Goal: Task Accomplishment & Management: Manage account settings

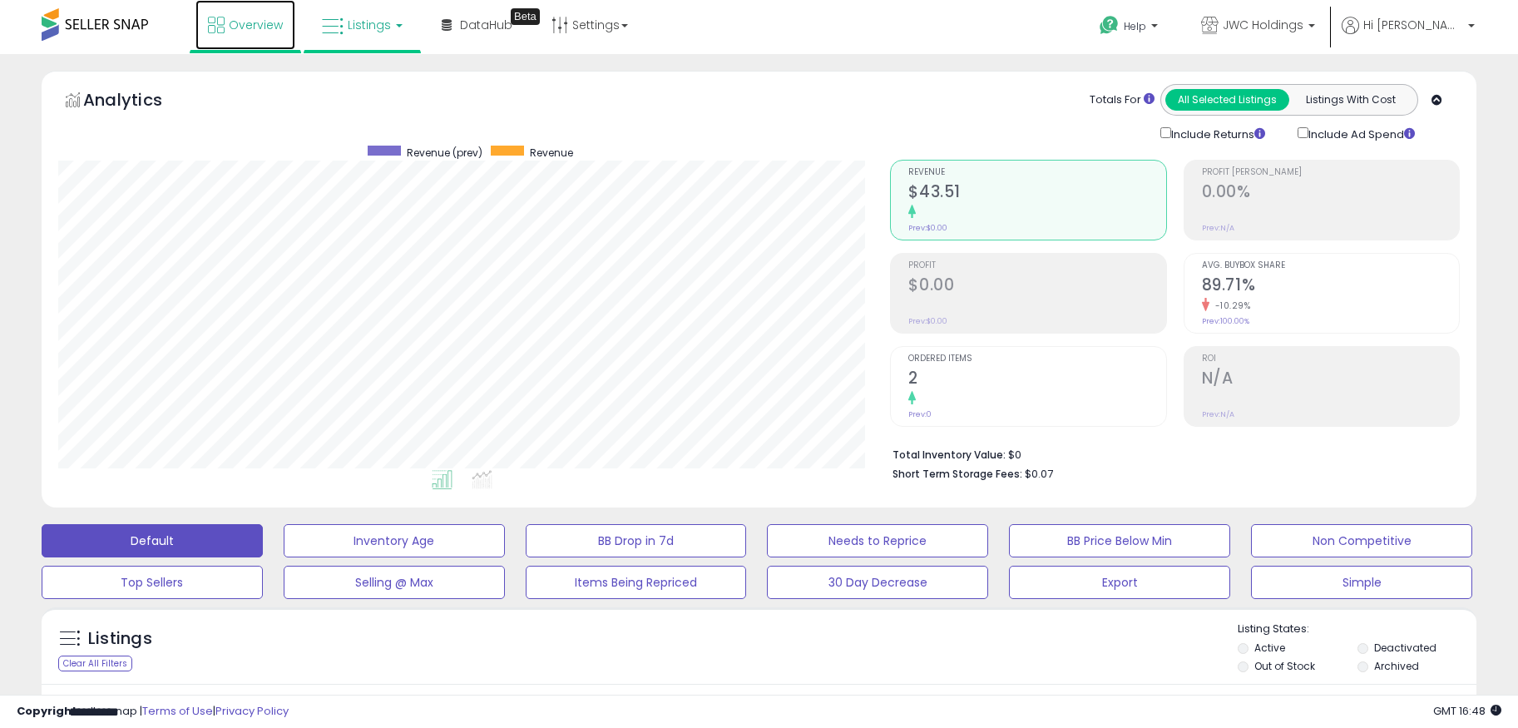
click at [285, 35] on link "Overview" at bounding box center [245, 25] width 100 height 50
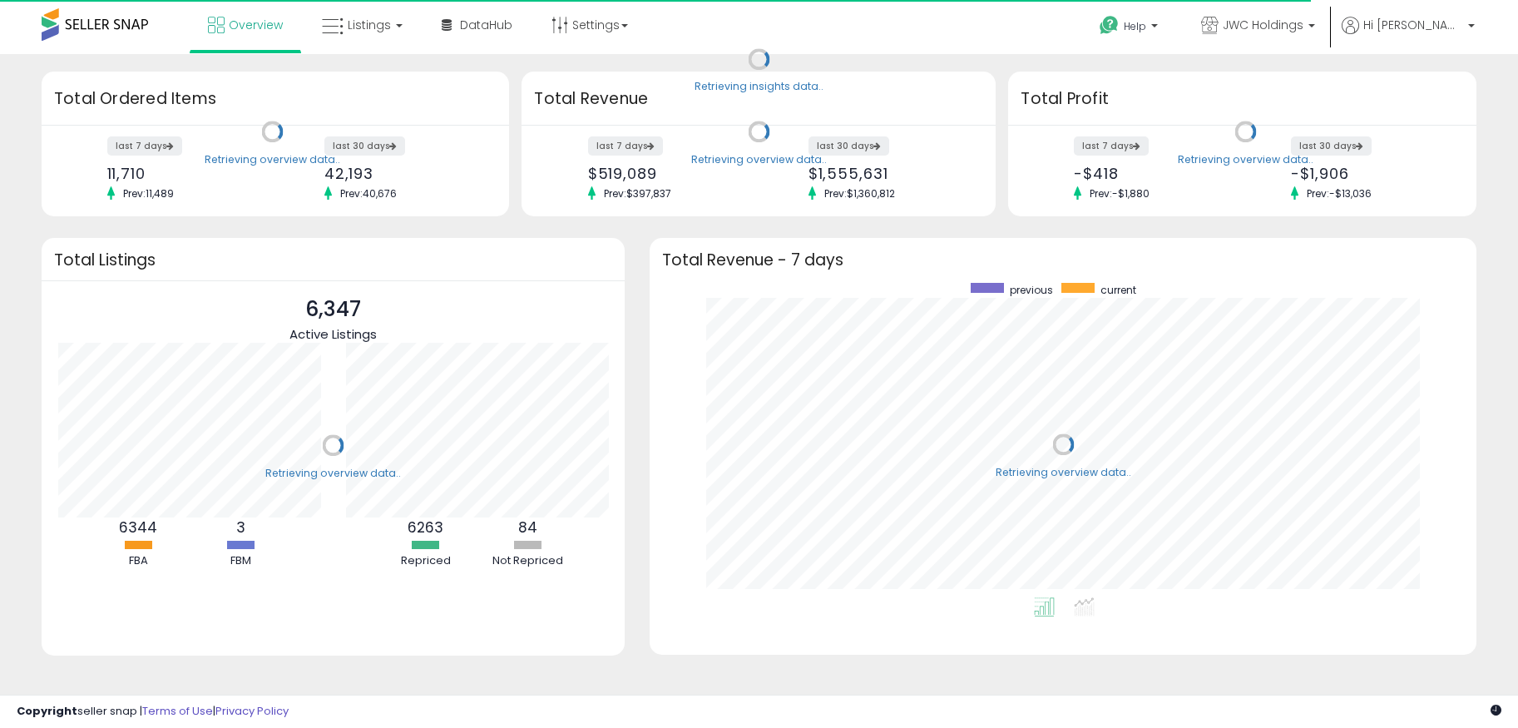
scroll to position [314, 794]
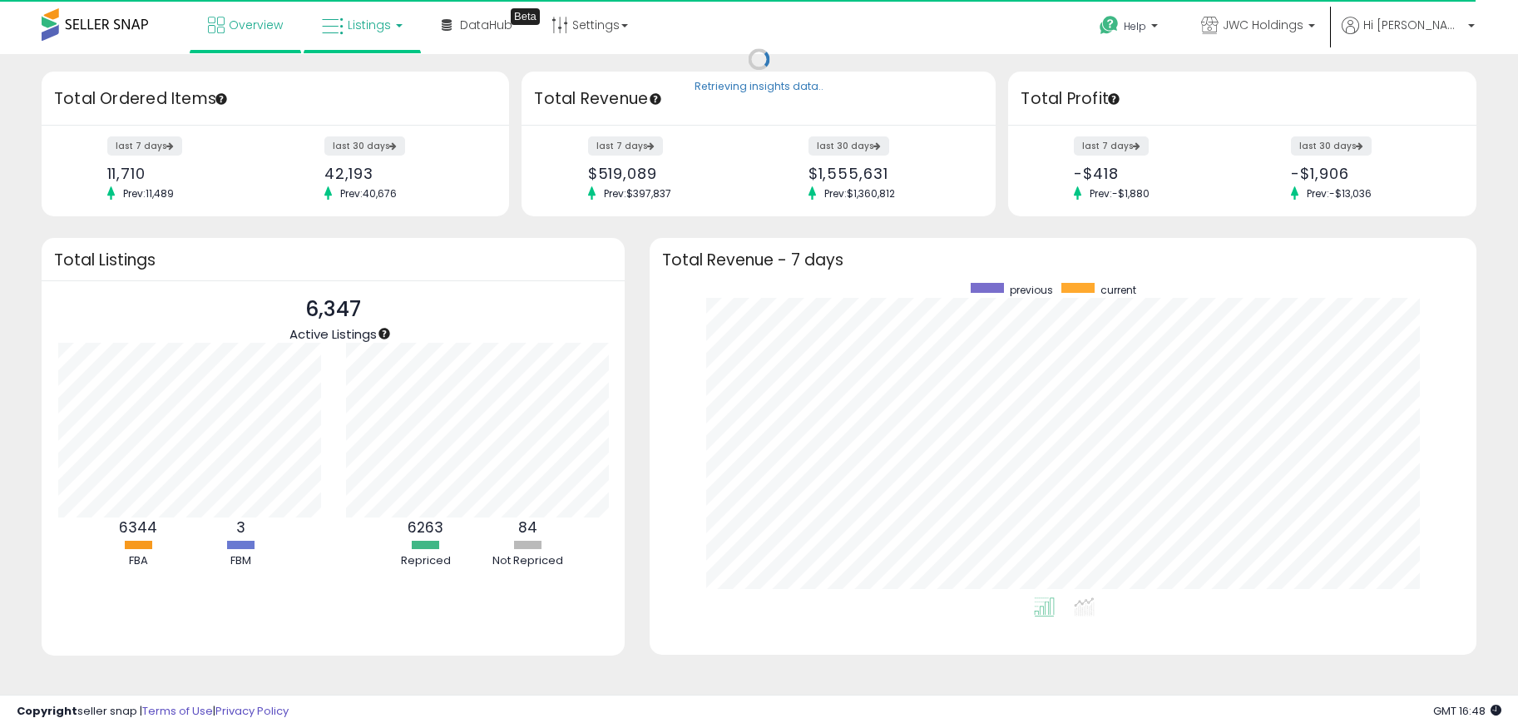
click at [324, 37] on link "Listings" at bounding box center [362, 25] width 106 height 50
click at [356, 84] on icon at bounding box center [375, 83] width 72 height 22
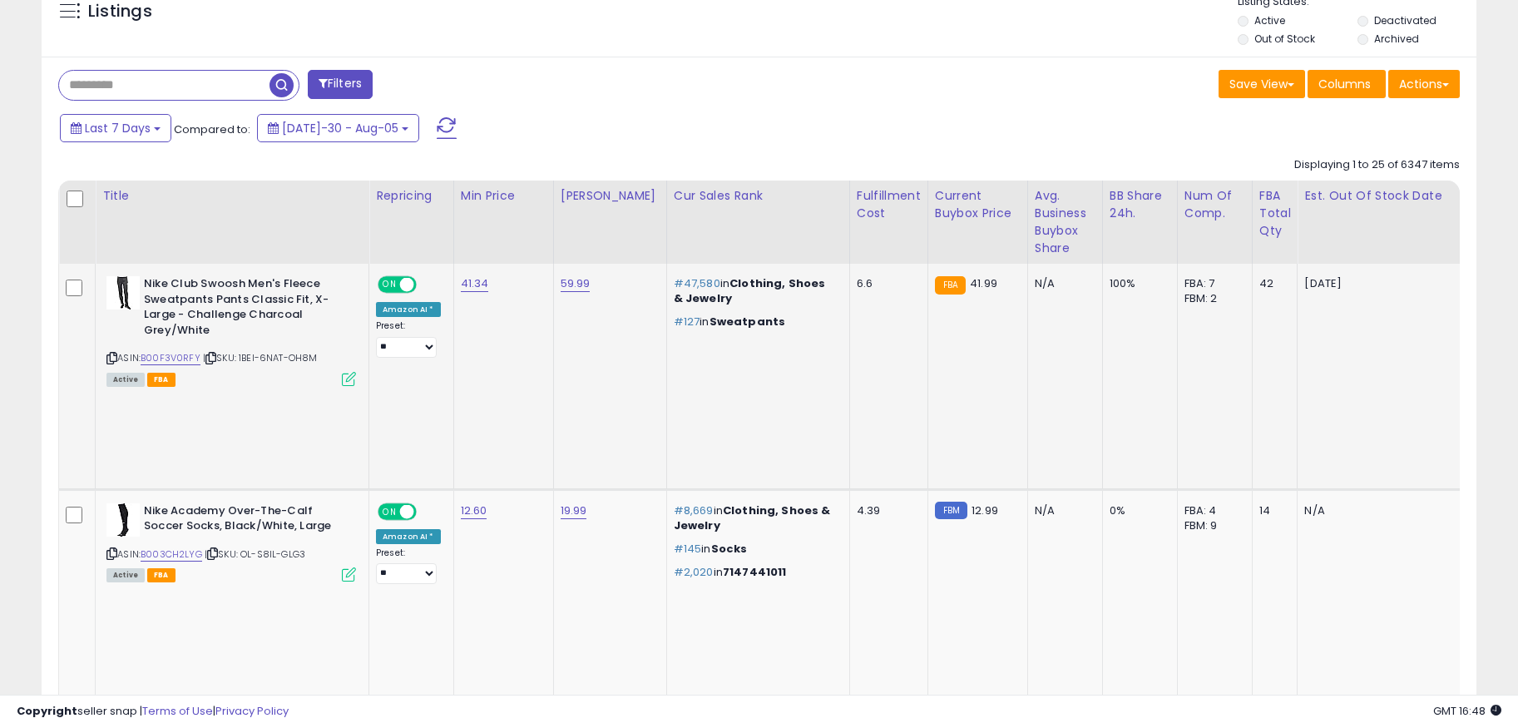
scroll to position [585, 0]
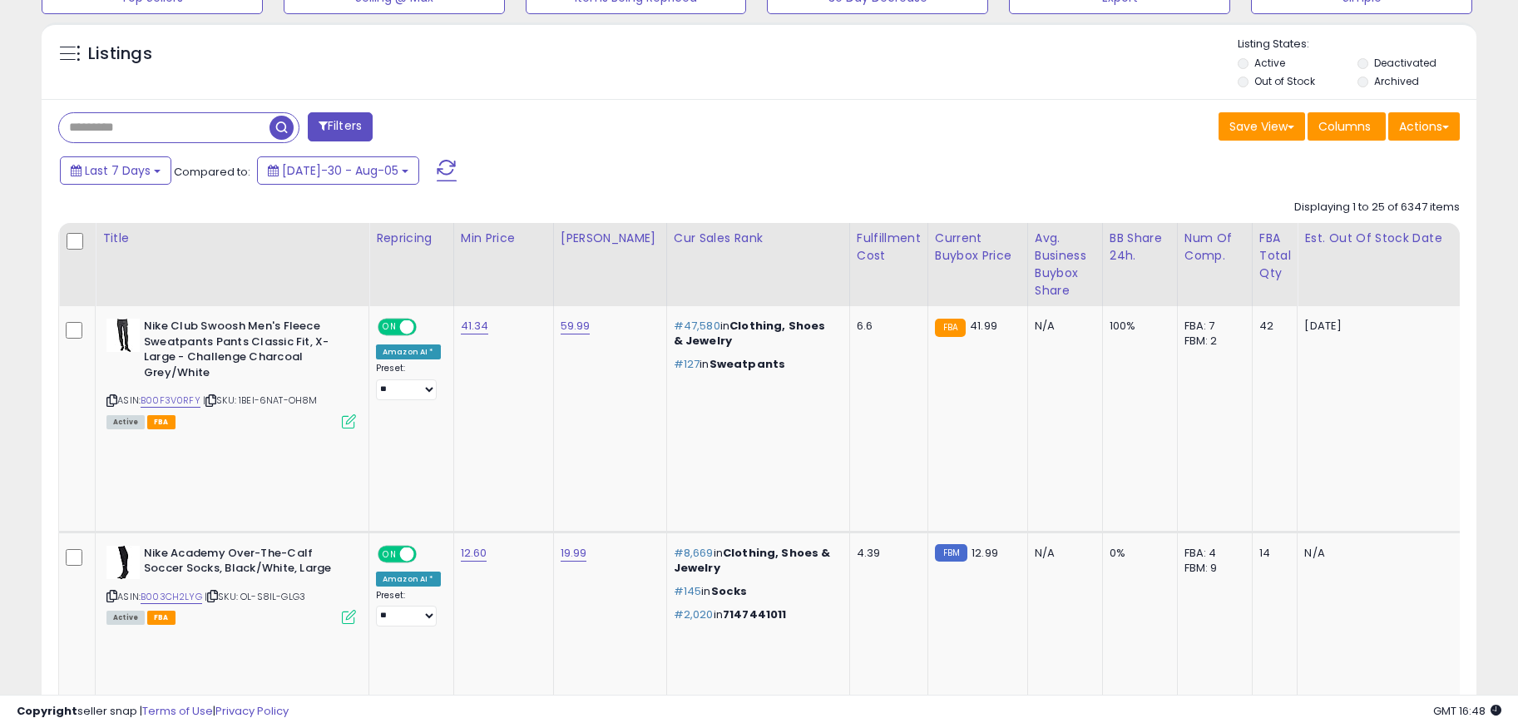
click at [1371, 62] on li "Deactivated" at bounding box center [1415, 65] width 116 height 18
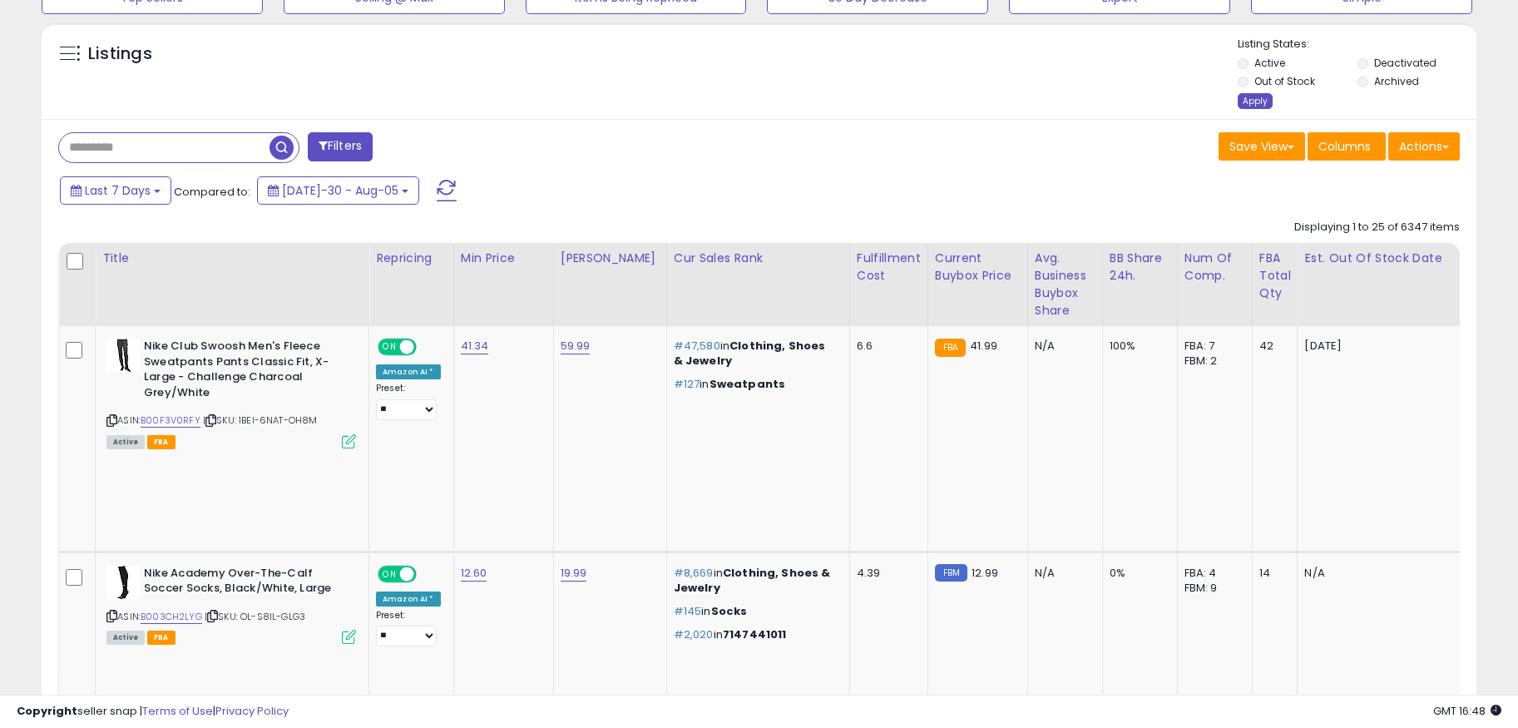
click at [1256, 103] on div "Apply" at bounding box center [1255, 101] width 35 height 16
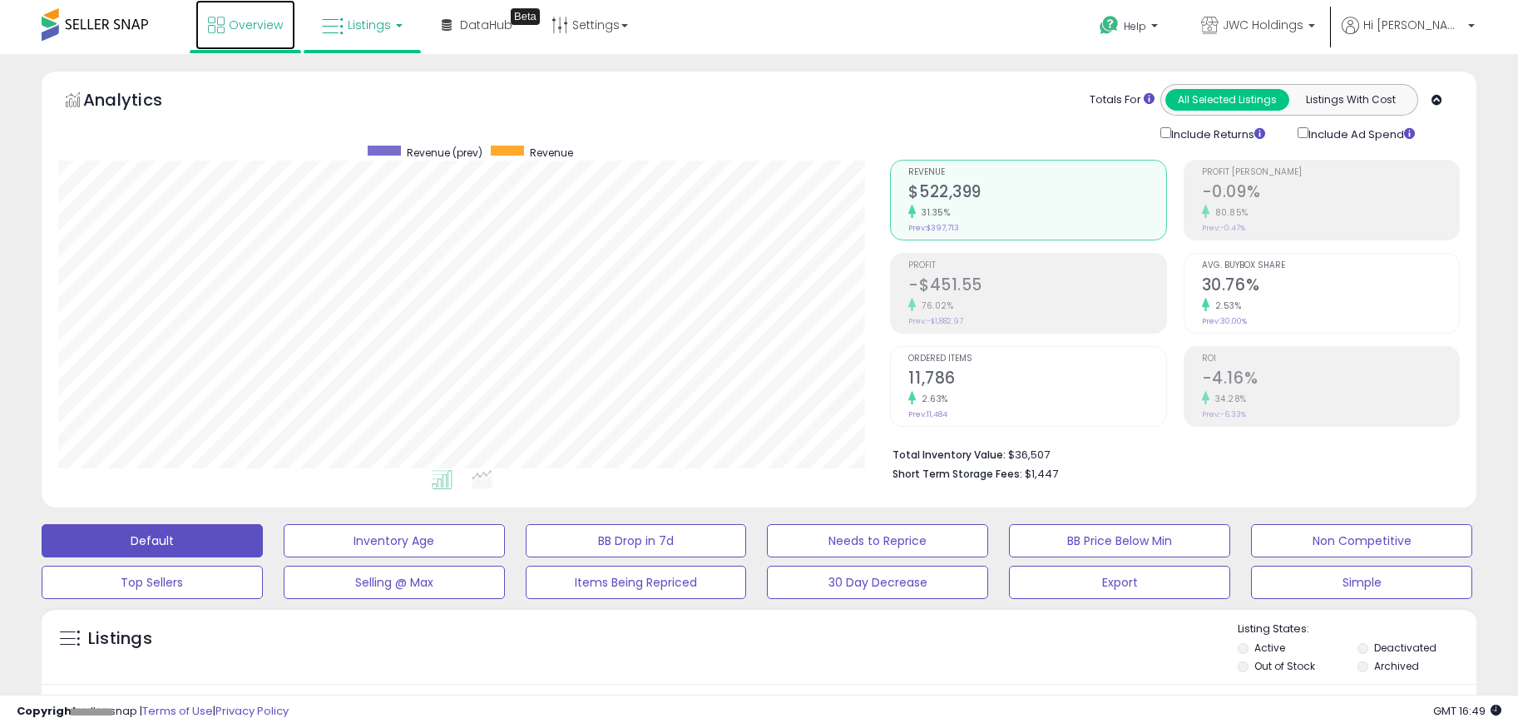
click at [255, 18] on span "Overview" at bounding box center [256, 25] width 54 height 17
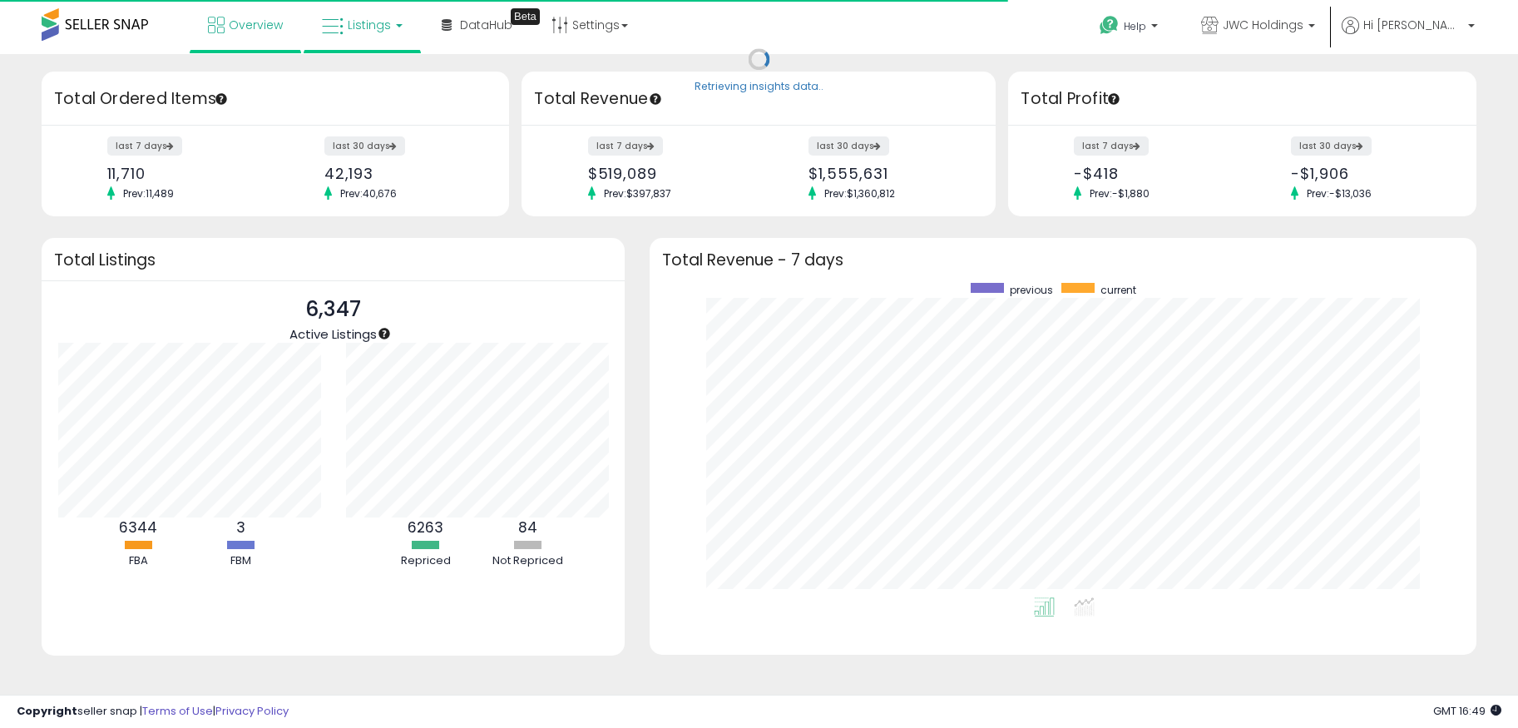
click at [379, 27] on span "Listings" at bounding box center [369, 25] width 43 height 17
click at [397, 82] on icon at bounding box center [375, 83] width 72 height 22
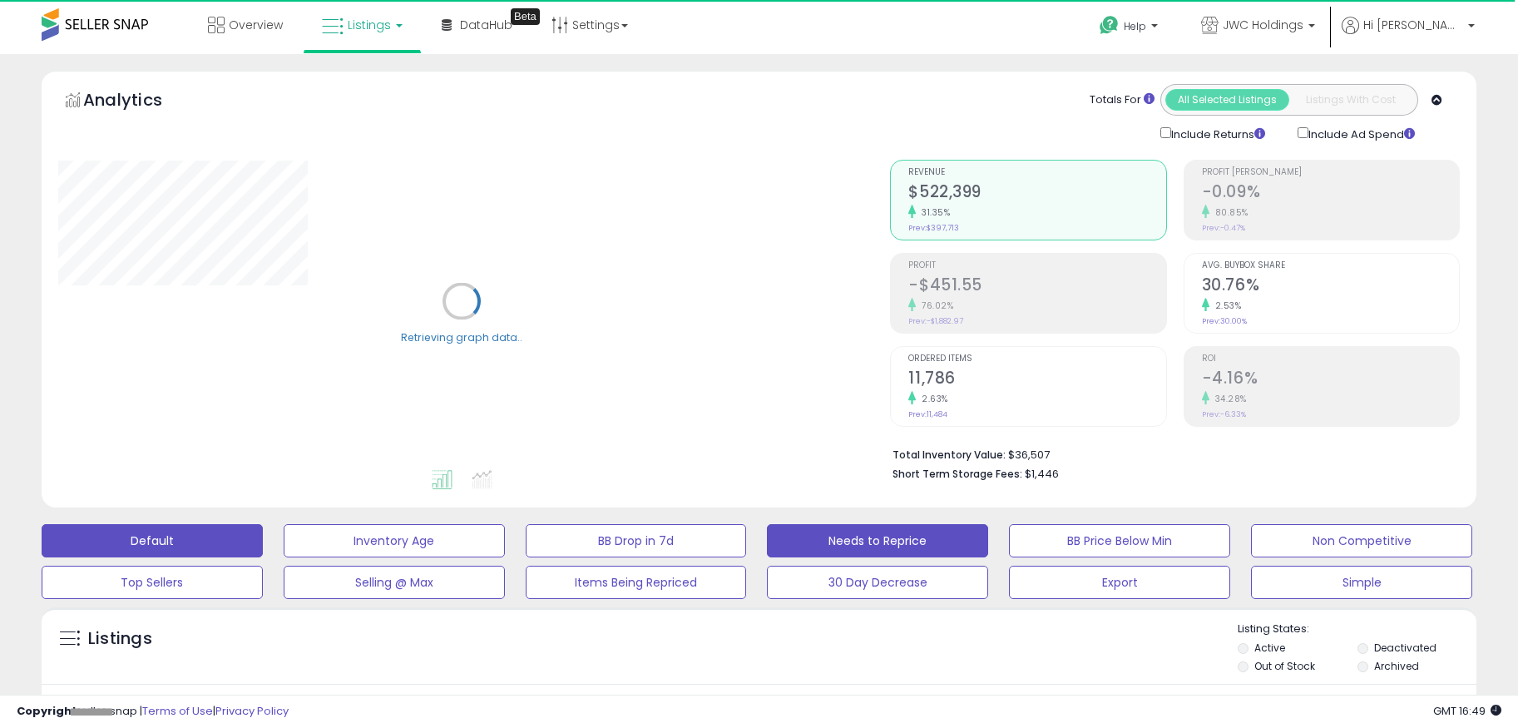
click at [505, 535] on button "Needs to Reprice" at bounding box center [394, 540] width 221 height 33
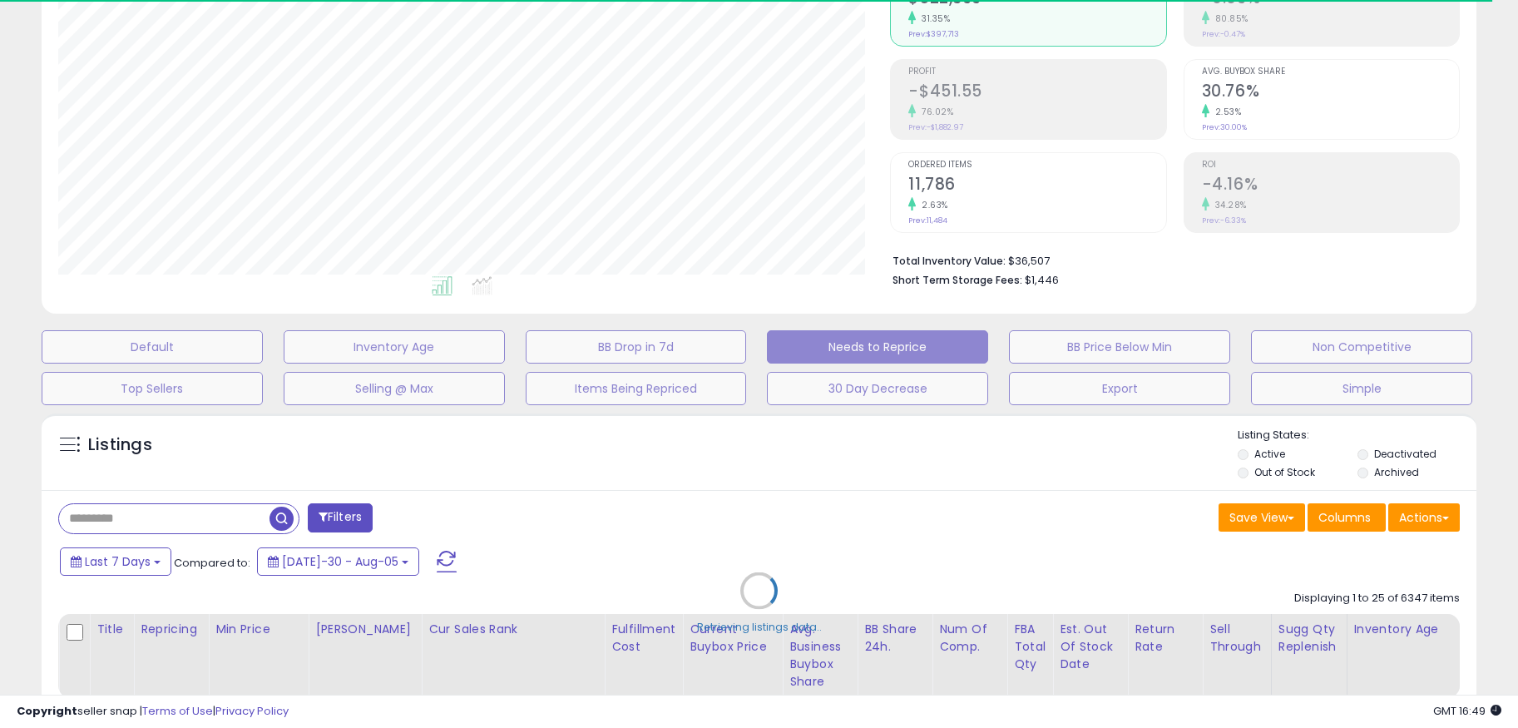
scroll to position [270, 0]
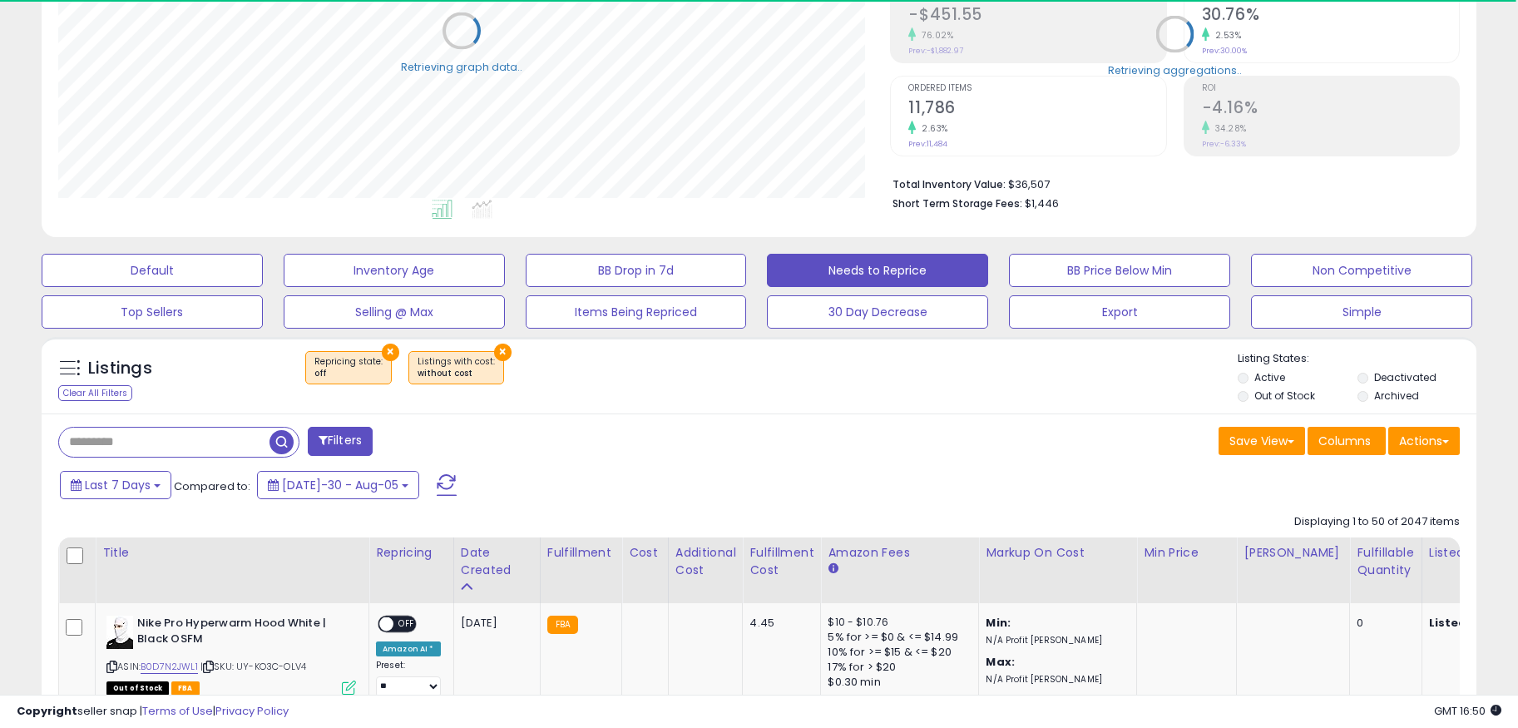
select select "**"
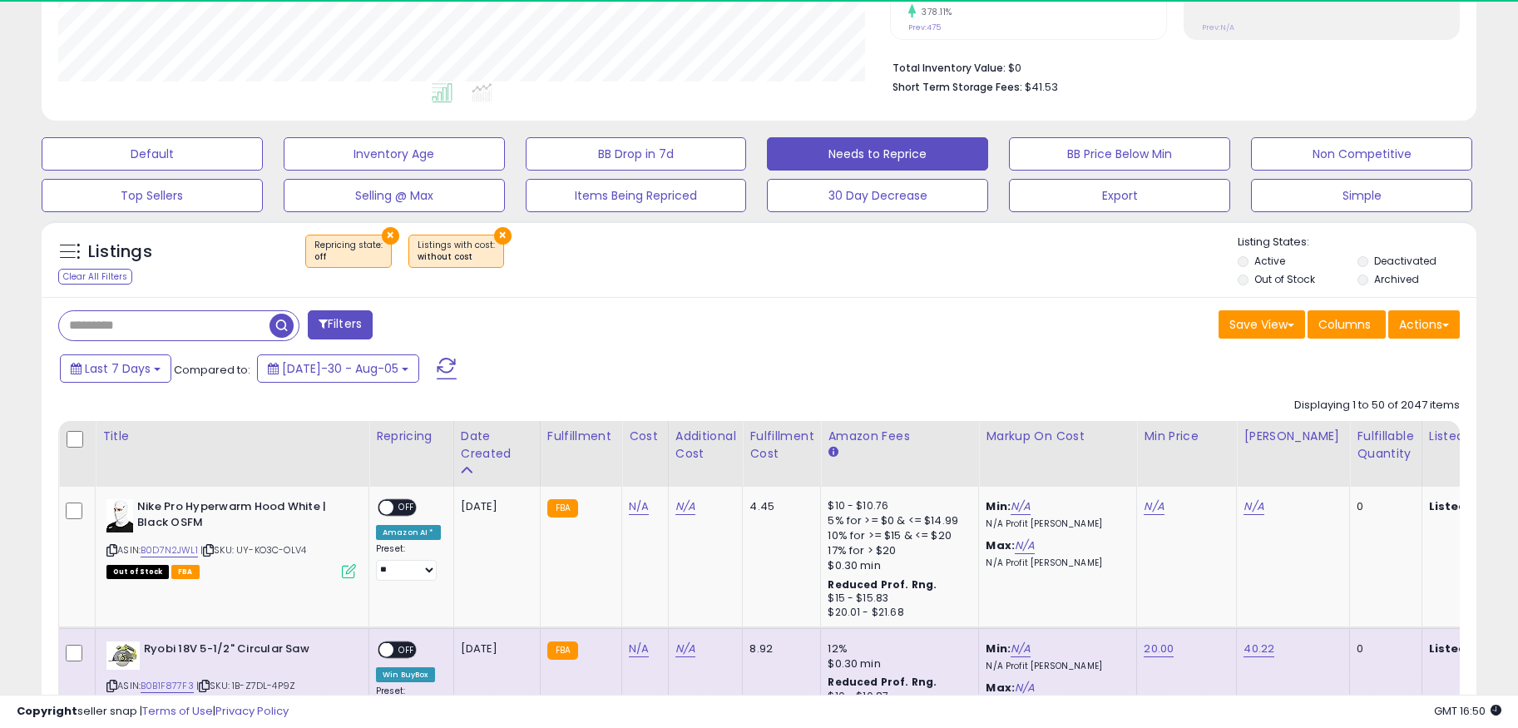
scroll to position [341, 833]
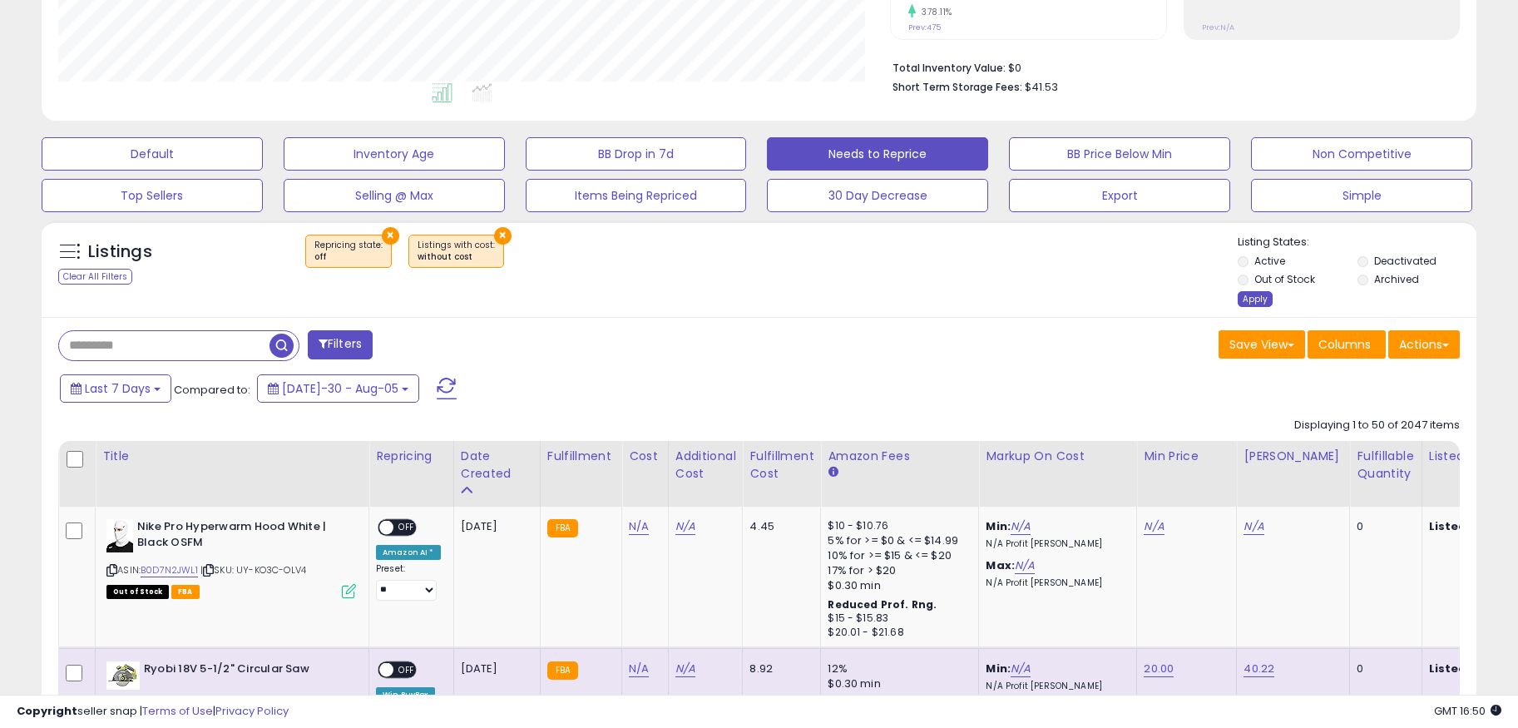
click at [1255, 301] on div "Apply" at bounding box center [1255, 299] width 35 height 16
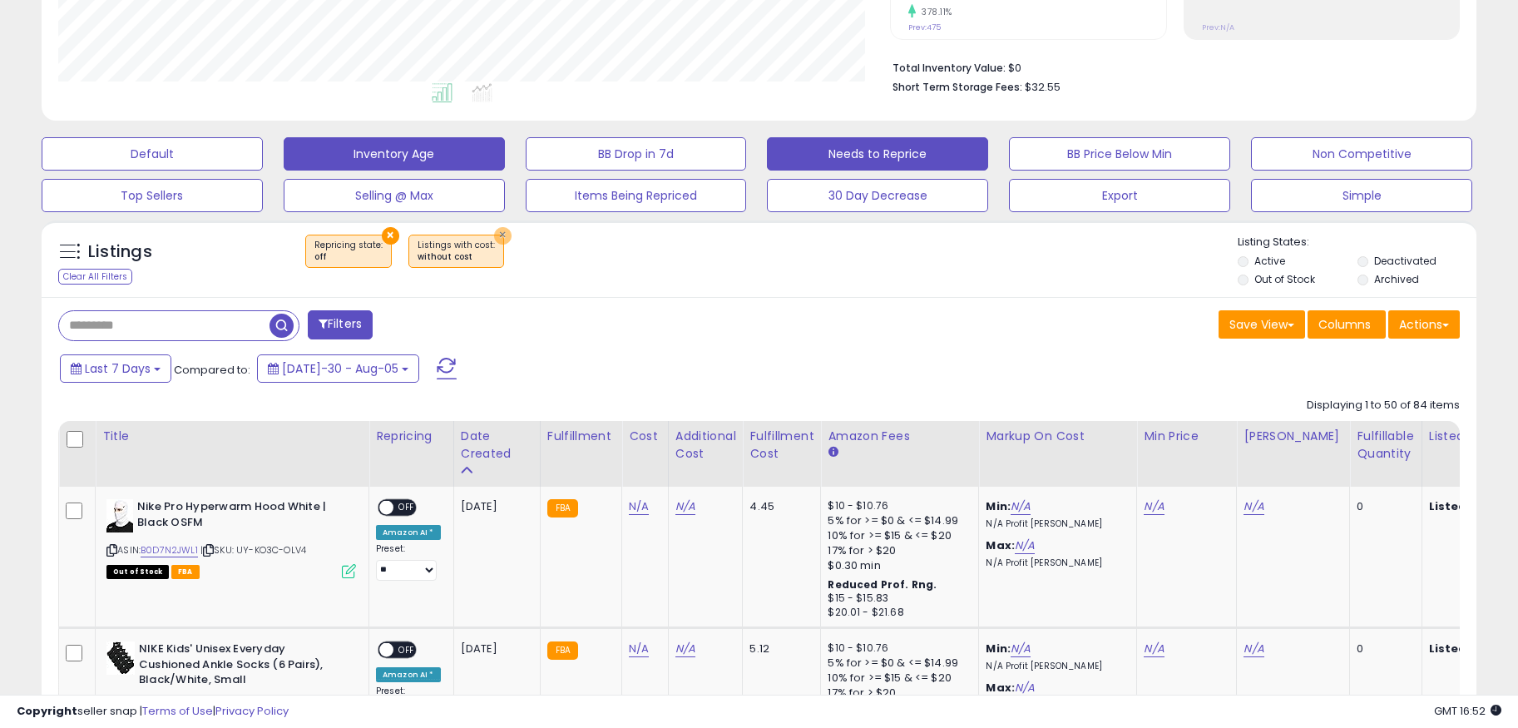
click at [494, 231] on button "×" at bounding box center [502, 235] width 17 height 17
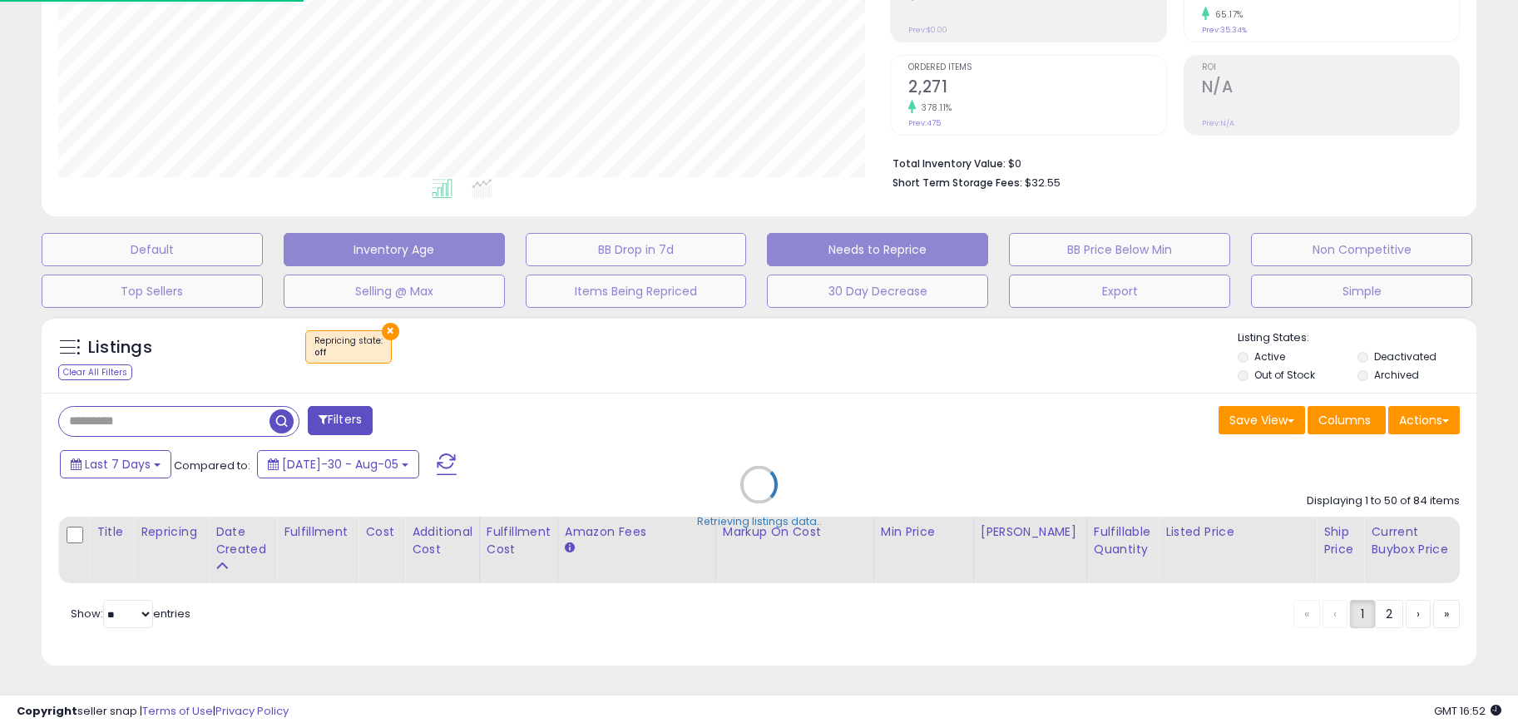
scroll to position [291, 0]
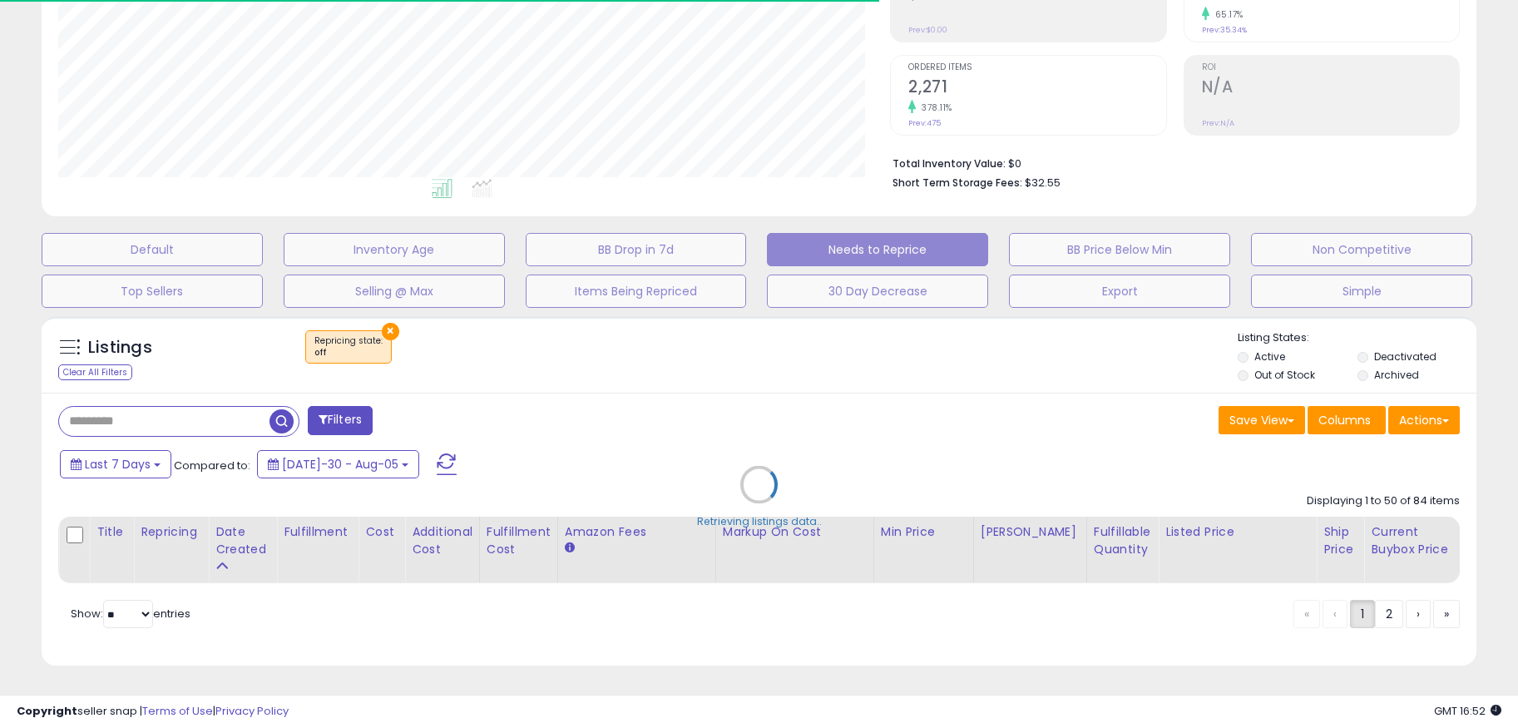
click at [387, 327] on div "Retrieving listings data.." at bounding box center [759, 497] width 1460 height 378
click at [387, 325] on div "Retrieving listings data.." at bounding box center [759, 497] width 1460 height 378
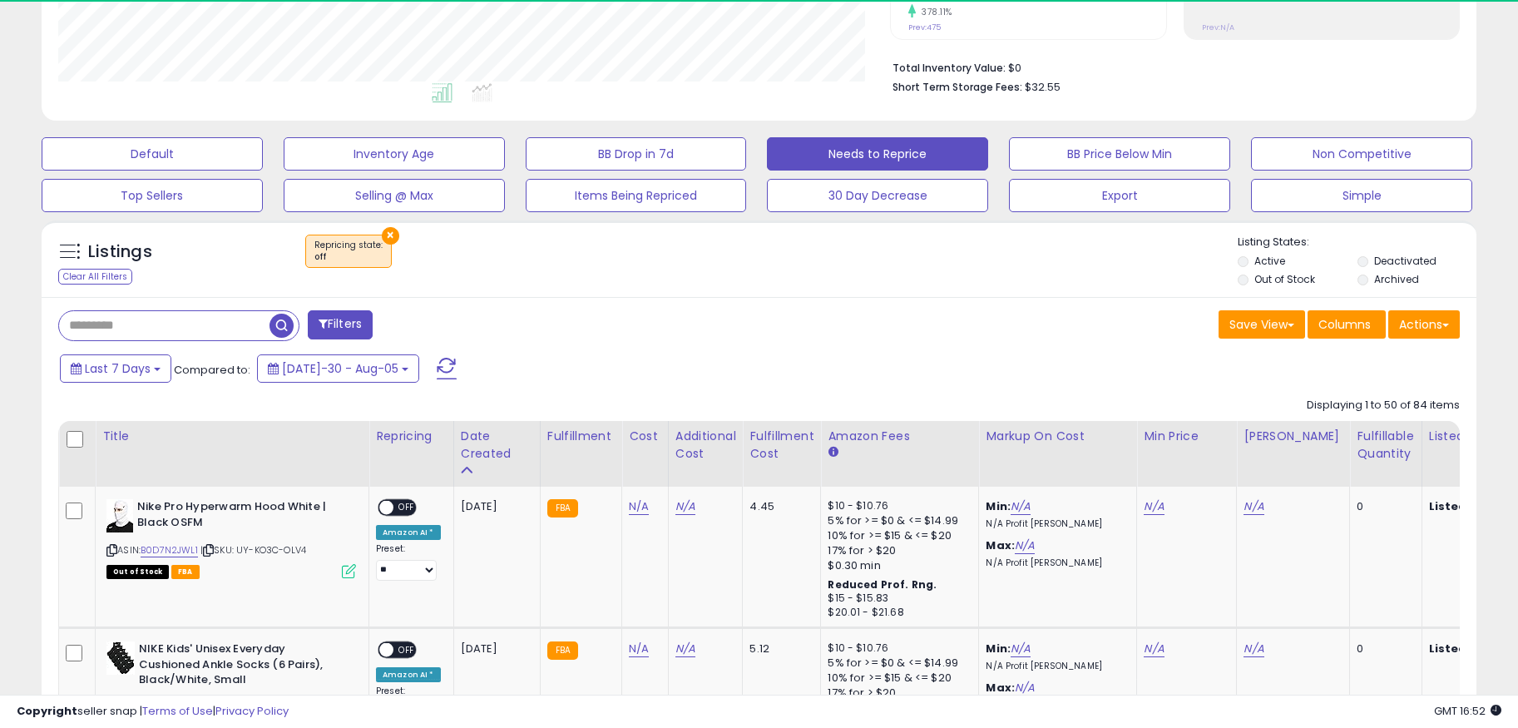
scroll to position [341, 833]
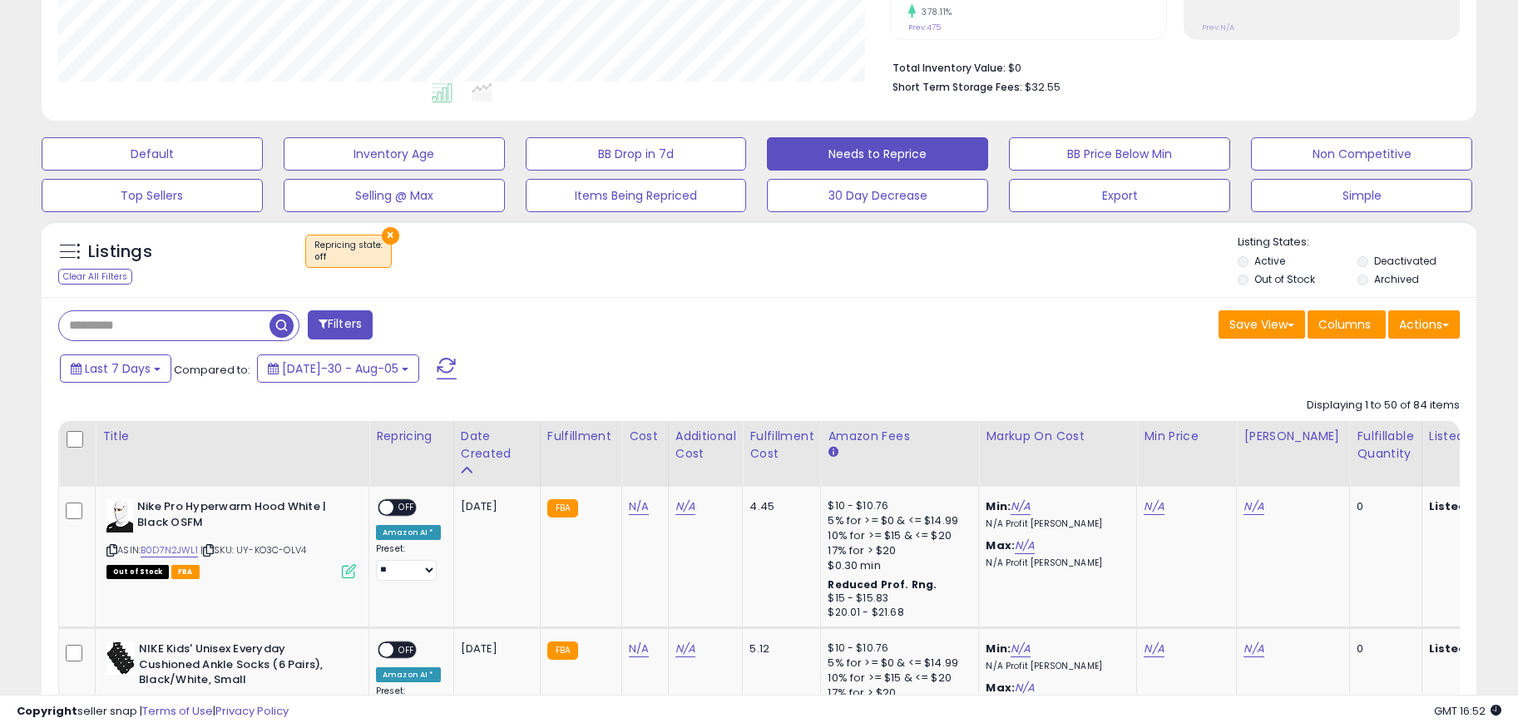
click at [385, 234] on button "×" at bounding box center [390, 235] width 17 height 17
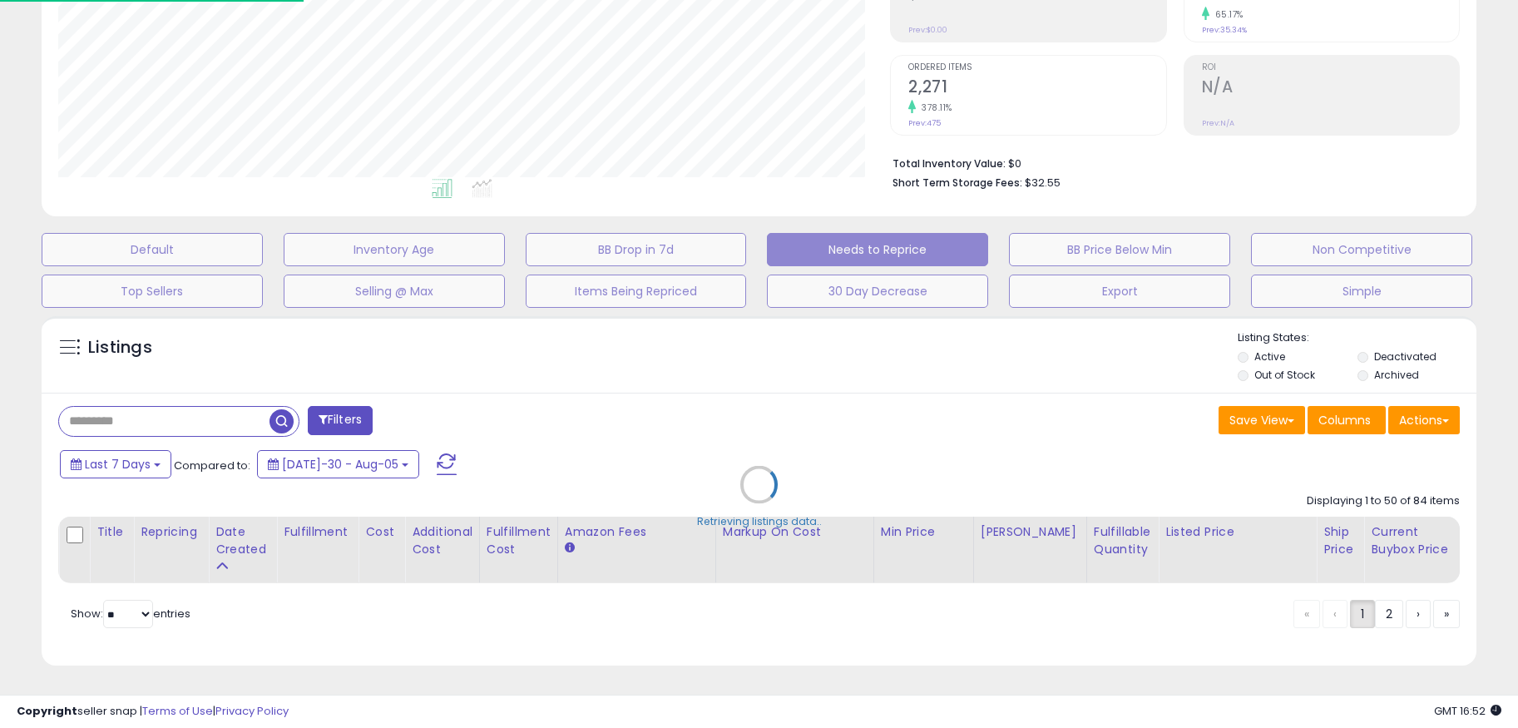
scroll to position [291, 0]
click at [177, 434] on div "Retrieving listings data.." at bounding box center [759, 497] width 1460 height 378
click at [150, 403] on div "Retrieving listings data.." at bounding box center [759, 497] width 1460 height 378
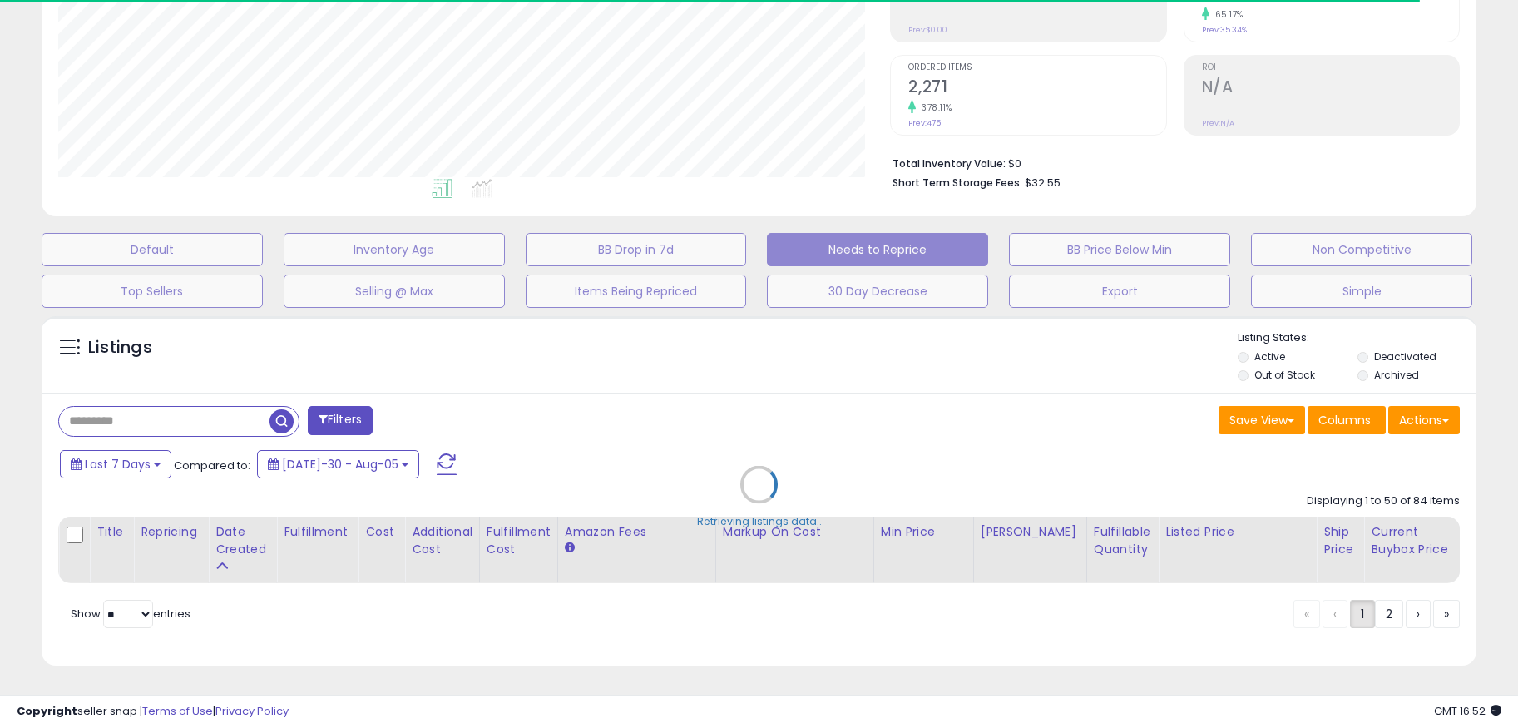
click at [142, 418] on div "Retrieving listings data.." at bounding box center [759, 497] width 1460 height 378
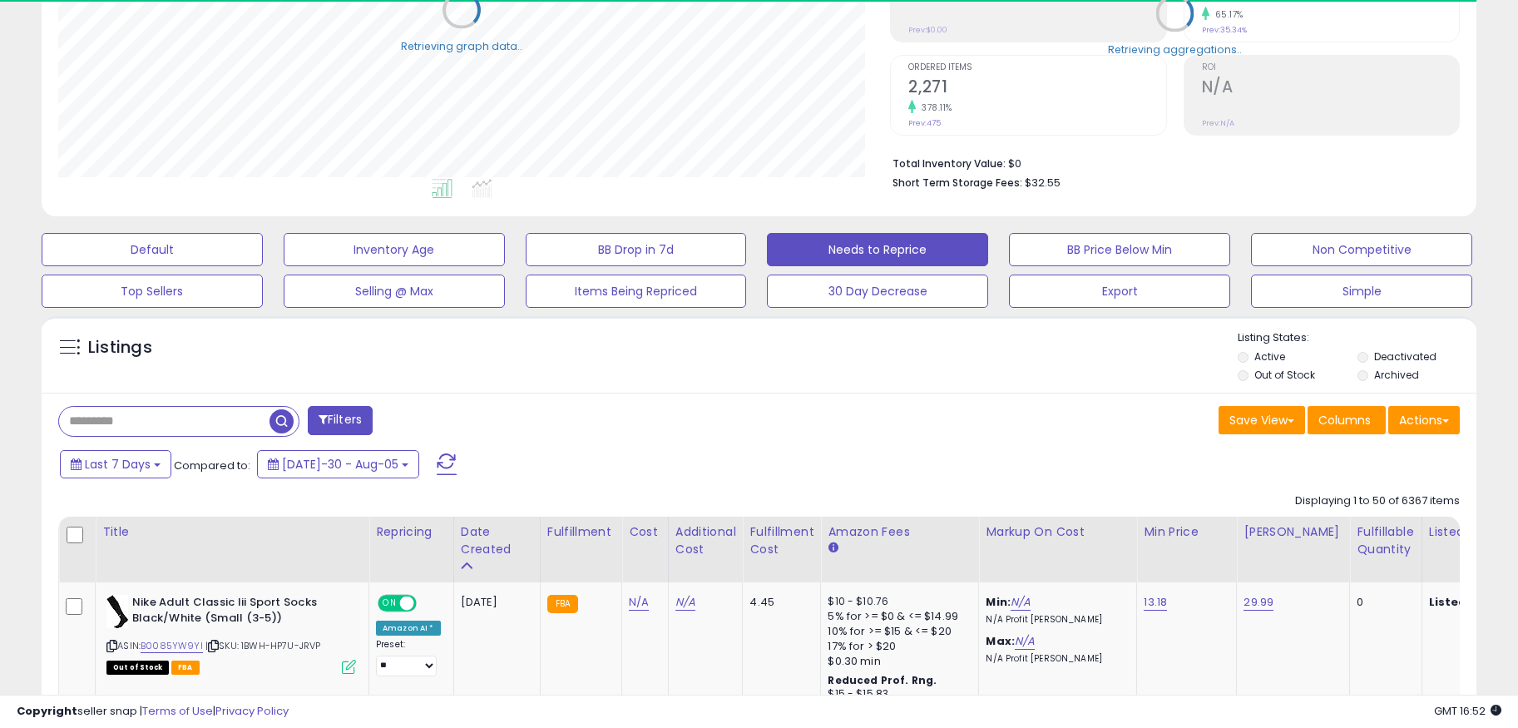
scroll to position [387, 0]
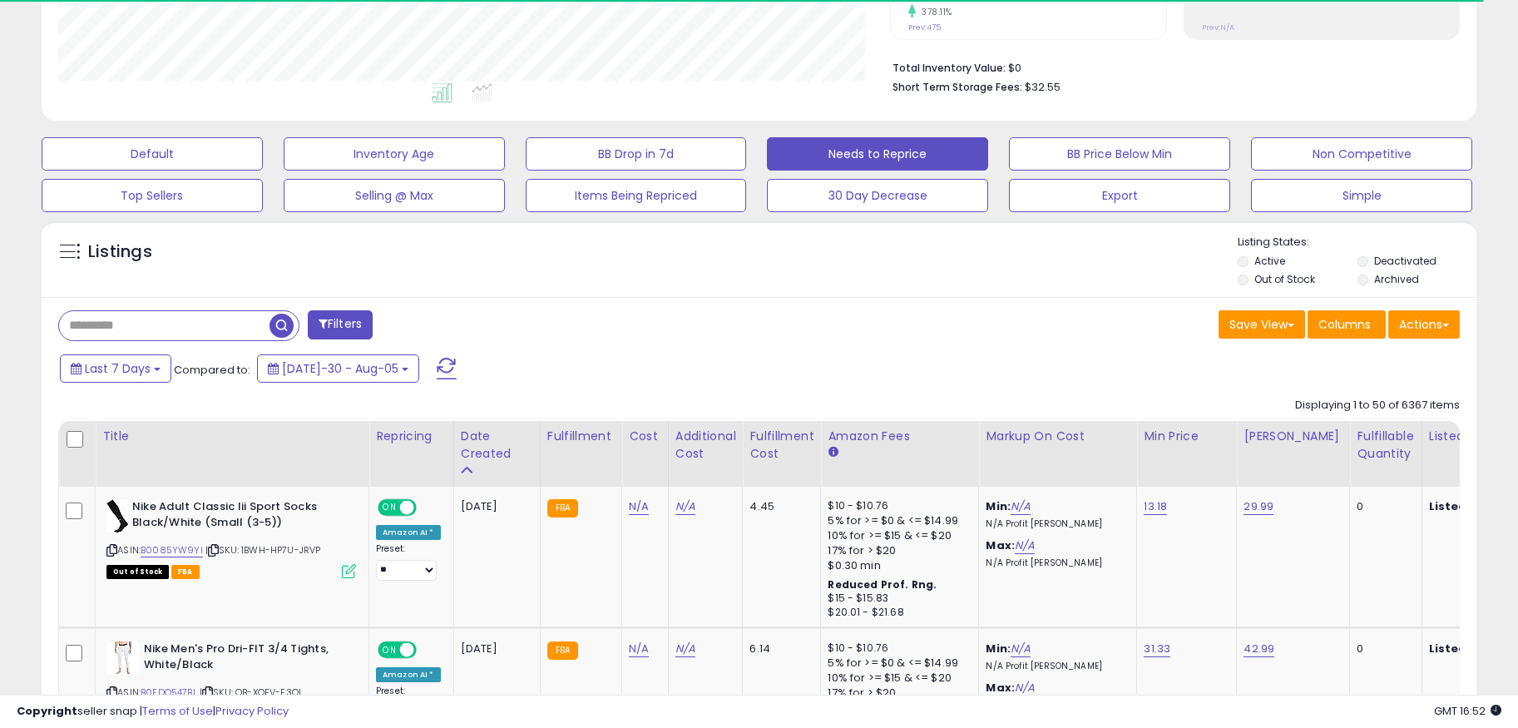
click at [116, 324] on input "text" at bounding box center [164, 325] width 210 height 29
type input "*"
type input "********"
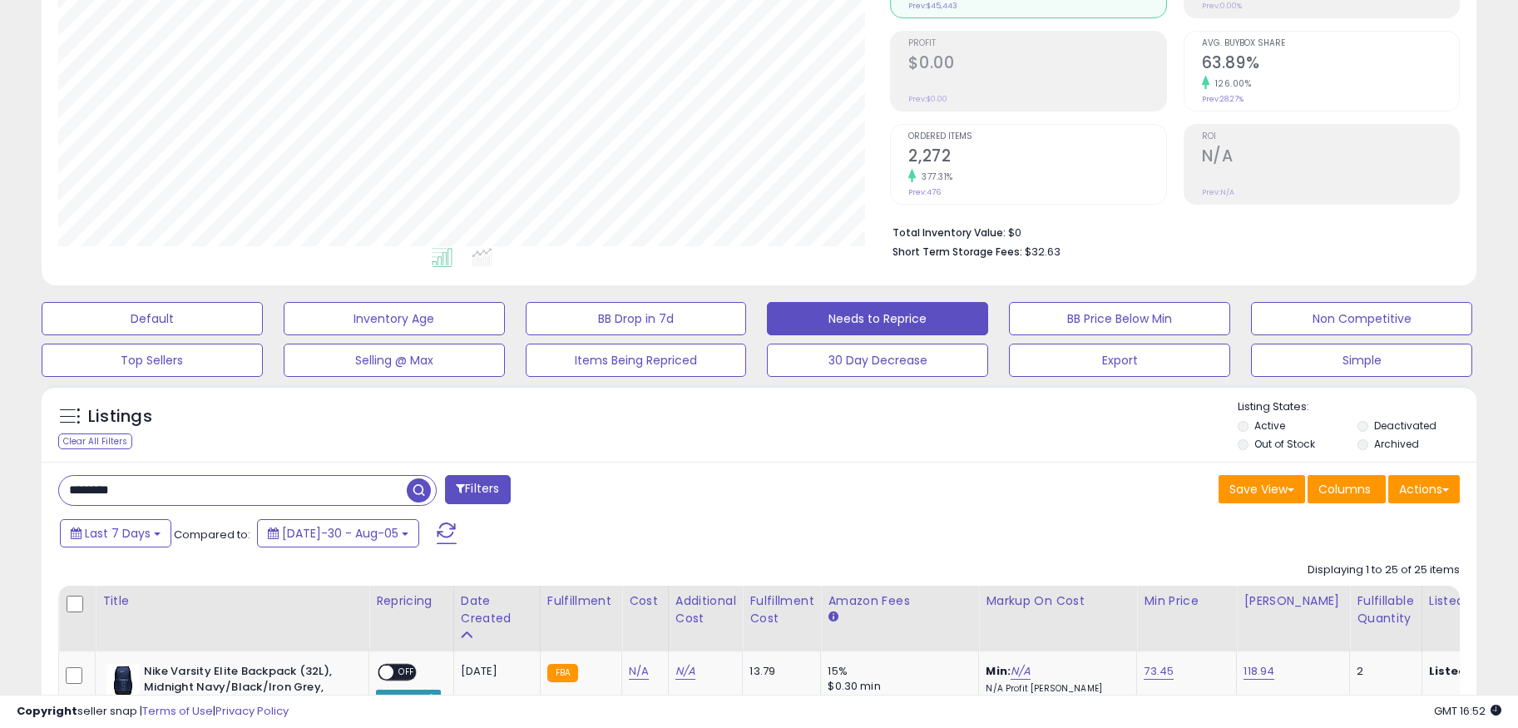
scroll to position [252, 0]
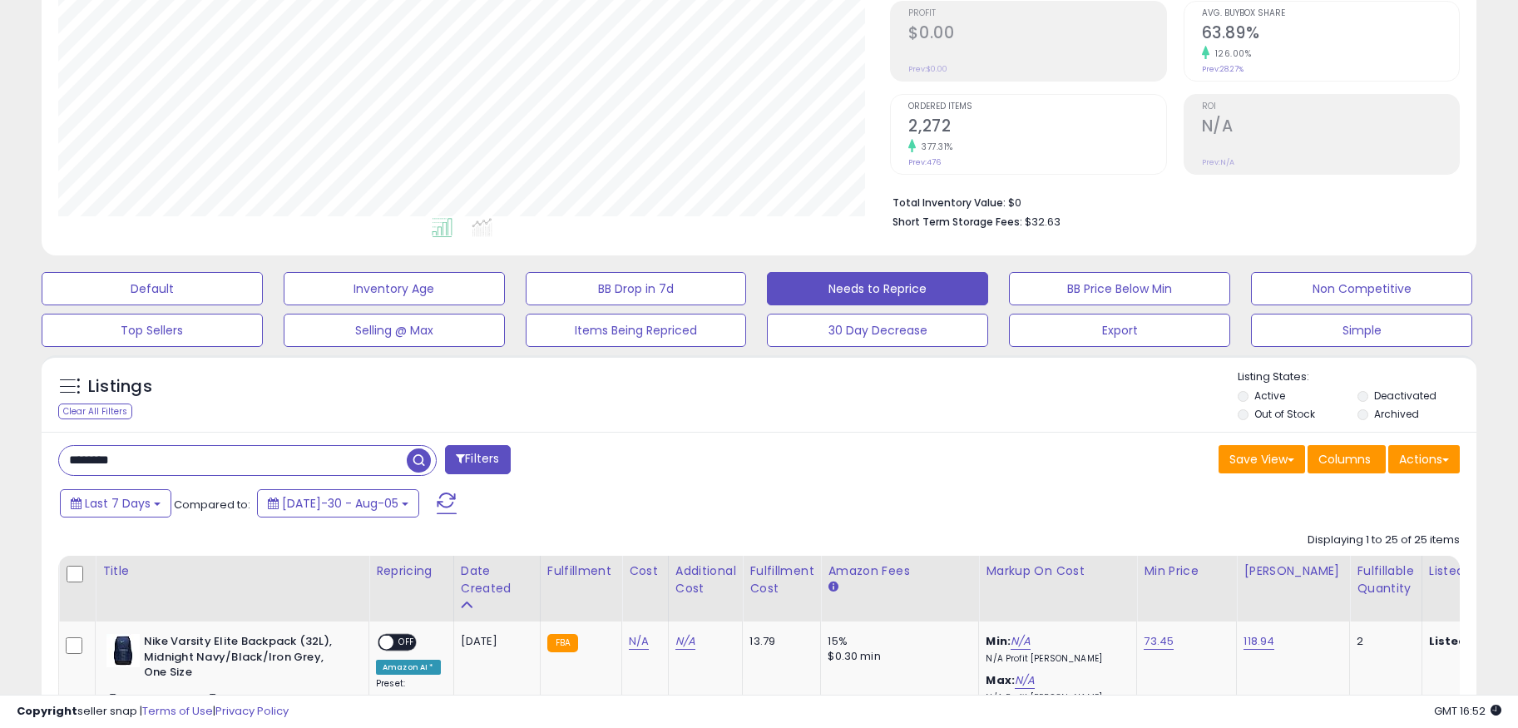
click at [180, 465] on input "********" at bounding box center [233, 460] width 348 height 29
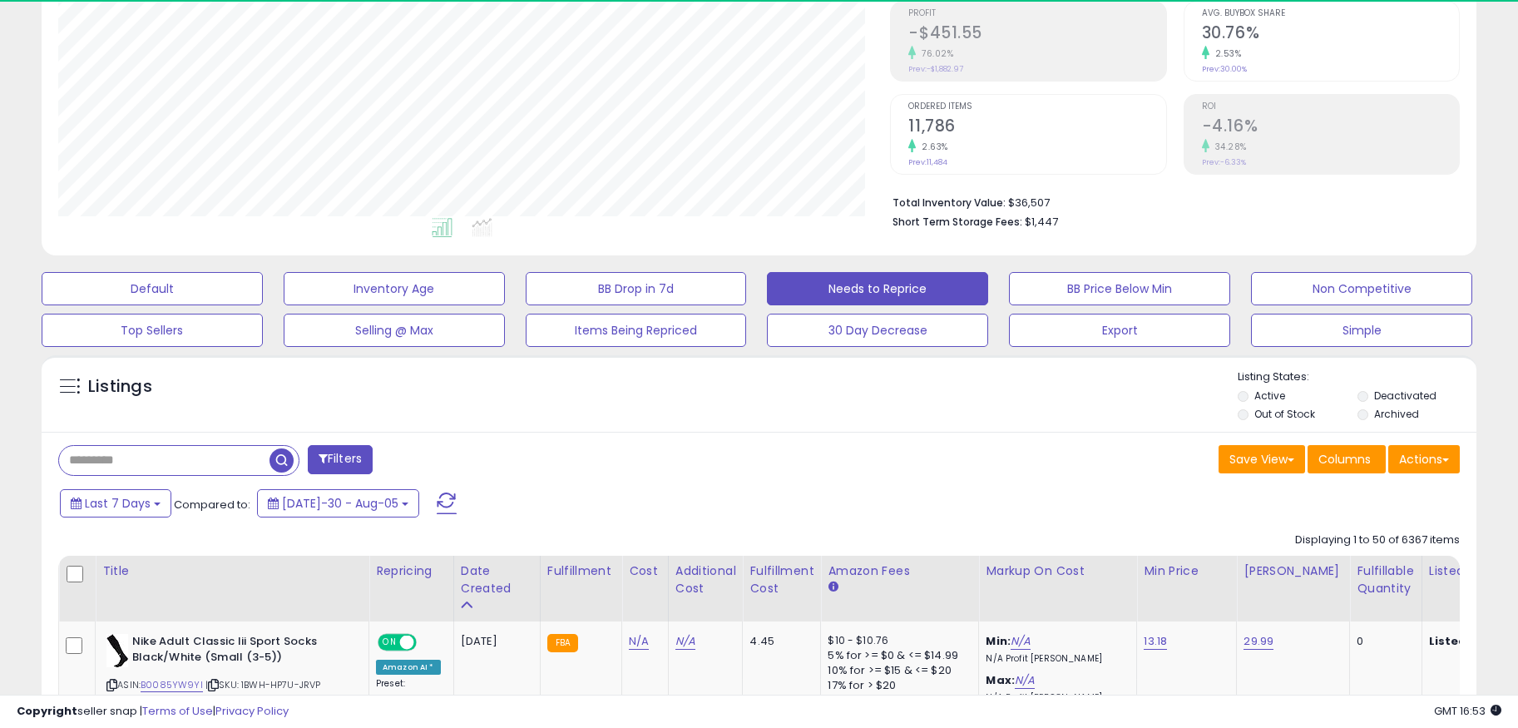
scroll to position [341, 833]
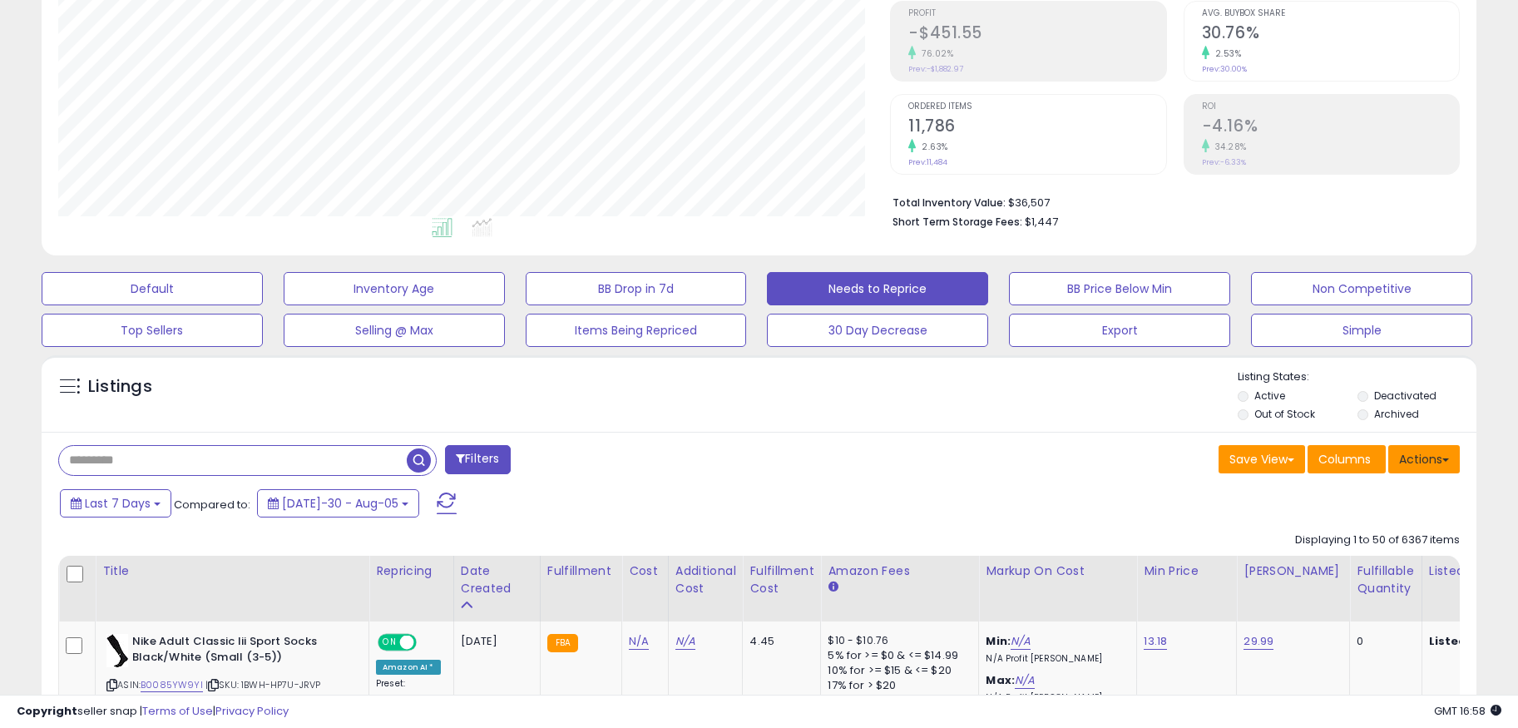
click at [1406, 453] on button "Actions" at bounding box center [1424, 459] width 72 height 28
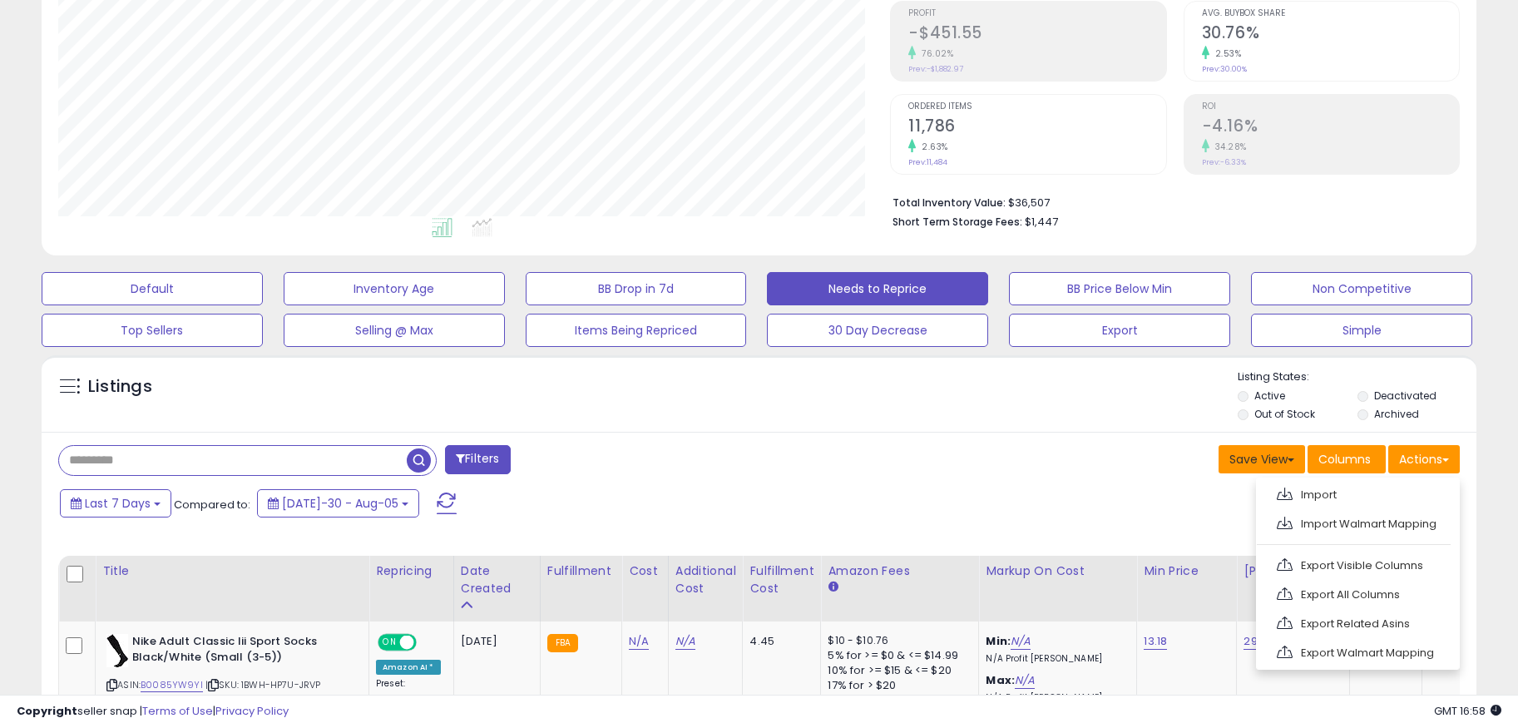
click at [1280, 453] on button "Save View" at bounding box center [1262, 459] width 87 height 28
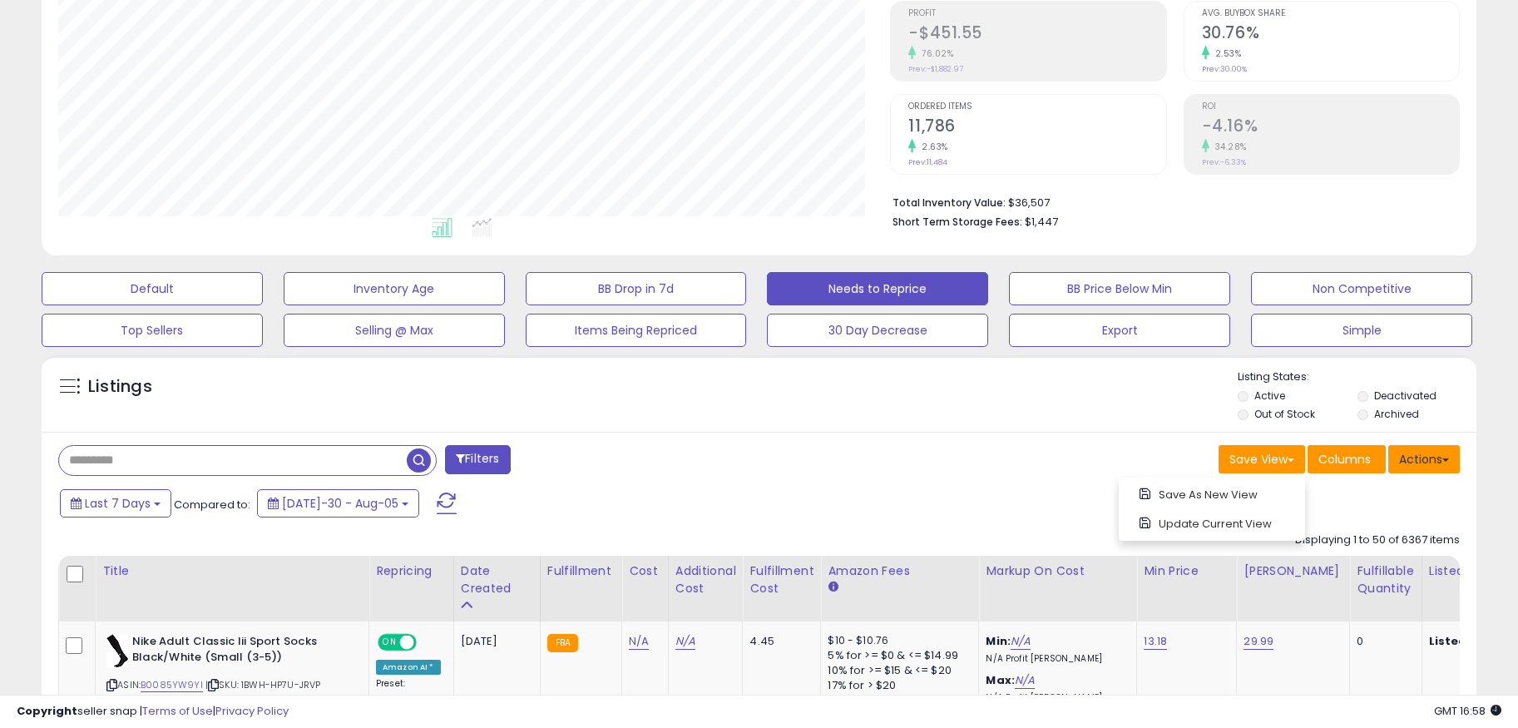
click at [1422, 461] on button "Actions" at bounding box center [1424, 459] width 72 height 28
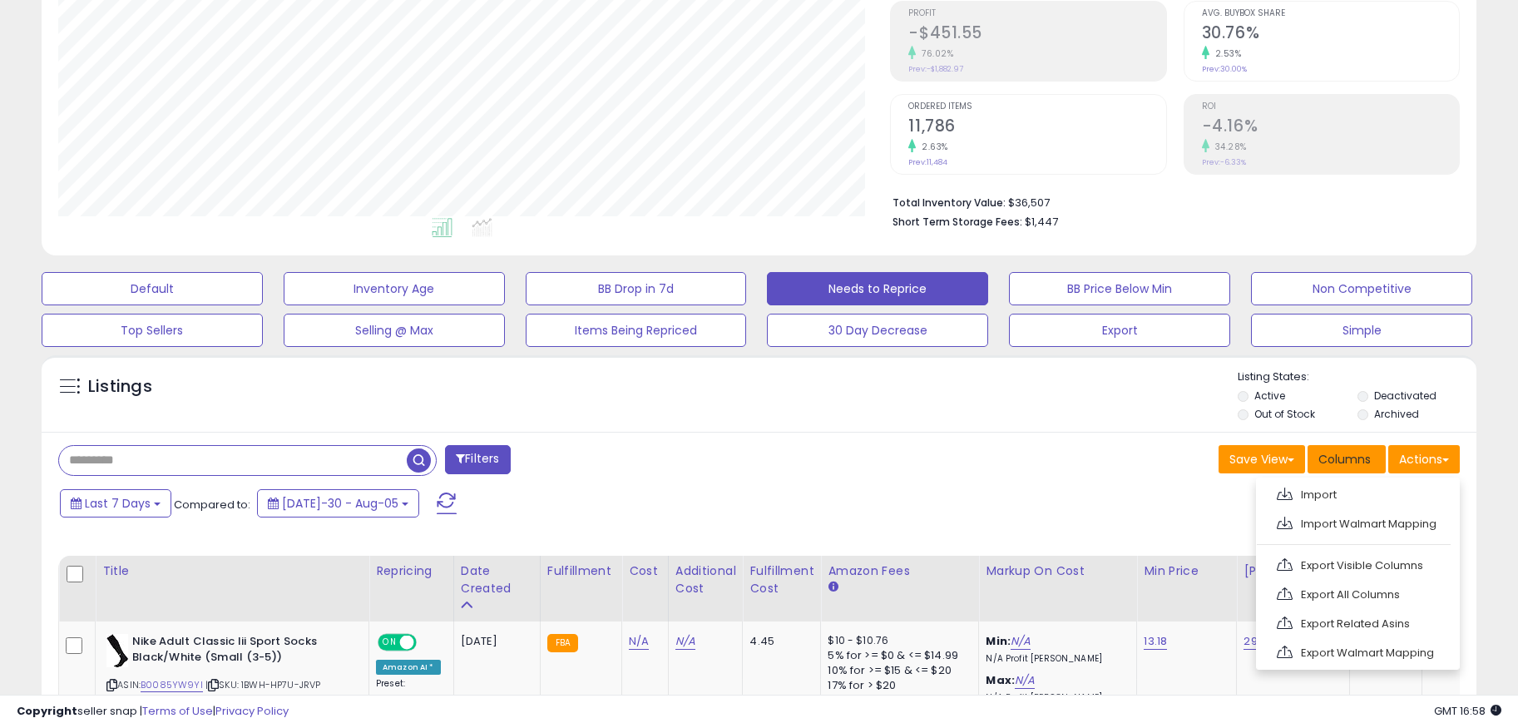
click at [1353, 466] on span "Columns" at bounding box center [1344, 459] width 52 height 17
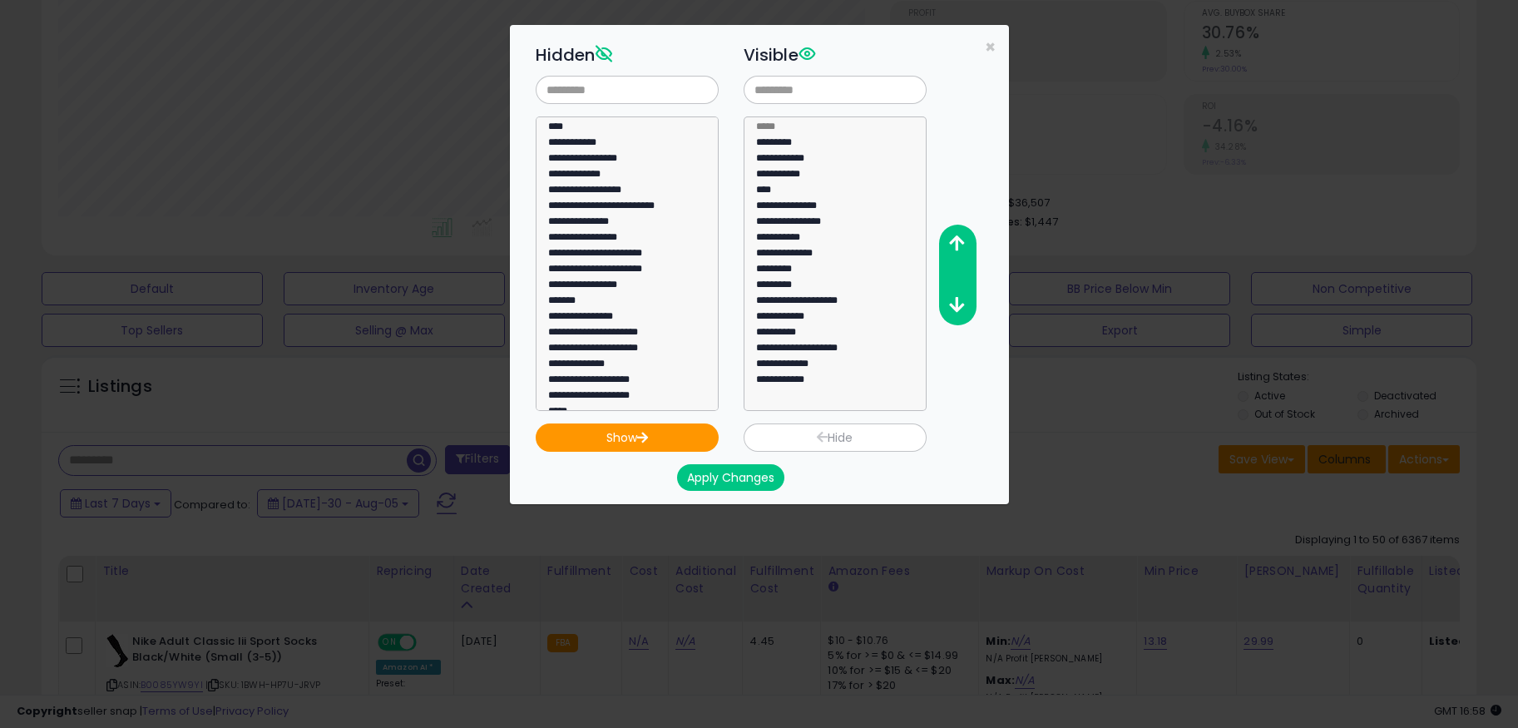
click at [1353, 466] on div "**********" at bounding box center [759, 364] width 1518 height 728
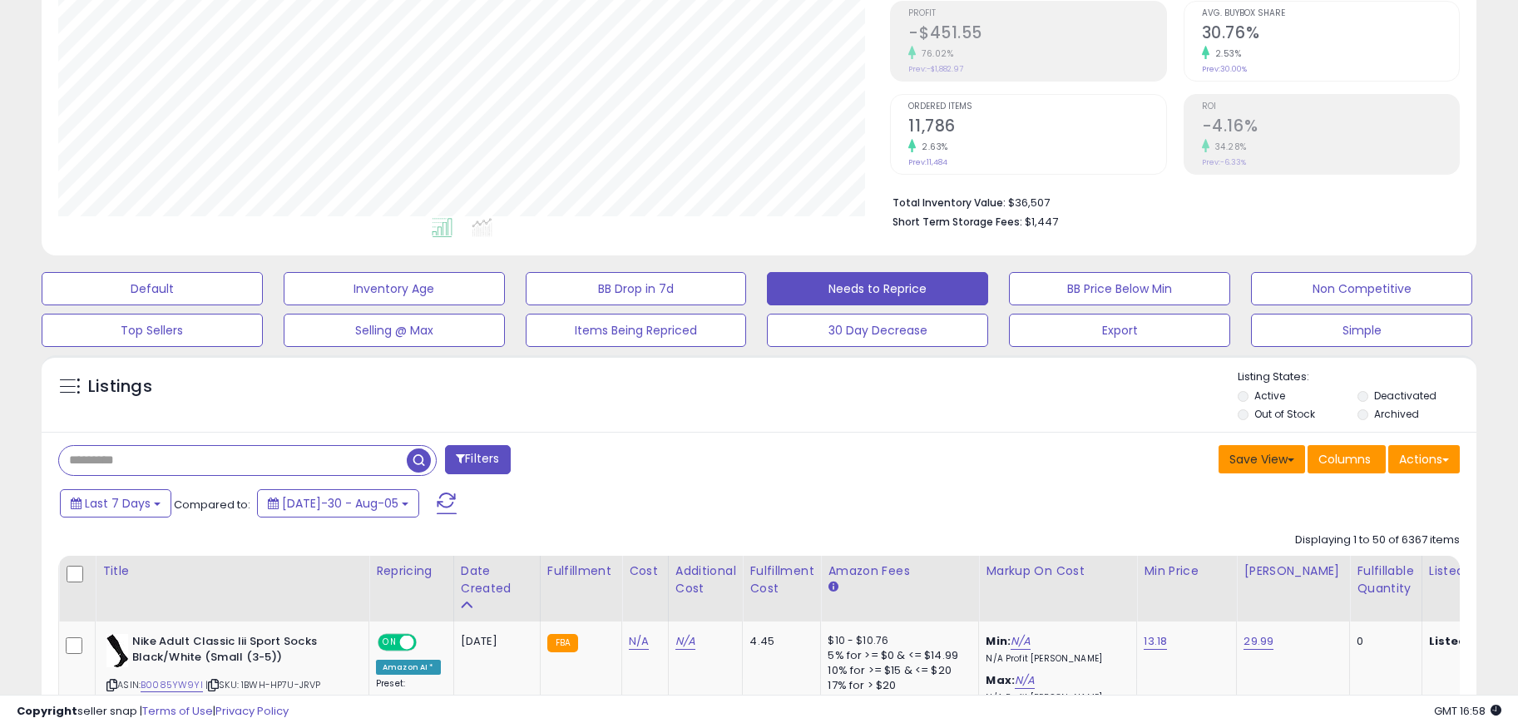
click at [1278, 458] on button "Save View" at bounding box center [1262, 459] width 87 height 28
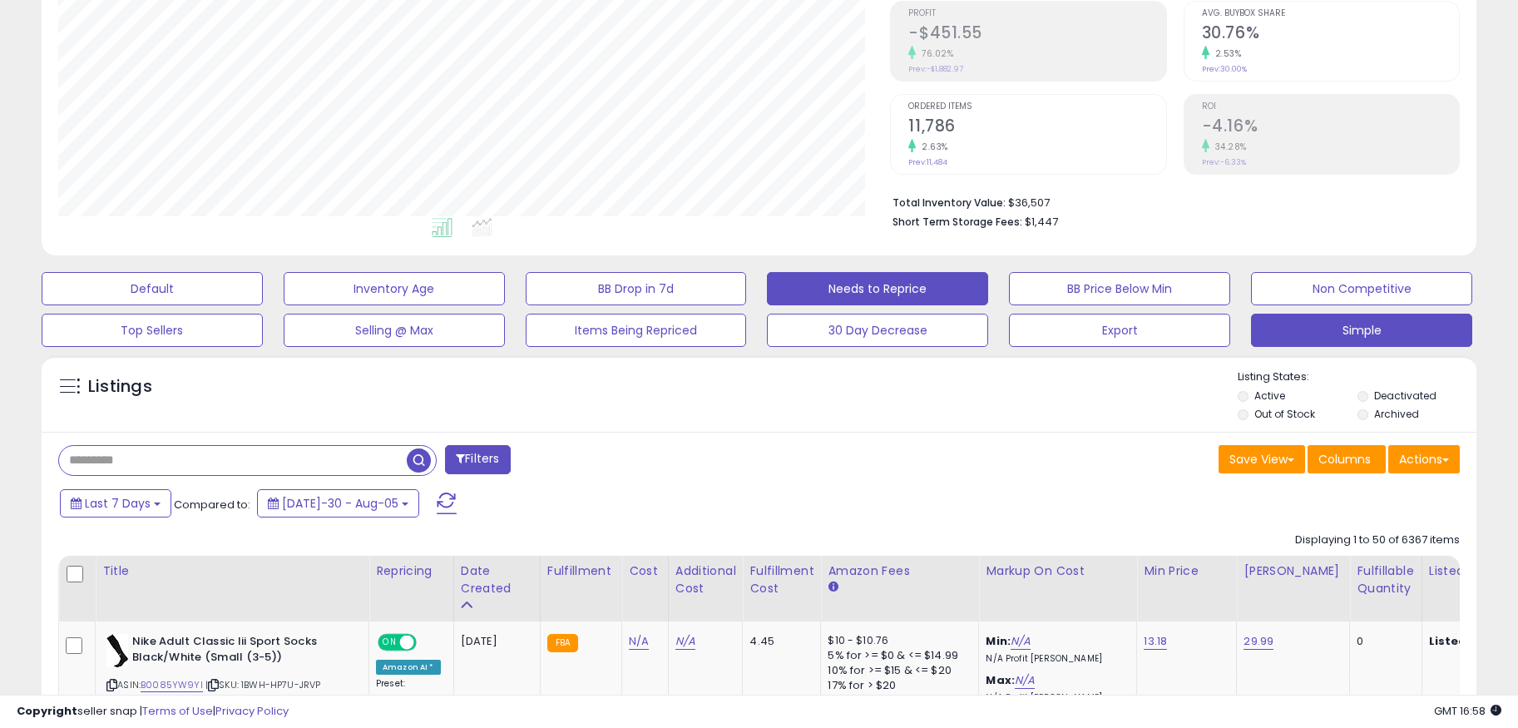
click at [263, 305] on button "Simple" at bounding box center [152, 288] width 221 height 33
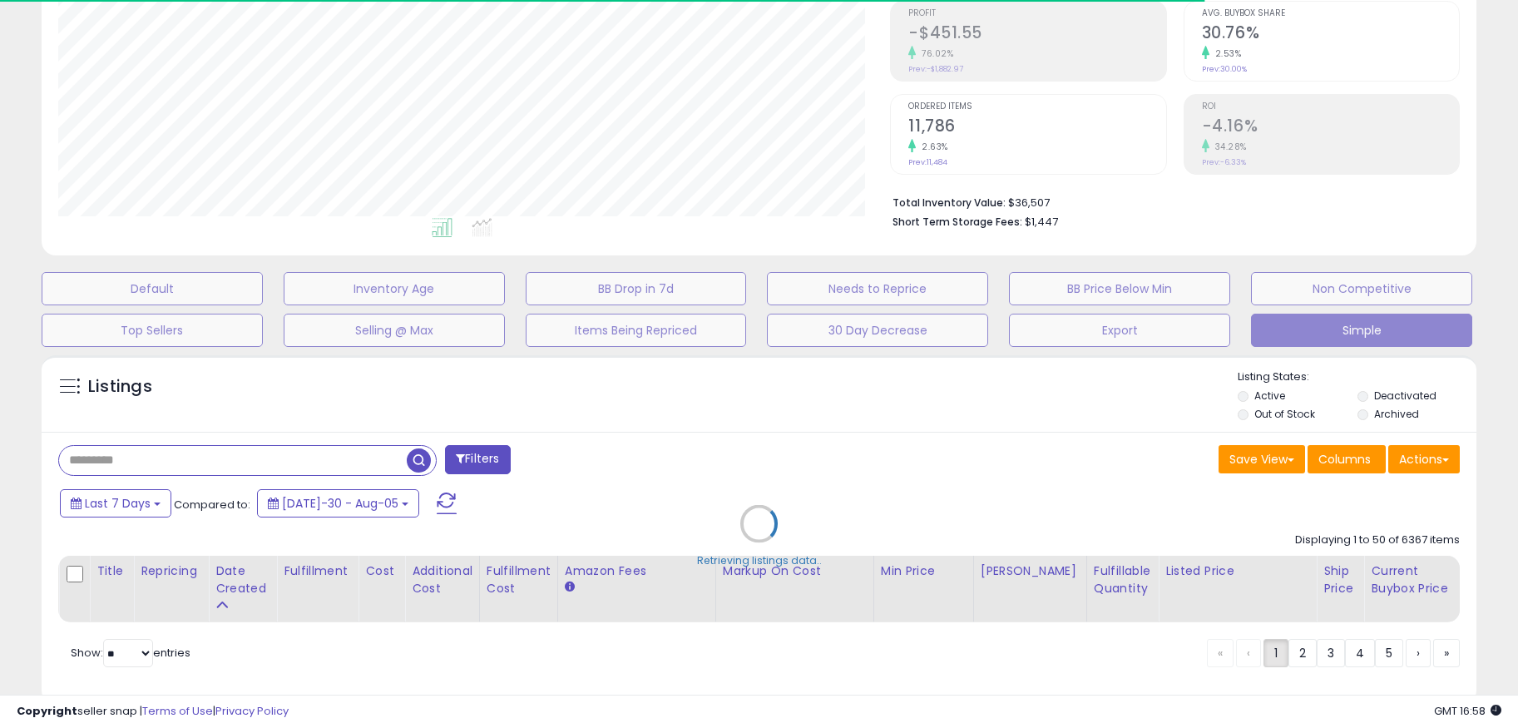
select select "**"
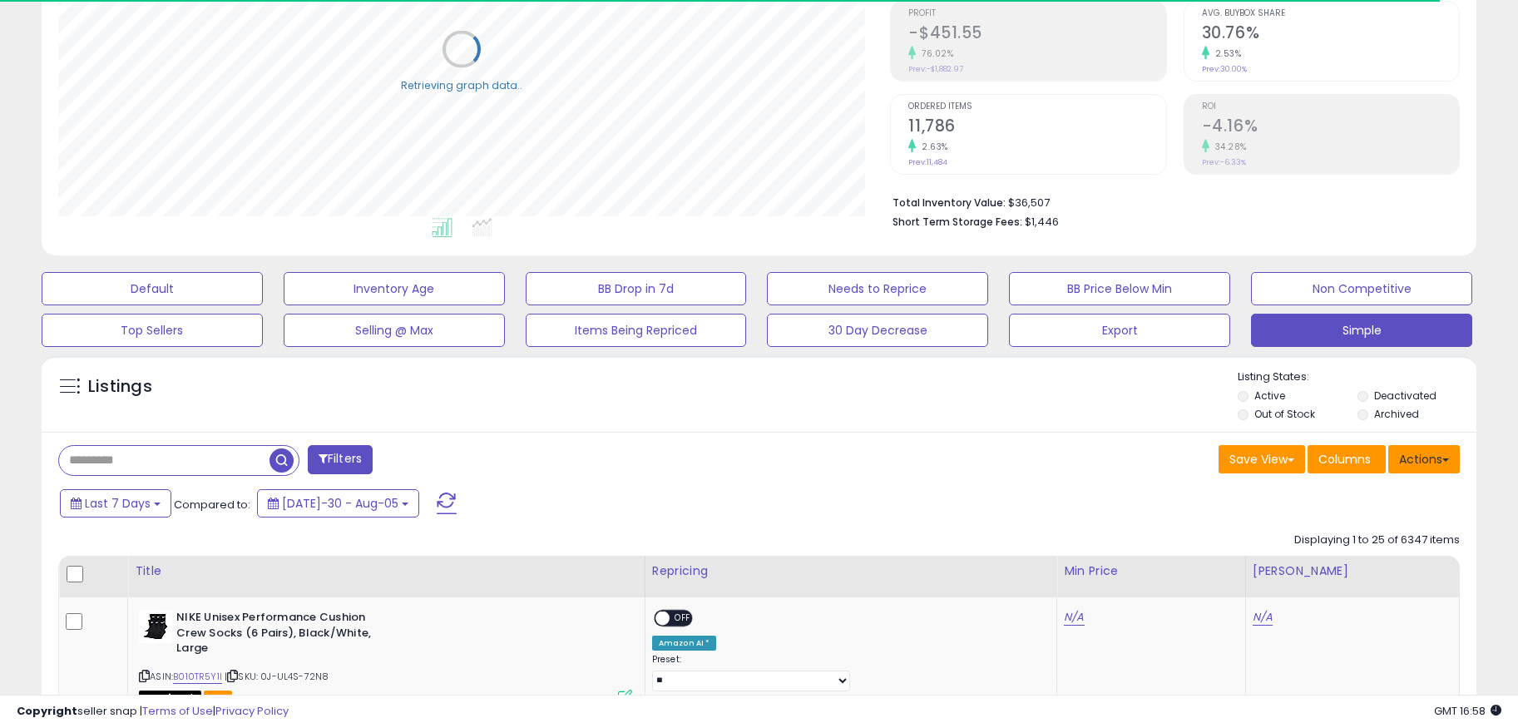
click at [1420, 467] on button "Actions" at bounding box center [1424, 459] width 72 height 28
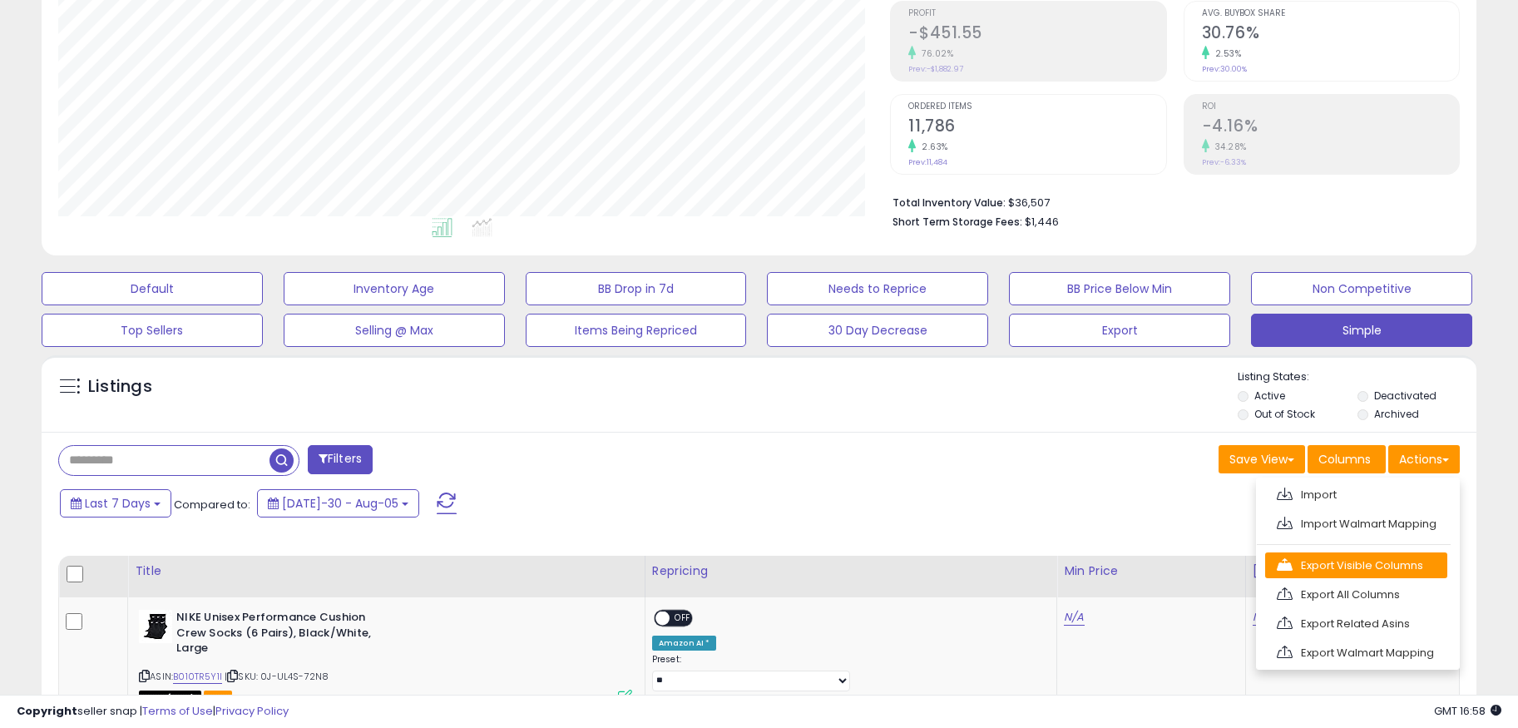
click at [1412, 561] on link "Export Visible Columns" at bounding box center [1356, 565] width 182 height 26
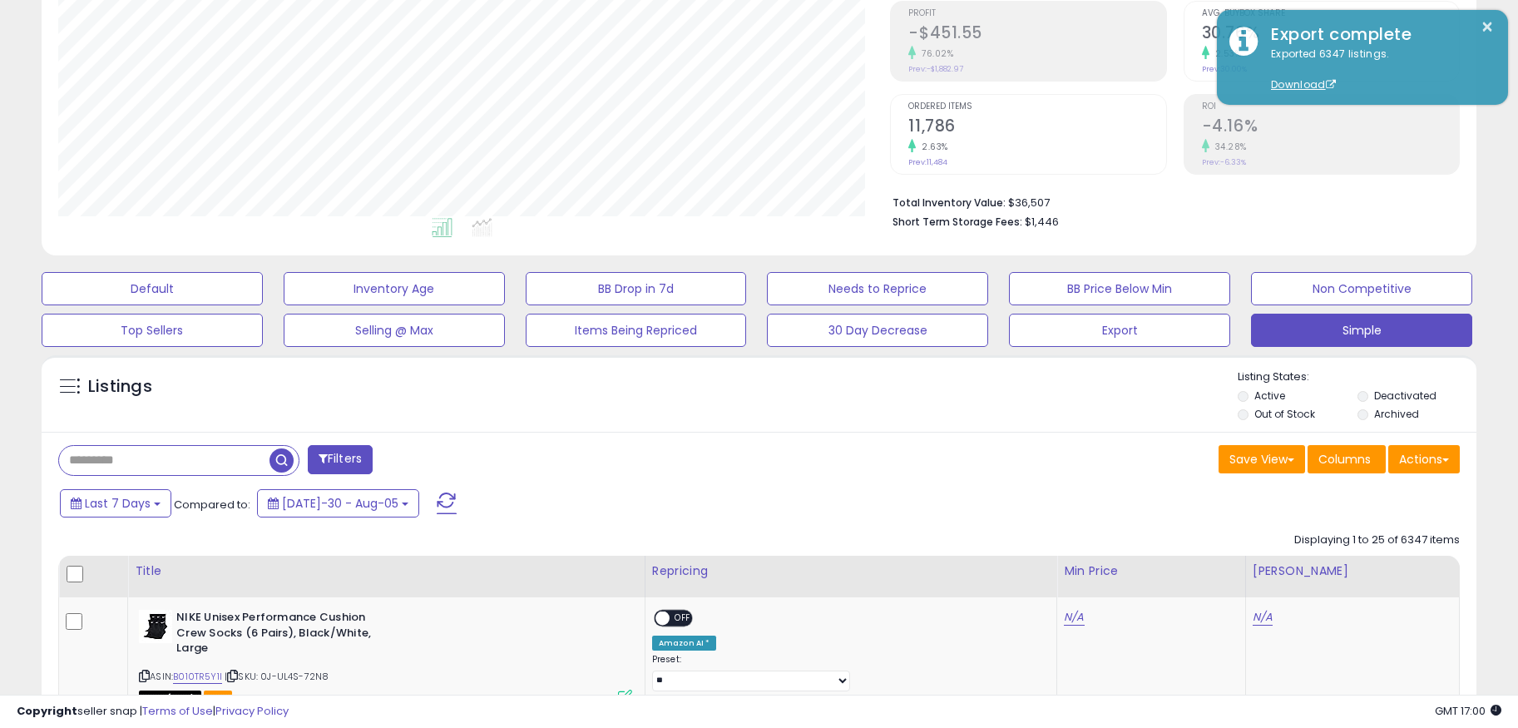
scroll to position [0, 0]
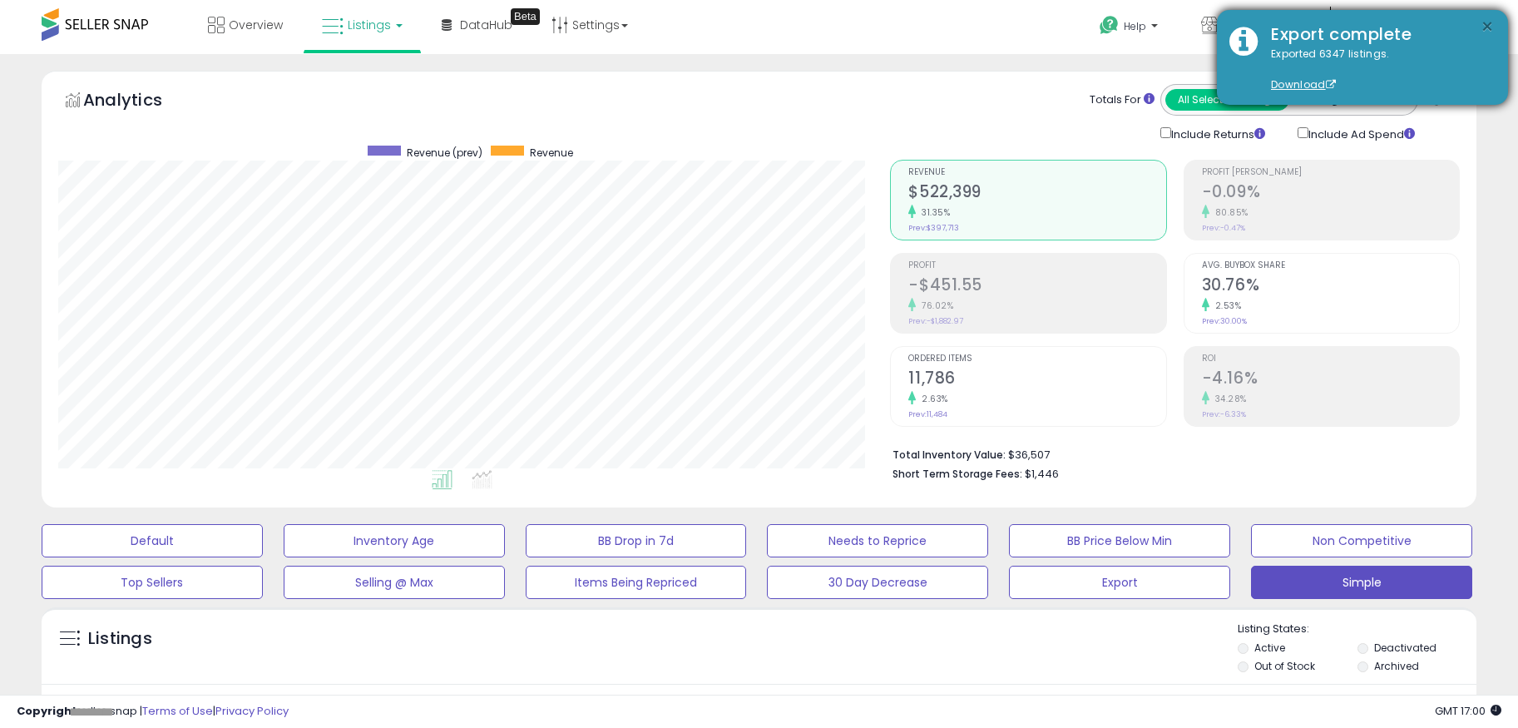
click at [1487, 31] on button "×" at bounding box center [1487, 27] width 13 height 21
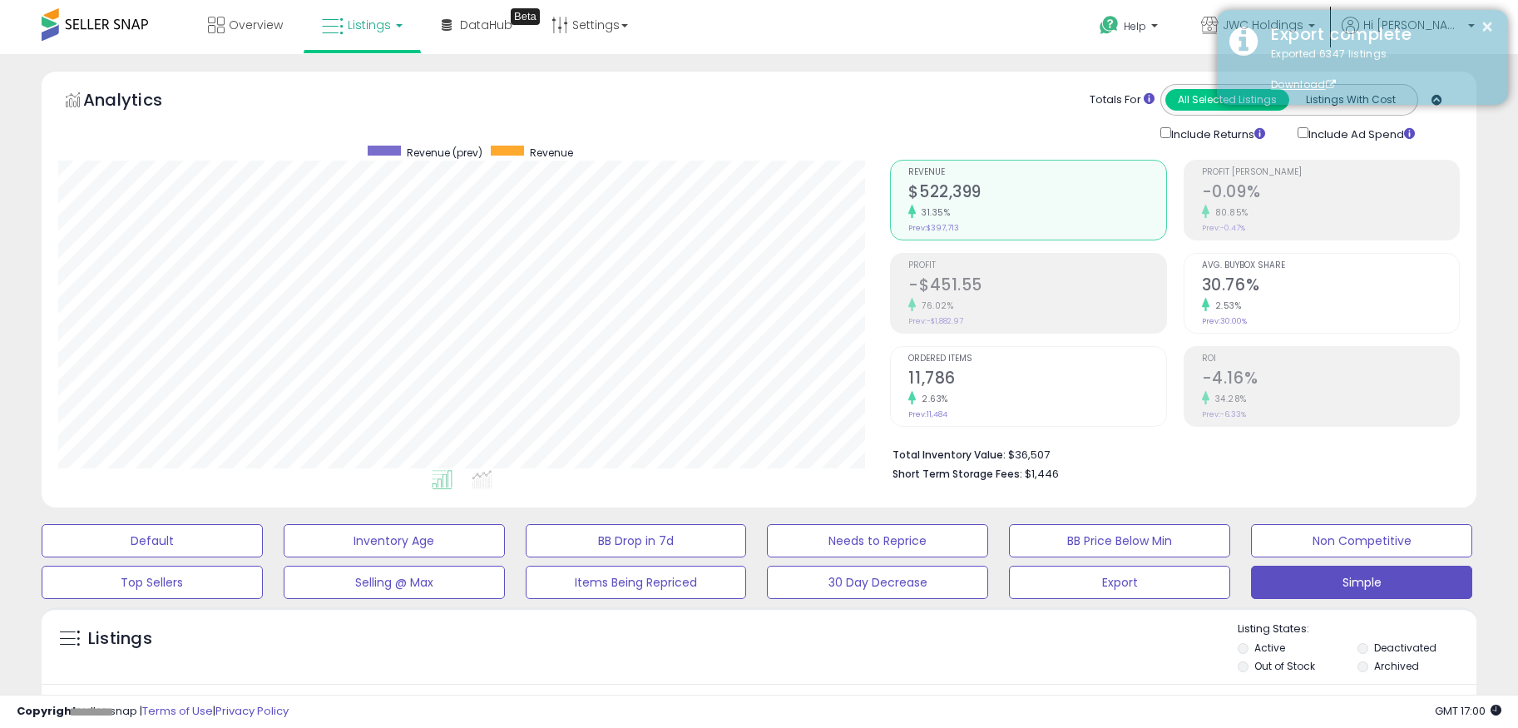
click at [1349, 22] on div "Export complete" at bounding box center [1377, 34] width 237 height 24
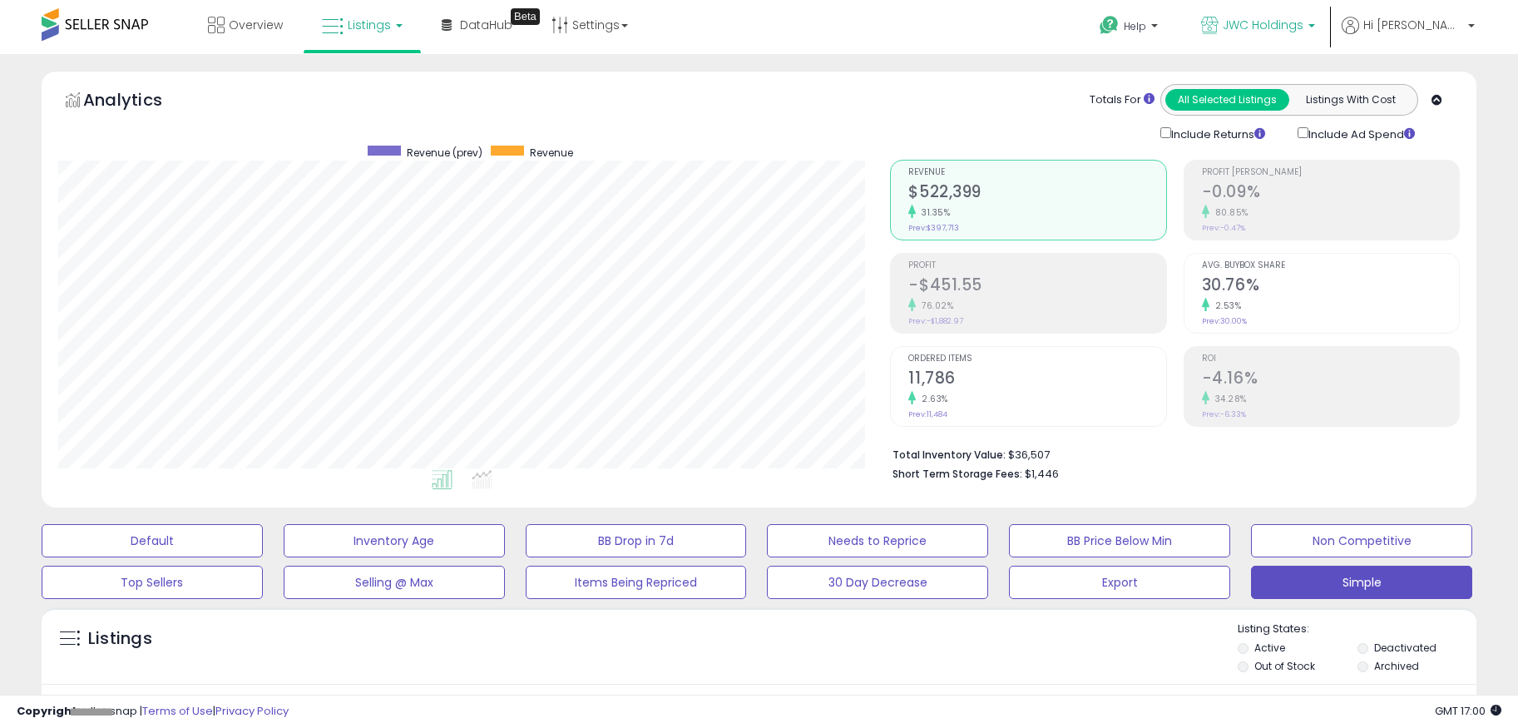
click at [1303, 29] on span "JWC Holdings" at bounding box center [1263, 25] width 81 height 17
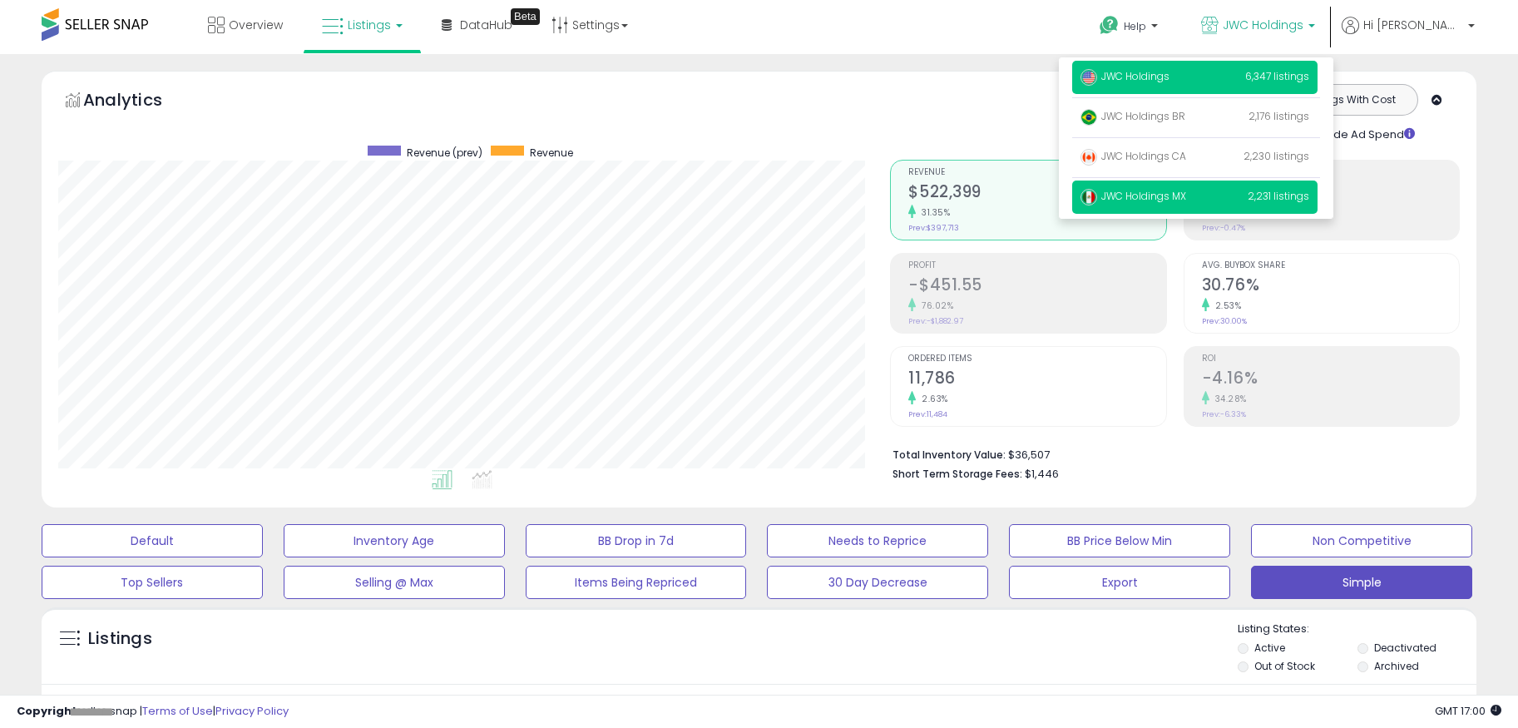
click at [1270, 193] on p "JWC Holdings MX 2,231 listings" at bounding box center [1194, 197] width 245 height 33
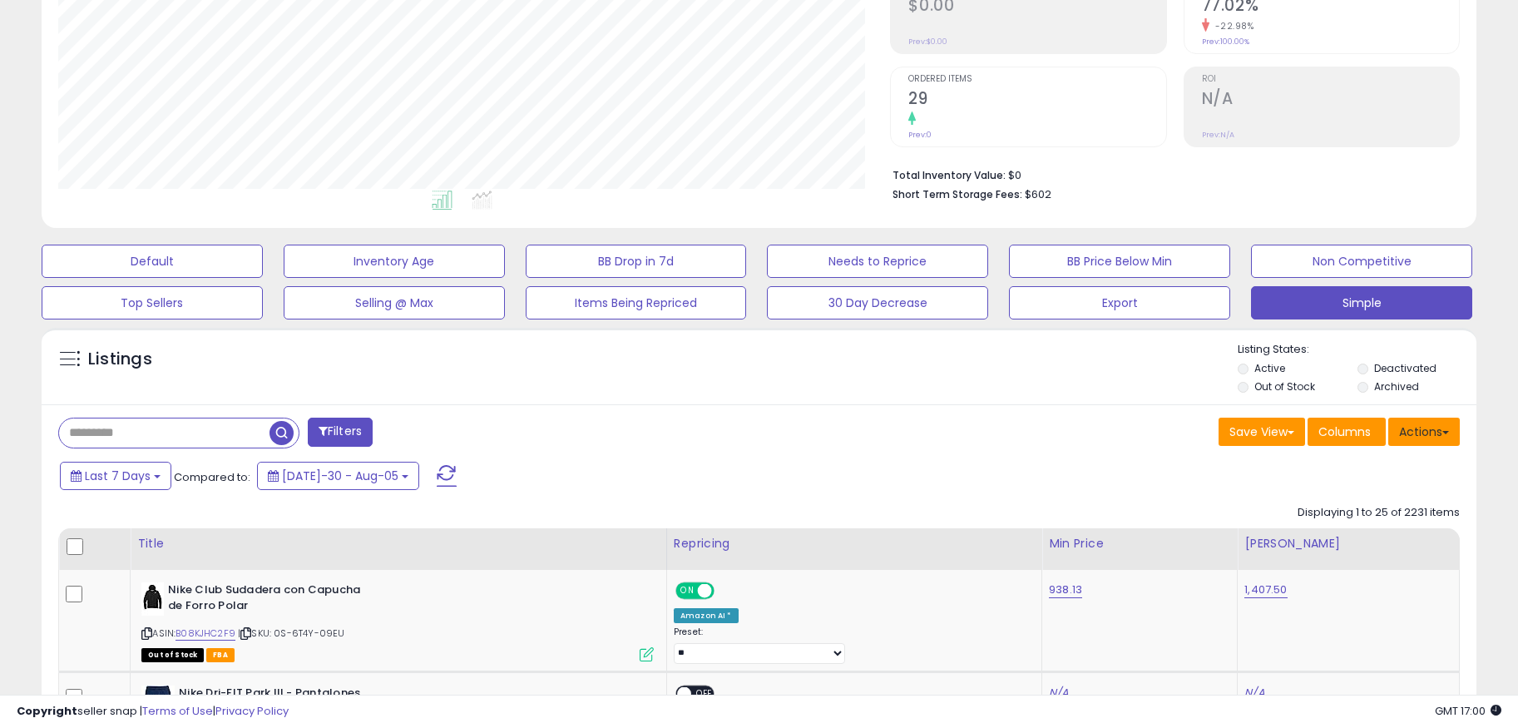
scroll to position [341, 833]
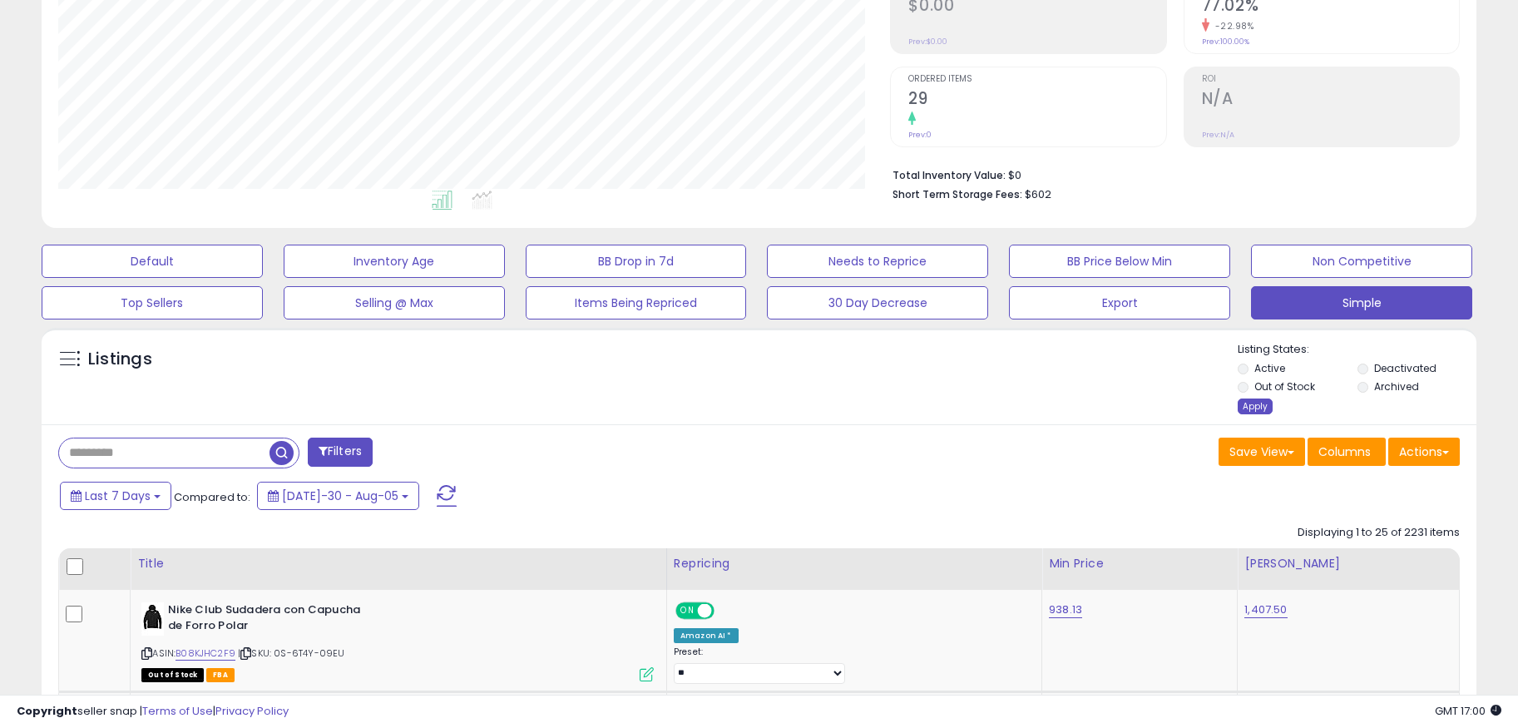
click at [1261, 406] on div "Apply" at bounding box center [1255, 406] width 35 height 16
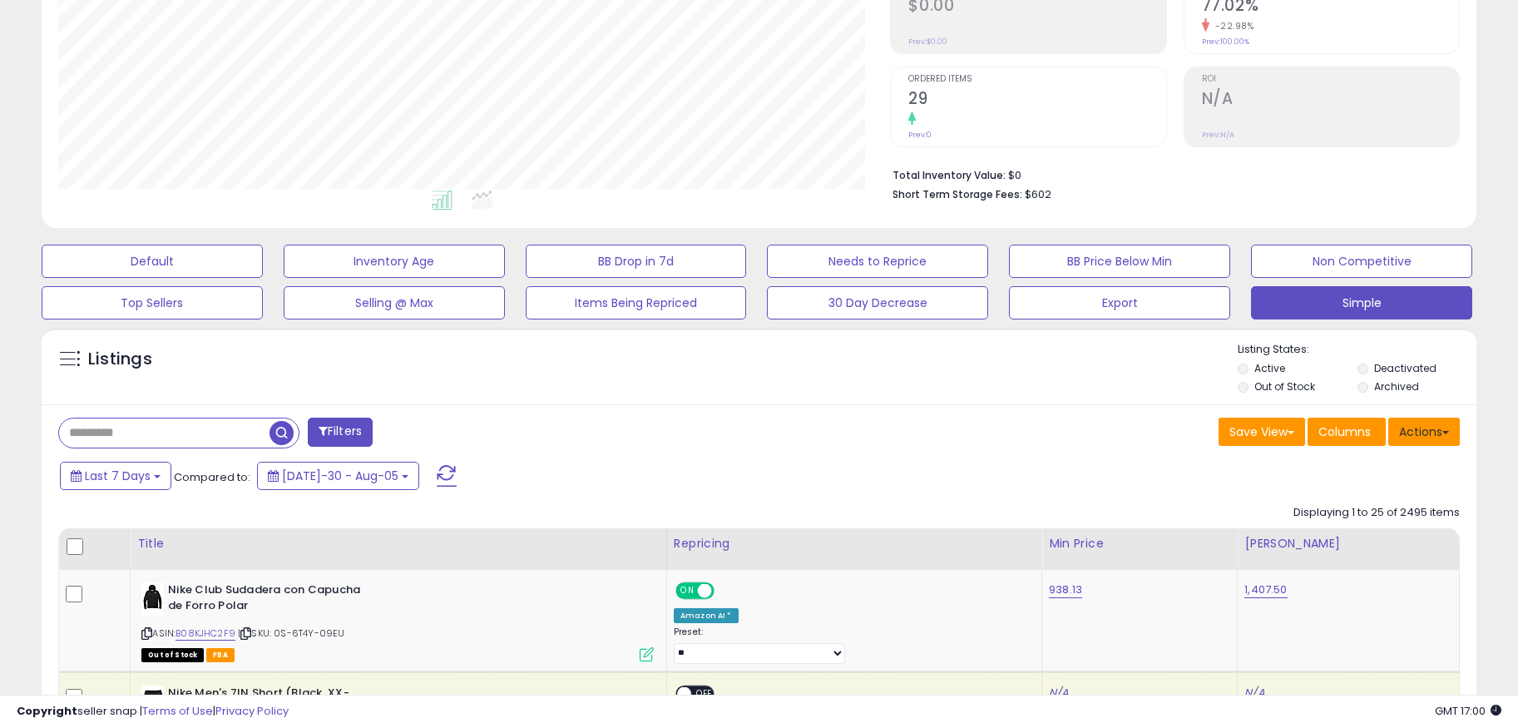
click at [1429, 432] on button "Actions" at bounding box center [1424, 432] width 72 height 28
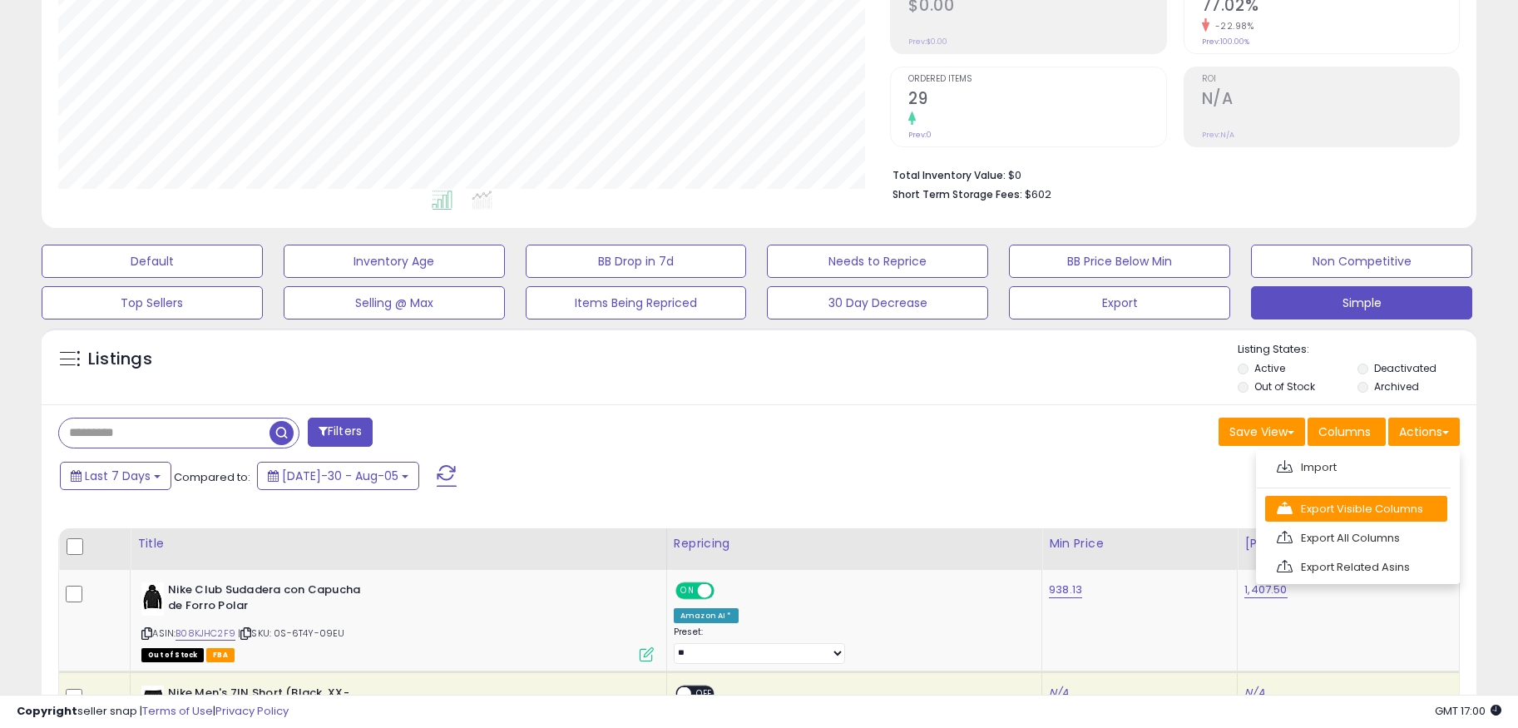
click at [1392, 506] on link "Export Visible Columns" at bounding box center [1356, 509] width 182 height 26
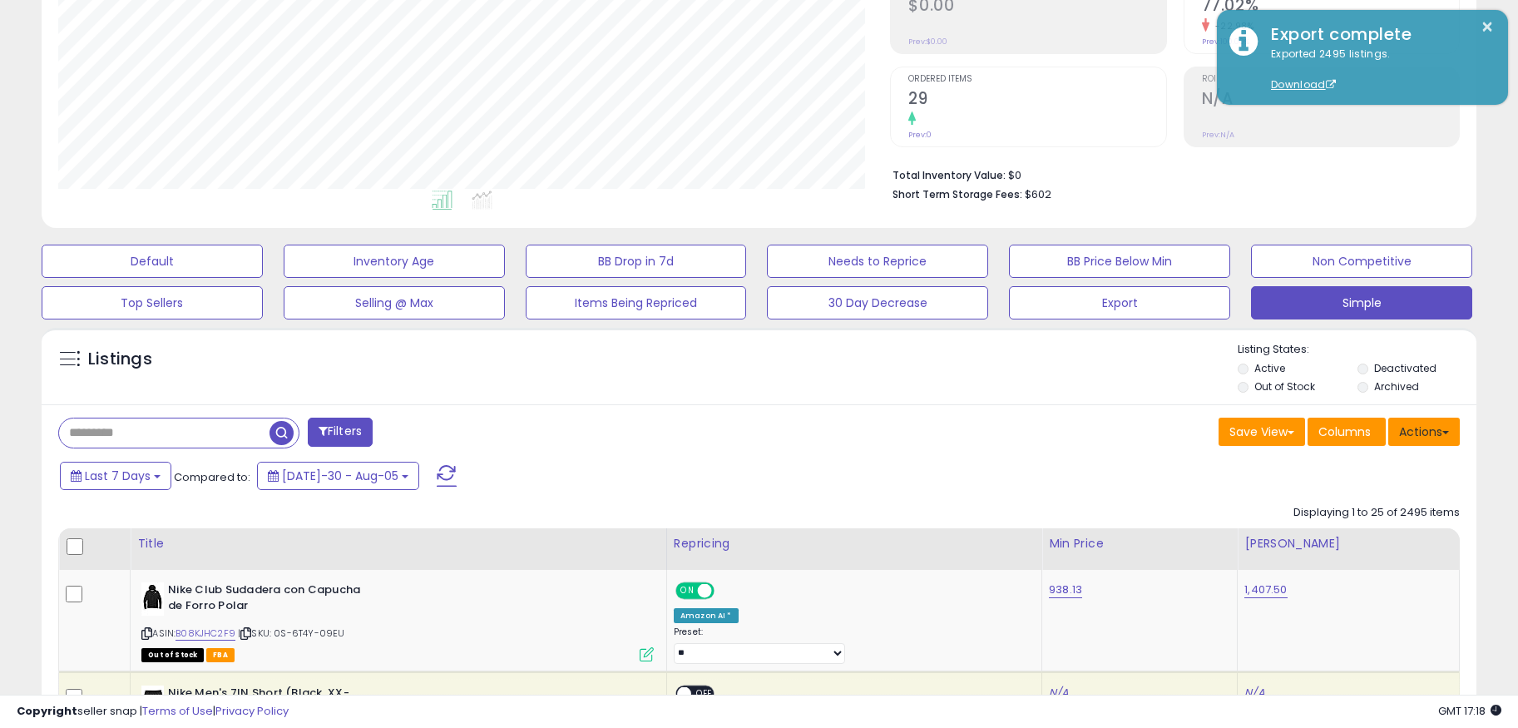
click at [1437, 418] on button "Actions" at bounding box center [1424, 432] width 72 height 28
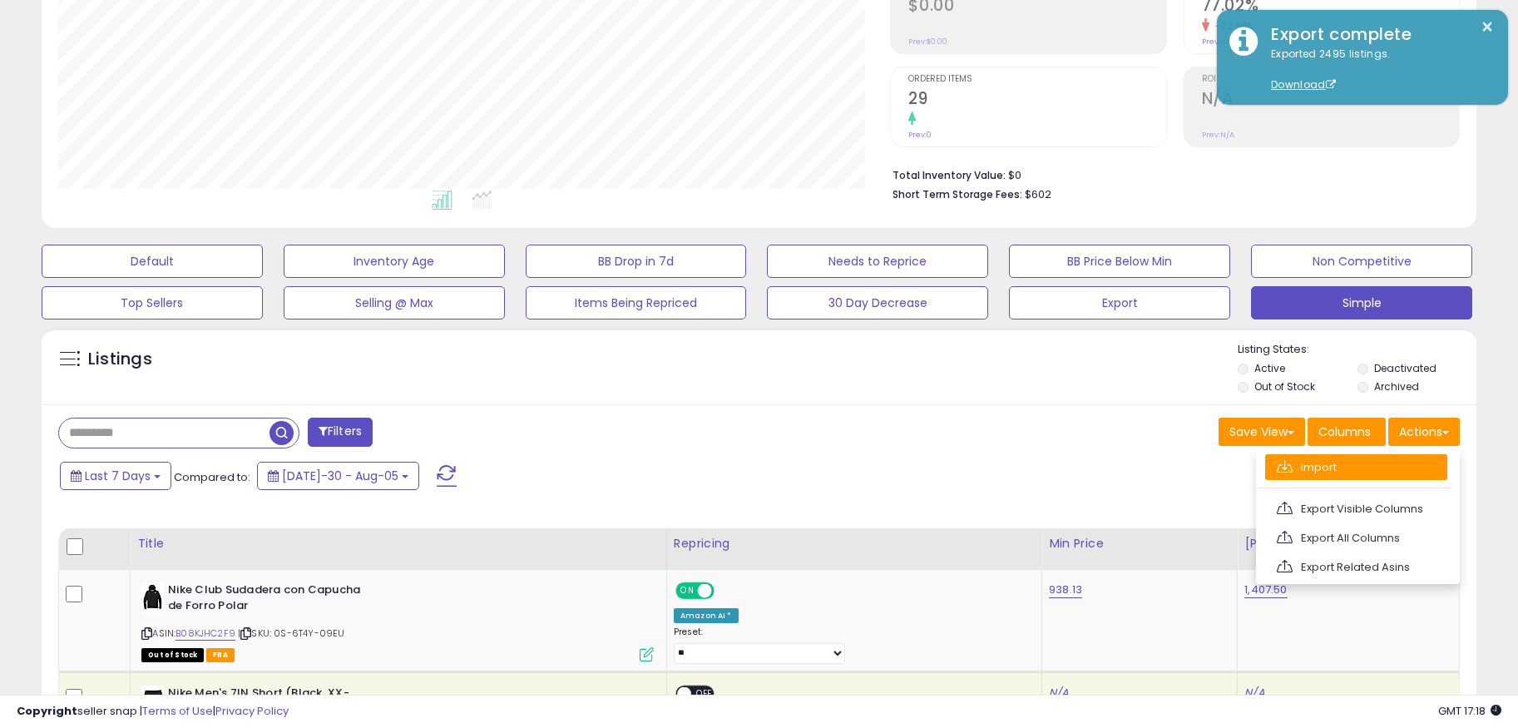
click at [1403, 457] on link "Import" at bounding box center [1356, 467] width 182 height 26
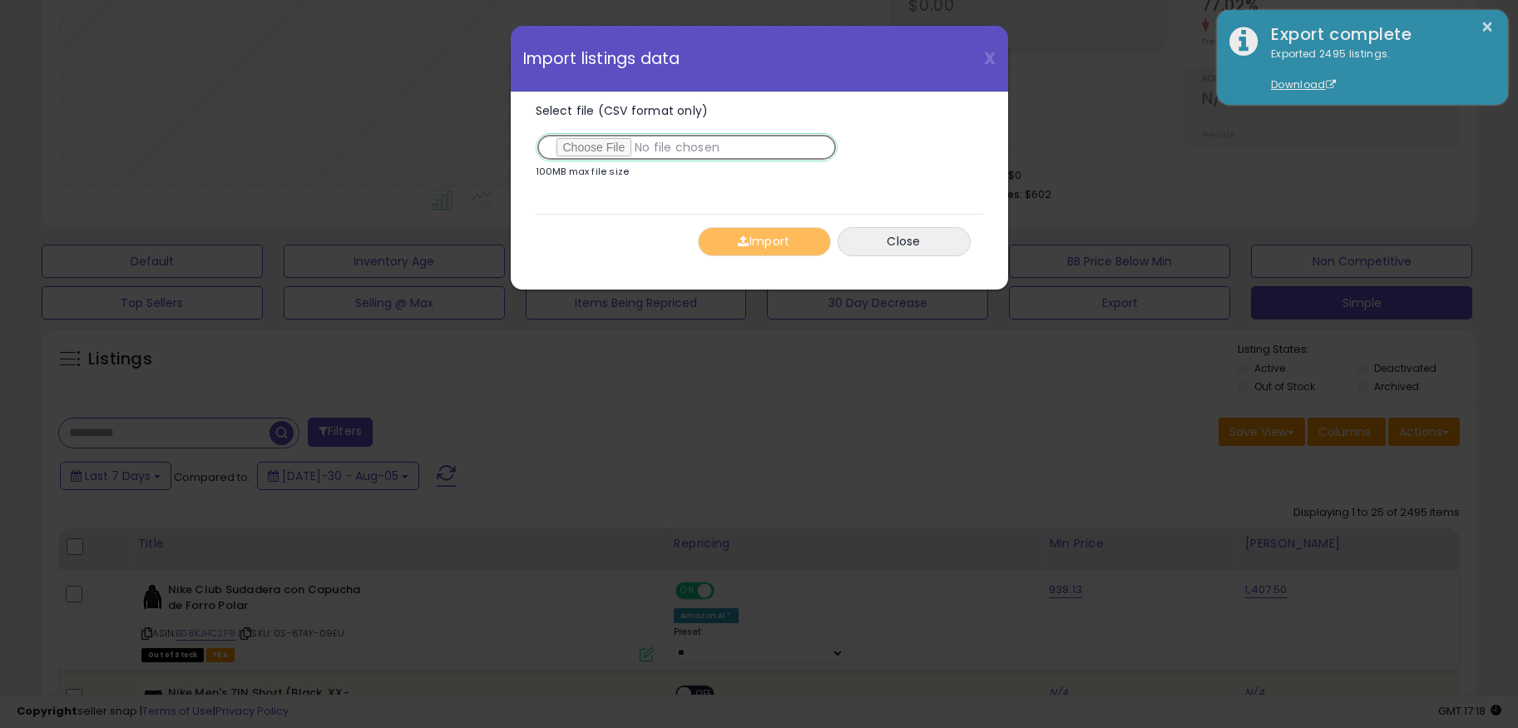
click at [605, 150] on input "Select file (CSV format only)" at bounding box center [687, 147] width 302 height 28
type input "**********"
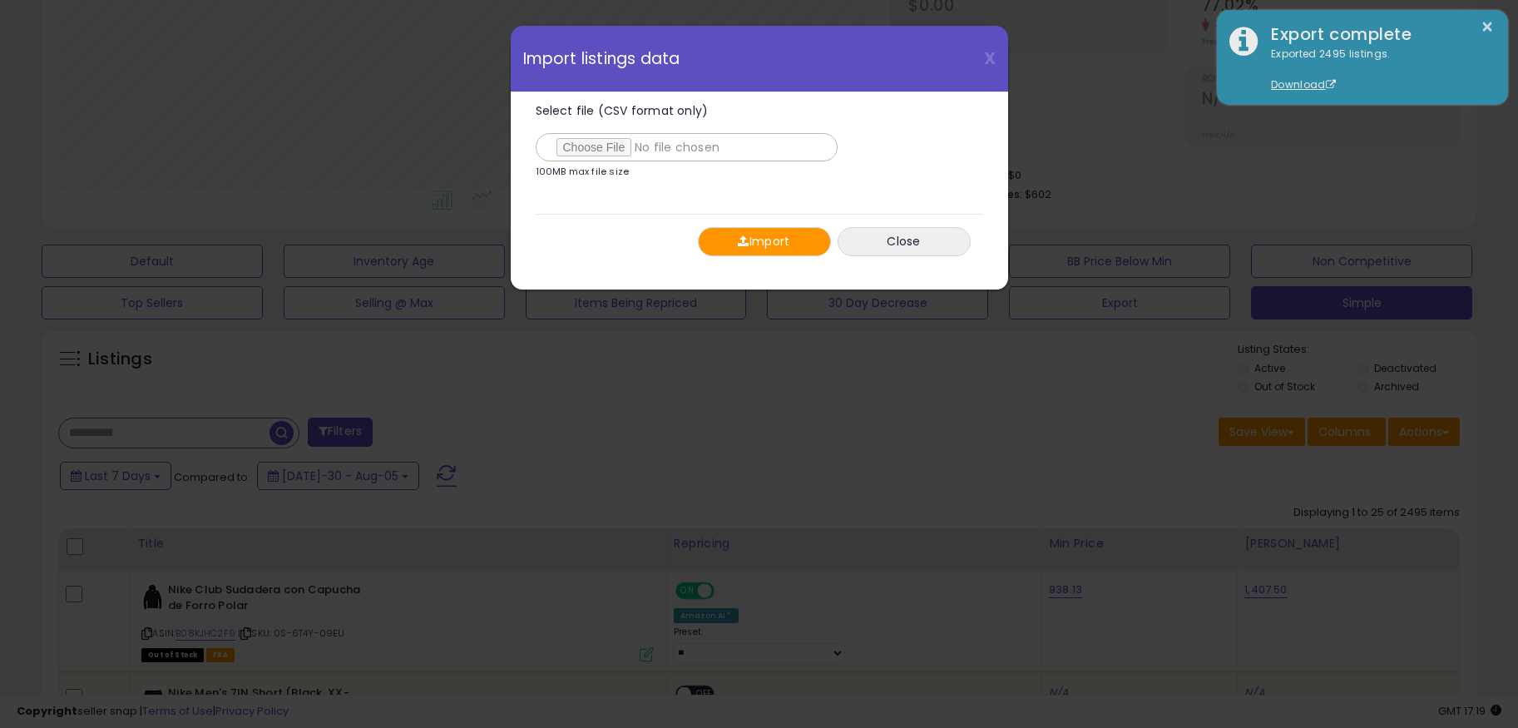
click at [743, 255] on button "Import" at bounding box center [764, 241] width 133 height 29
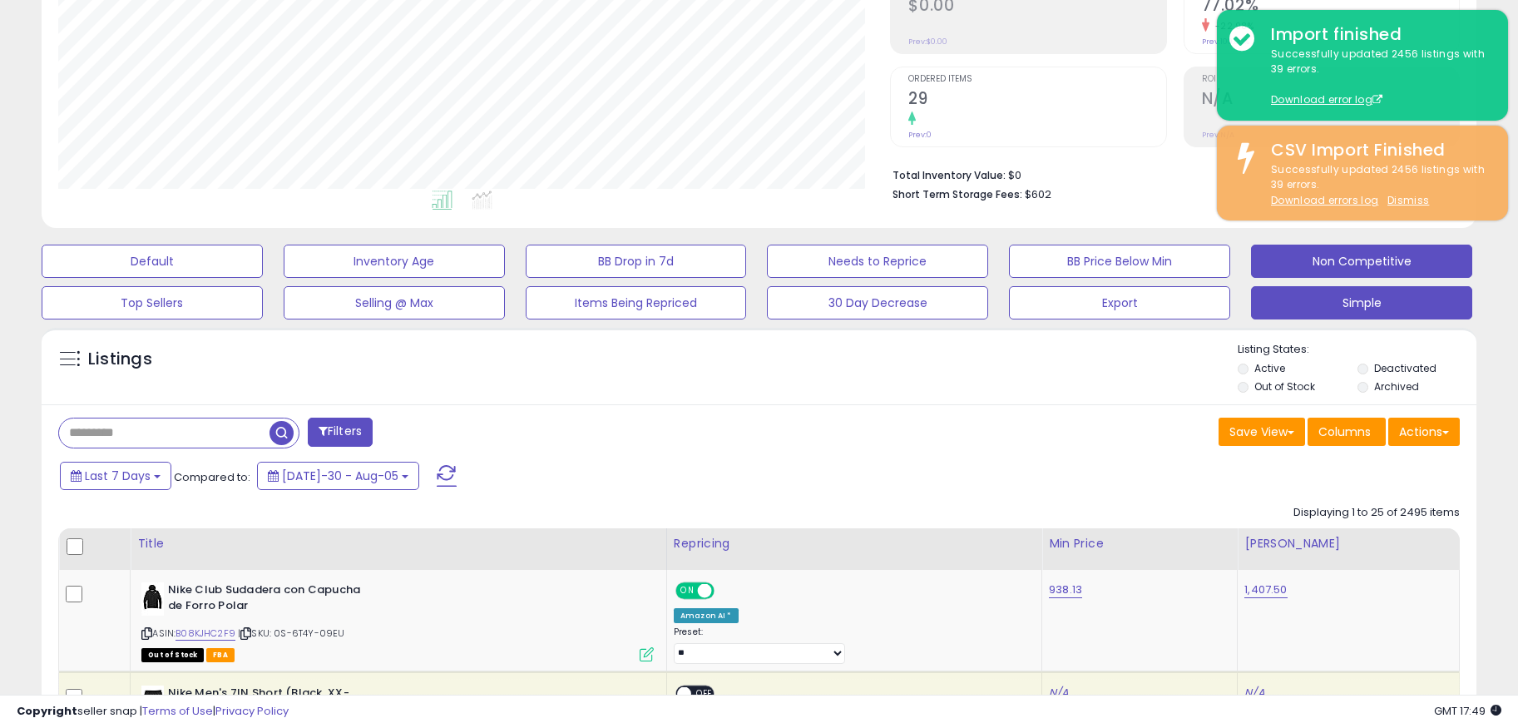
scroll to position [0, 0]
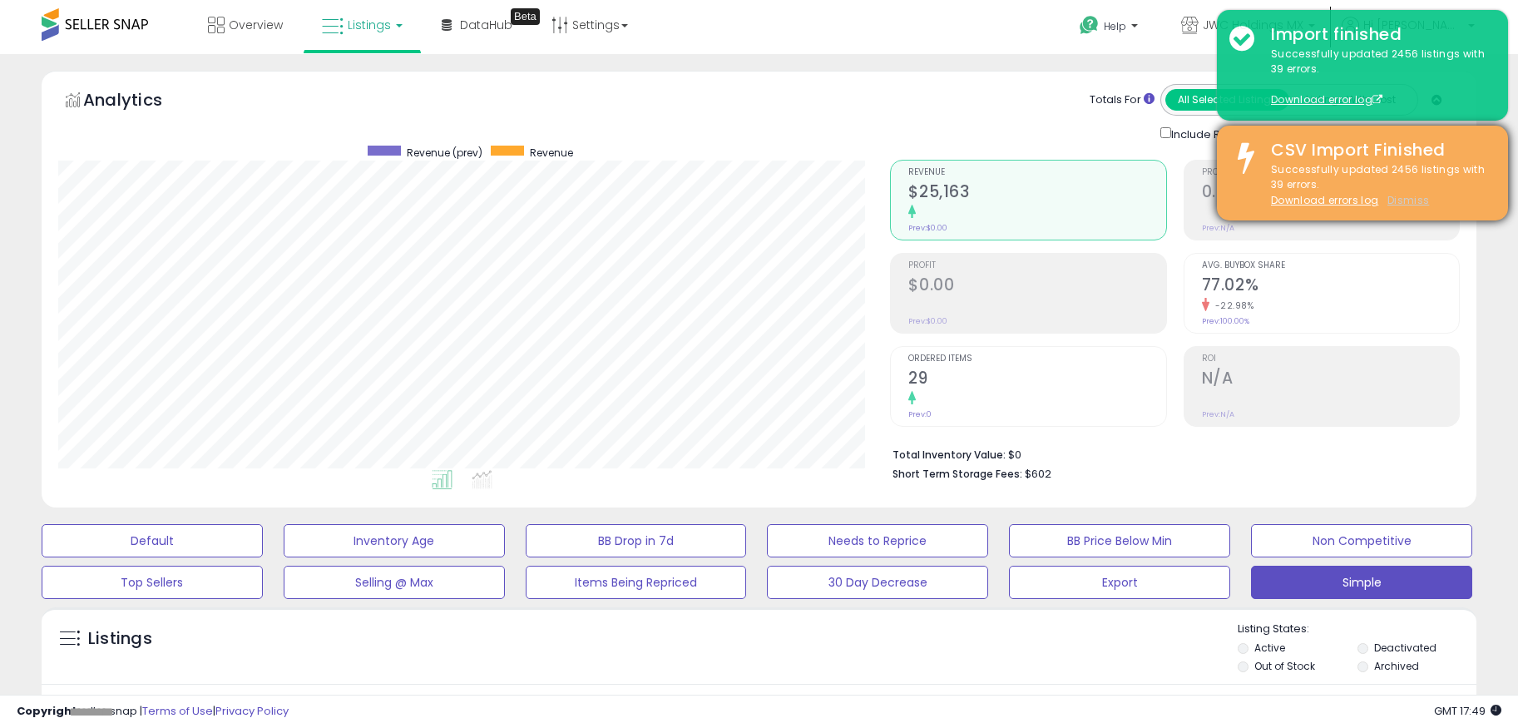
click at [1395, 201] on u "Dismiss" at bounding box center [1408, 200] width 42 height 14
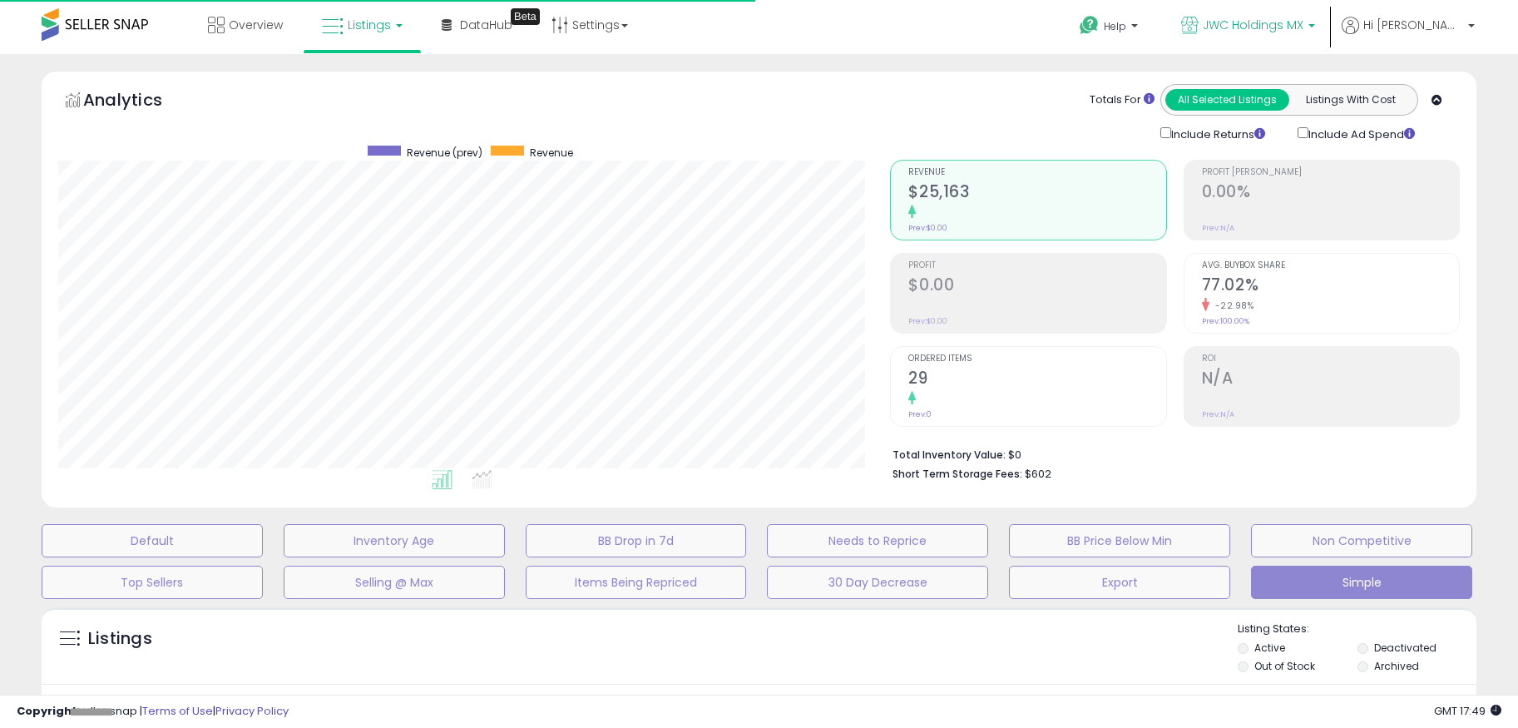
click at [1328, 38] on link "JWC Holdings MX" at bounding box center [1248, 27] width 159 height 54
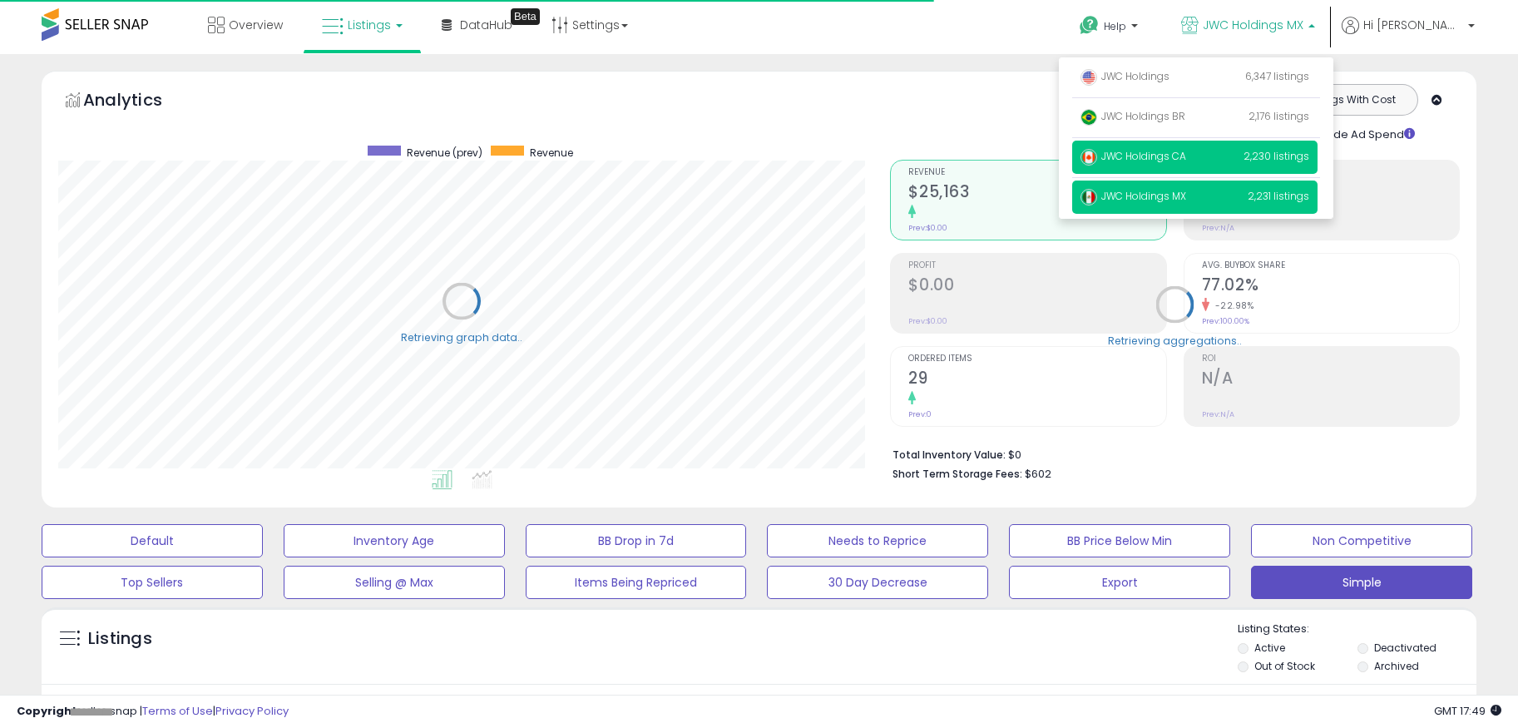
click at [1256, 156] on p "JWC Holdings CA 2,230 listings" at bounding box center [1194, 157] width 245 height 33
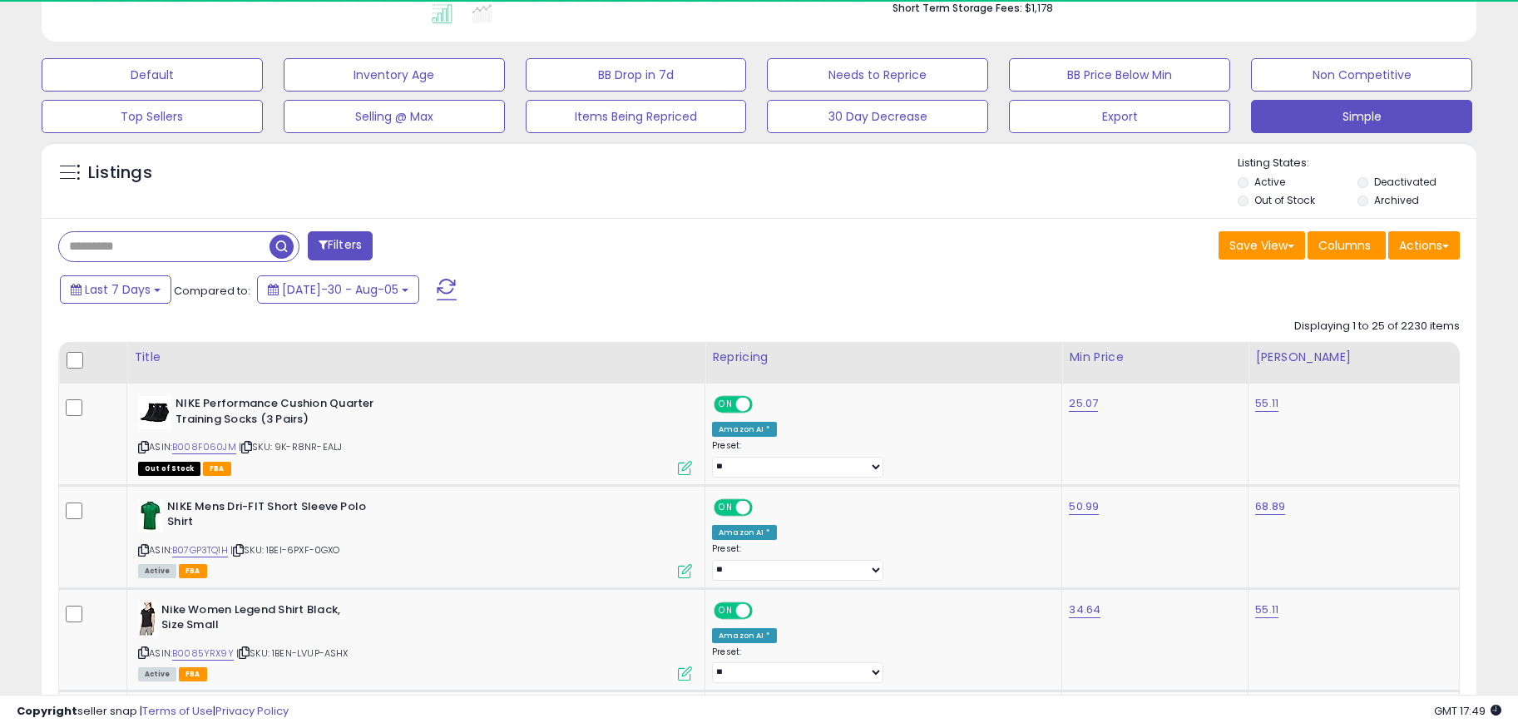
scroll to position [341, 833]
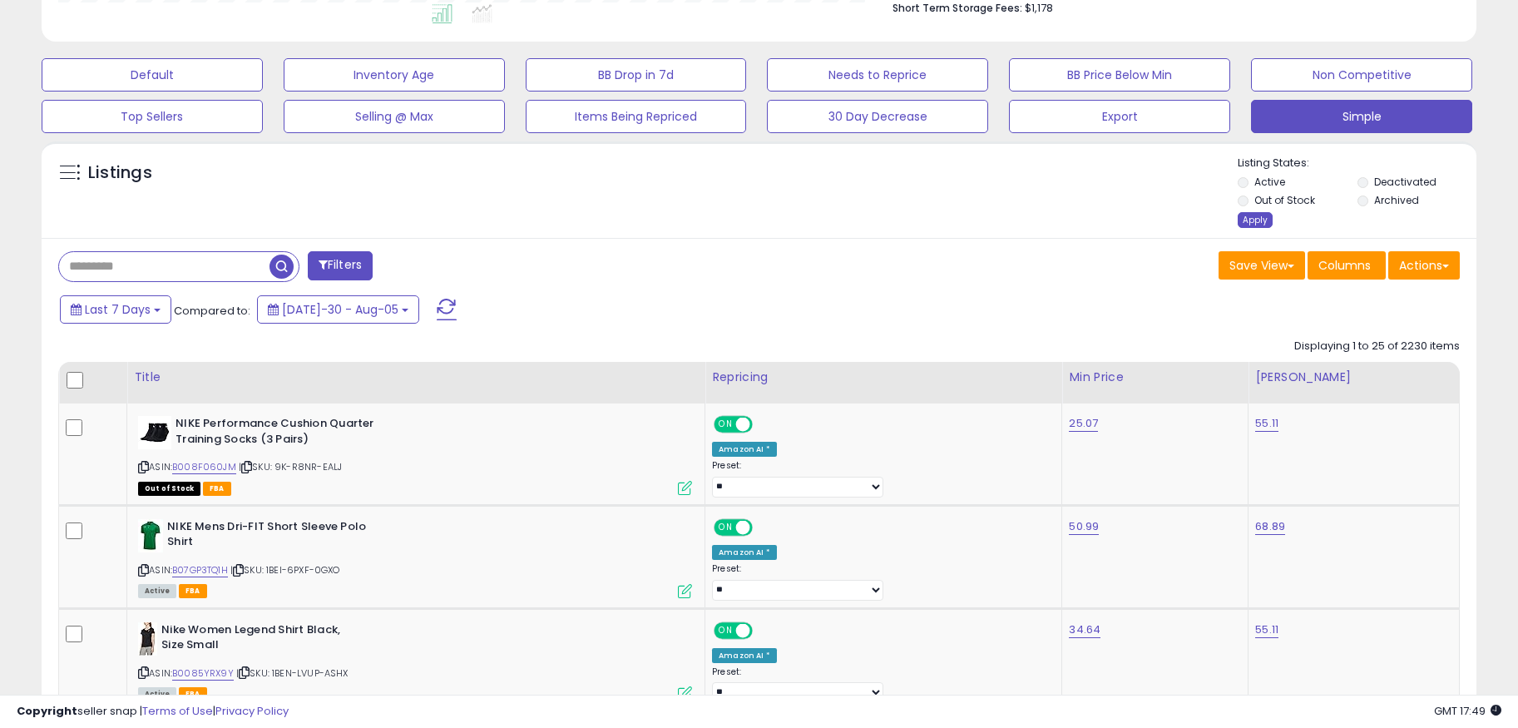
click at [1259, 223] on div "Apply" at bounding box center [1255, 220] width 35 height 16
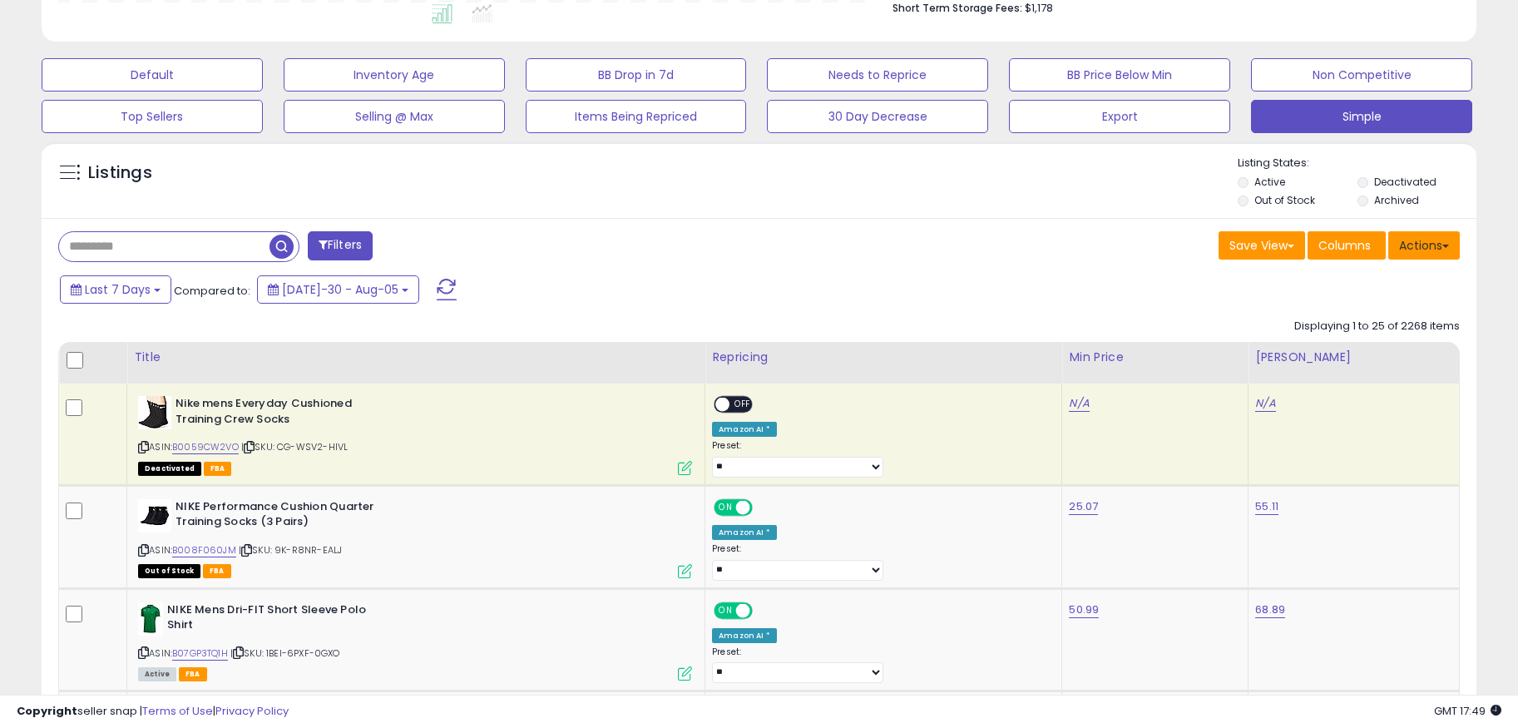
click at [1398, 240] on button "Actions" at bounding box center [1424, 245] width 72 height 28
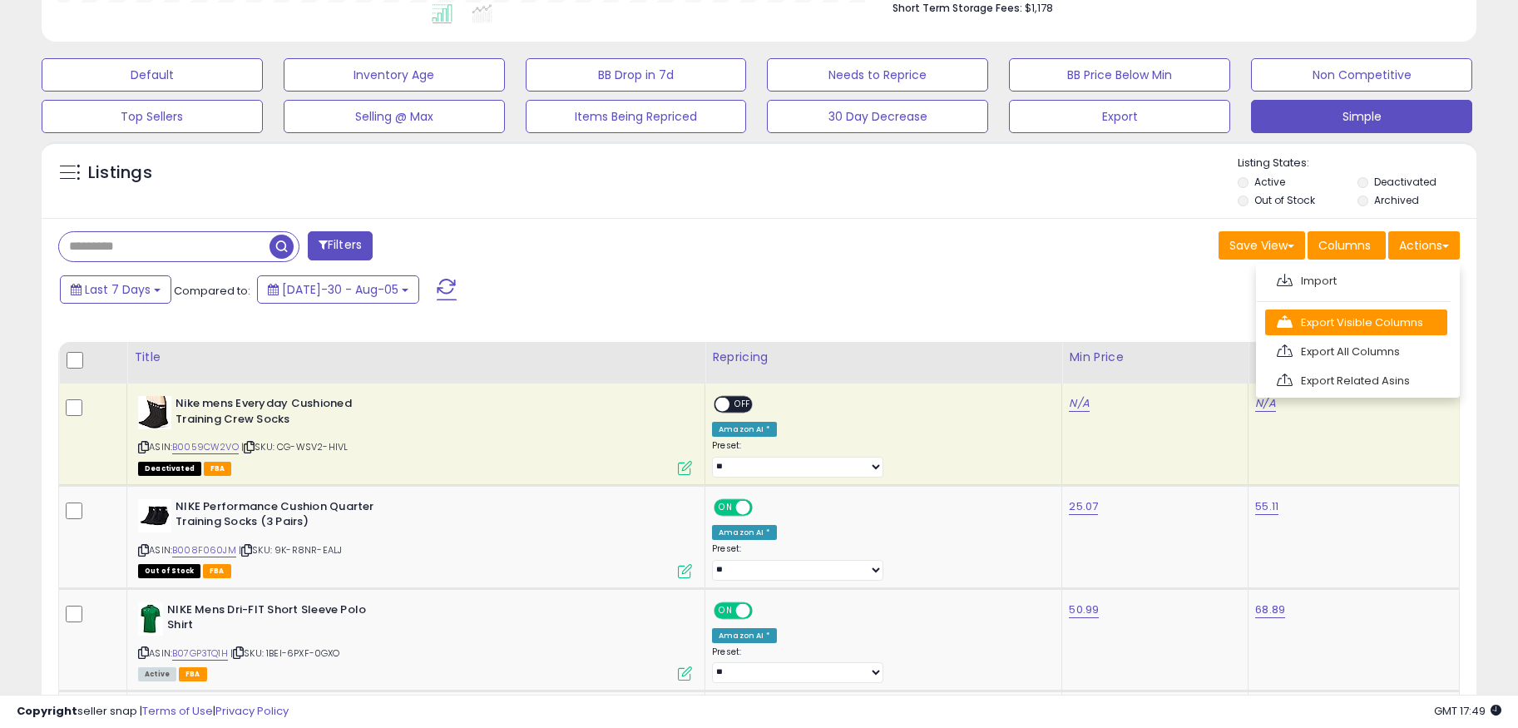
click at [1377, 322] on link "Export Visible Columns" at bounding box center [1356, 322] width 182 height 26
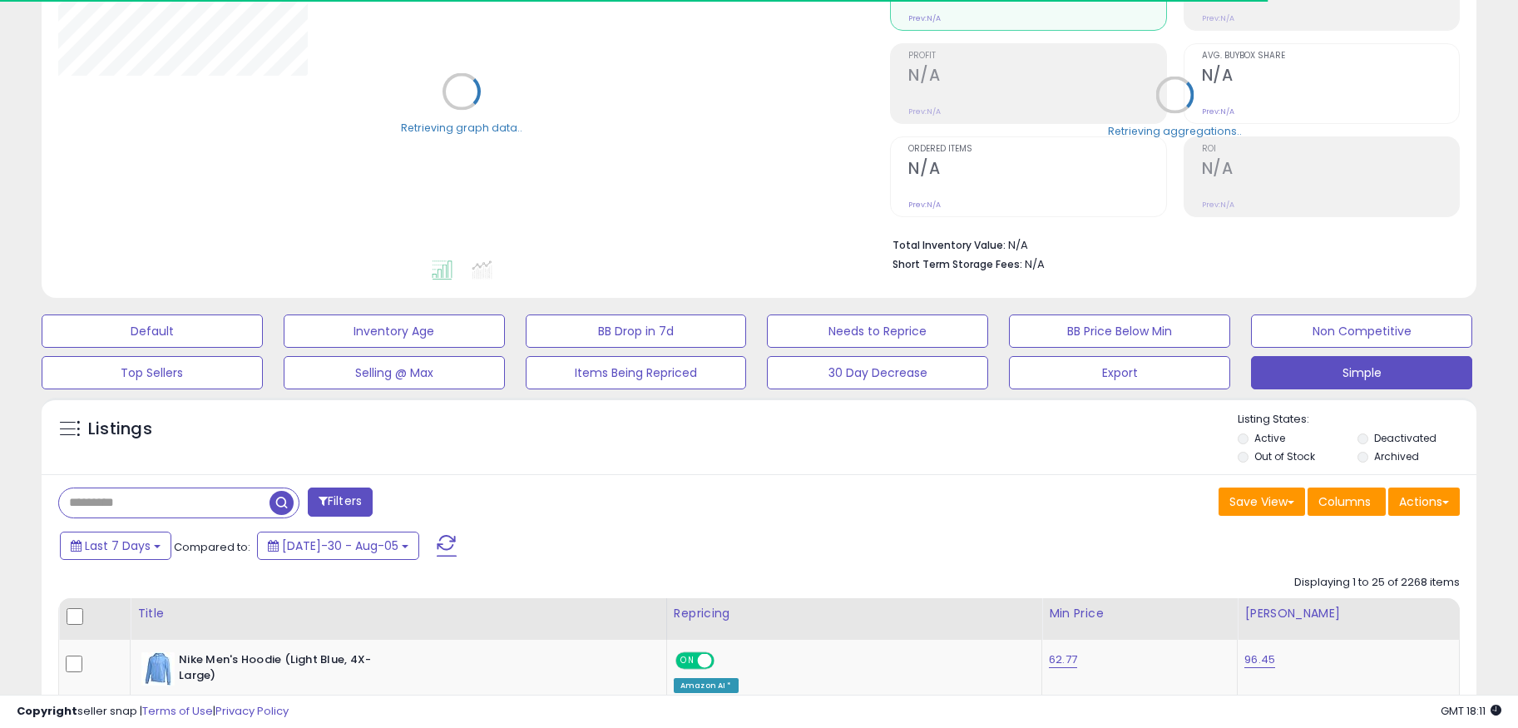
scroll to position [222, 0]
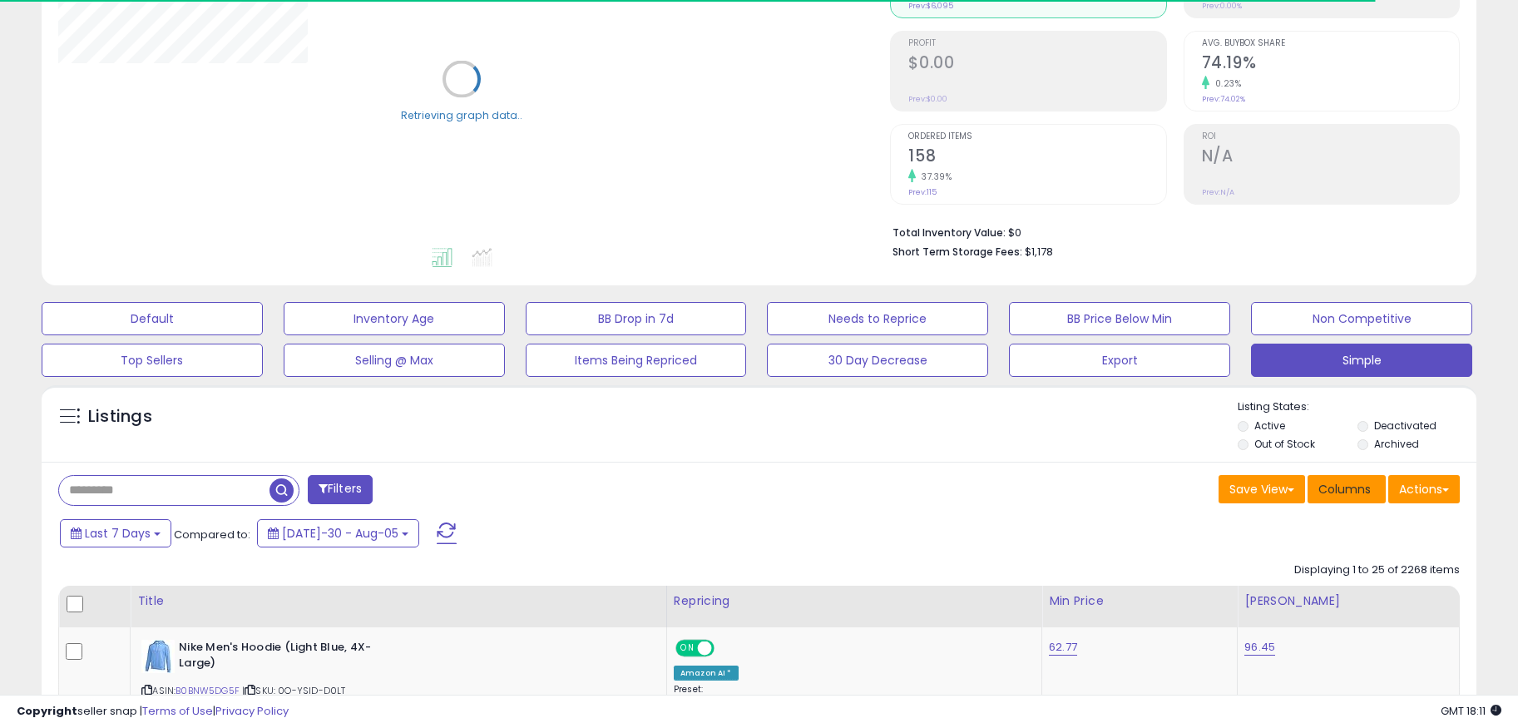
click at [1371, 480] on button "Columns" at bounding box center [1347, 489] width 78 height 28
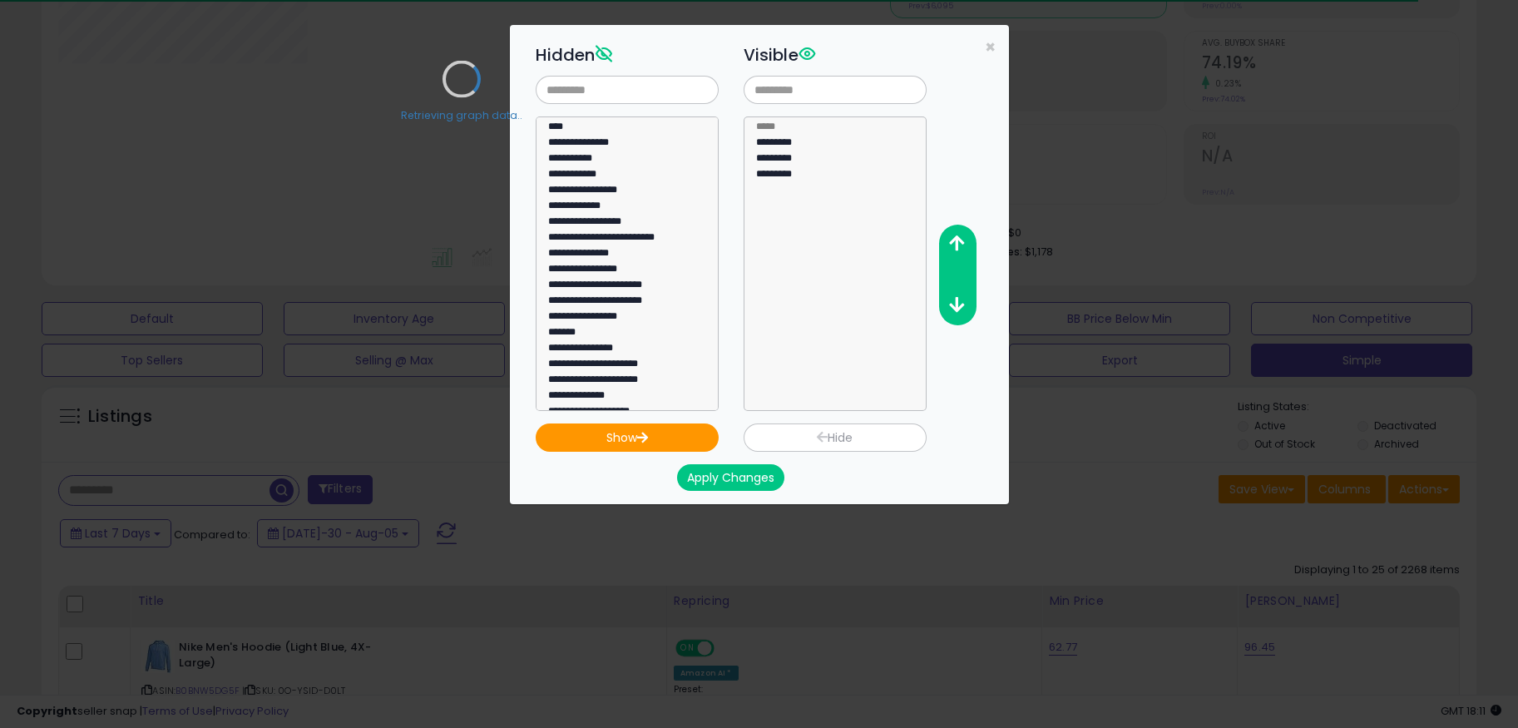
click at [1399, 493] on div "**********" at bounding box center [759, 364] width 1518 height 728
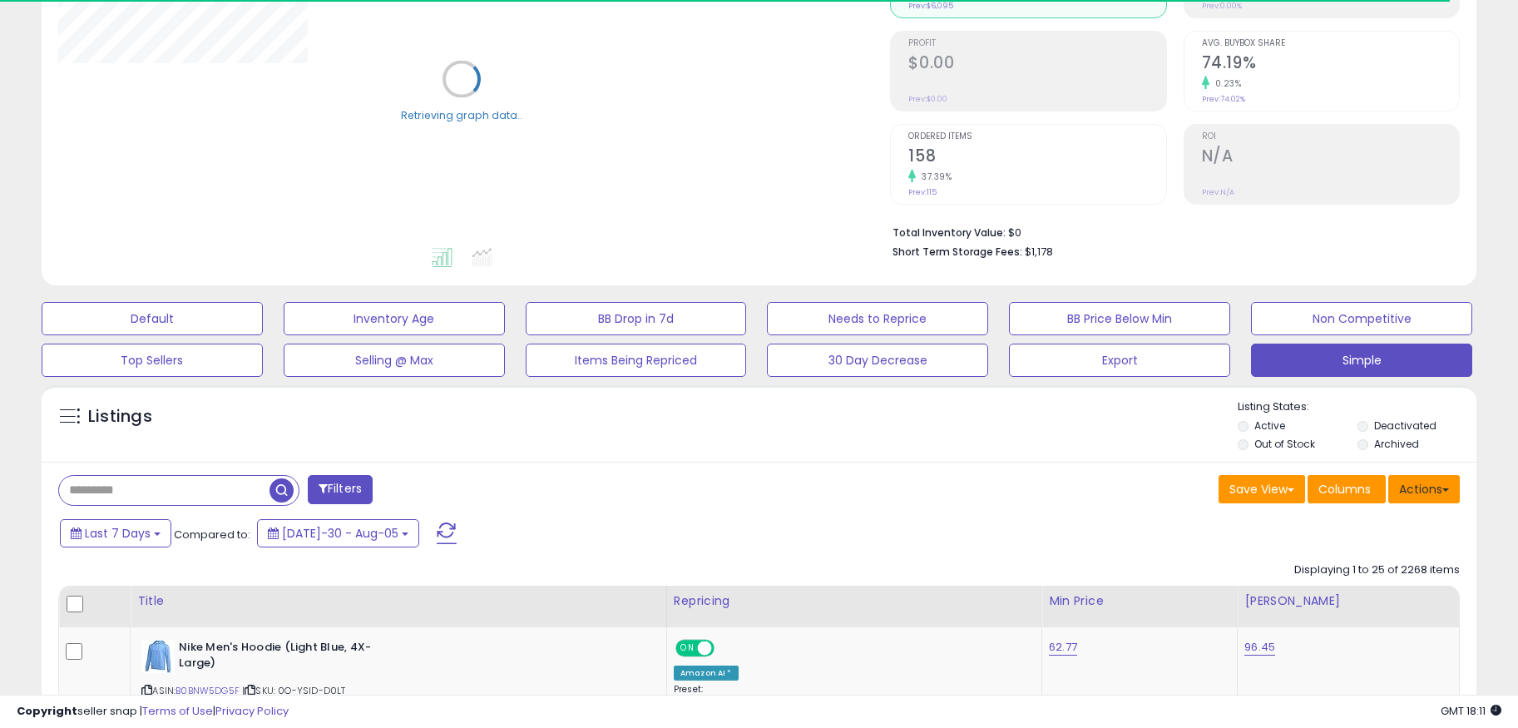
click at [1427, 498] on button "Actions" at bounding box center [1424, 489] width 72 height 28
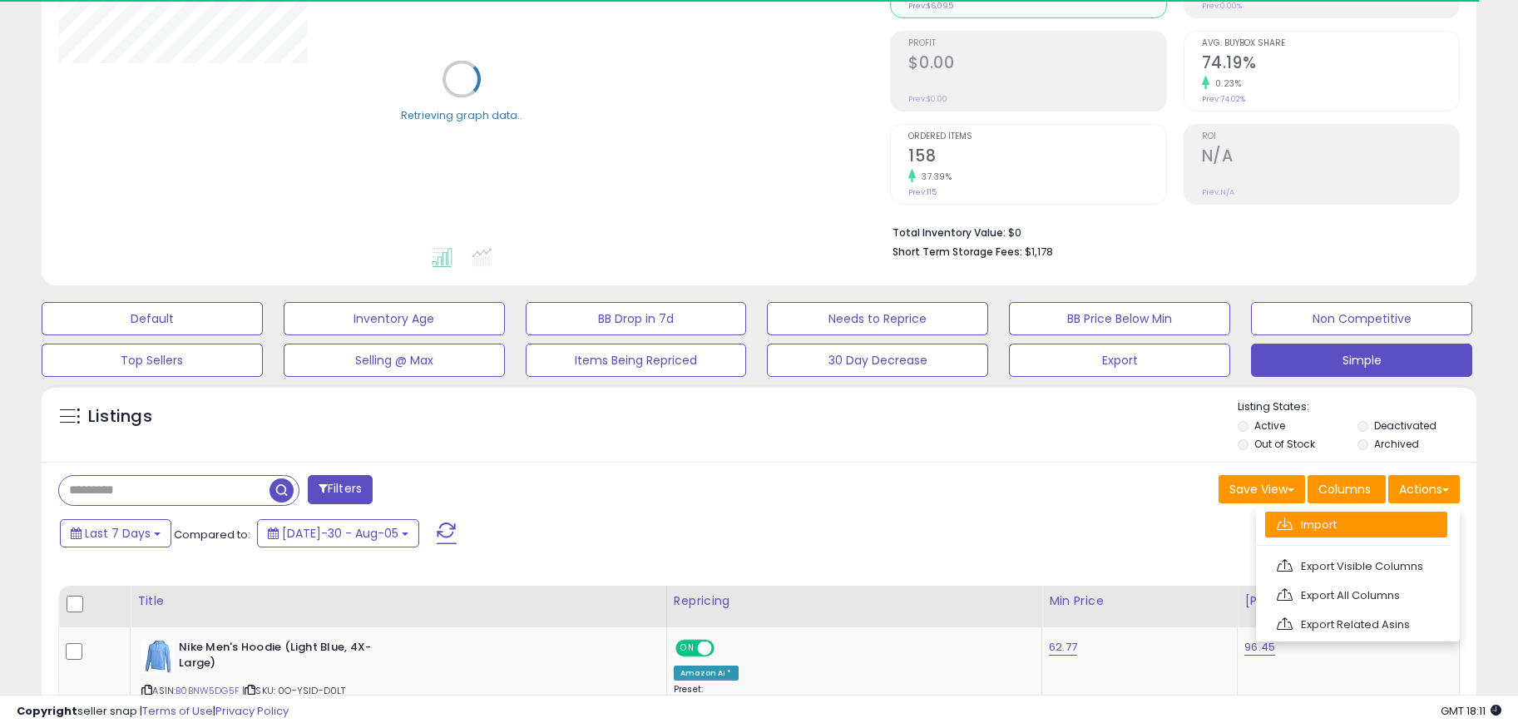
click at [1387, 514] on link "Import" at bounding box center [1356, 525] width 182 height 26
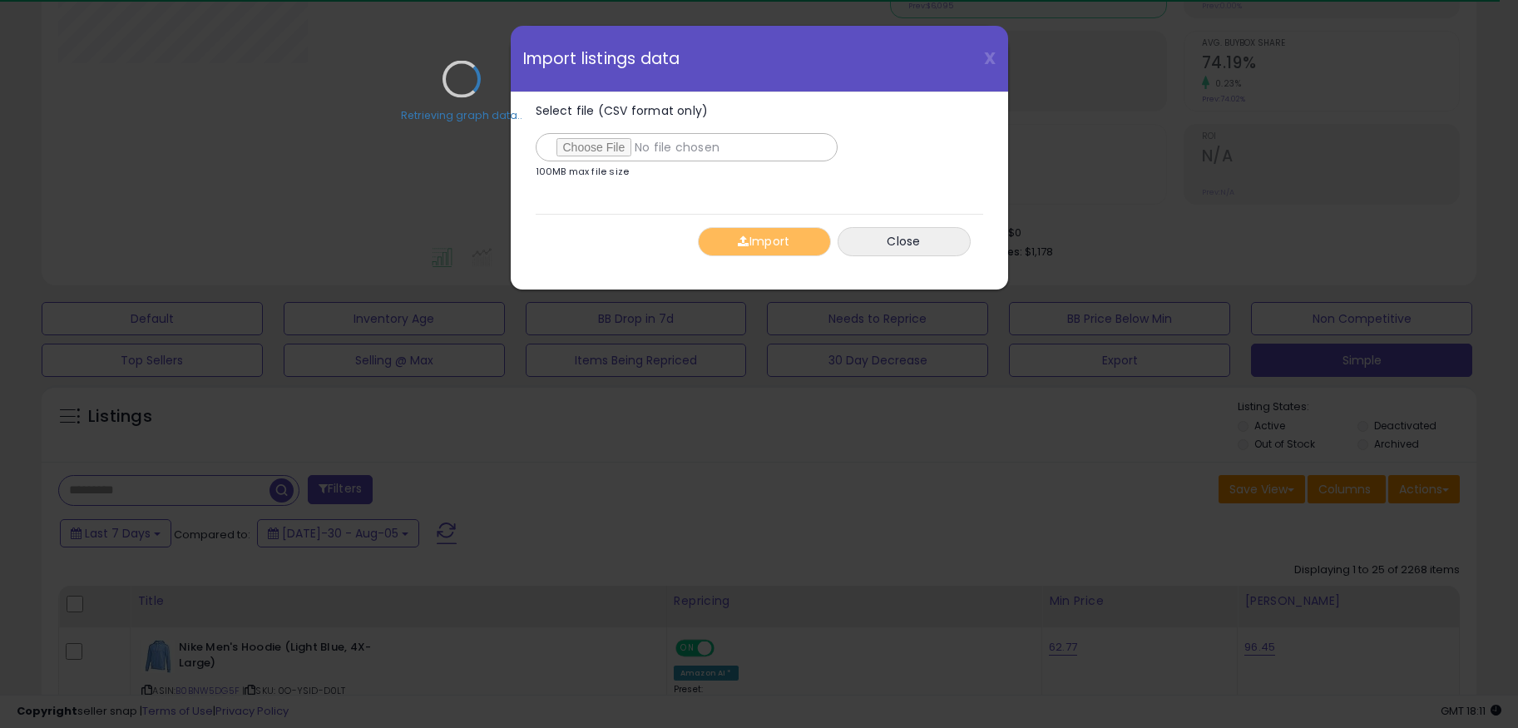
click at [596, 157] on div "Retrieving graph data.." at bounding box center [462, 91] width 832 height 341
click at [599, 150] on div "Retrieving graph data.." at bounding box center [462, 91] width 832 height 341
click at [606, 149] on input "Select file (CSV format only)" at bounding box center [687, 147] width 302 height 28
type input "**********"
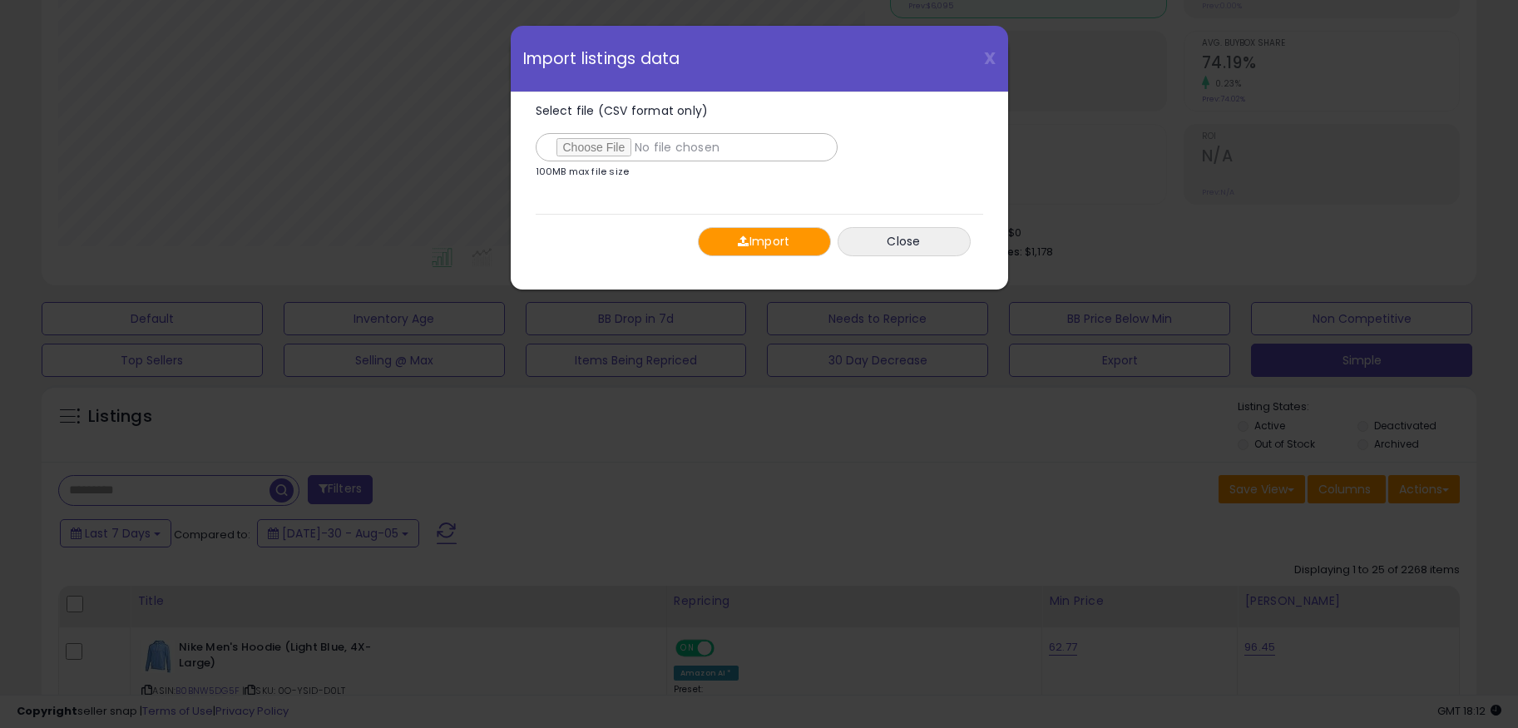
click at [753, 240] on button "Import" at bounding box center [764, 241] width 133 height 29
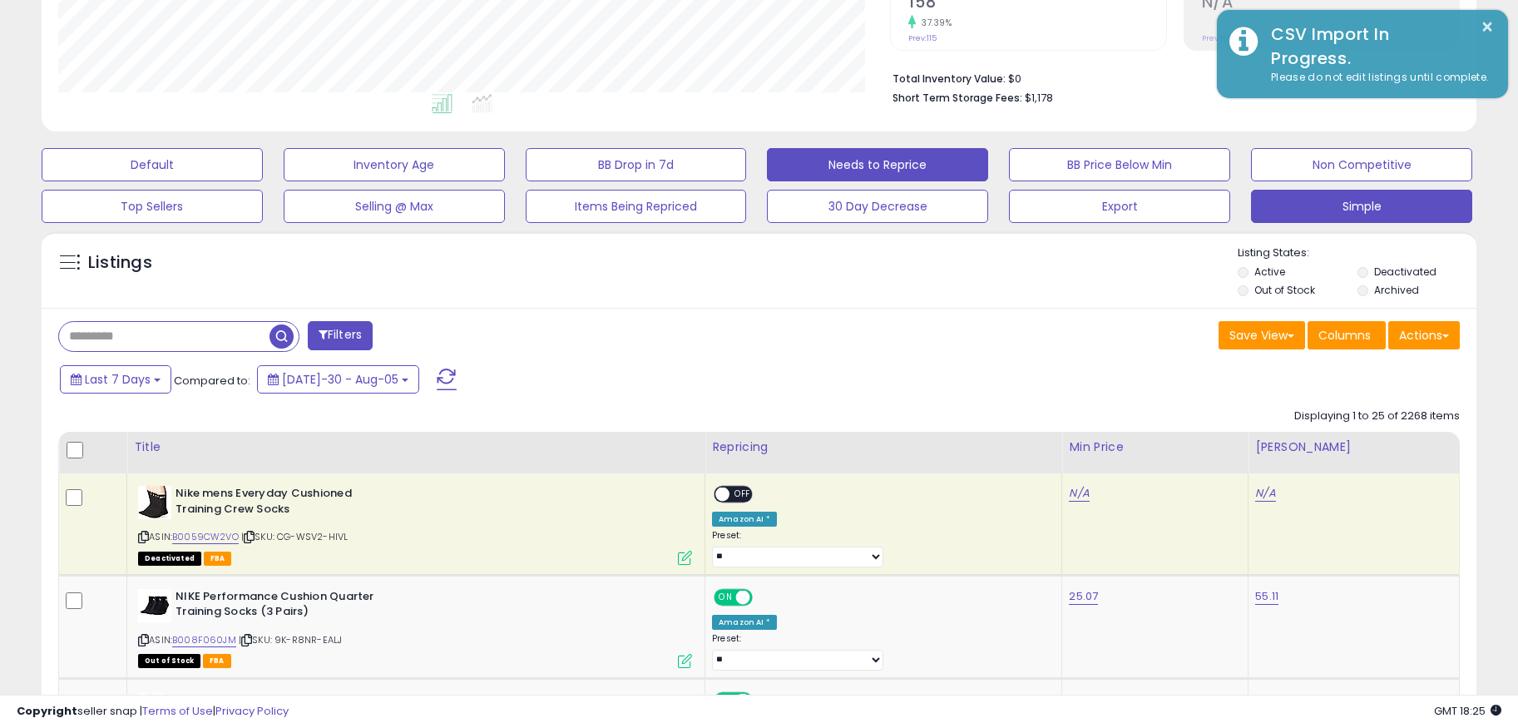
scroll to position [424, 0]
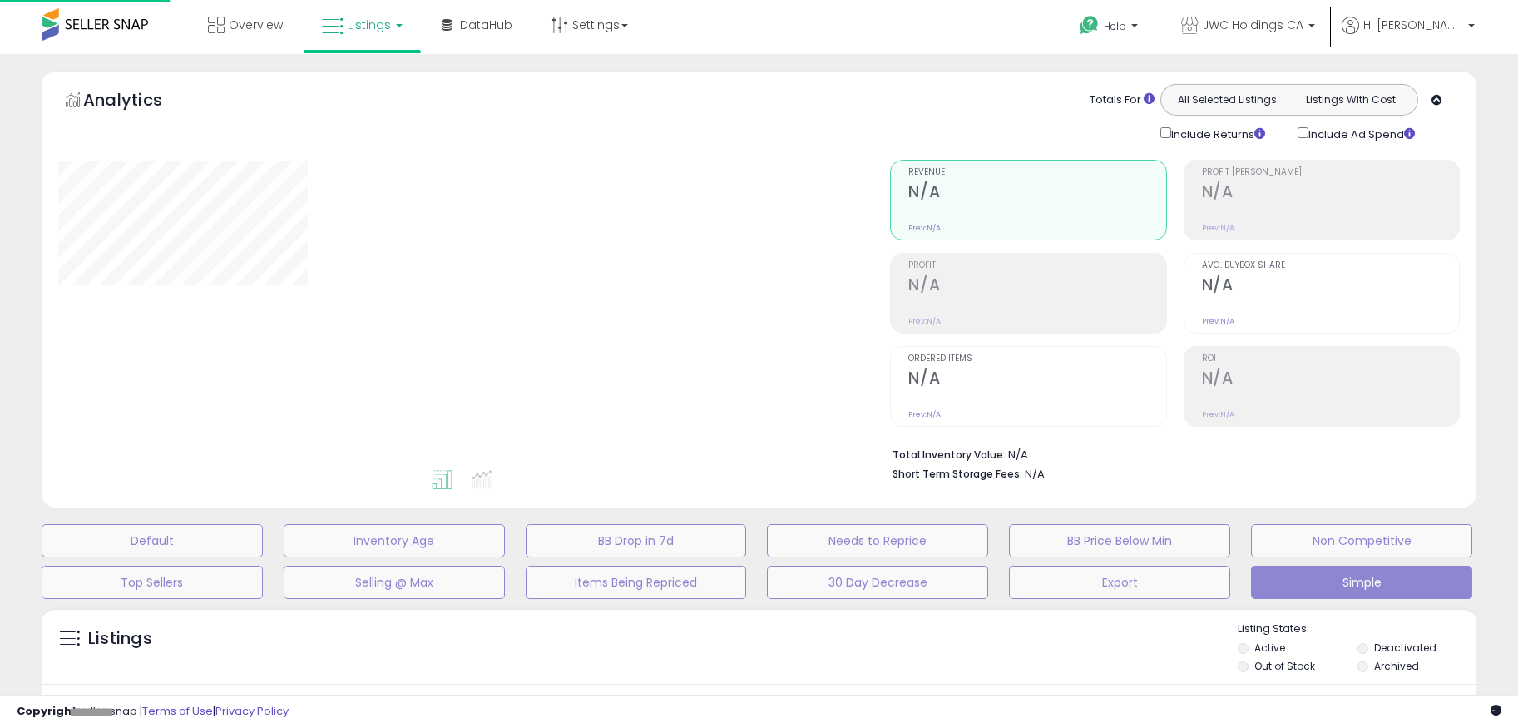
scroll to position [292, 0]
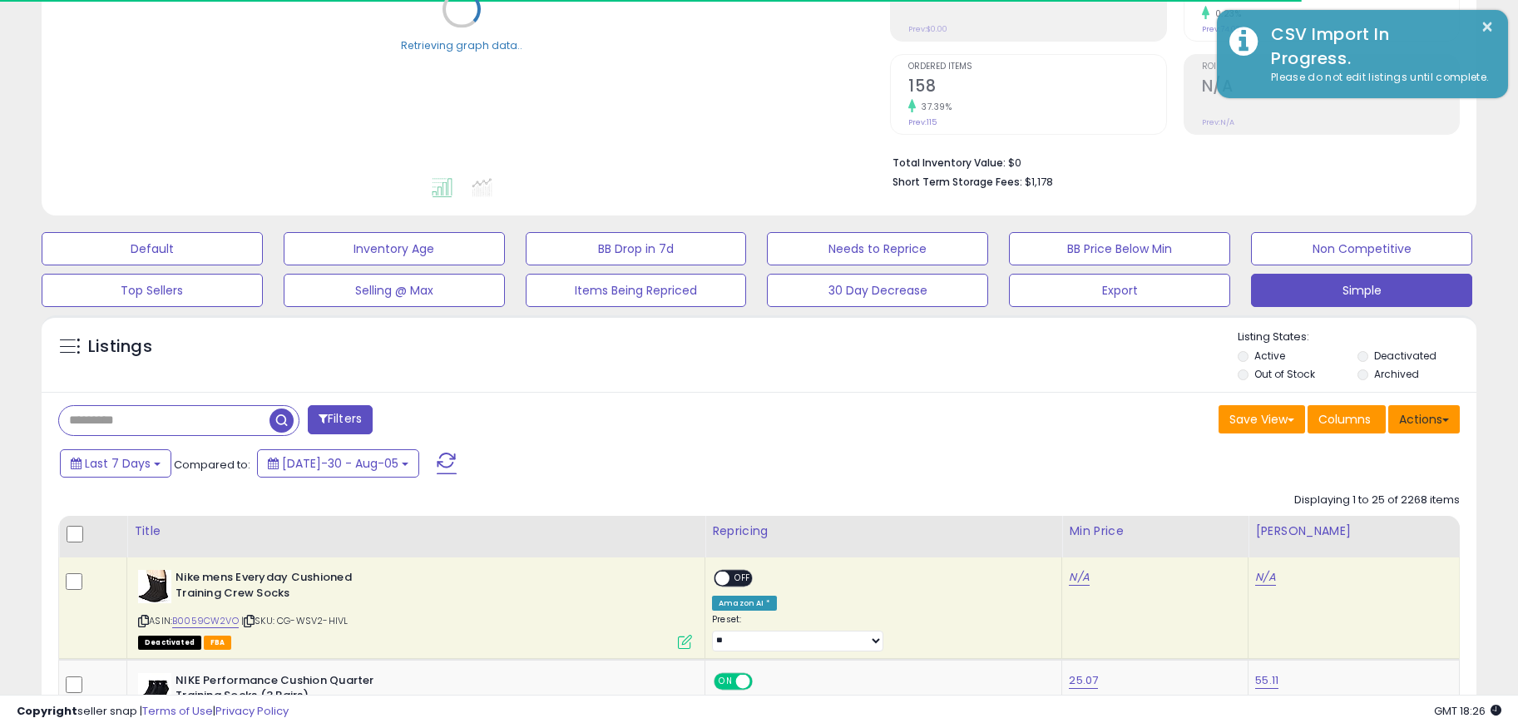
click at [1417, 420] on button "Actions" at bounding box center [1424, 419] width 72 height 28
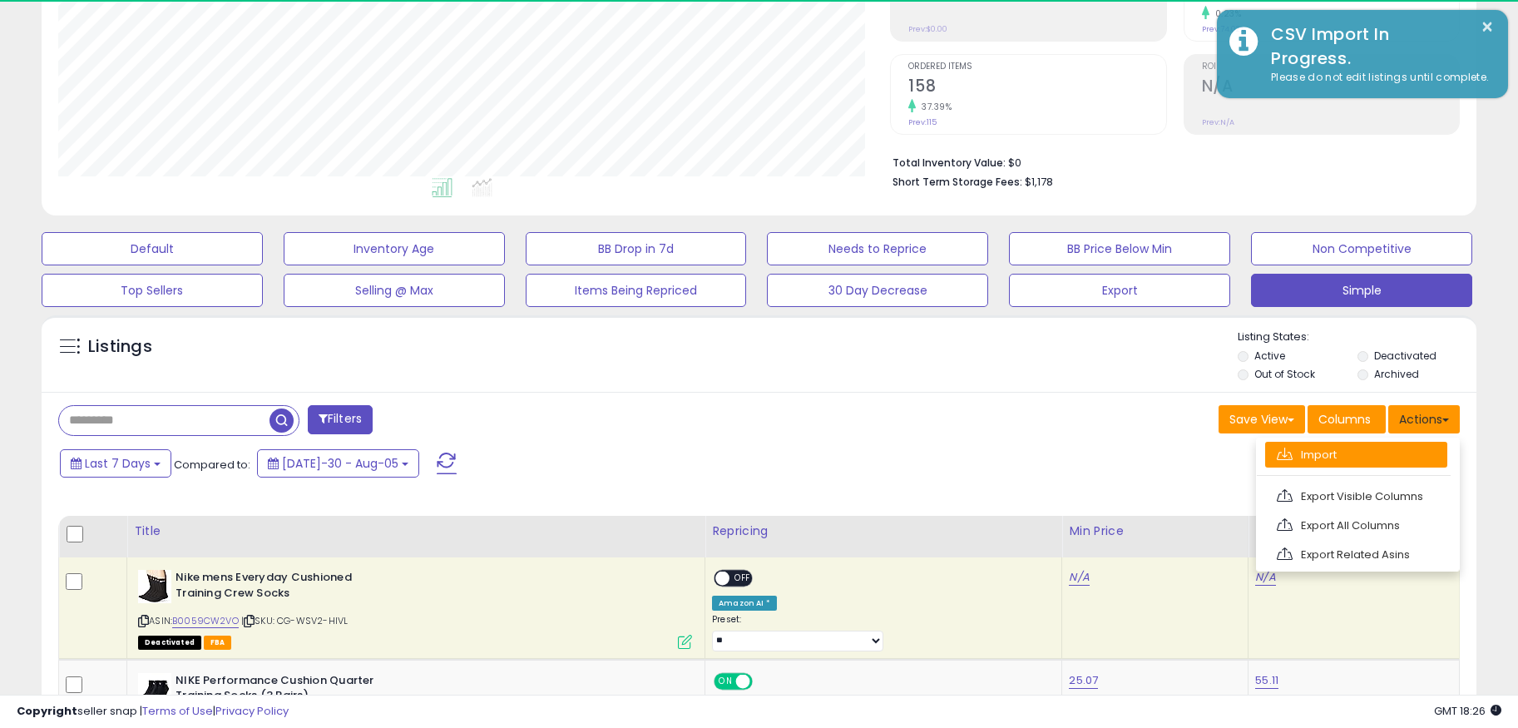
scroll to position [341, 833]
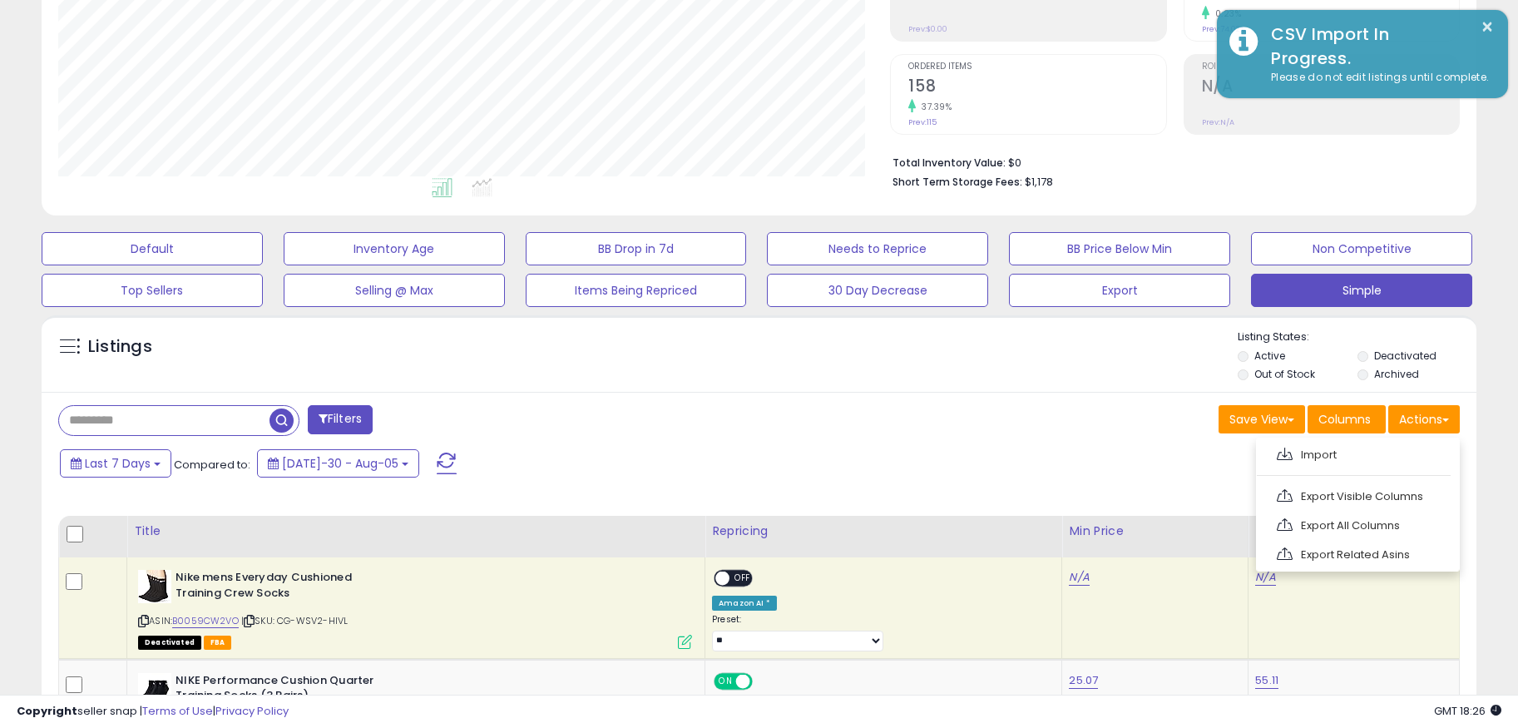
click at [989, 417] on div "Save View Save As New View Update Current View Columns Actions Import Export Vi…" at bounding box center [1116, 421] width 714 height 32
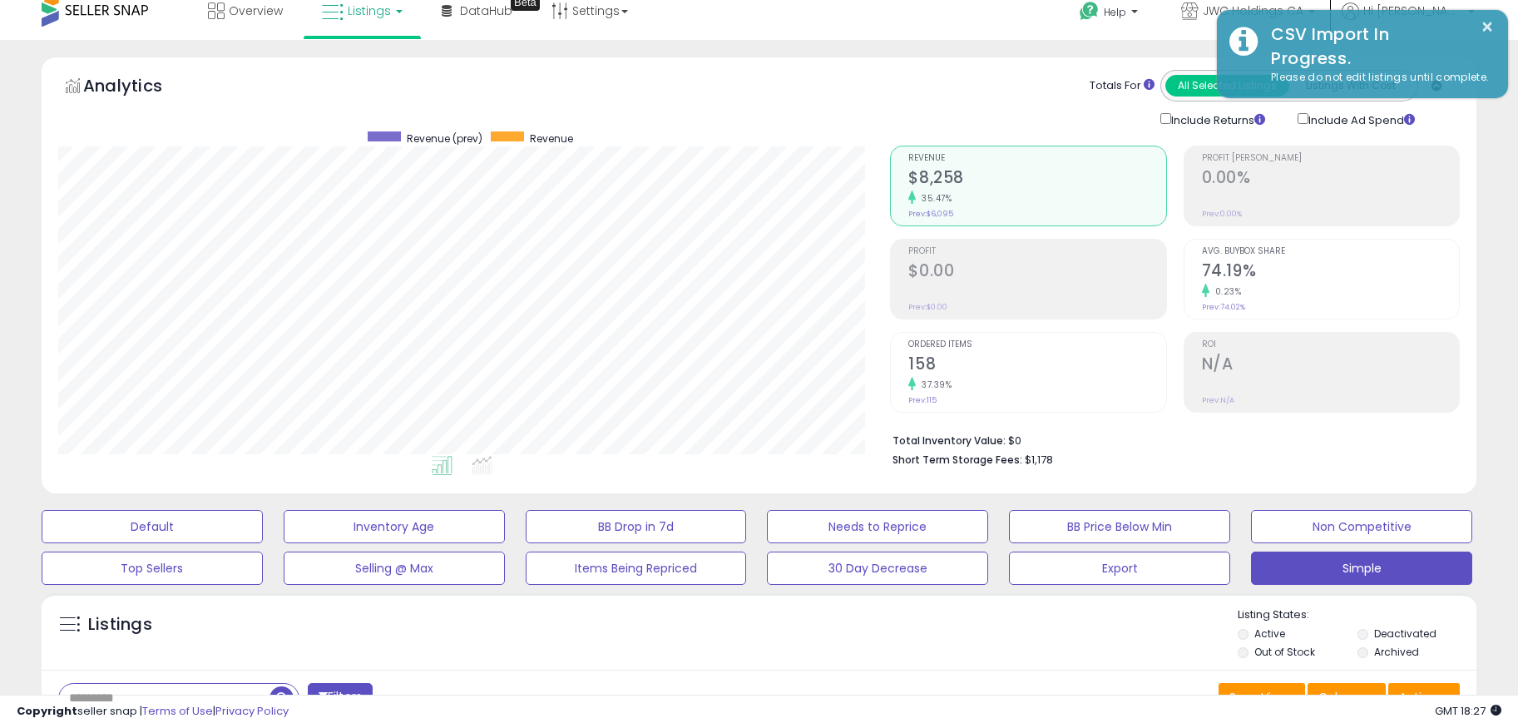
scroll to position [19, 0]
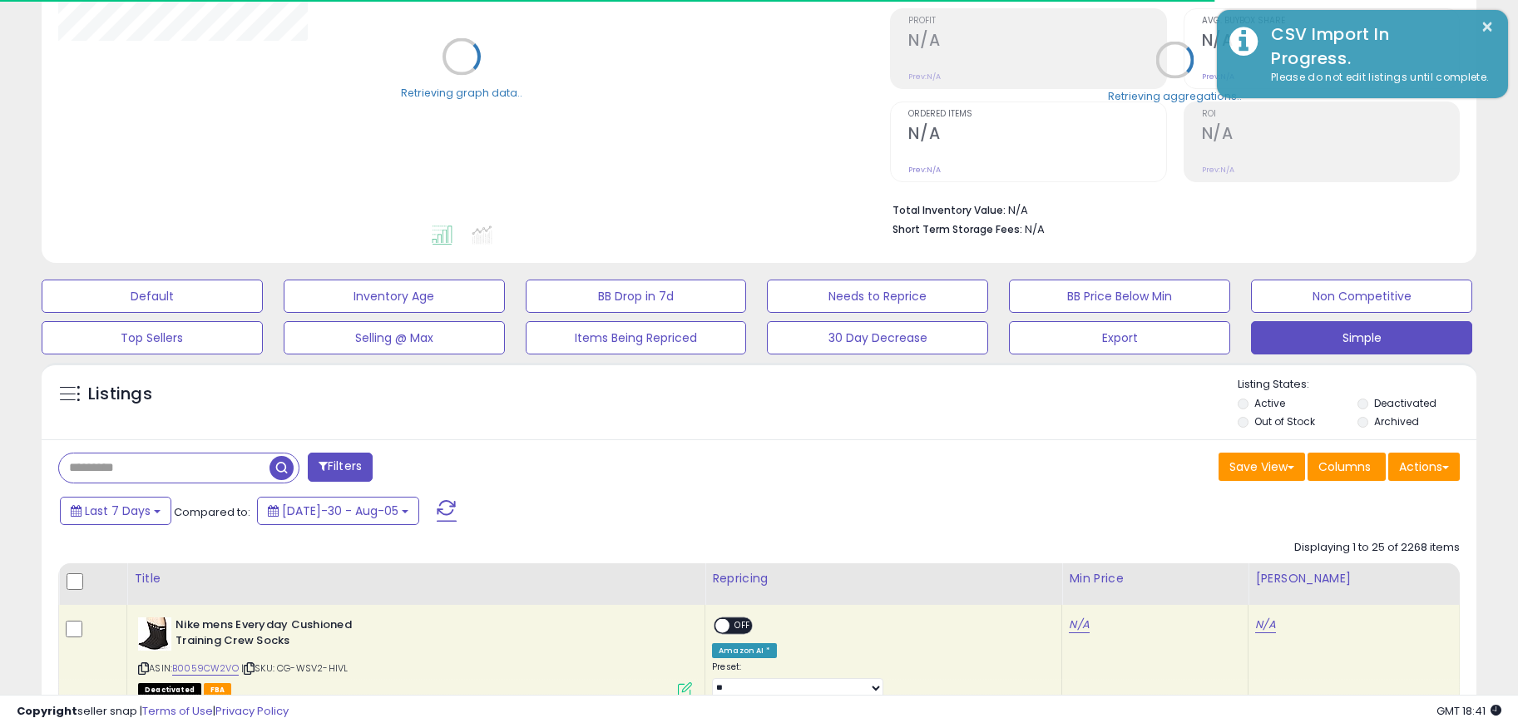
scroll to position [300, 0]
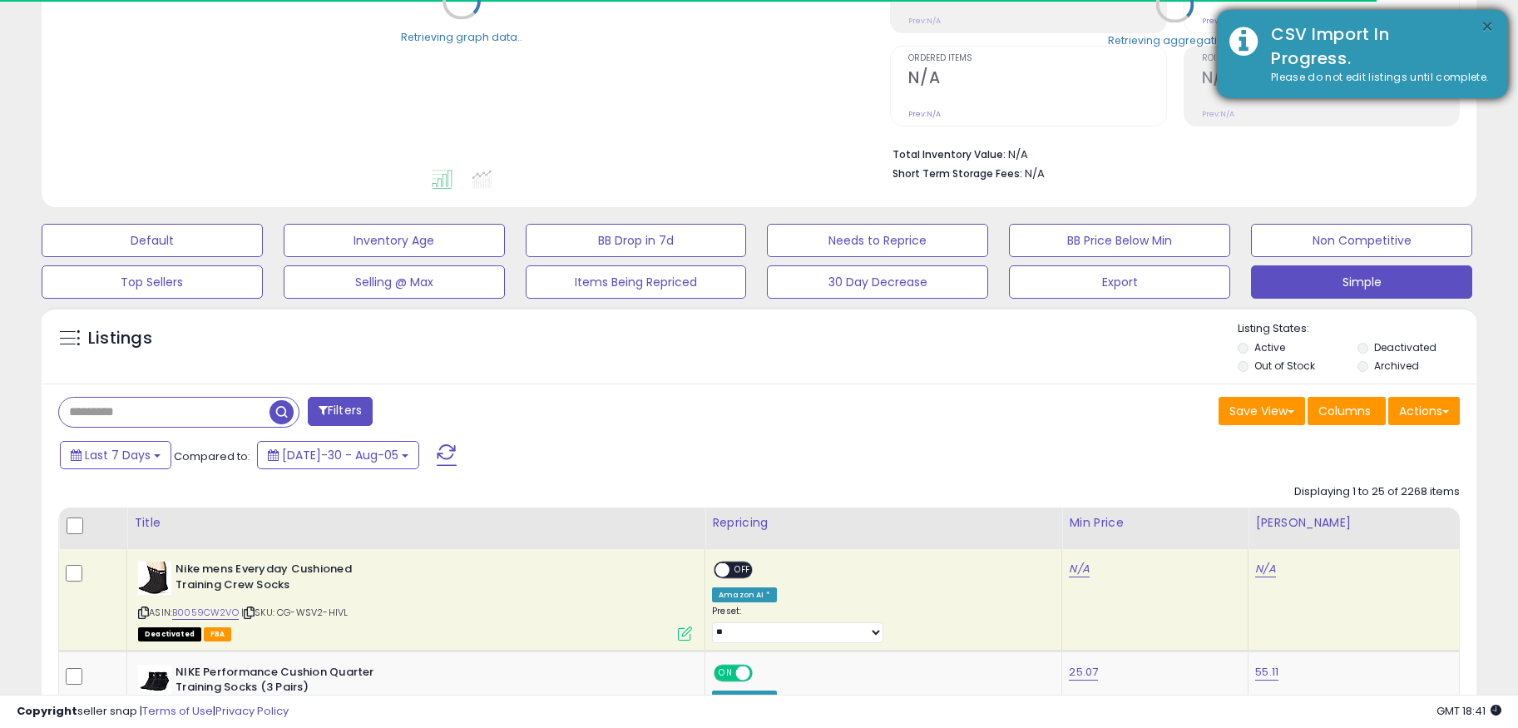
click at [1488, 32] on button "×" at bounding box center [1487, 27] width 13 height 21
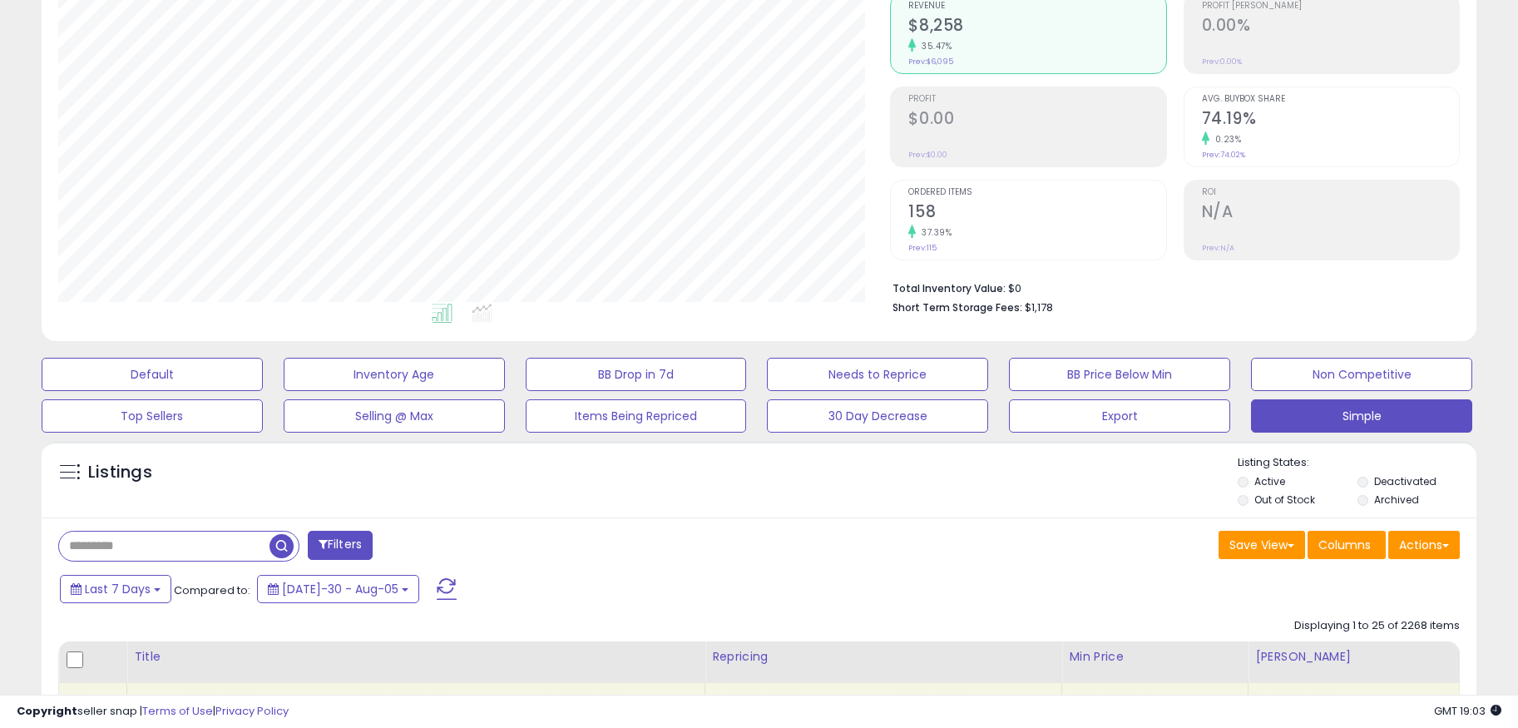
scroll to position [166, 0]
click at [1413, 552] on button "Actions" at bounding box center [1424, 546] width 72 height 28
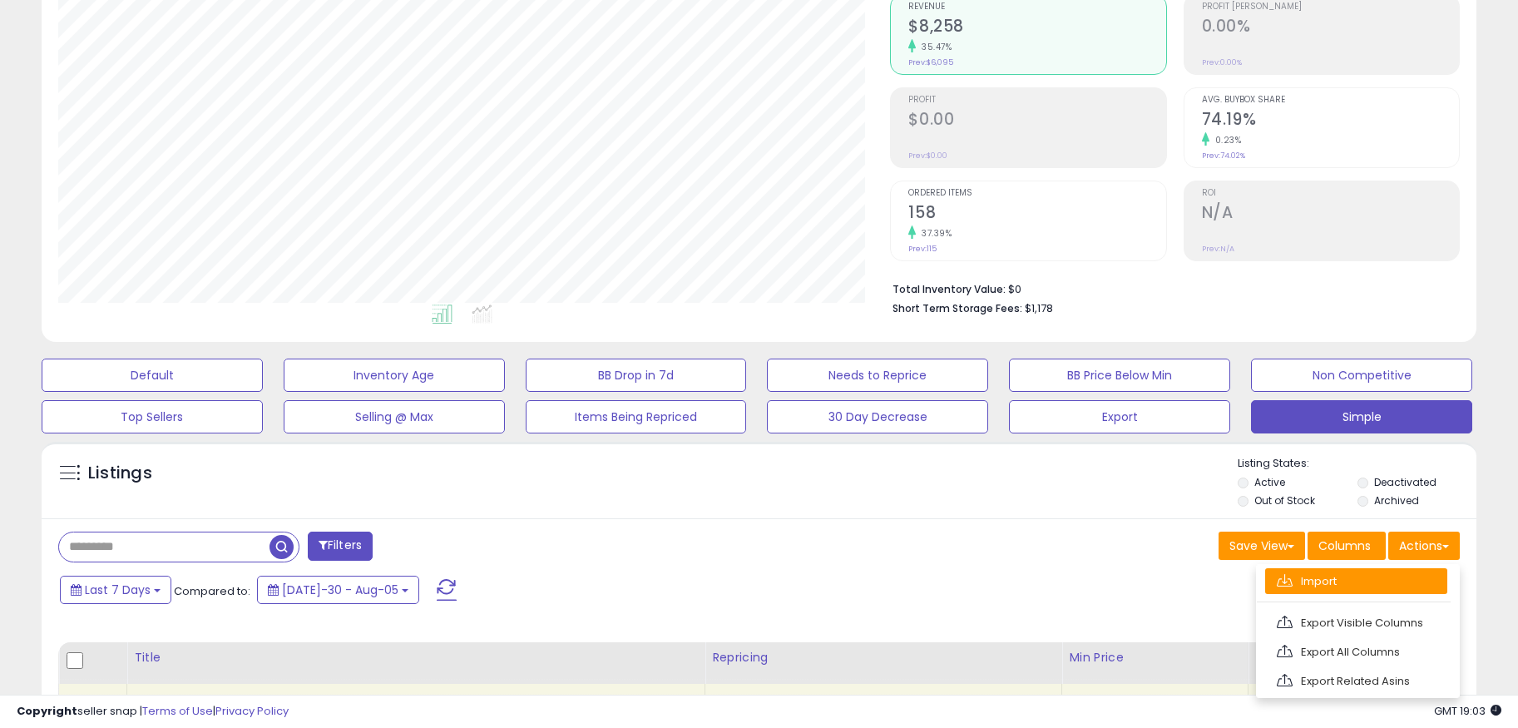
click at [1357, 572] on link "Import" at bounding box center [1356, 581] width 182 height 26
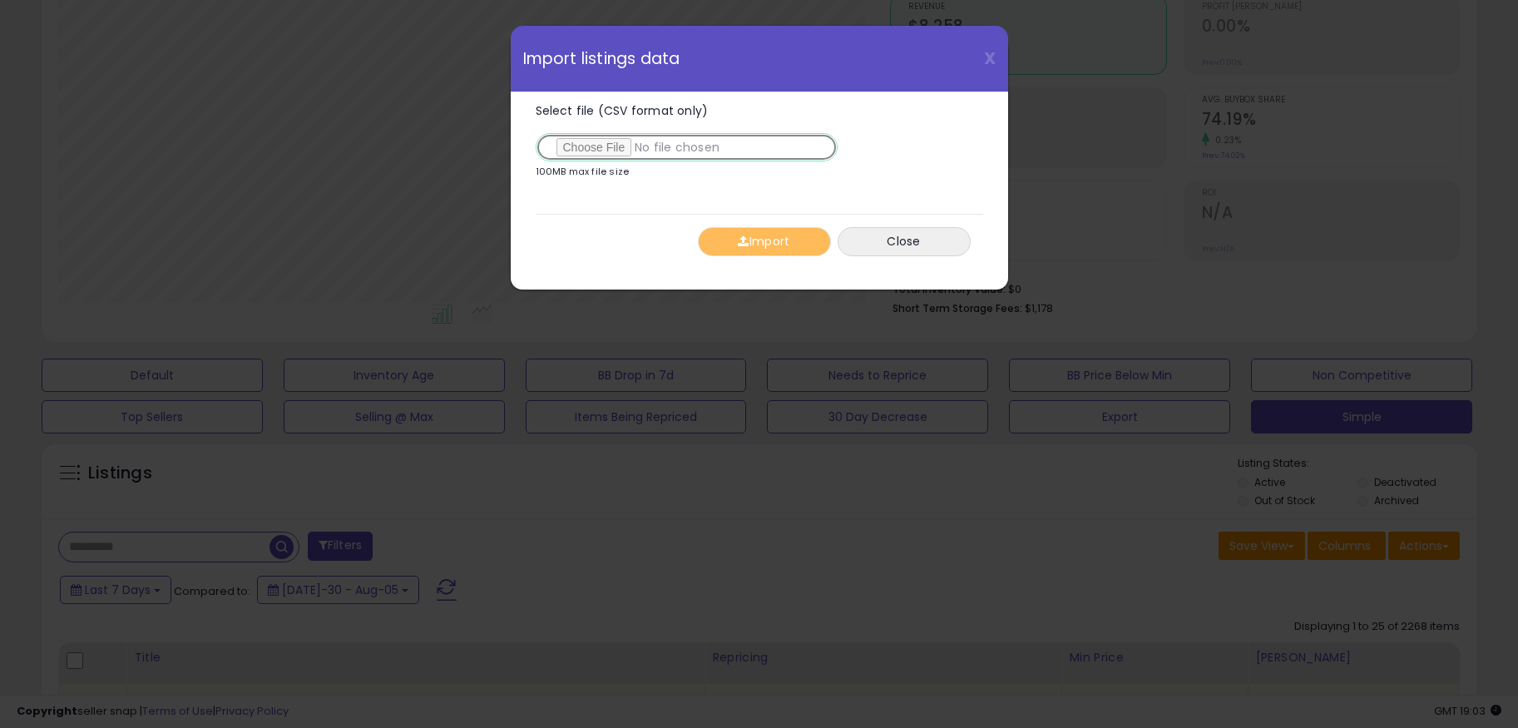
click at [607, 144] on input "Select file (CSV format only)" at bounding box center [687, 147] width 302 height 28
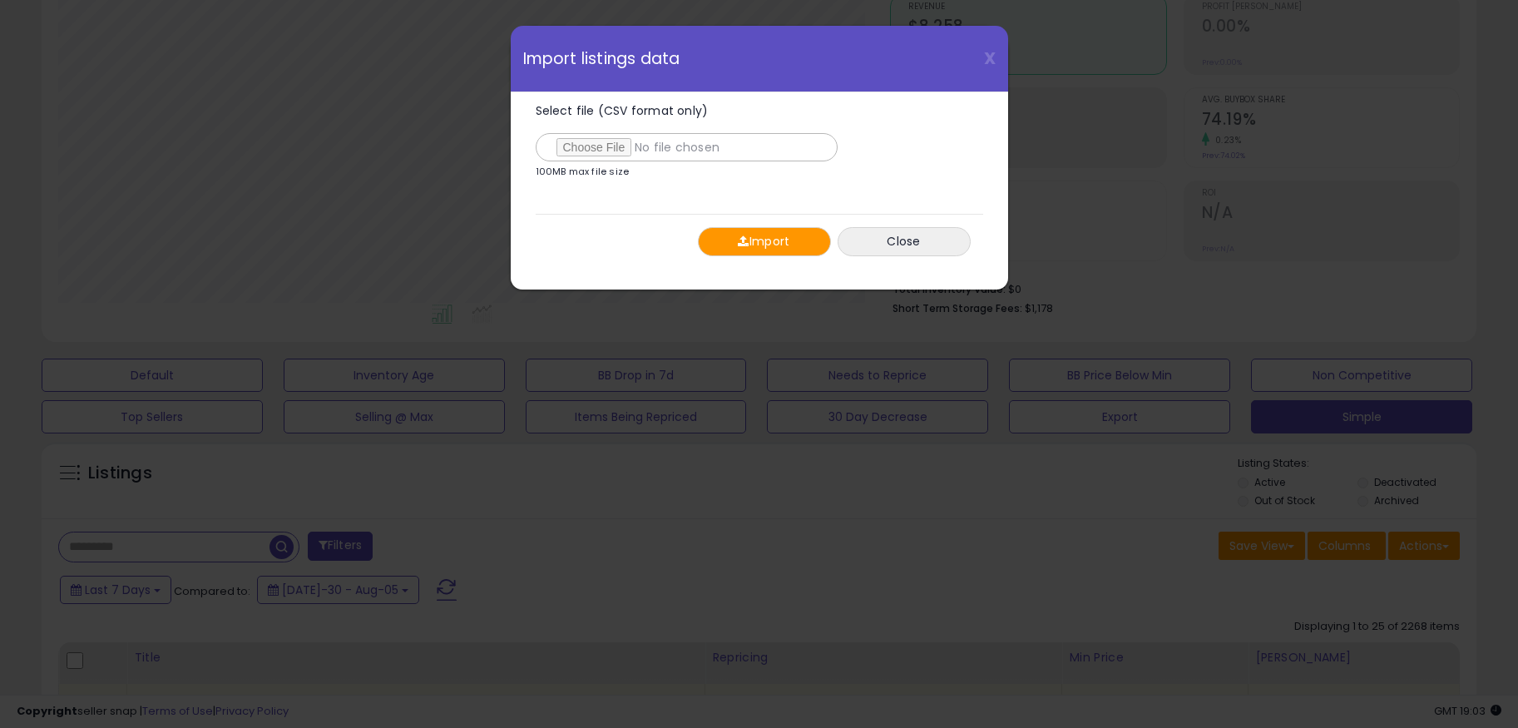
click at [728, 239] on button "Import" at bounding box center [764, 241] width 133 height 29
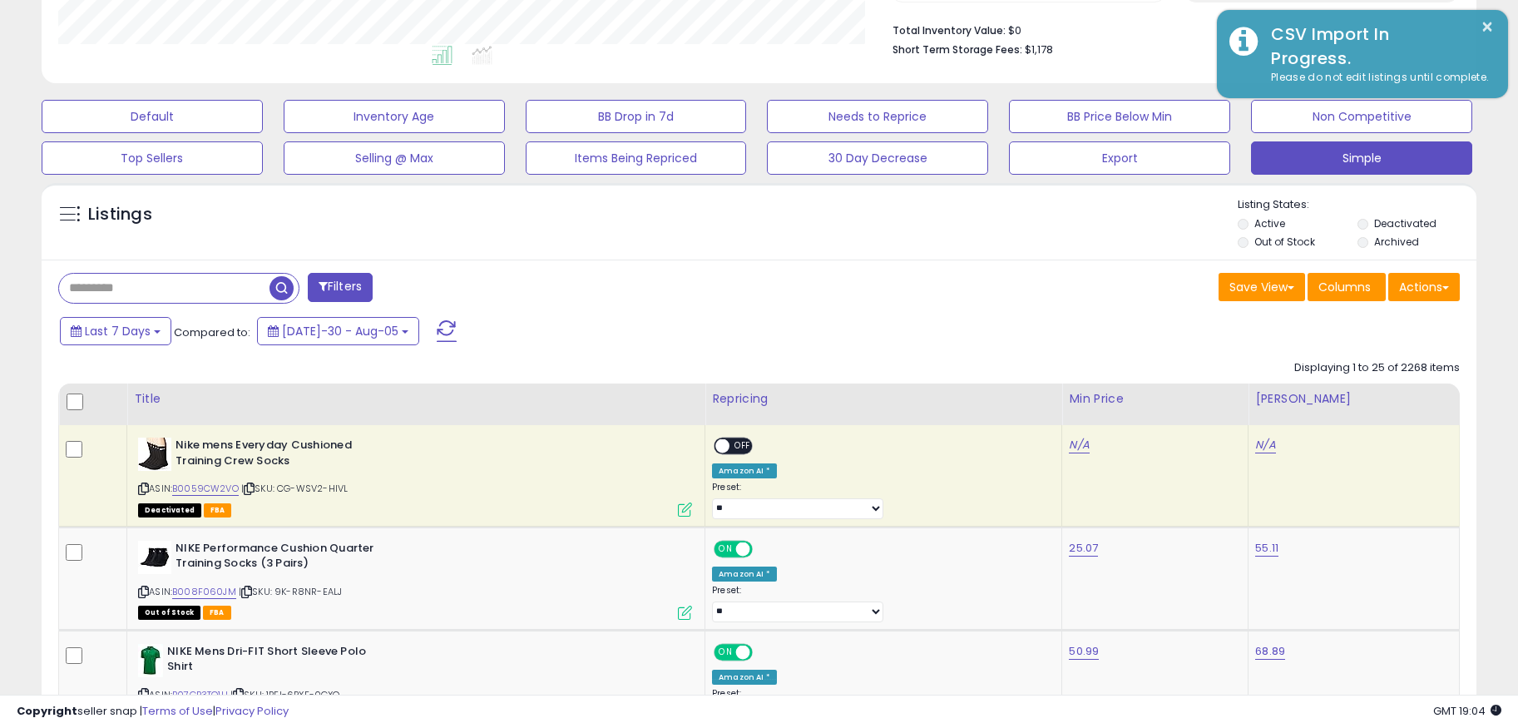
scroll to position [445, 0]
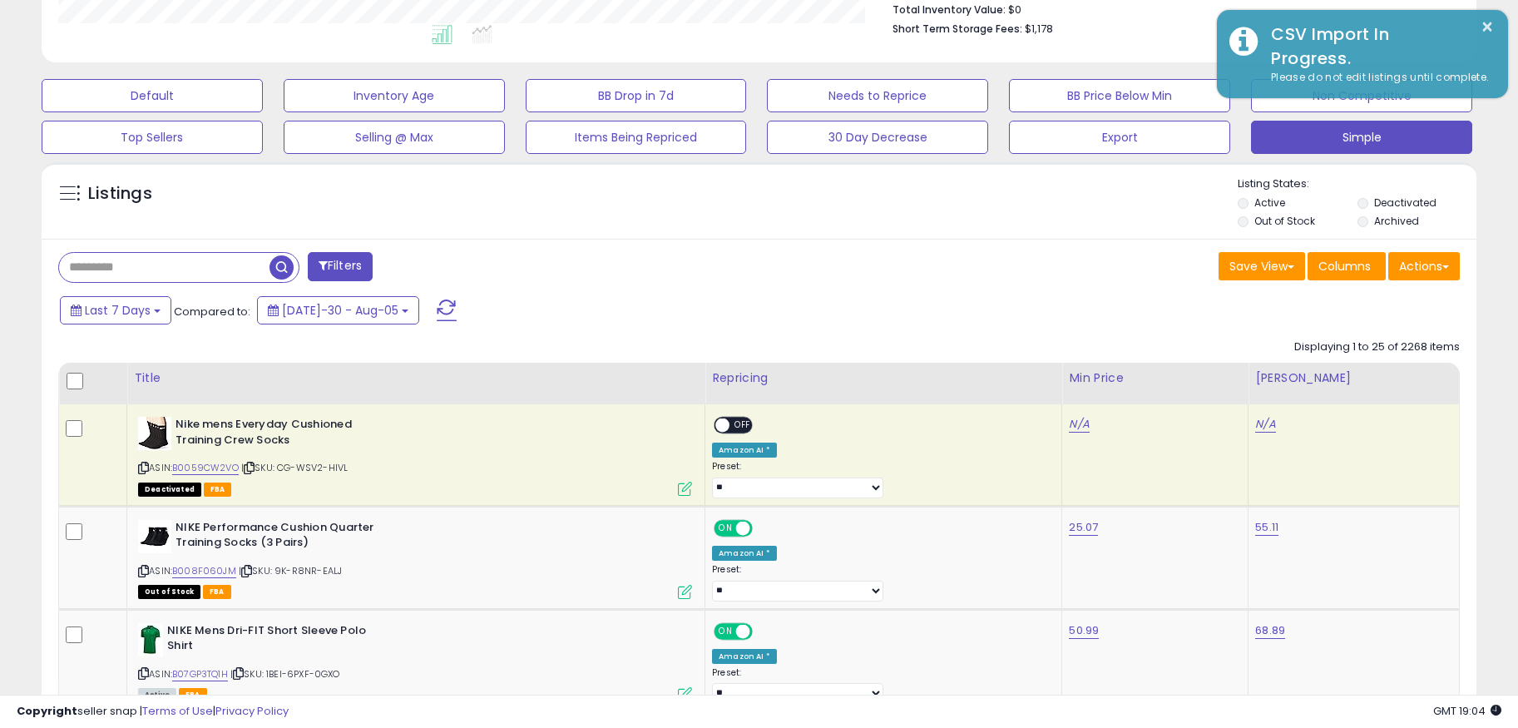
click at [437, 311] on span at bounding box center [447, 310] width 20 height 22
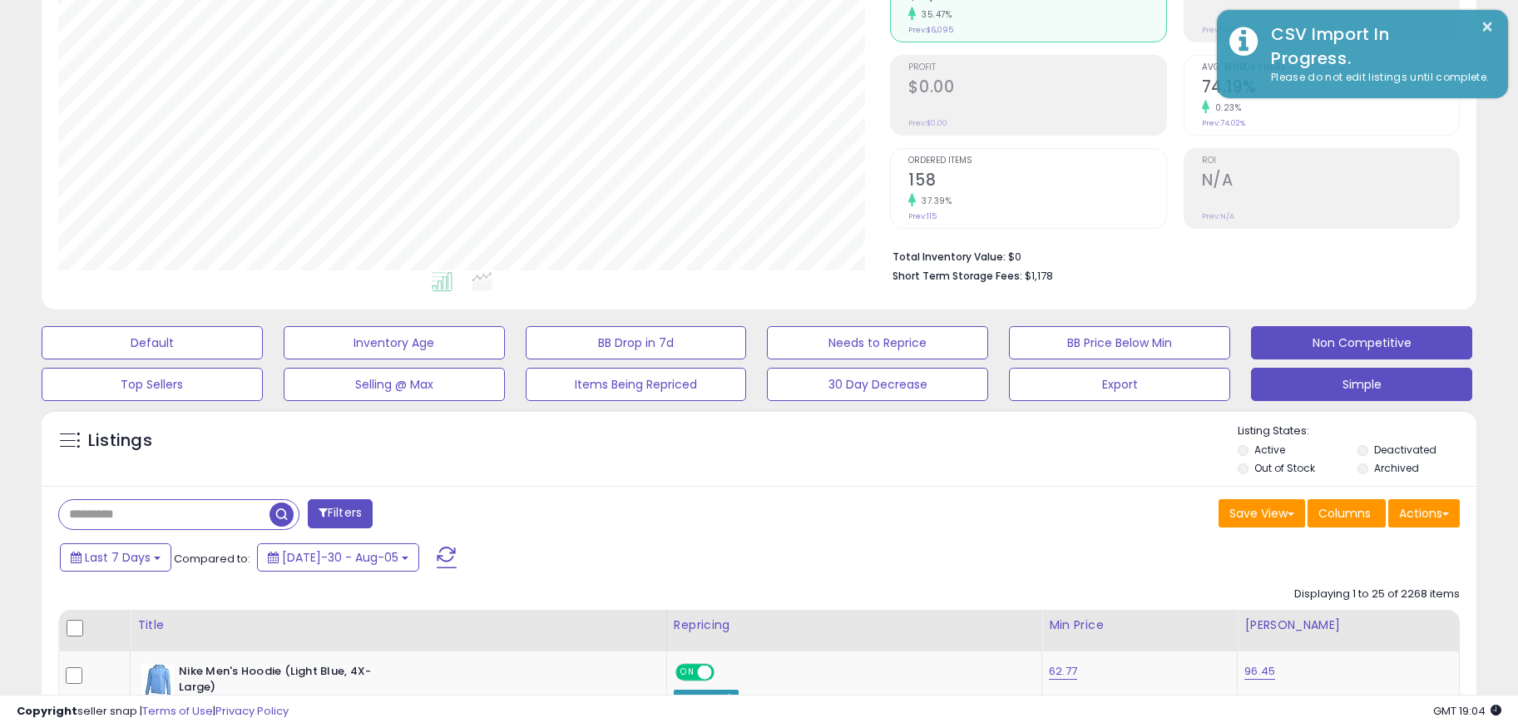
scroll to position [341, 833]
click at [1407, 504] on button "Actions" at bounding box center [1424, 513] width 72 height 28
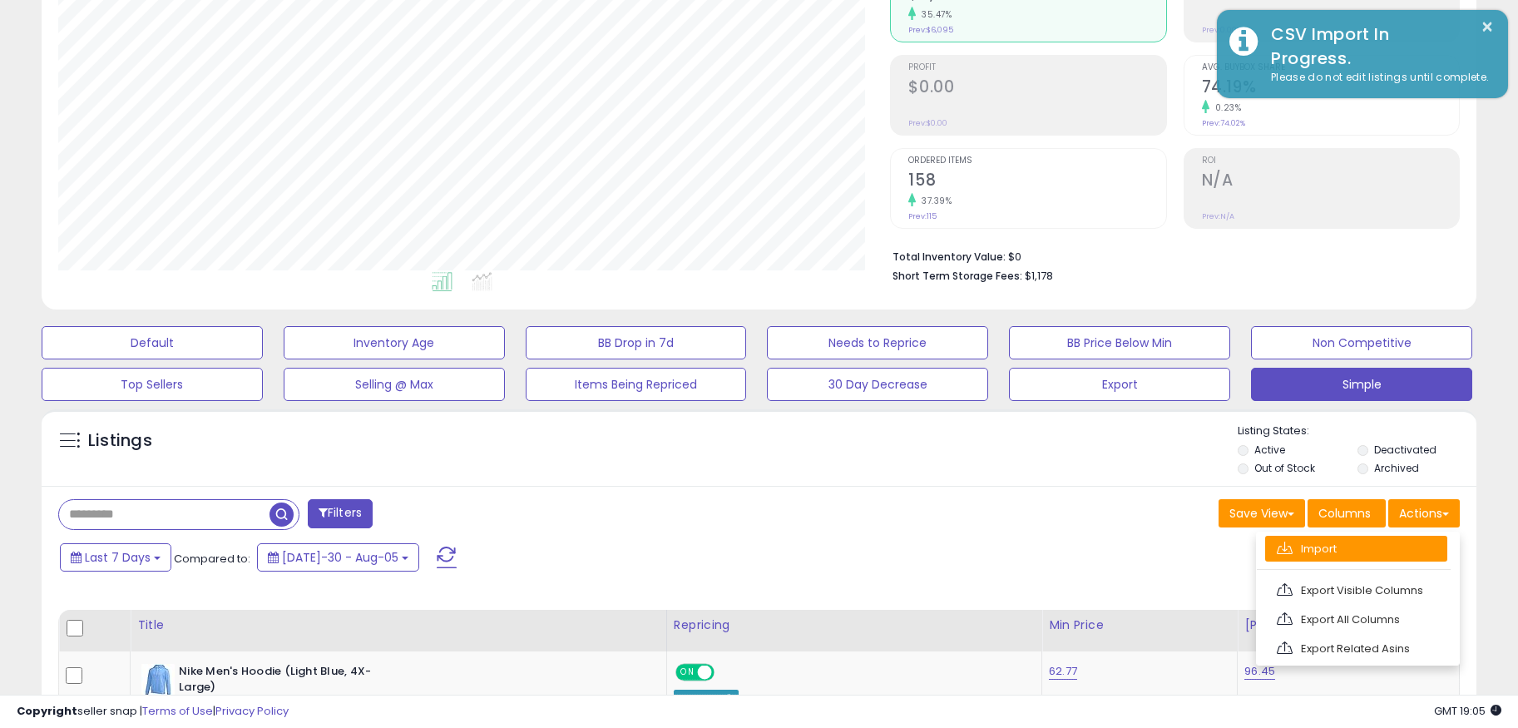
click at [1348, 549] on link "Import" at bounding box center [1356, 549] width 182 height 26
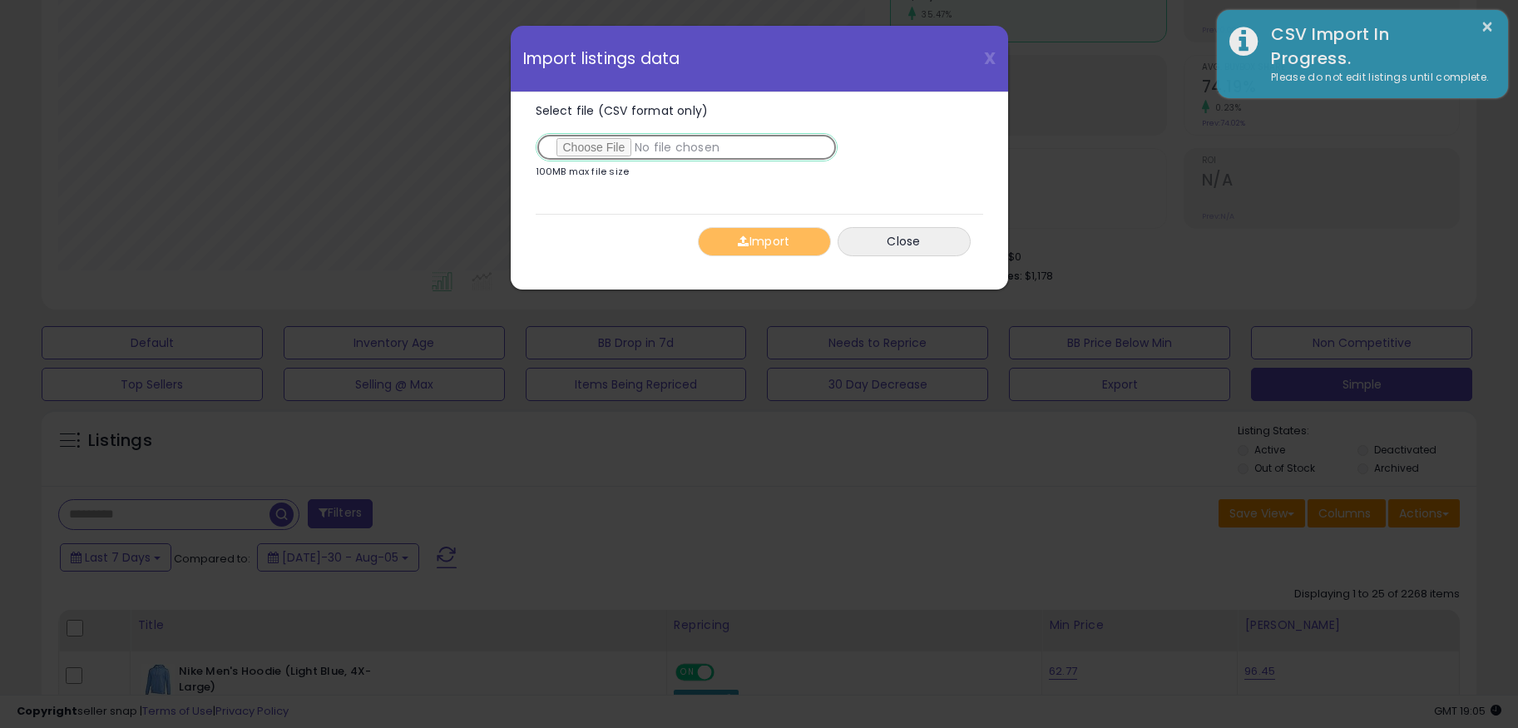
click at [625, 142] on input "Select file (CSV format only)" at bounding box center [687, 147] width 302 height 28
type input "**********"
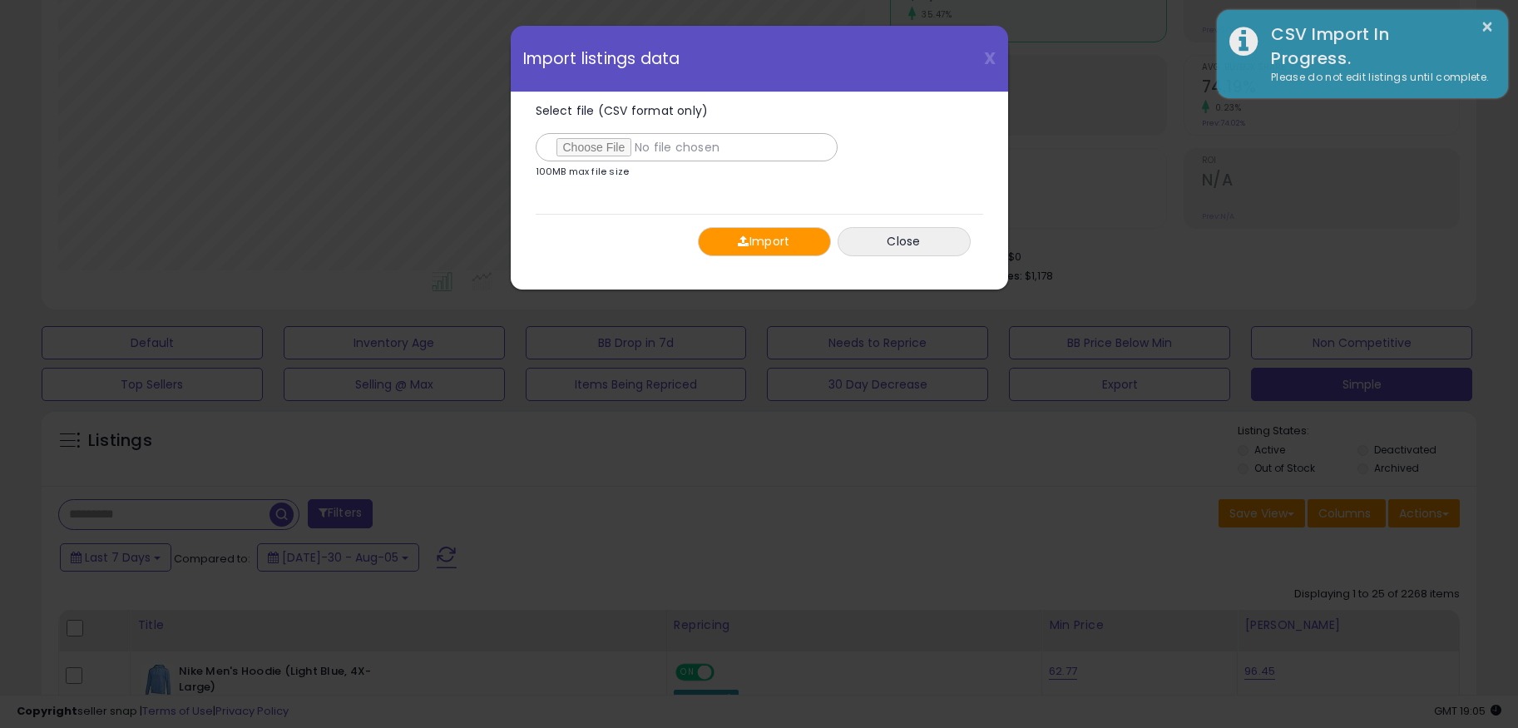
click at [814, 245] on button "Import" at bounding box center [764, 241] width 133 height 29
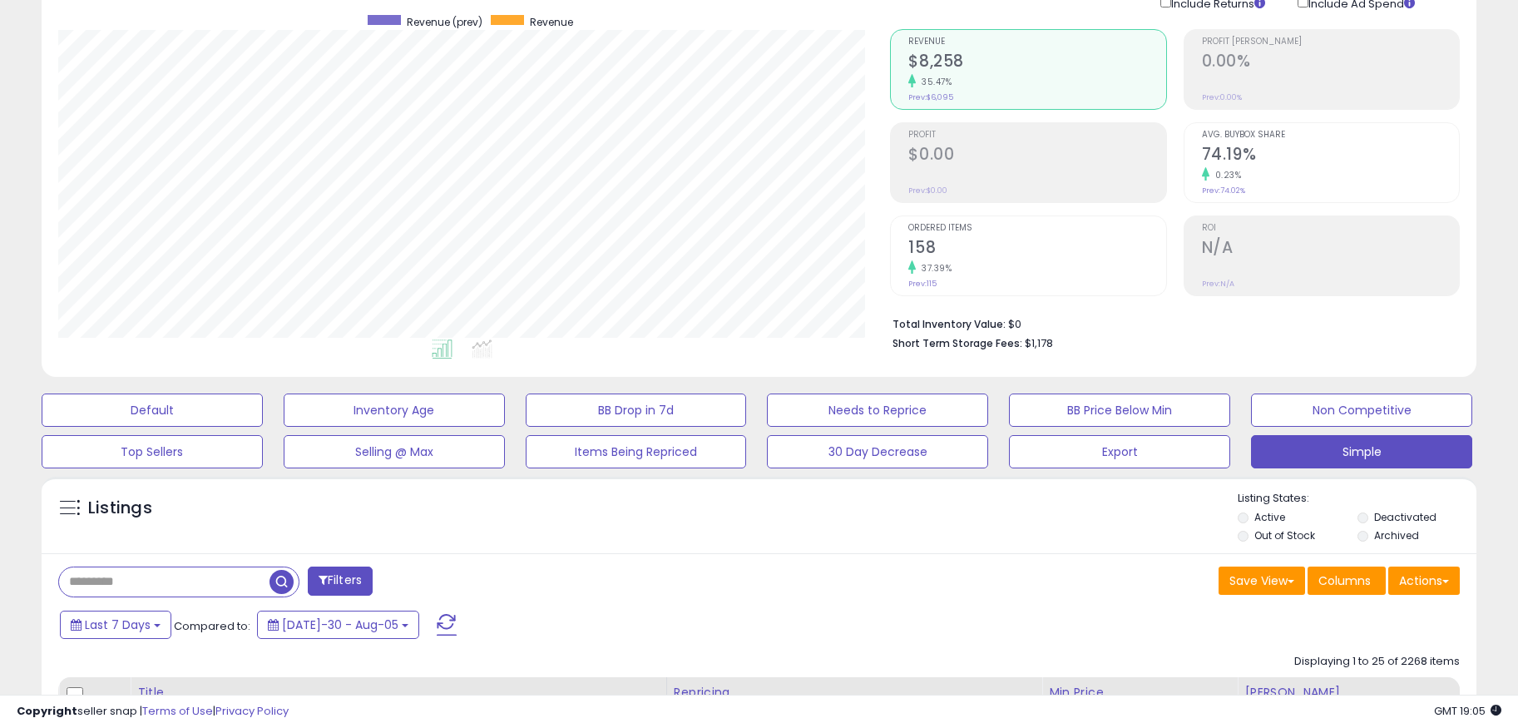
scroll to position [240, 0]
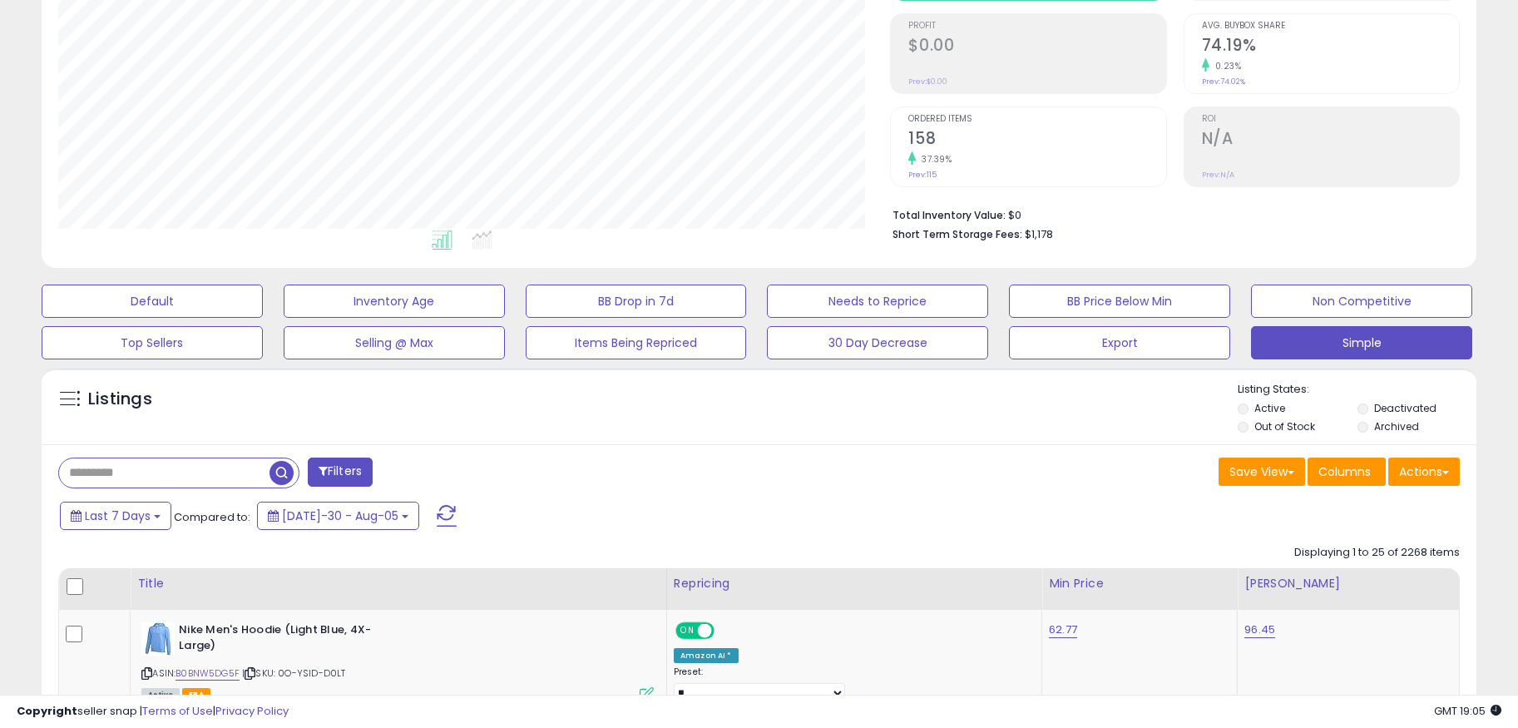
click at [528, 478] on div "Filters" at bounding box center [403, 473] width 714 height 33
click at [437, 510] on span at bounding box center [447, 516] width 20 height 22
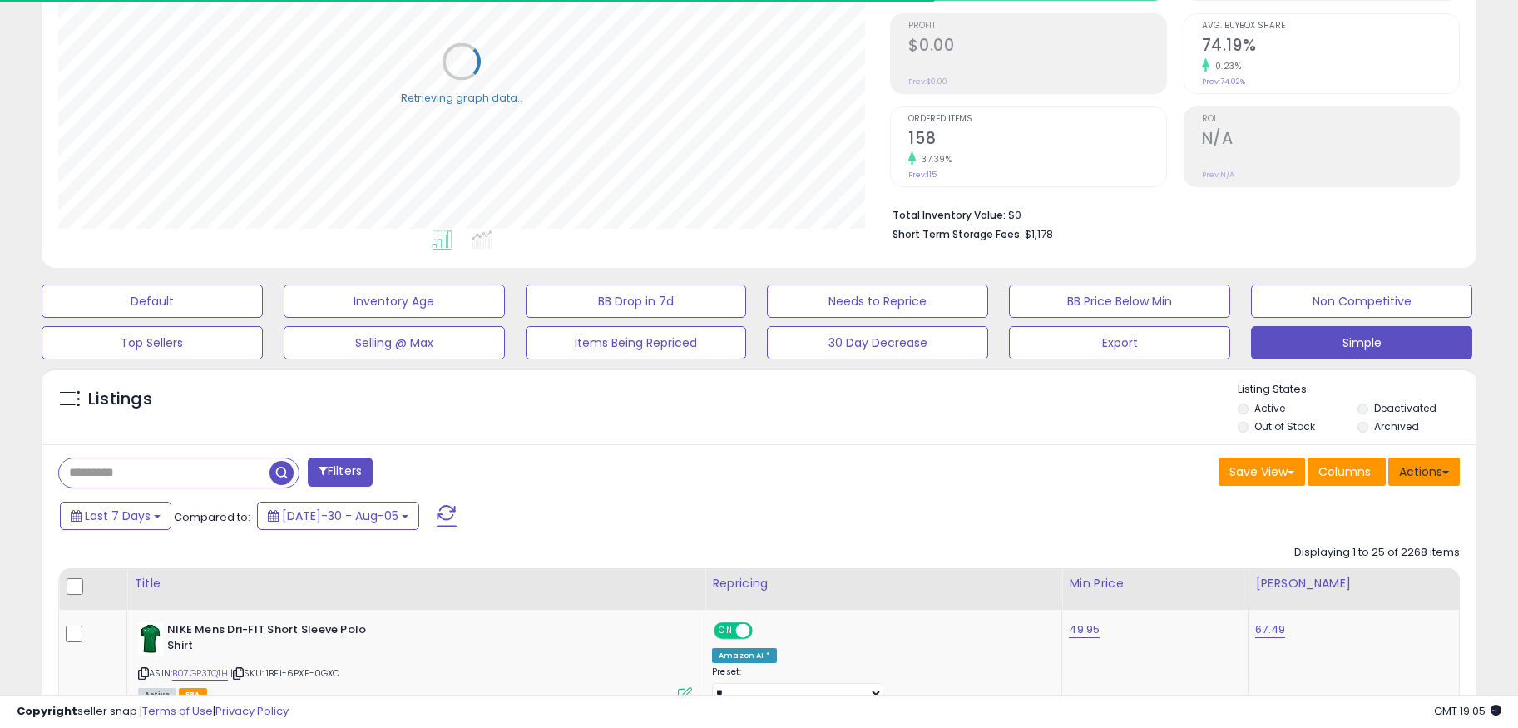
click at [1388, 461] on button "Actions" at bounding box center [1424, 471] width 72 height 28
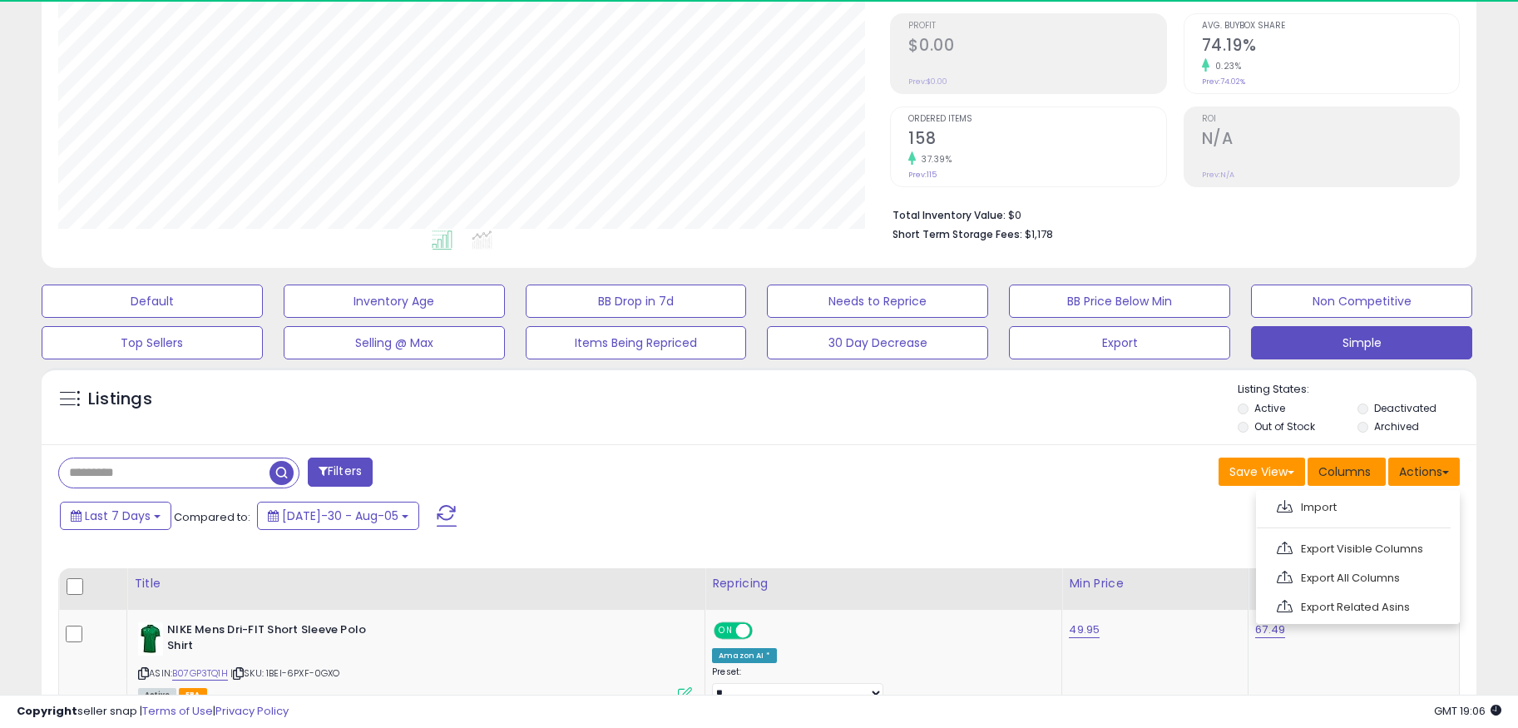
scroll to position [341, 833]
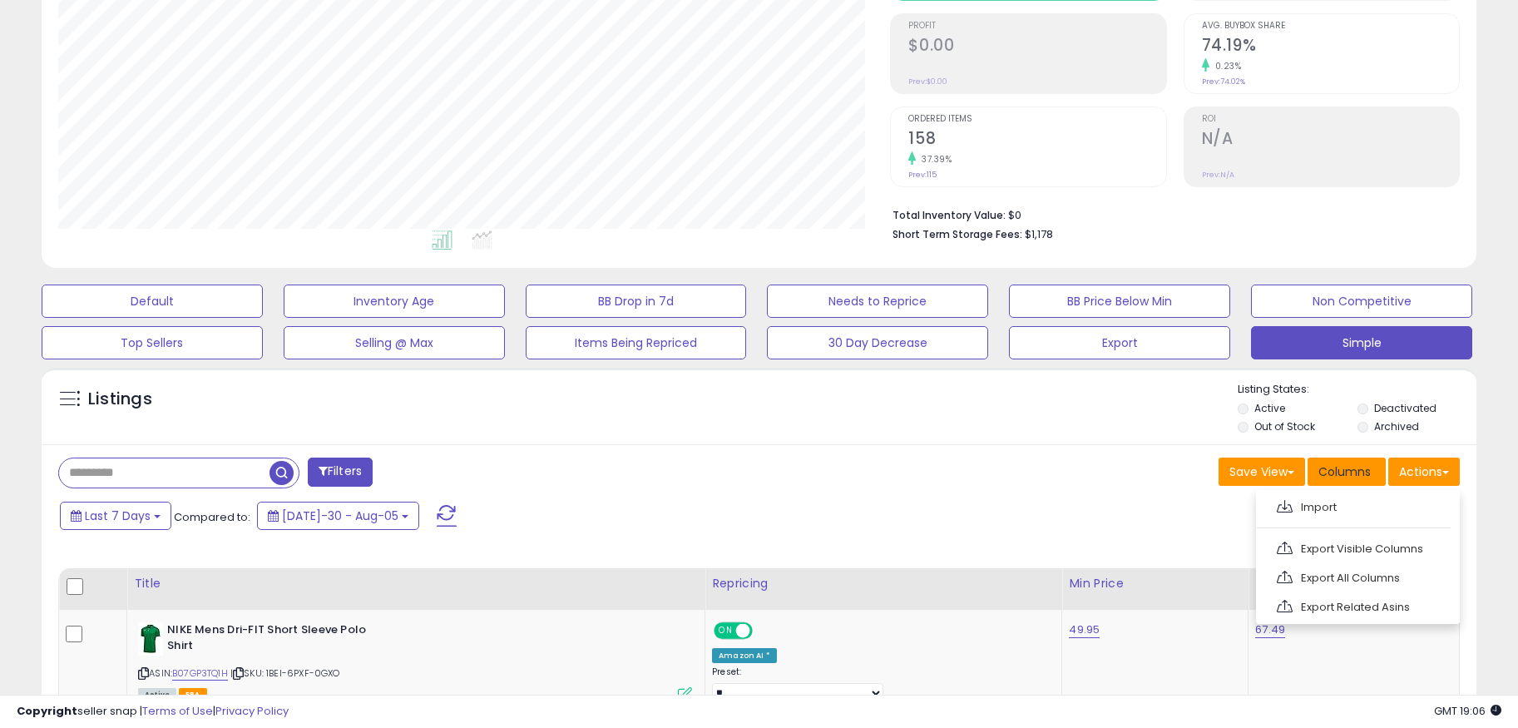
click at [1348, 471] on span "Columns" at bounding box center [1344, 471] width 52 height 17
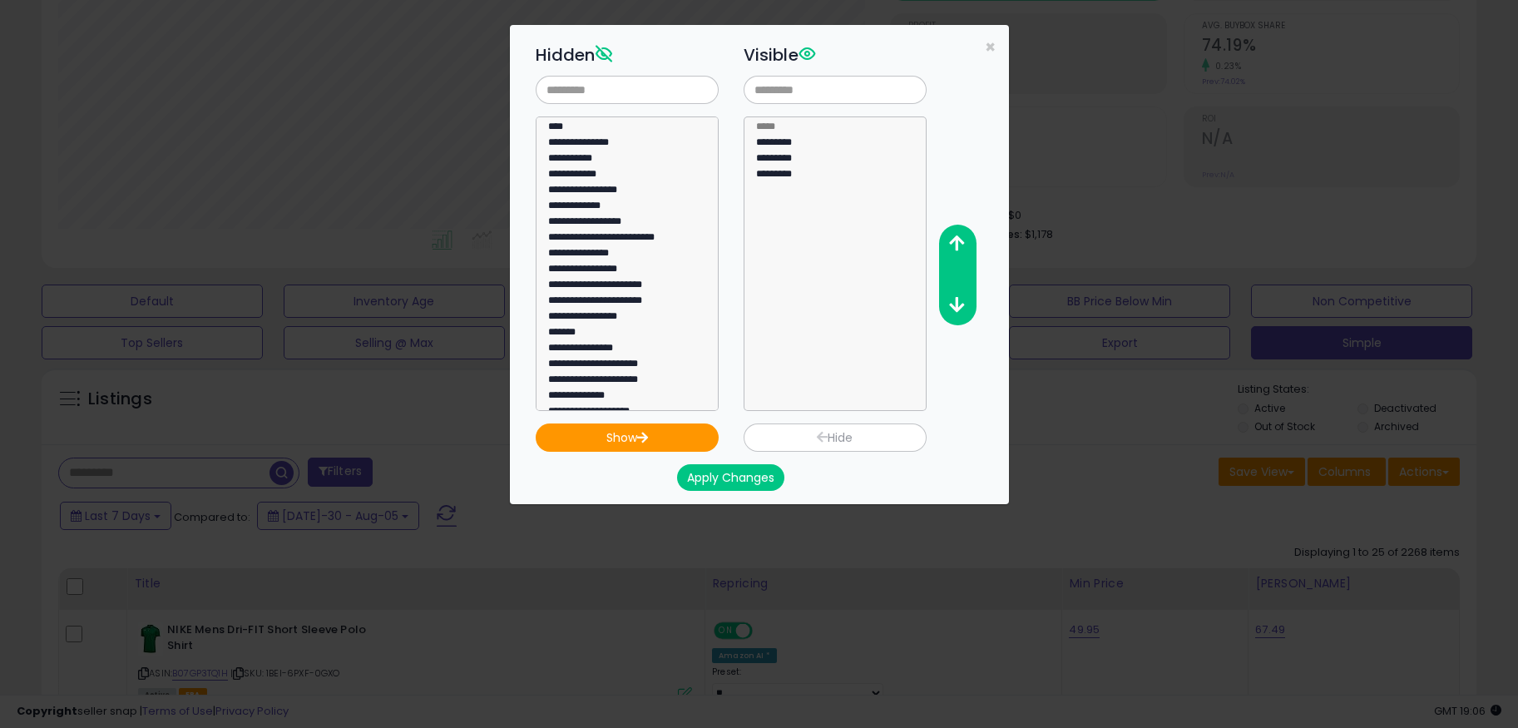
click at [1357, 471] on div "**********" at bounding box center [759, 364] width 1518 height 728
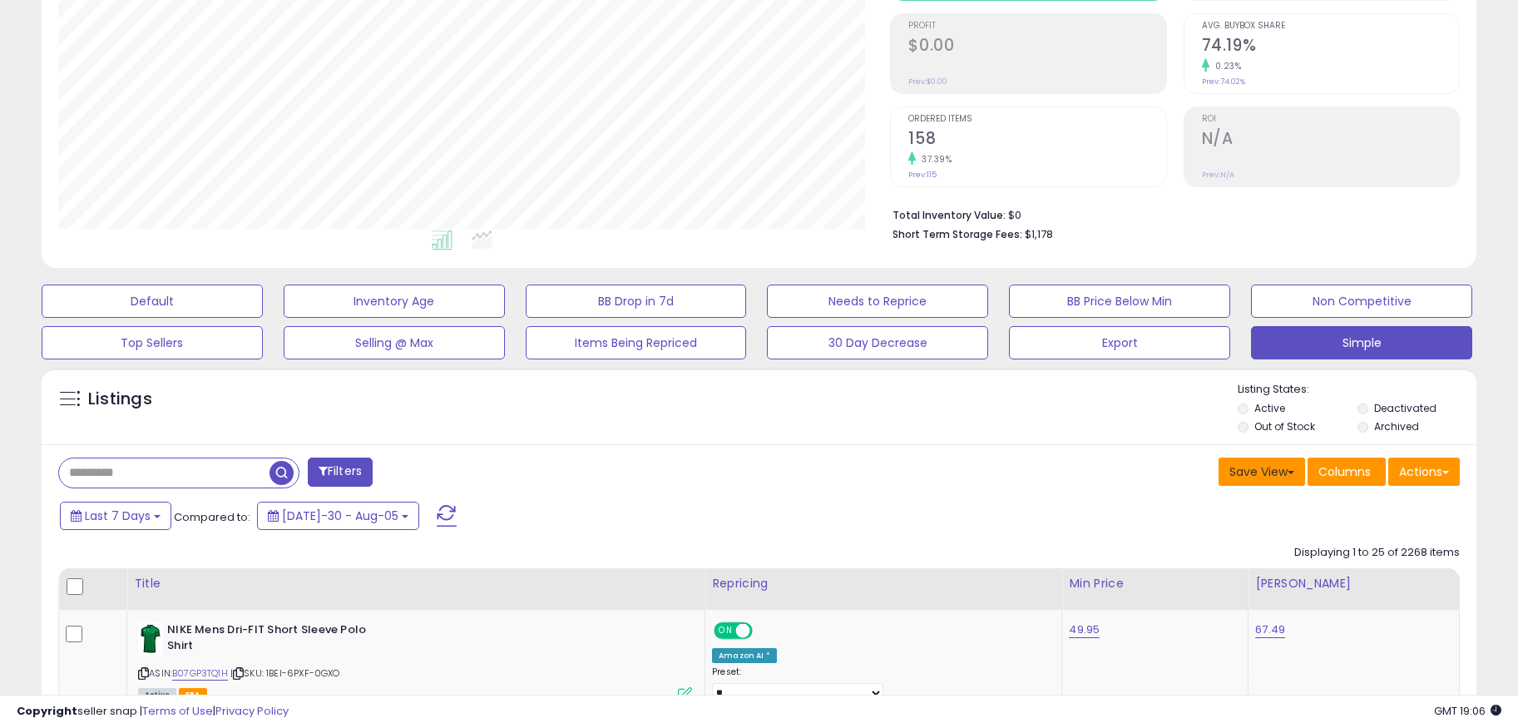
click at [1272, 467] on button "Save View" at bounding box center [1262, 471] width 87 height 28
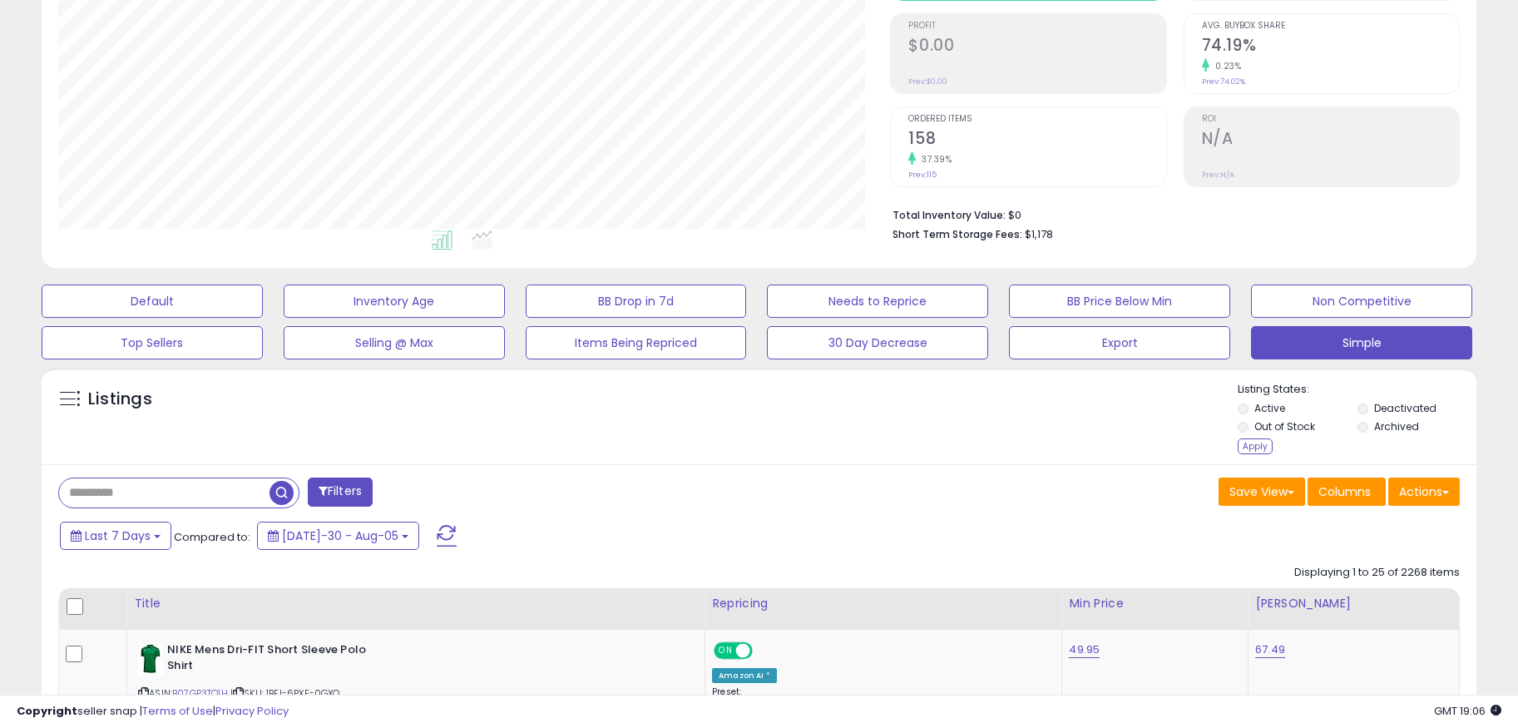
click at [1371, 407] on li "Deactivated" at bounding box center [1415, 410] width 116 height 18
click at [358, 477] on div "Filters" at bounding box center [403, 493] width 714 height 33
click at [1240, 448] on div "Apply" at bounding box center [1255, 446] width 35 height 16
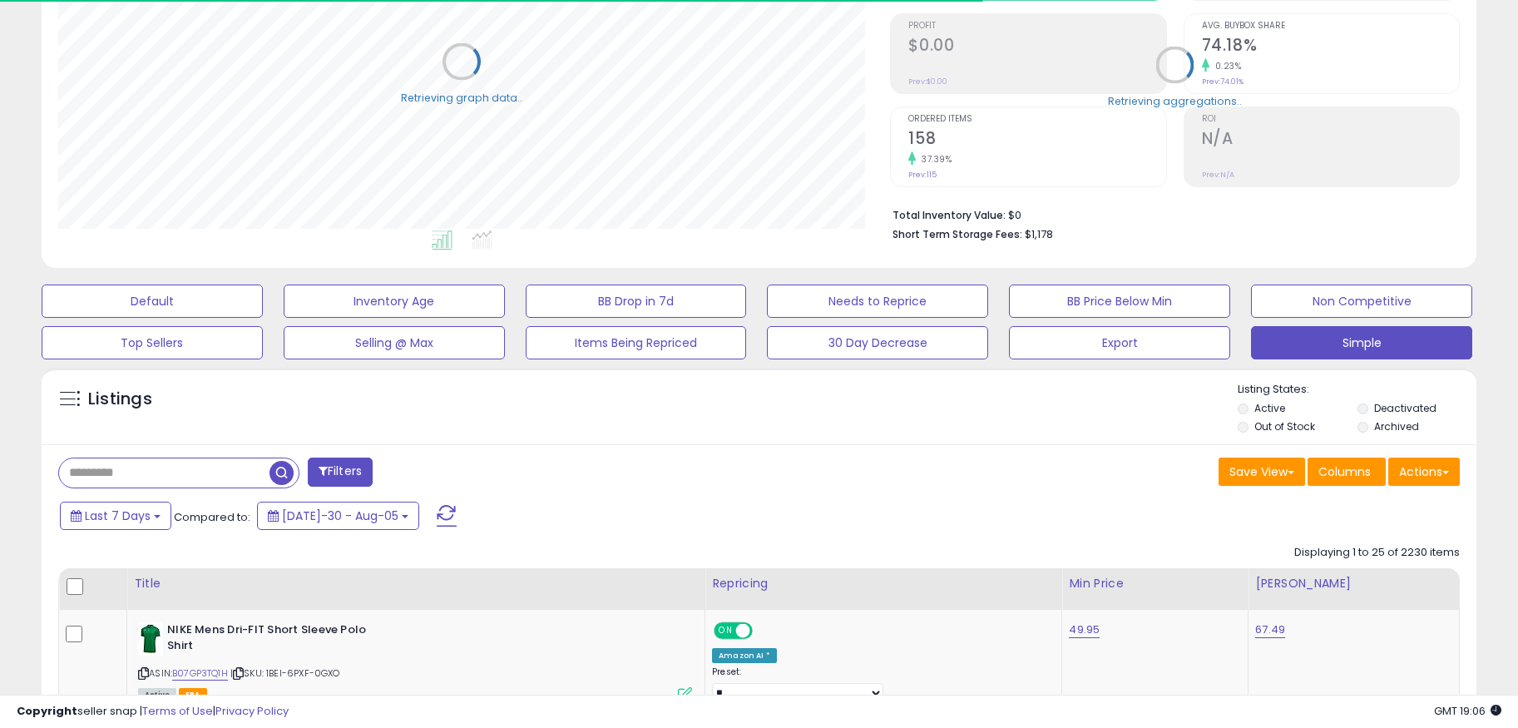
click at [1370, 413] on li "Deactivated" at bounding box center [1415, 410] width 116 height 18
click at [1363, 414] on li "Deactivated" at bounding box center [1415, 410] width 116 height 18
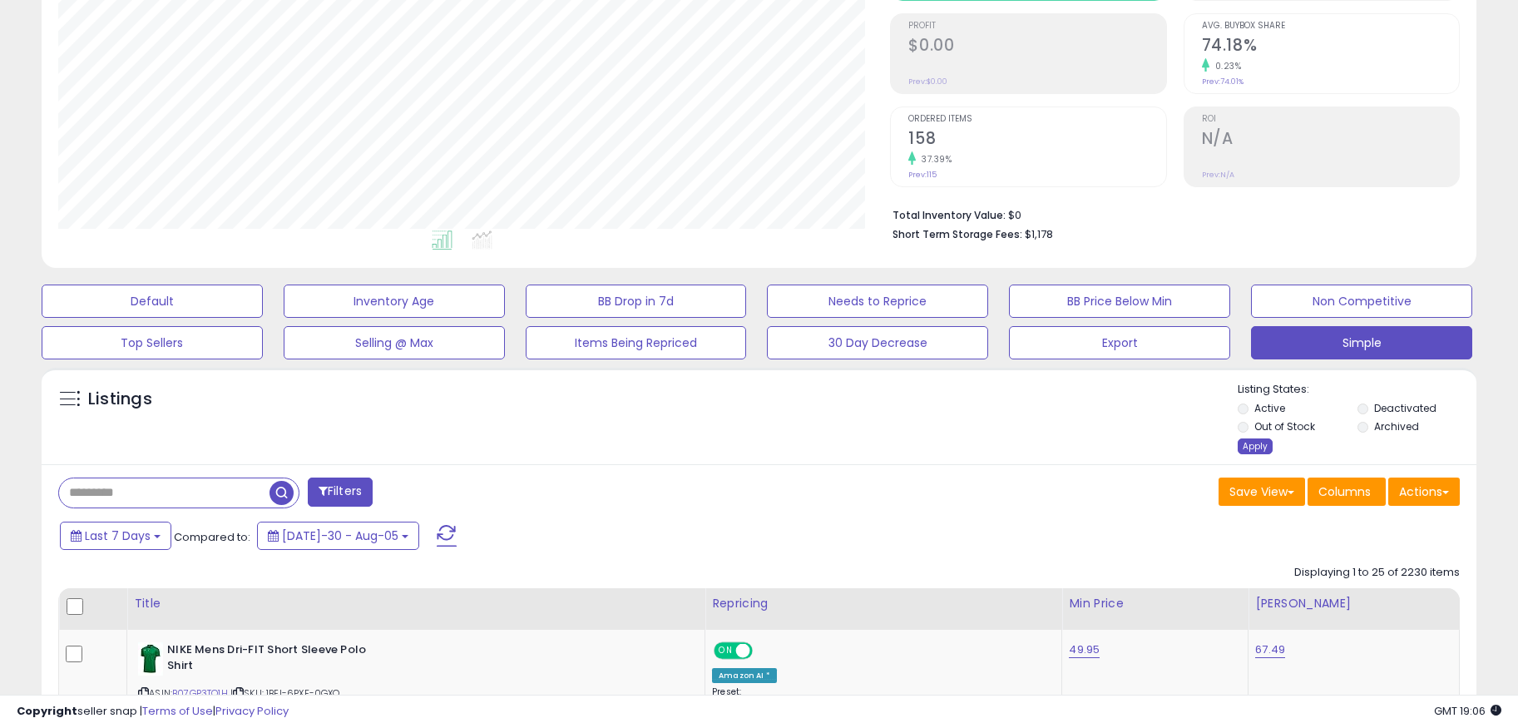
click at [1254, 443] on div "Apply" at bounding box center [1255, 446] width 35 height 16
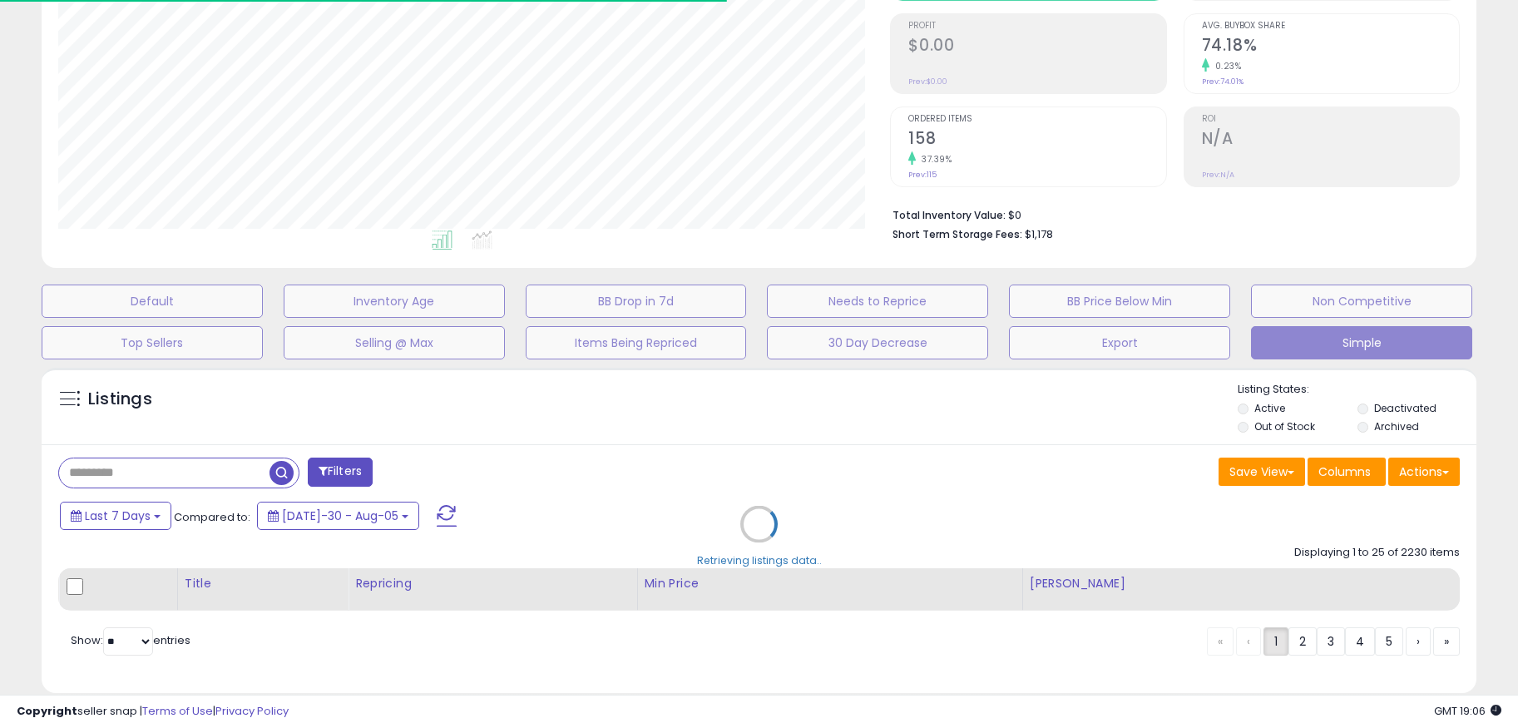
select select "*"
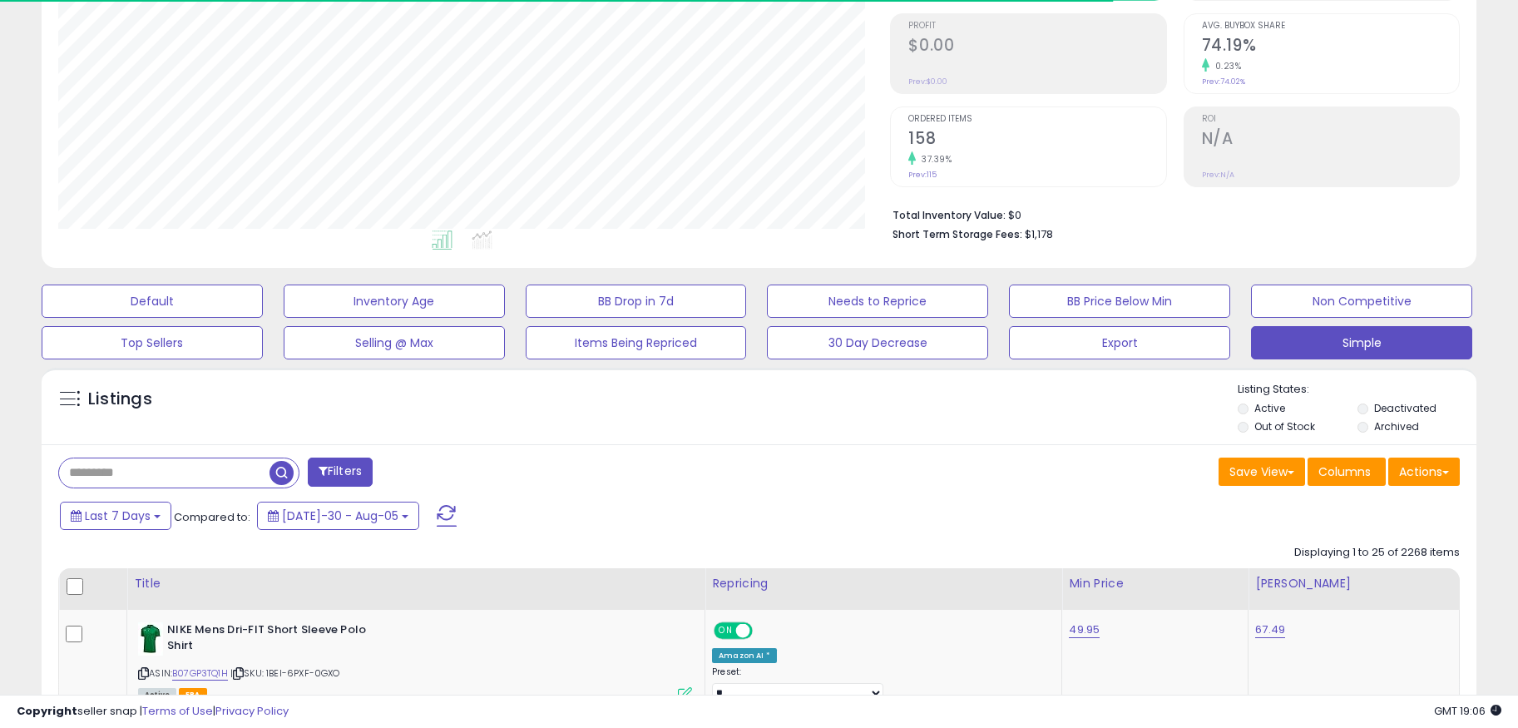
click at [353, 489] on div "Filters" at bounding box center [403, 473] width 714 height 33
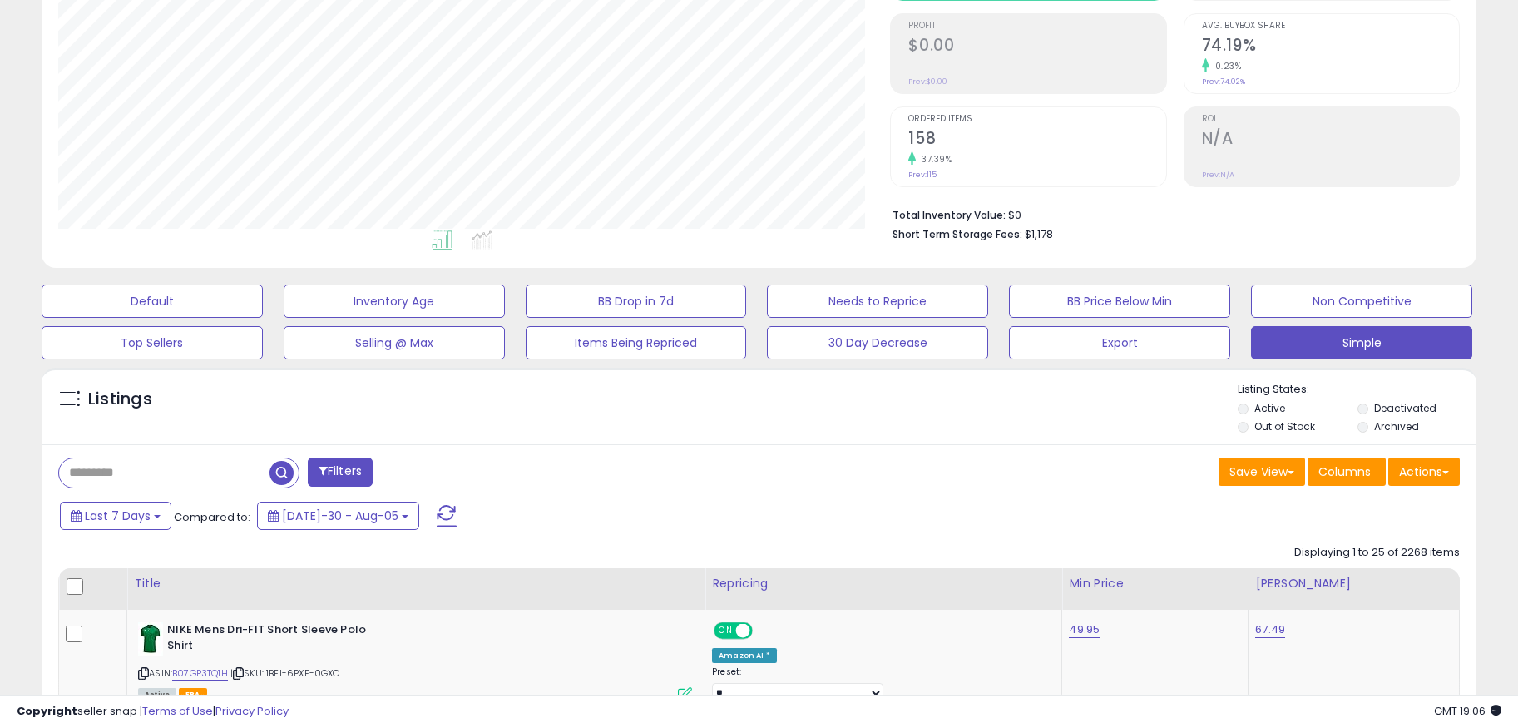
click at [372, 461] on button "Filters" at bounding box center [340, 471] width 65 height 29
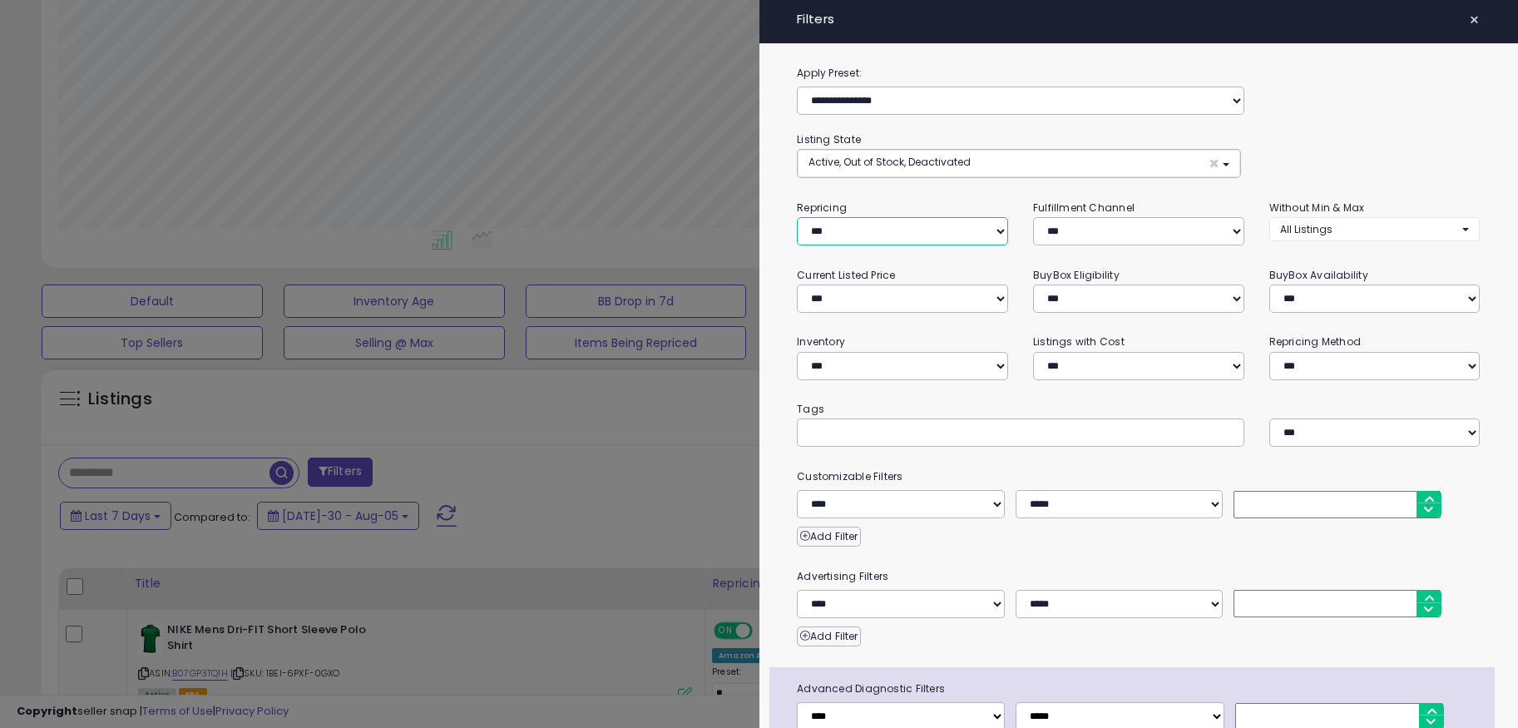
click at [965, 229] on select "**********" at bounding box center [902, 231] width 211 height 28
click at [952, 220] on select "**********" at bounding box center [902, 231] width 211 height 28
select select "***"
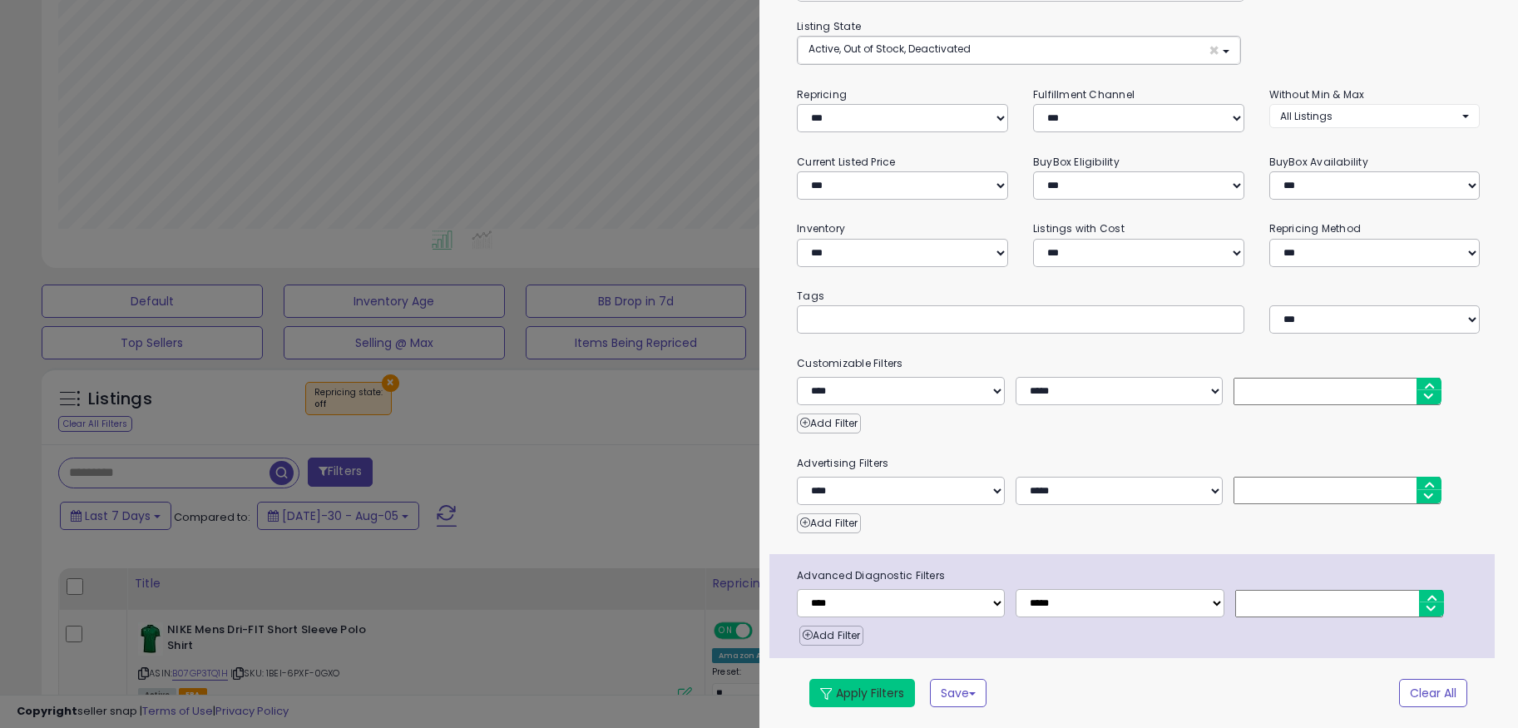
click at [862, 690] on button "Apply Filters" at bounding box center [862, 693] width 106 height 28
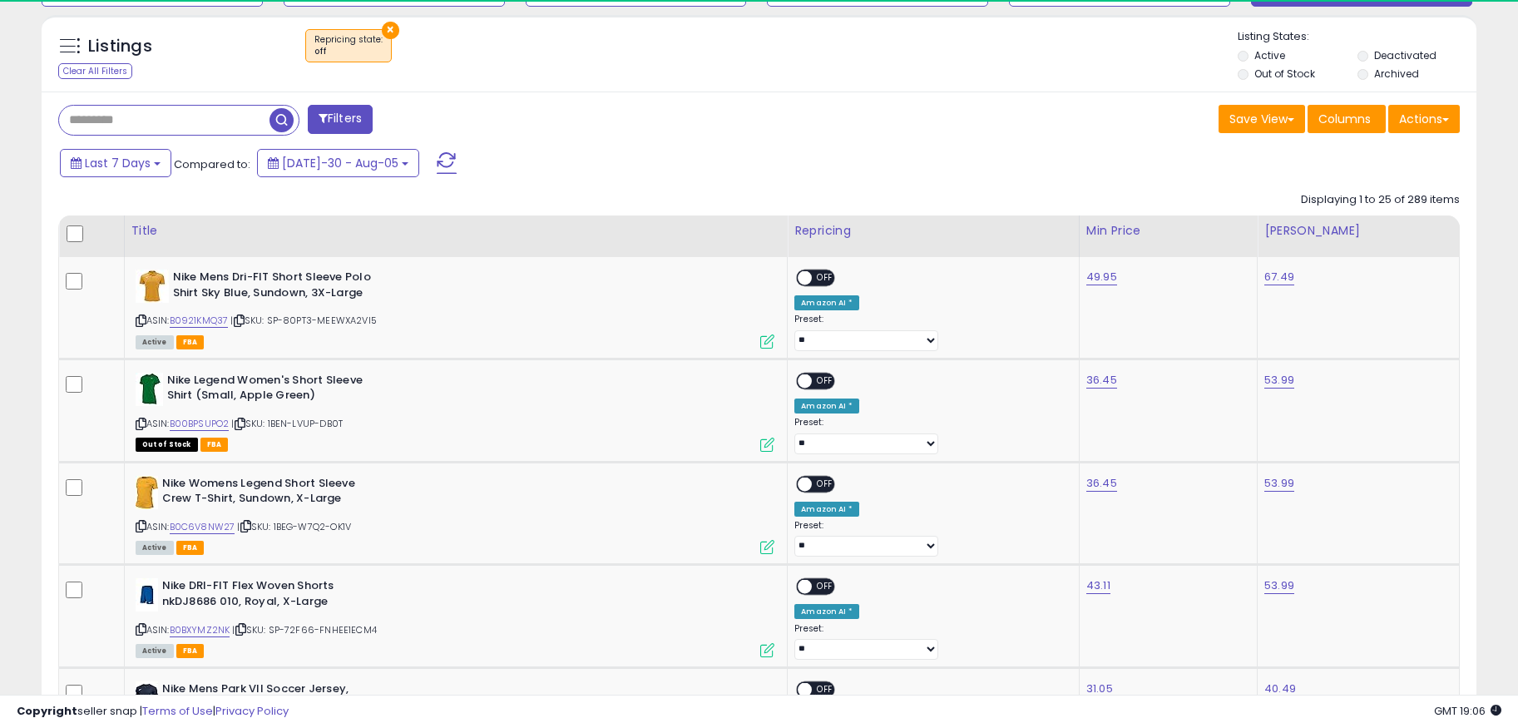
scroll to position [341, 833]
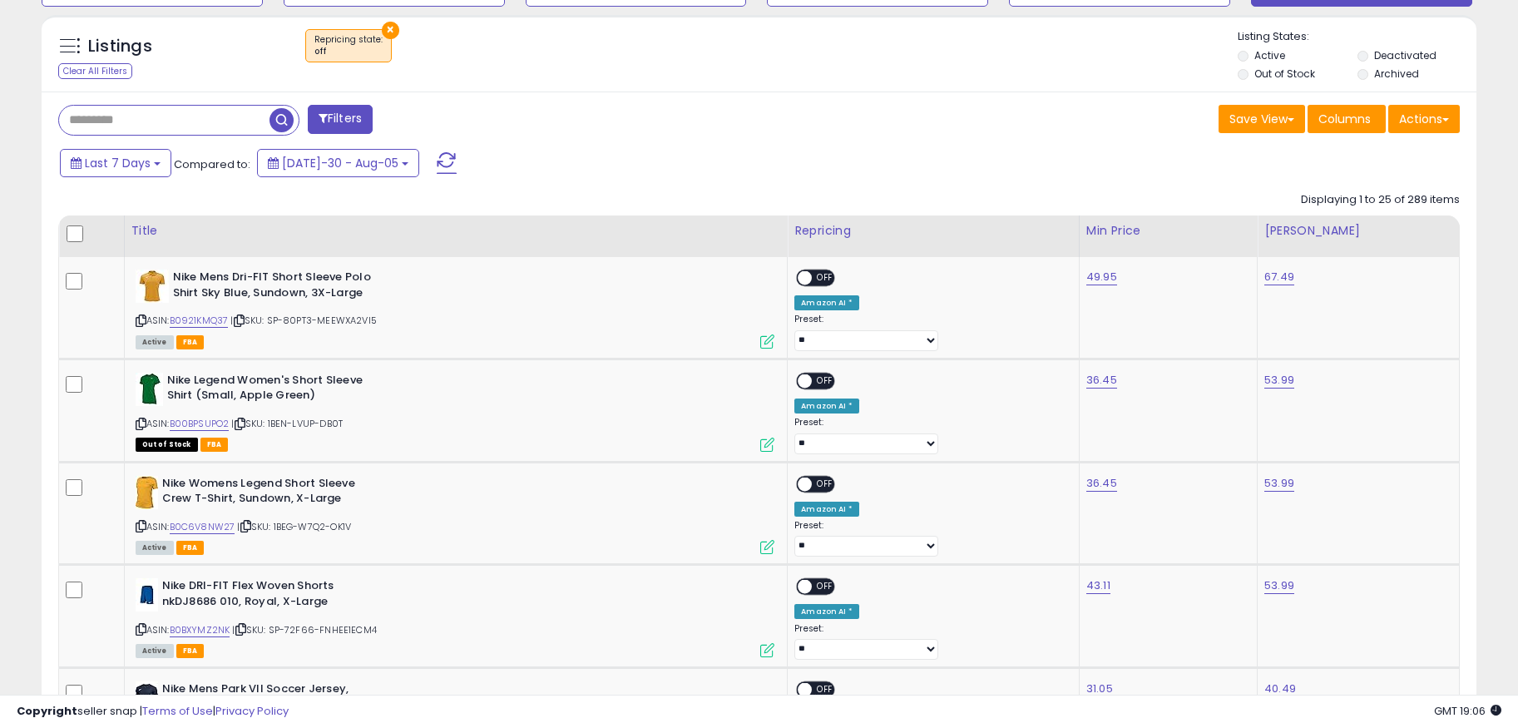
click at [437, 165] on span at bounding box center [447, 163] width 20 height 22
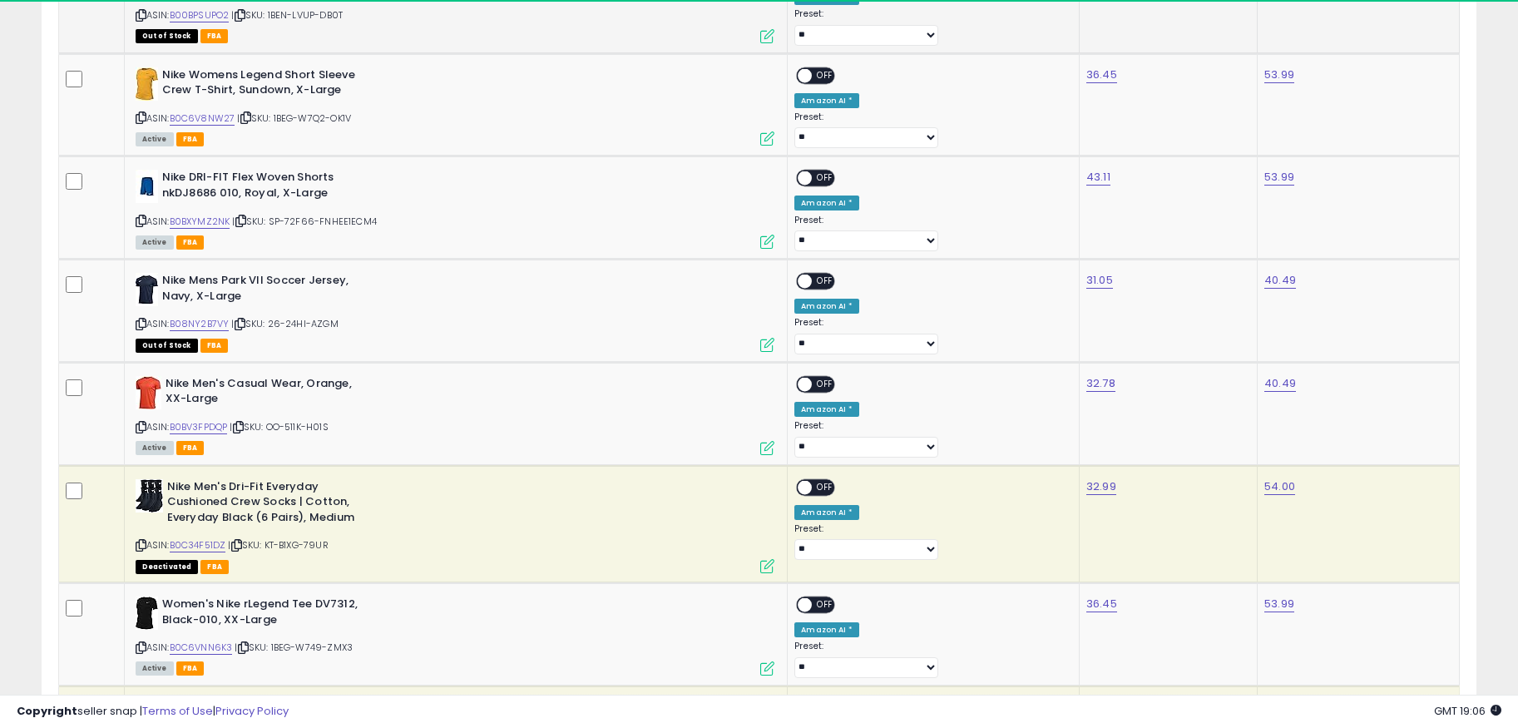
scroll to position [1064, 0]
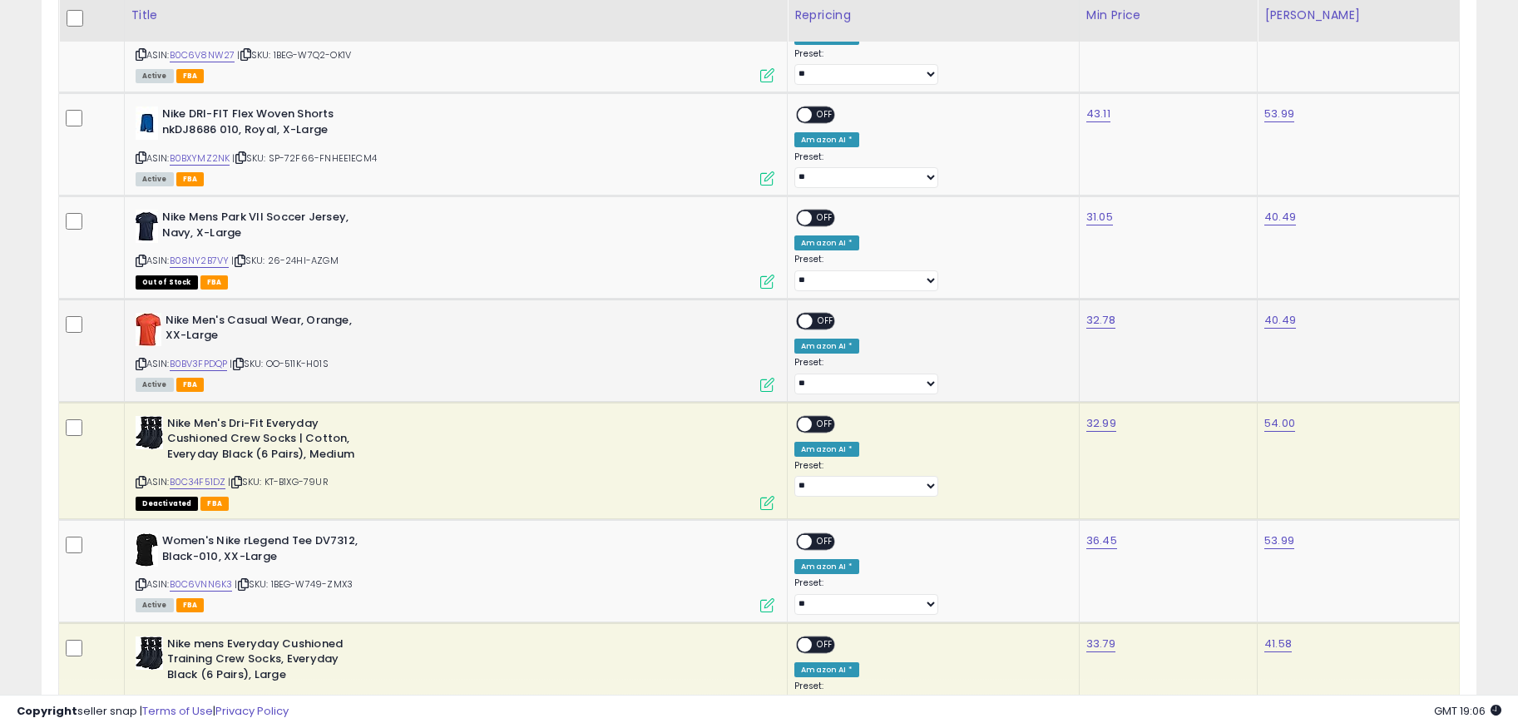
click at [813, 319] on span at bounding box center [806, 321] width 14 height 14
click at [838, 215] on span "OFF" at bounding box center [825, 218] width 27 height 14
click at [917, 310] on td "ON OFF Amazon AI * Preset: **** ** Success Error" at bounding box center [934, 350] width 292 height 103
click at [817, 314] on div "ON OFF" at bounding box center [797, 321] width 39 height 14
click at [817, 315] on div "ON OFF" at bounding box center [797, 321] width 39 height 14
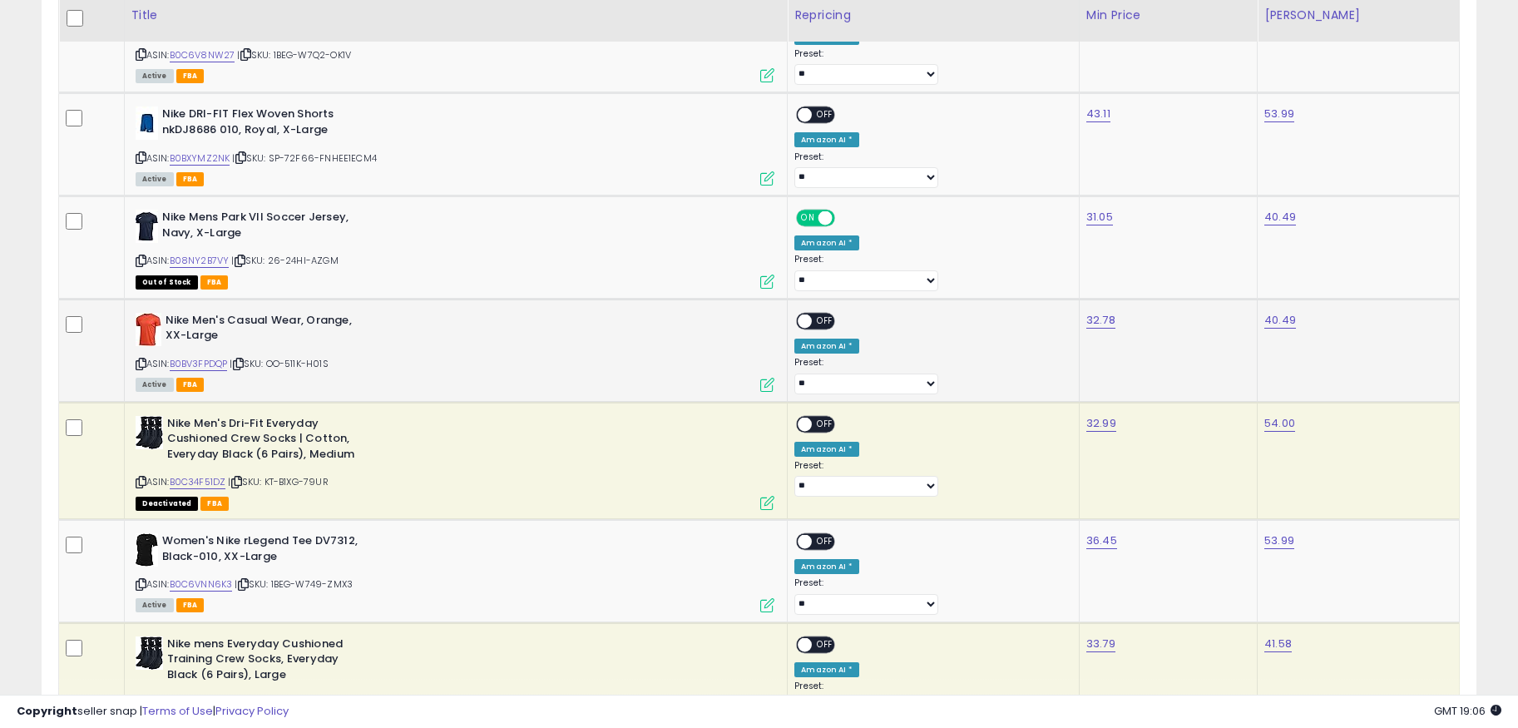
click at [813, 322] on span at bounding box center [806, 321] width 14 height 14
click at [923, 413] on td "ON OFF Amazon AI * Preset: **** ** Success Error" at bounding box center [934, 460] width 292 height 117
click at [838, 418] on span "OFF" at bounding box center [825, 424] width 27 height 14
click at [812, 418] on span at bounding box center [805, 424] width 14 height 14
click at [838, 539] on span "OFF" at bounding box center [825, 542] width 27 height 14
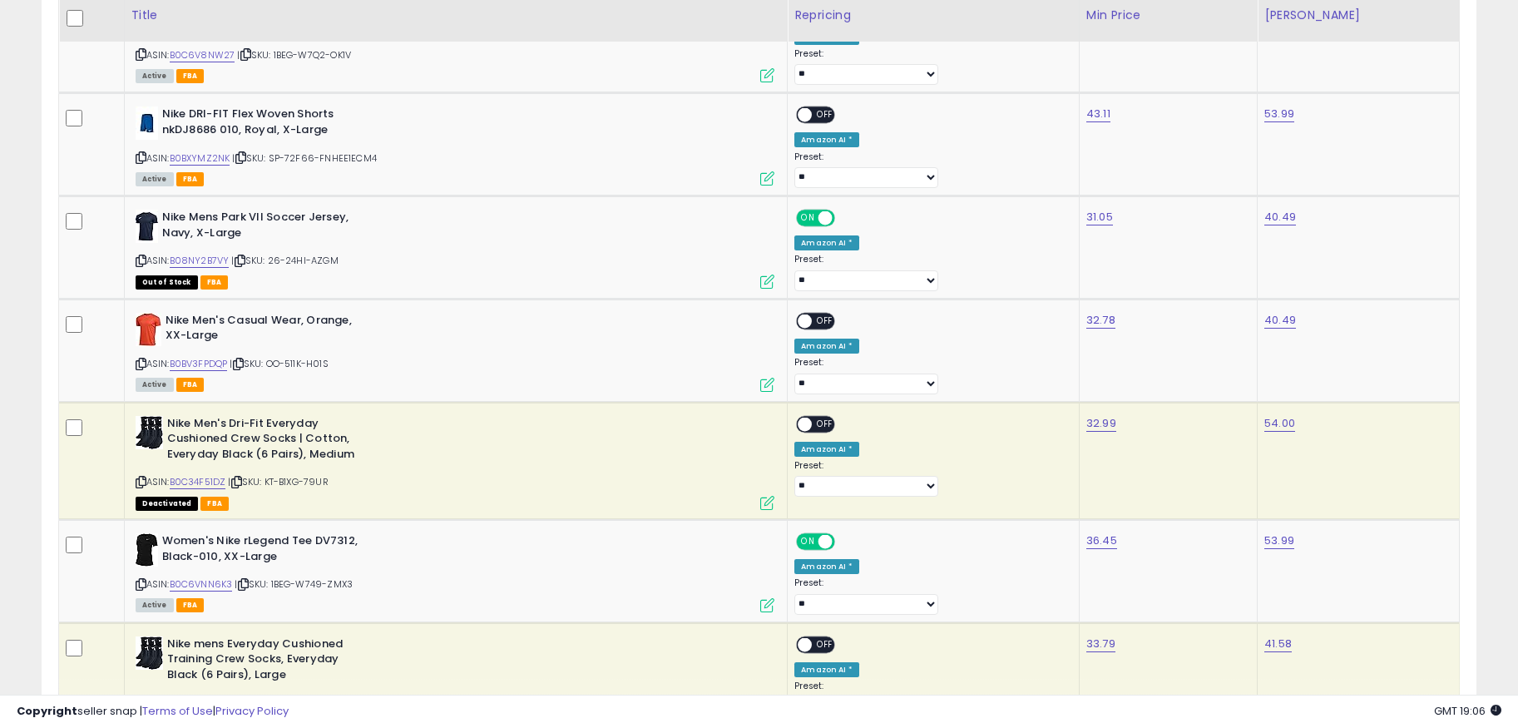
click at [817, 417] on div "ON OFF" at bounding box center [797, 424] width 39 height 14
click at [835, 432] on div "ON OFF" at bounding box center [815, 423] width 39 height 17
click at [838, 321] on span "OFF" at bounding box center [825, 321] width 27 height 14
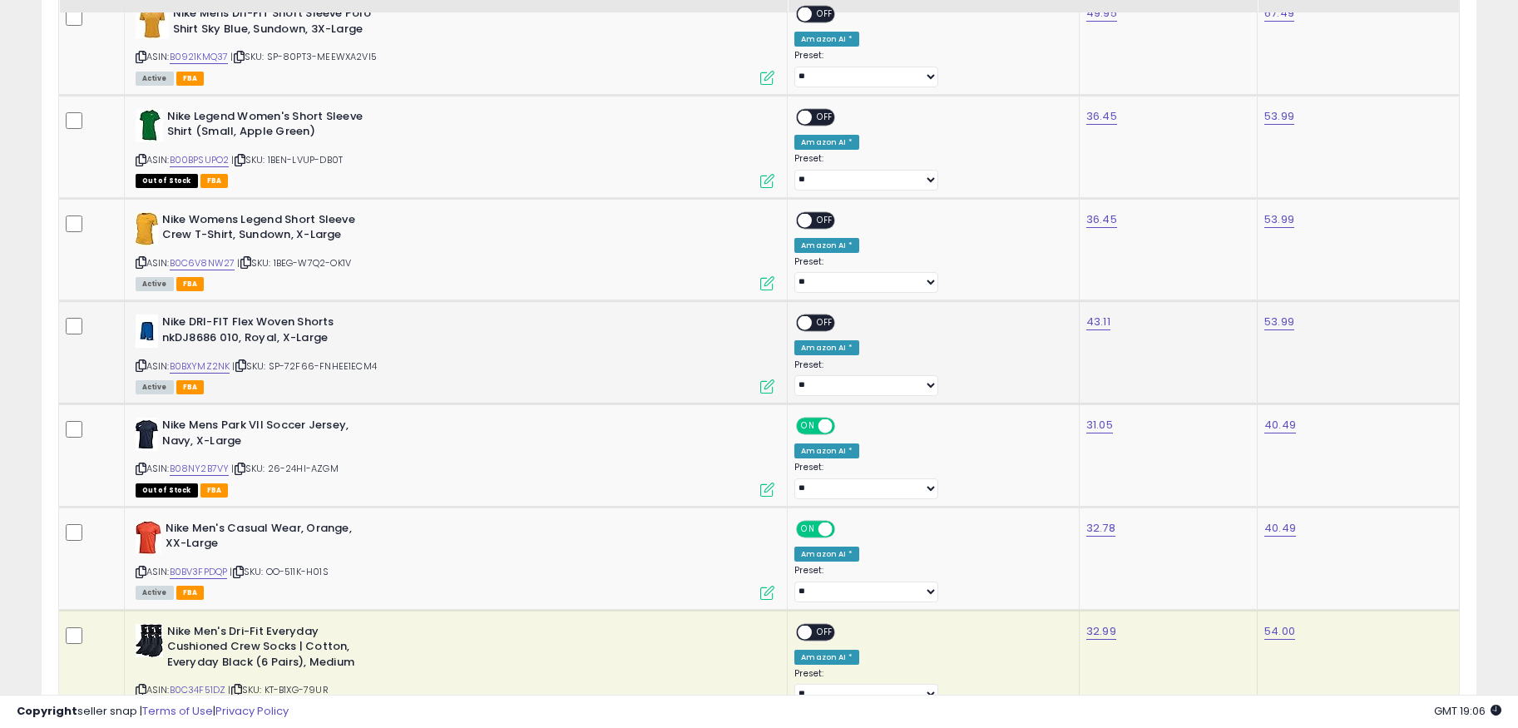
scroll to position [827, 0]
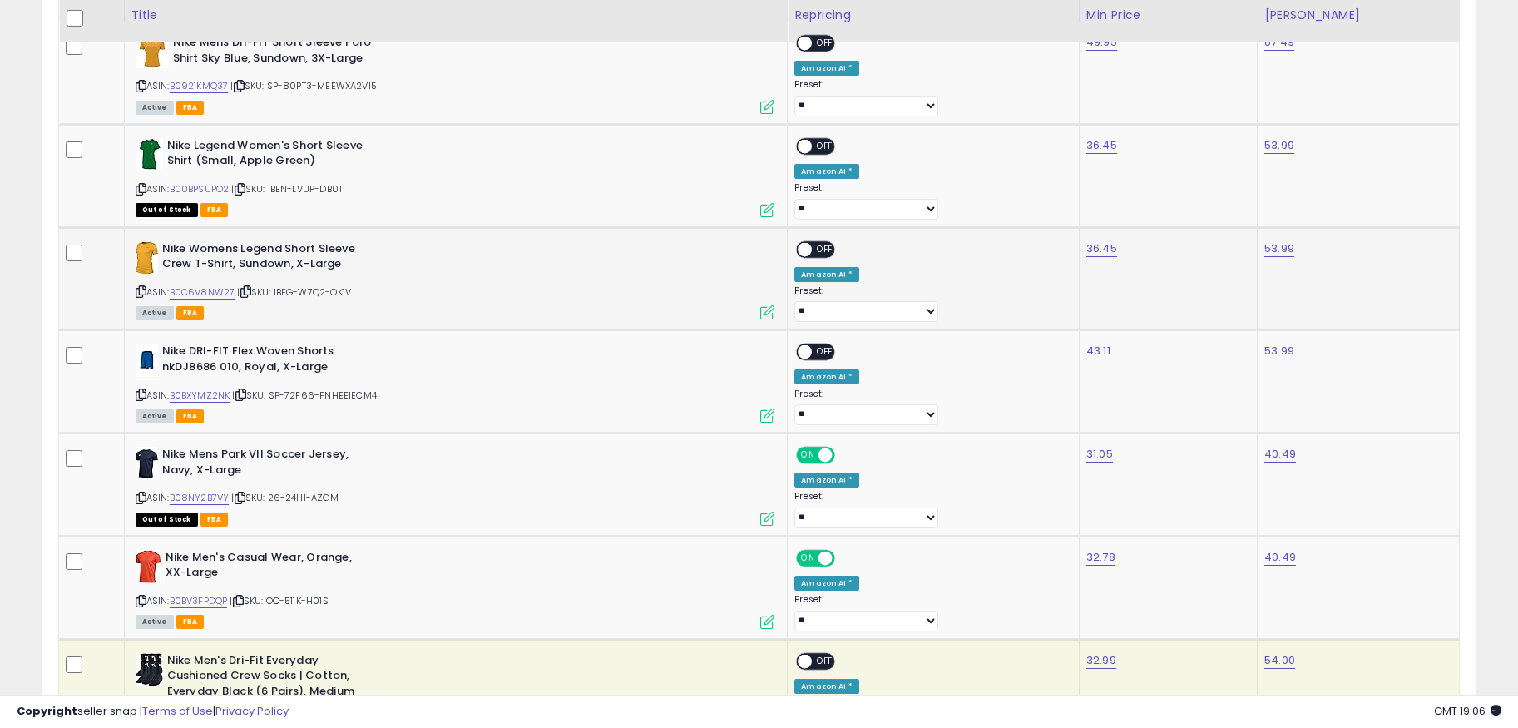
click at [838, 250] on span "OFF" at bounding box center [825, 249] width 27 height 14
click at [921, 330] on td "ON OFF Amazon AI * Preset: **** ** Success Error" at bounding box center [934, 381] width 292 height 103
click at [838, 345] on span "OFF" at bounding box center [825, 352] width 27 height 14
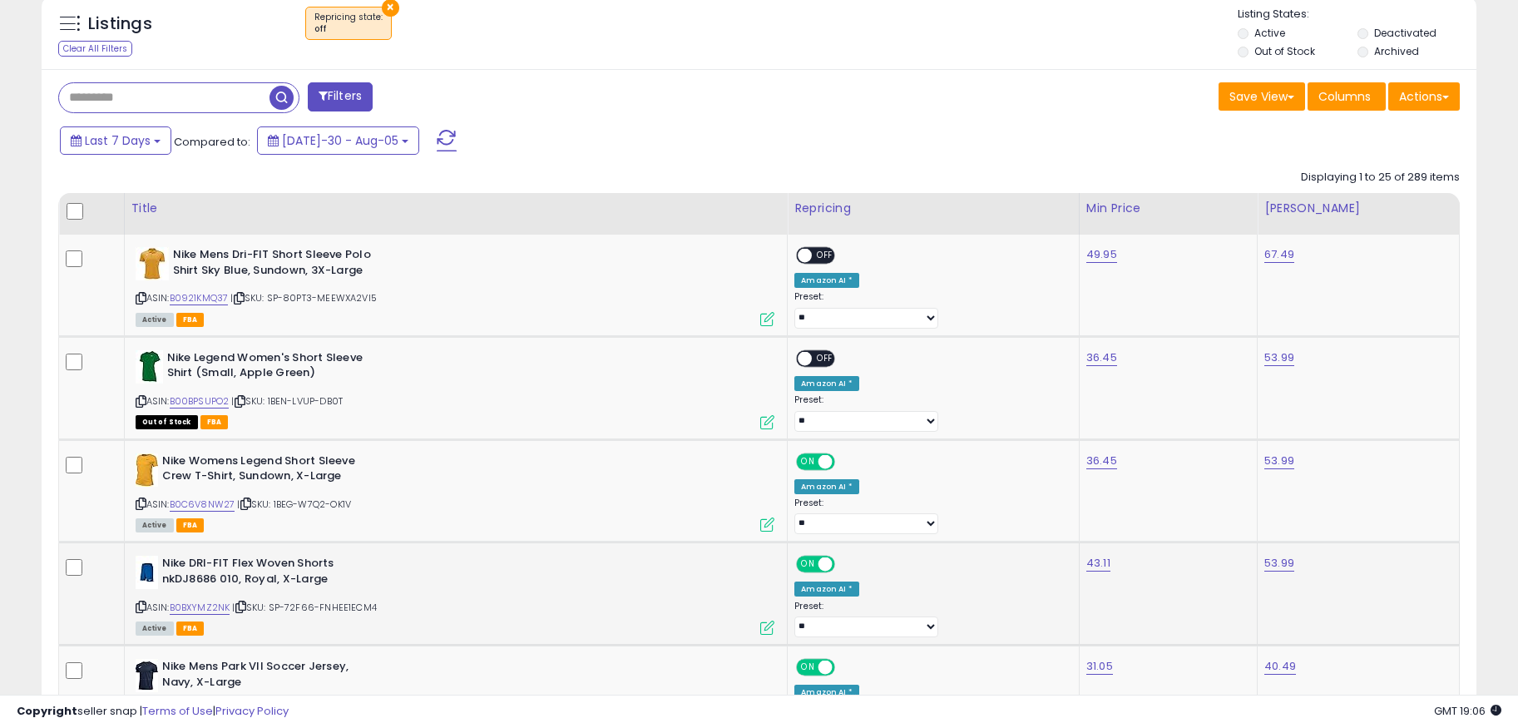
scroll to position [611, 0]
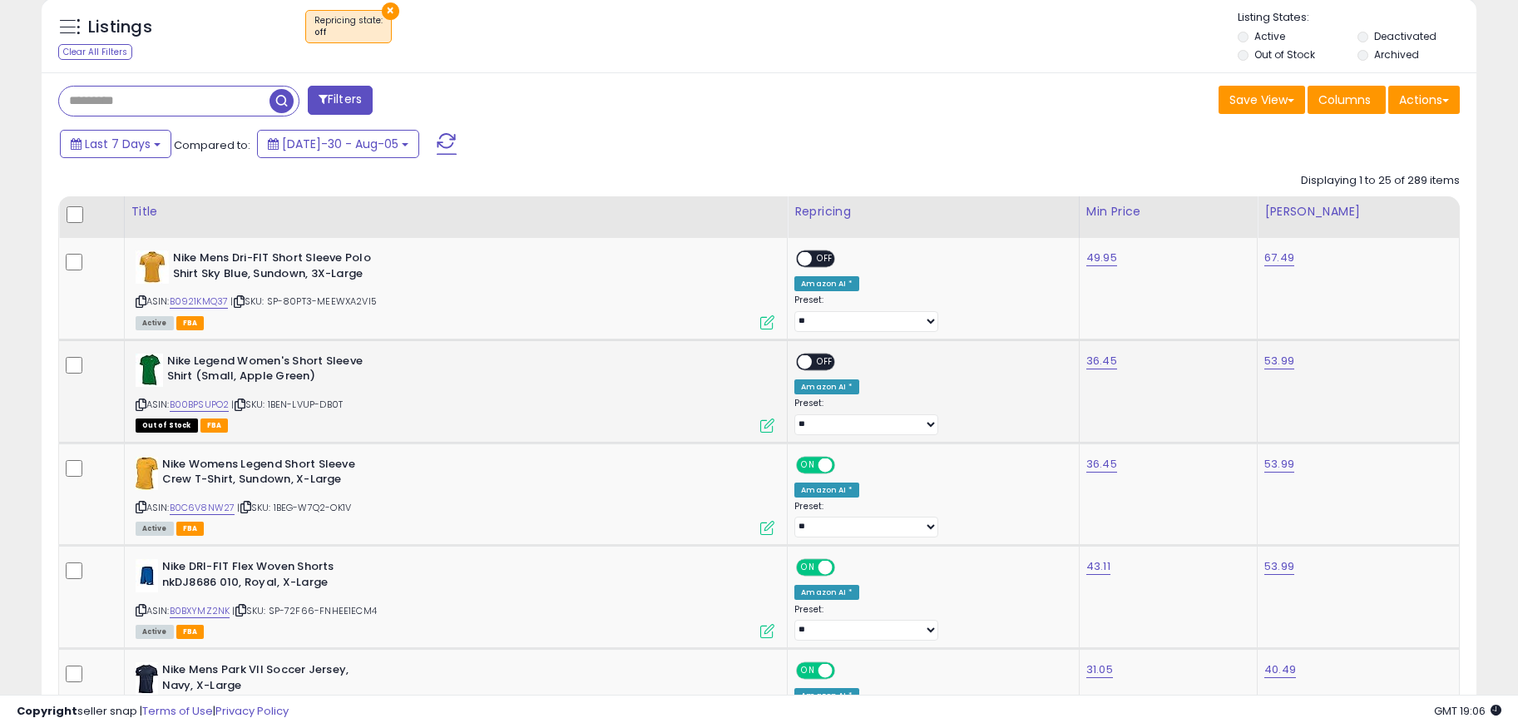
click at [817, 354] on div "ON OFF" at bounding box center [797, 361] width 39 height 14
click at [838, 359] on span "OFF" at bounding box center [825, 361] width 27 height 14
click at [812, 254] on span at bounding box center [805, 259] width 14 height 14
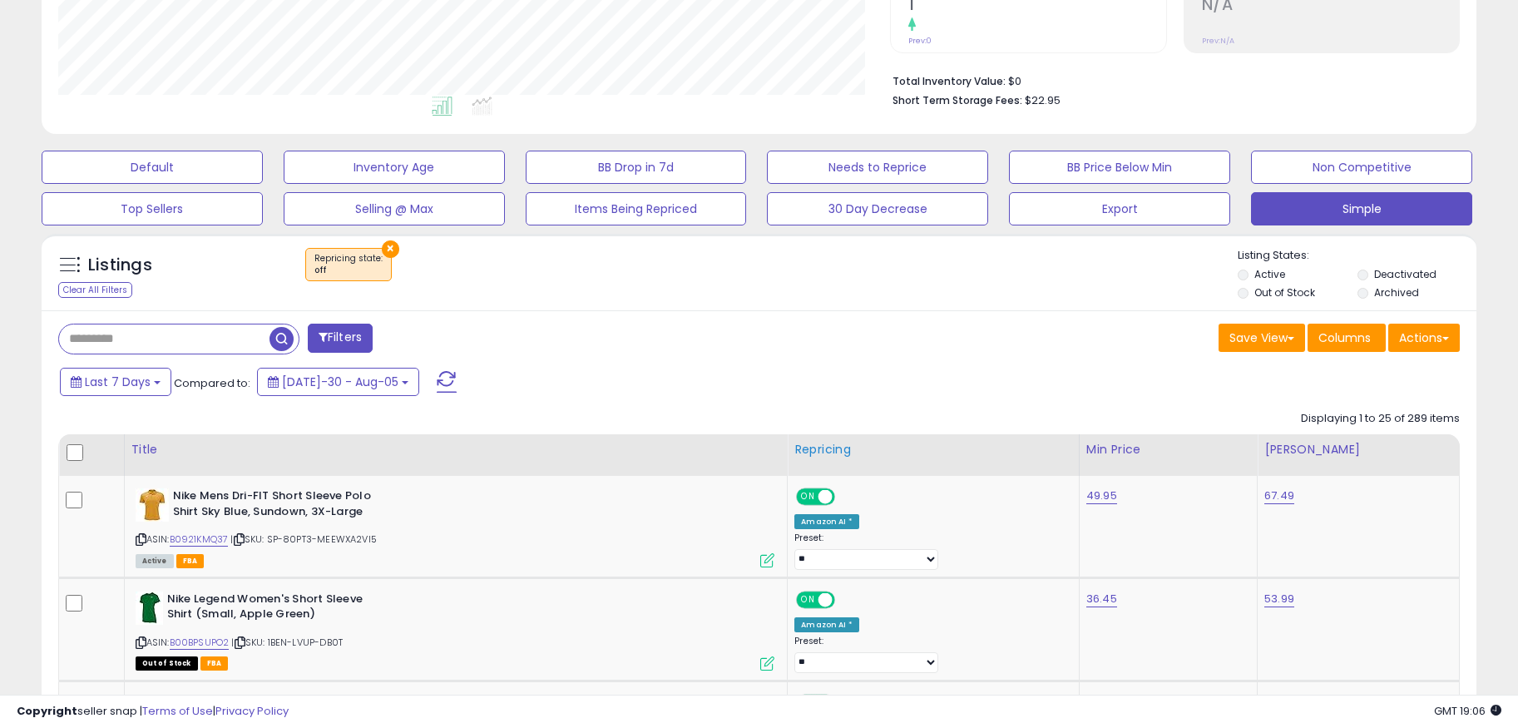
scroll to position [239, 0]
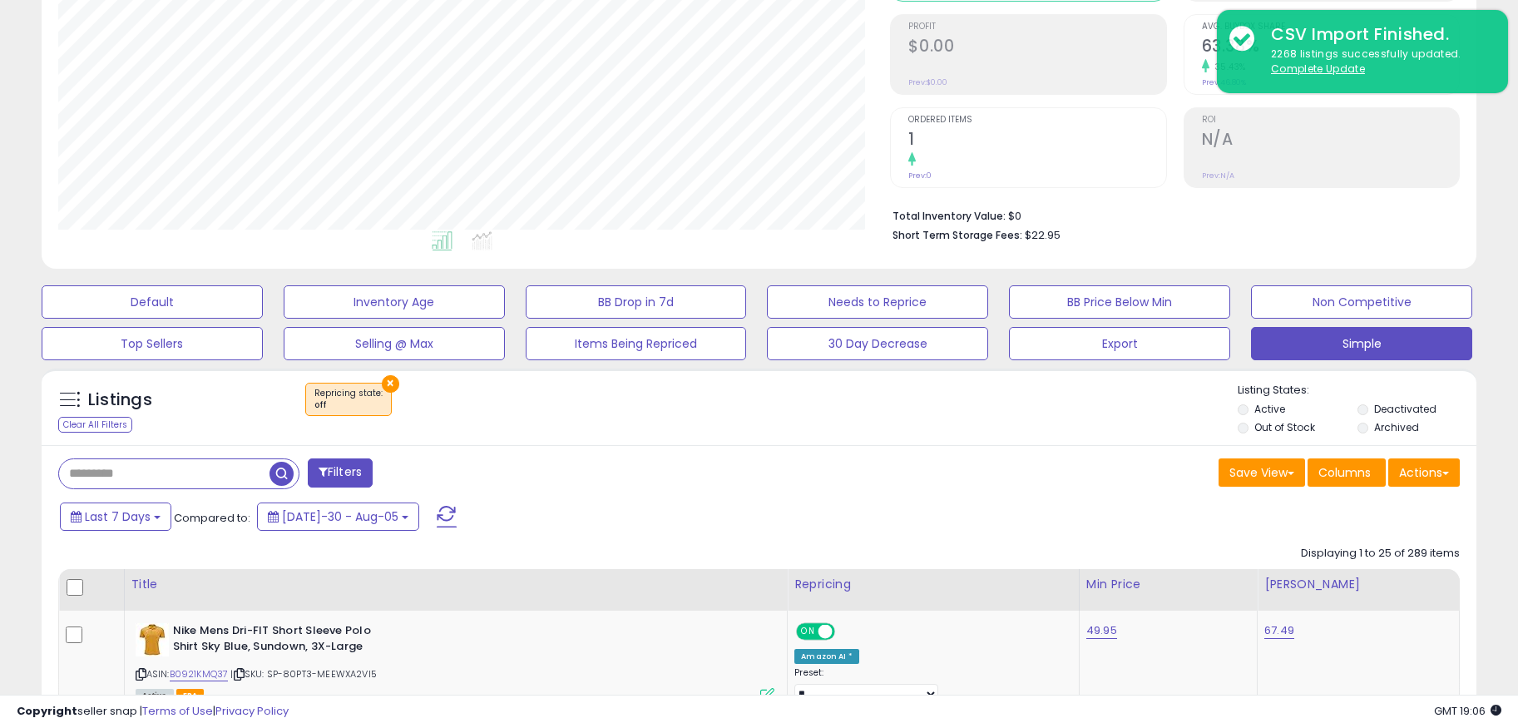
click at [438, 515] on button at bounding box center [447, 516] width 42 height 33
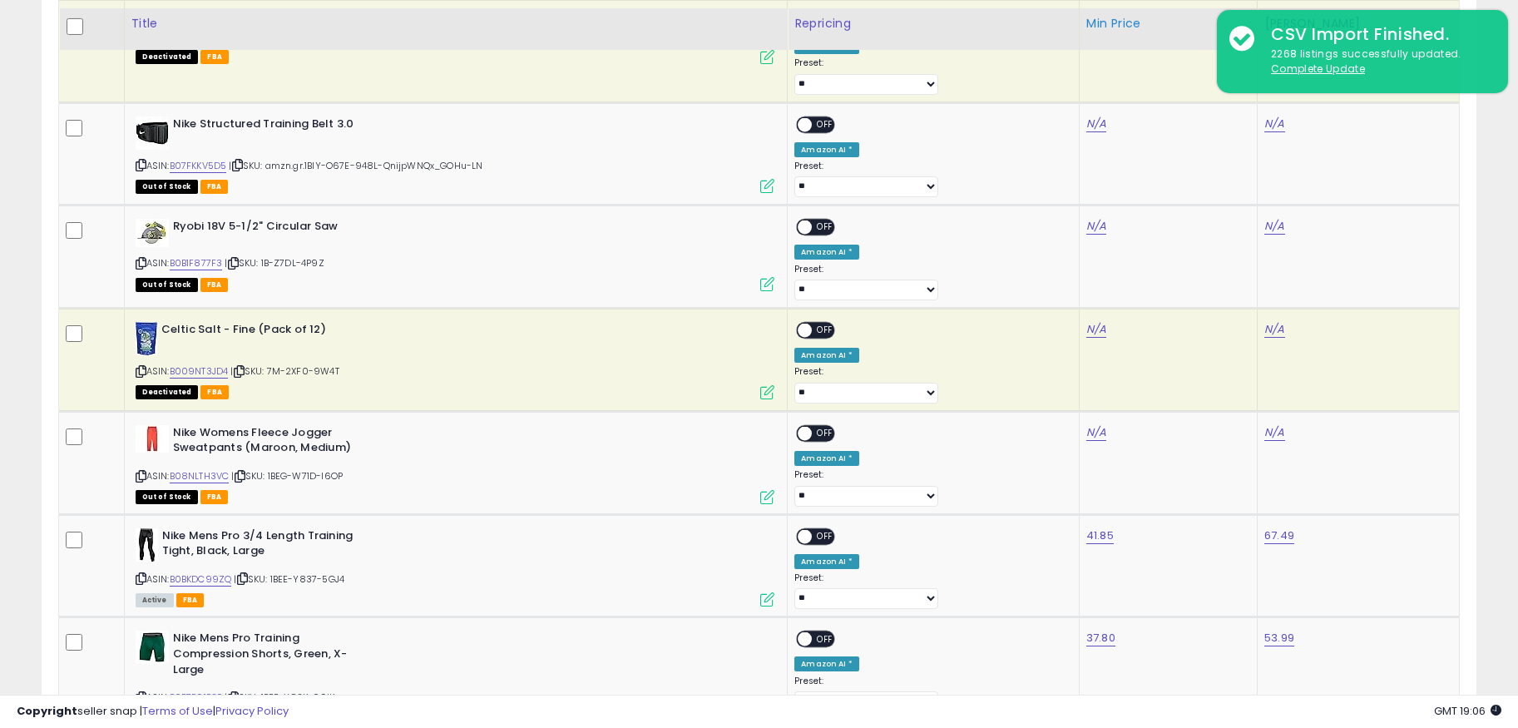
scroll to position [1138, 0]
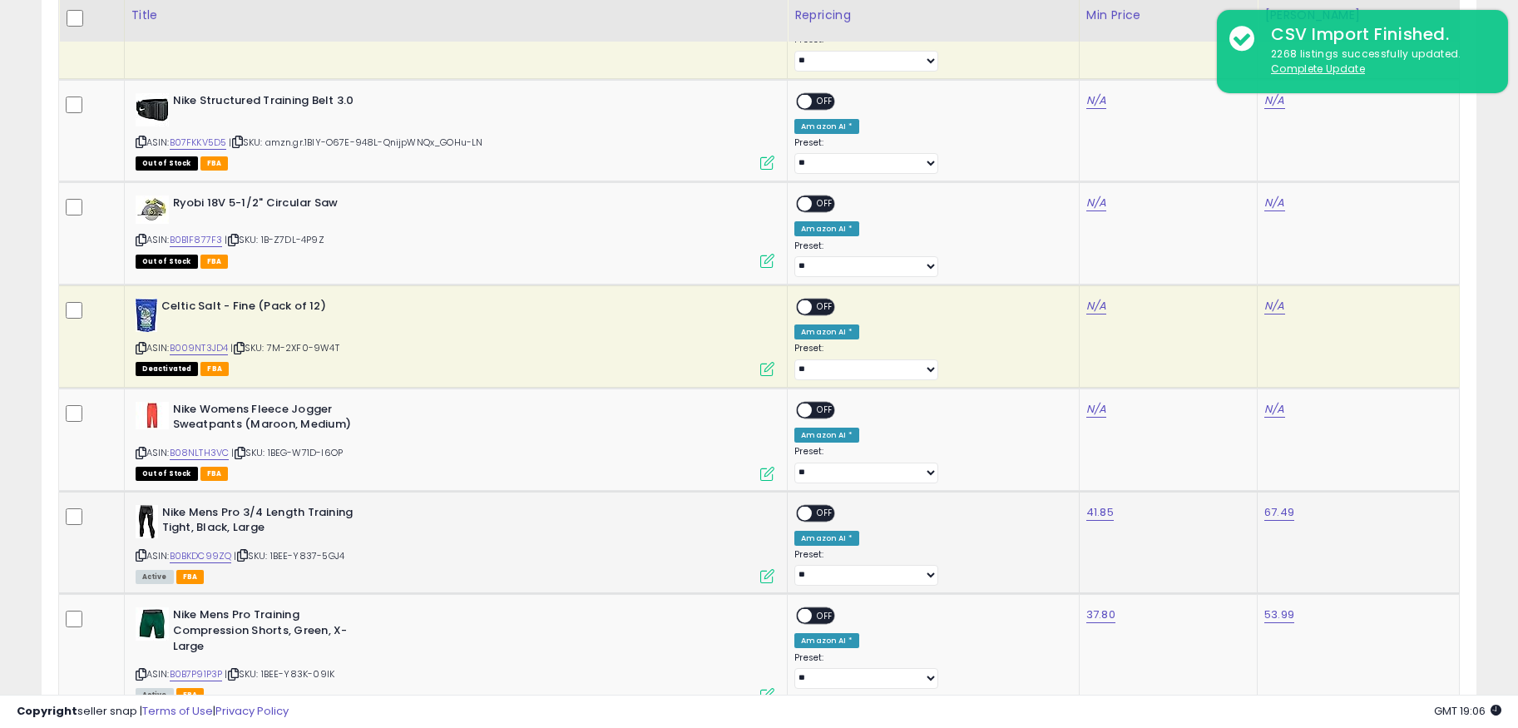
click at [838, 512] on span "OFF" at bounding box center [825, 513] width 27 height 14
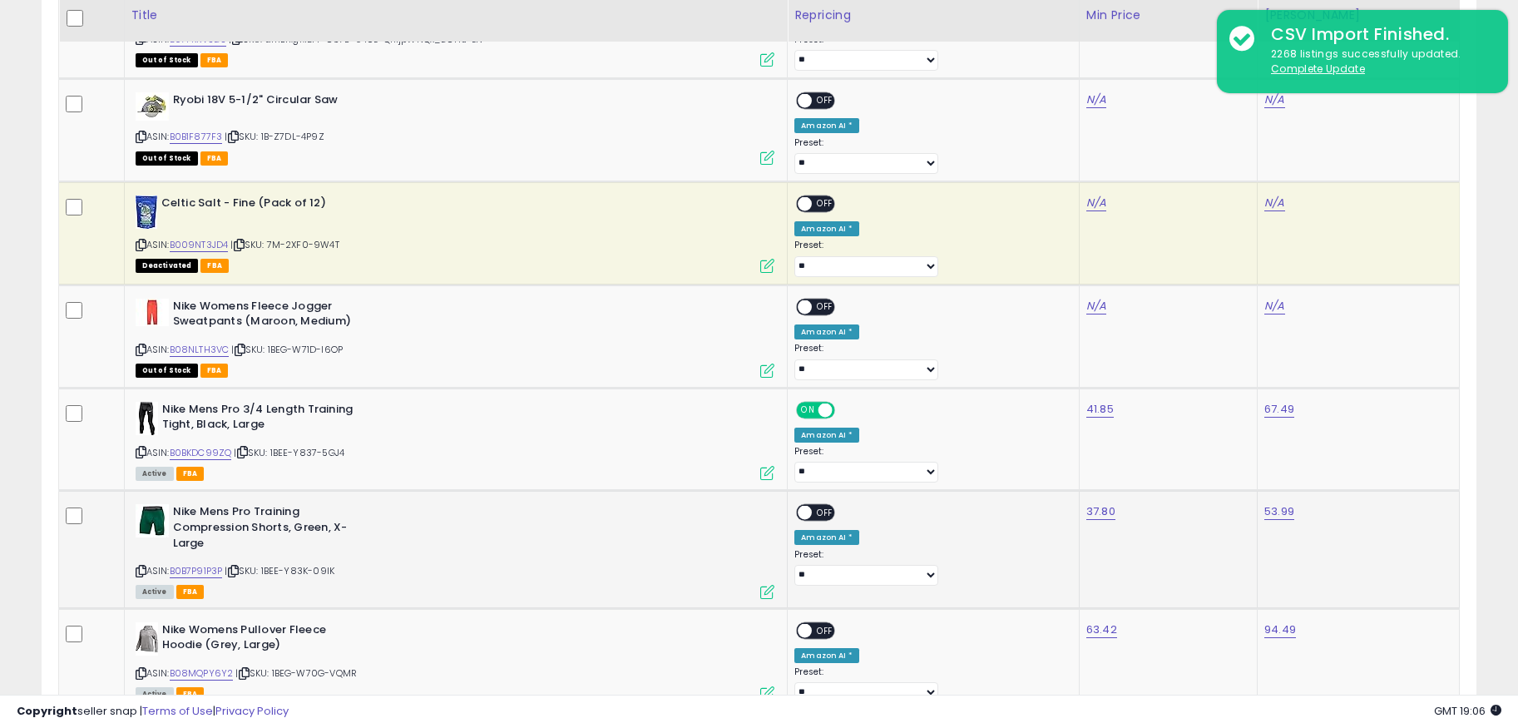
click at [838, 513] on span "OFF" at bounding box center [825, 513] width 27 height 14
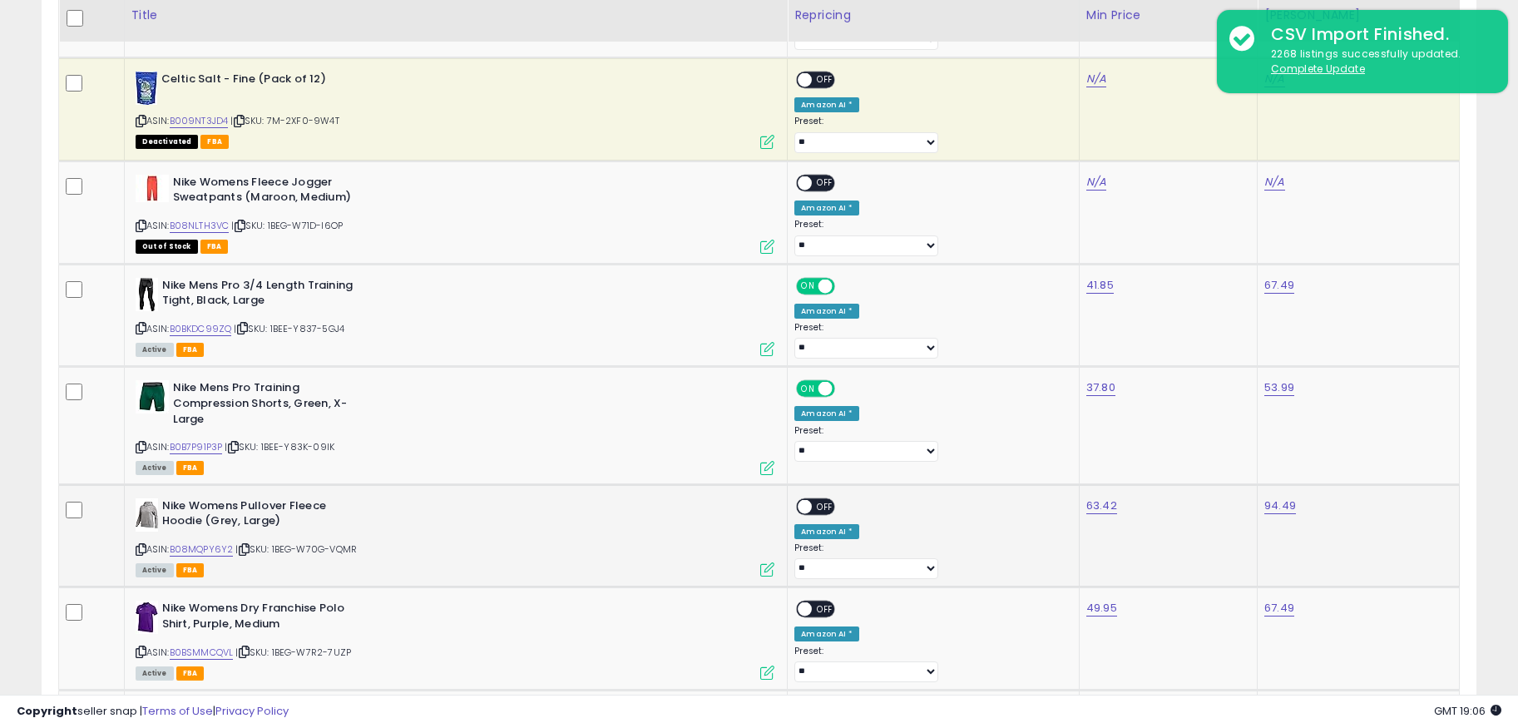
click at [835, 513] on div "ON OFF" at bounding box center [815, 505] width 39 height 17
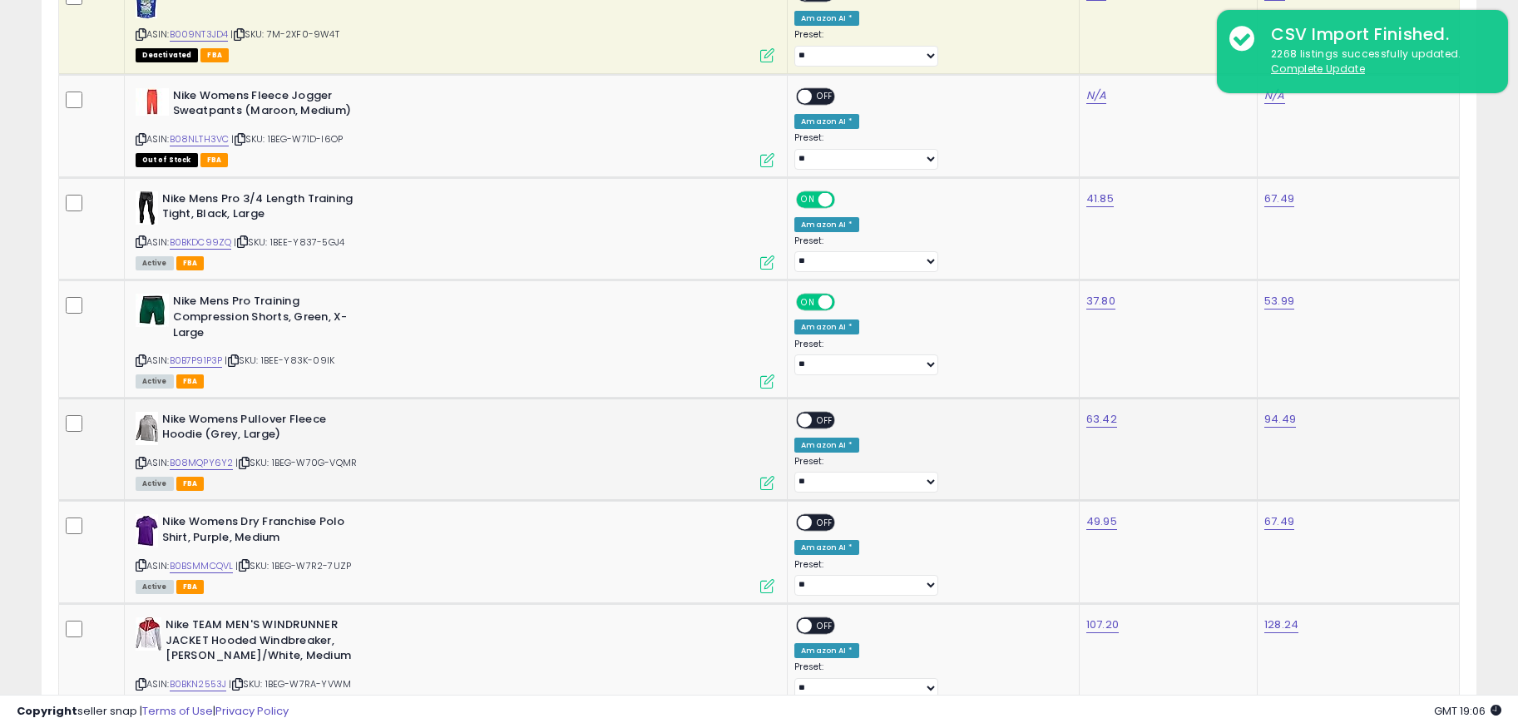
scroll to position [1456, 0]
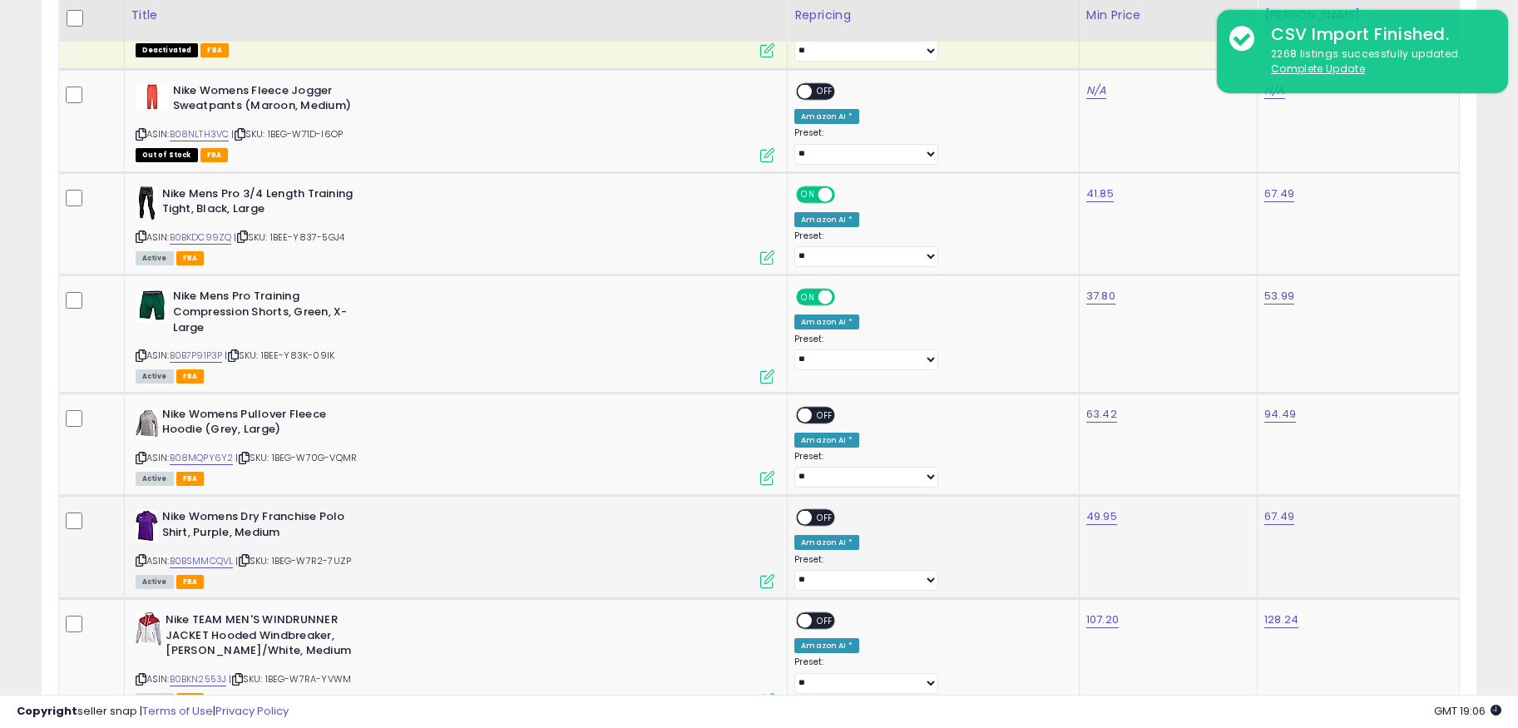
click at [838, 522] on span "OFF" at bounding box center [825, 518] width 27 height 14
click at [812, 409] on span at bounding box center [805, 415] width 14 height 14
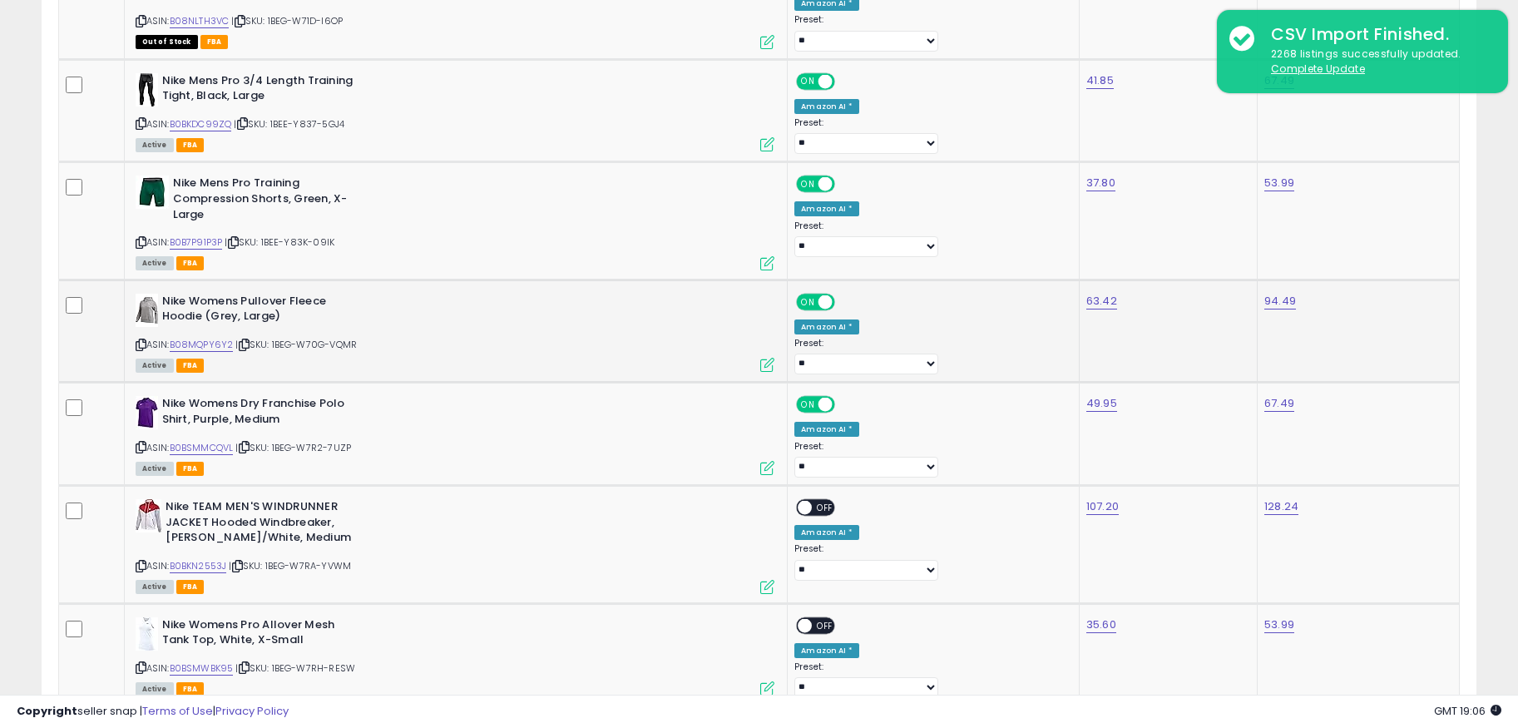
scroll to position [1715, 0]
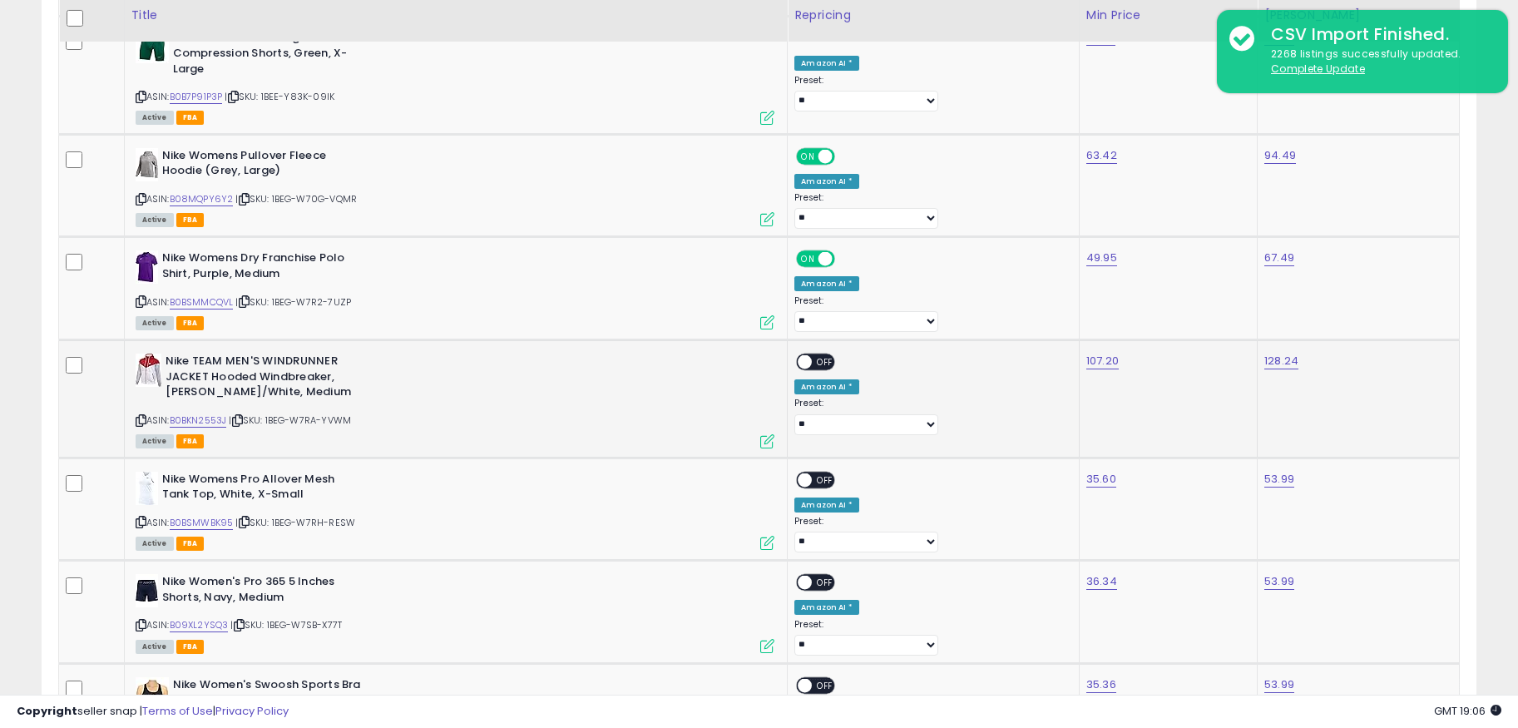
click at [817, 355] on div "ON OFF" at bounding box center [797, 362] width 39 height 14
click at [838, 482] on span "OFF" at bounding box center [825, 479] width 27 height 14
click at [838, 359] on span "OFF" at bounding box center [825, 362] width 27 height 14
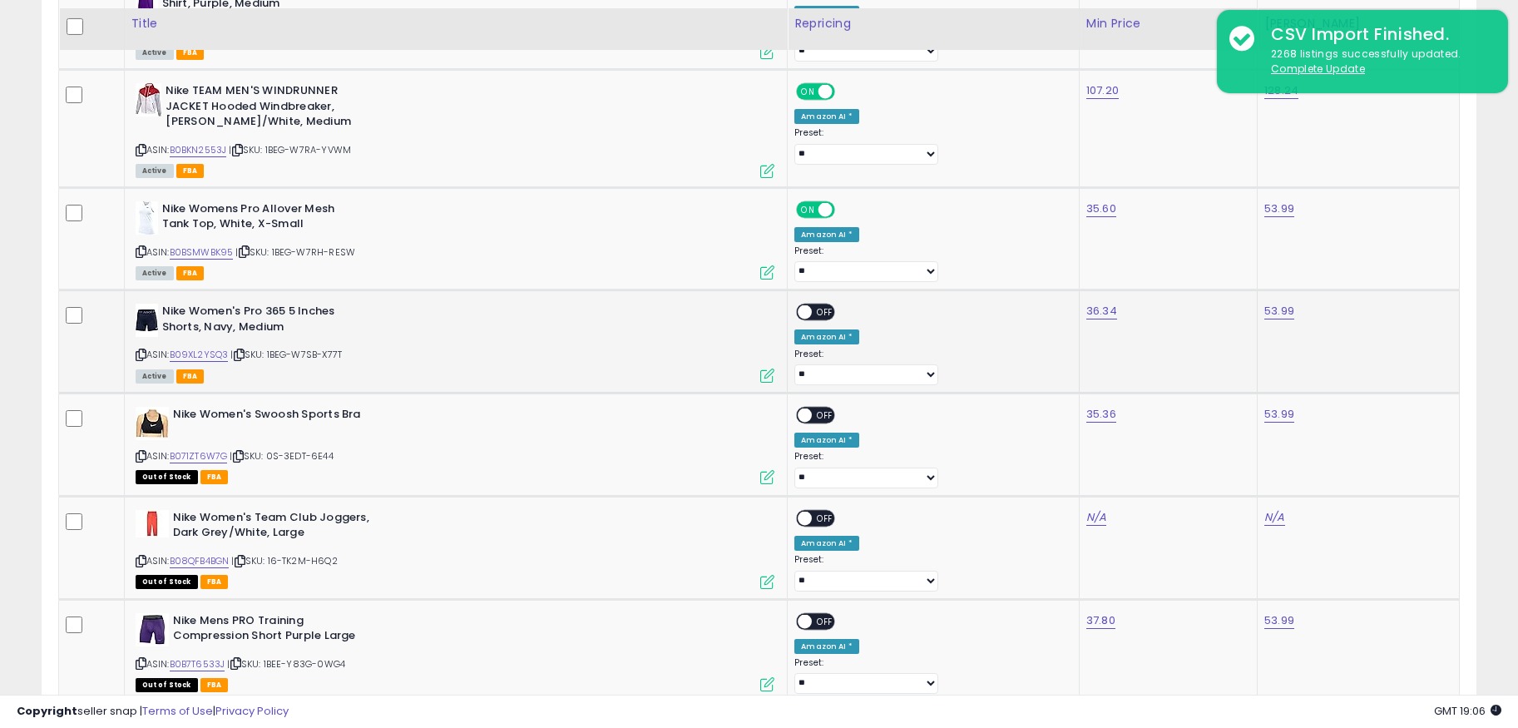
scroll to position [1994, 0]
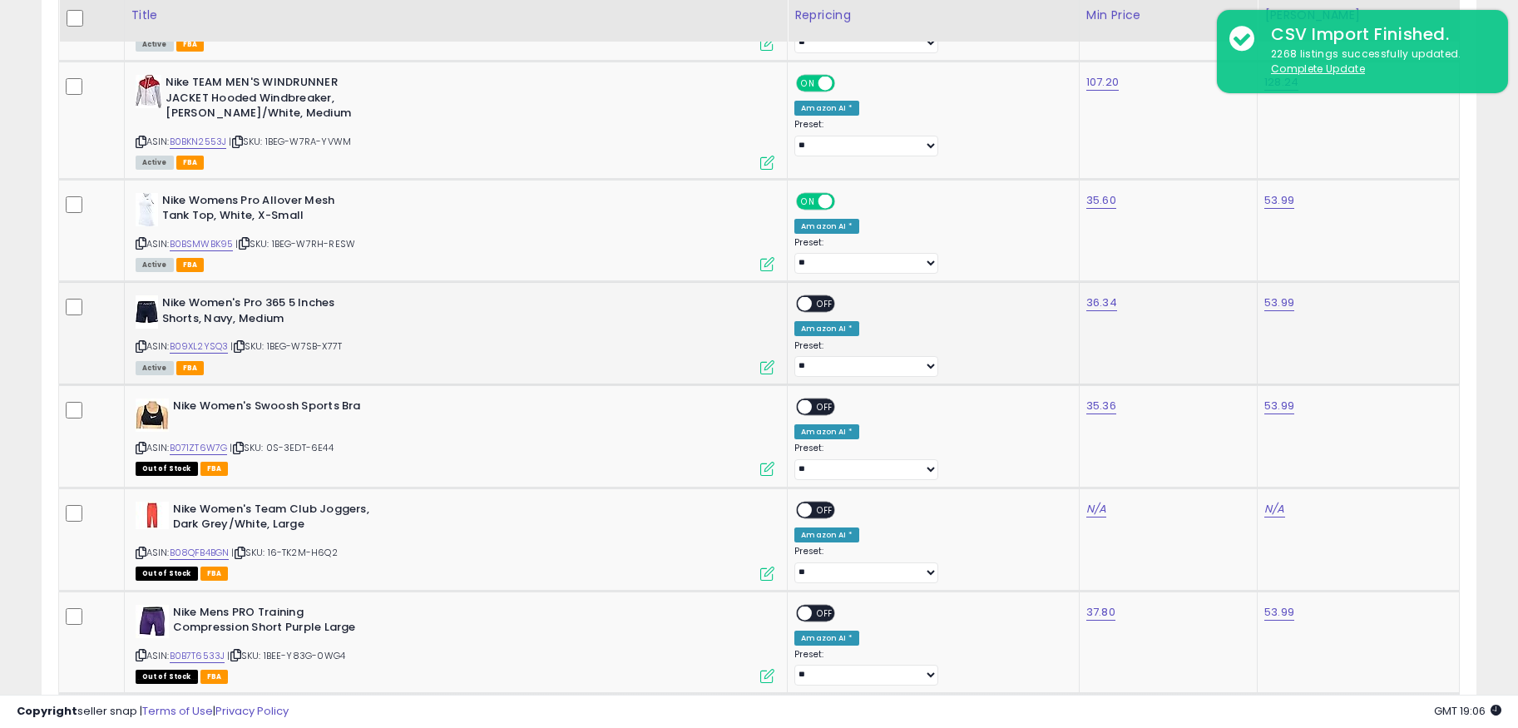
click at [835, 295] on div "ON OFF" at bounding box center [815, 303] width 39 height 17
click at [838, 402] on span "OFF" at bounding box center [825, 407] width 27 height 14
click at [838, 306] on span "OFF" at bounding box center [825, 304] width 27 height 14
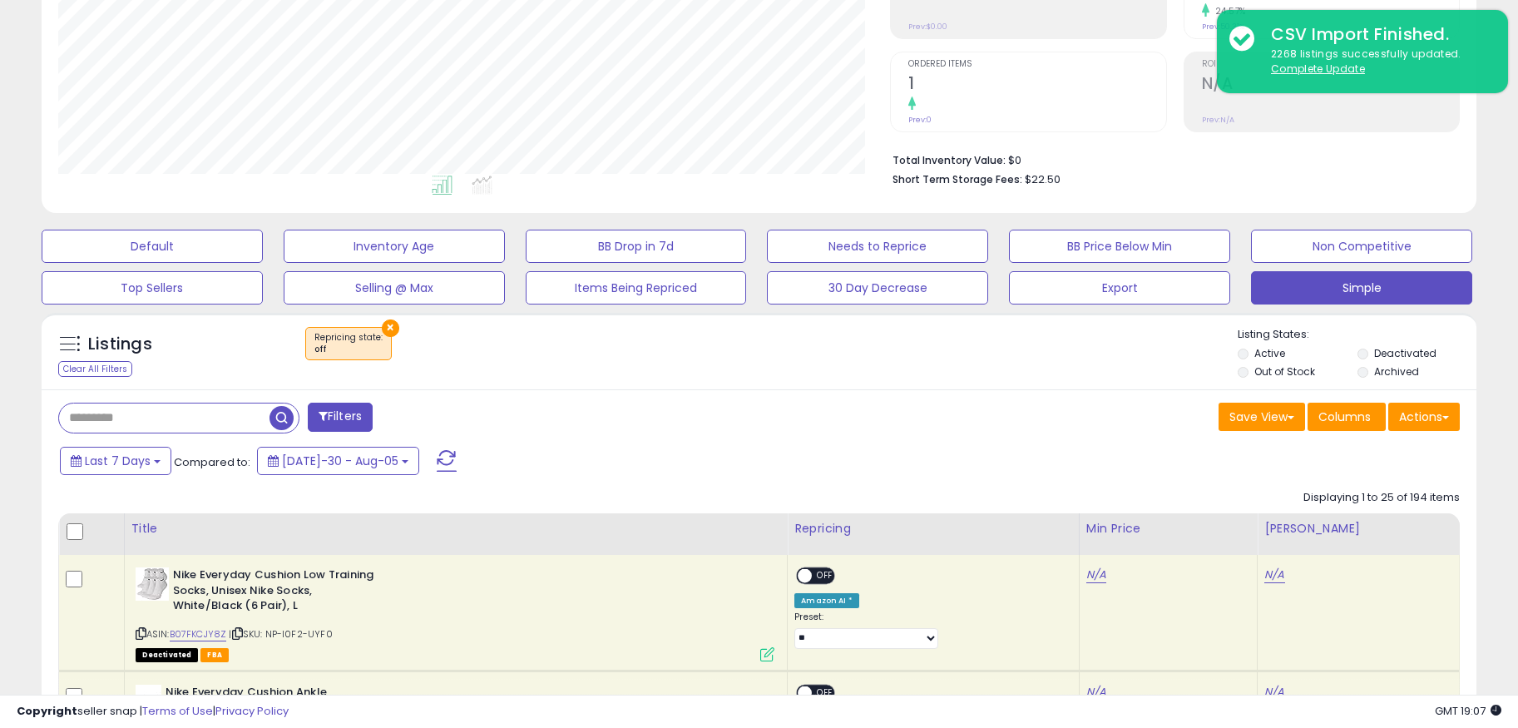
scroll to position [297, 0]
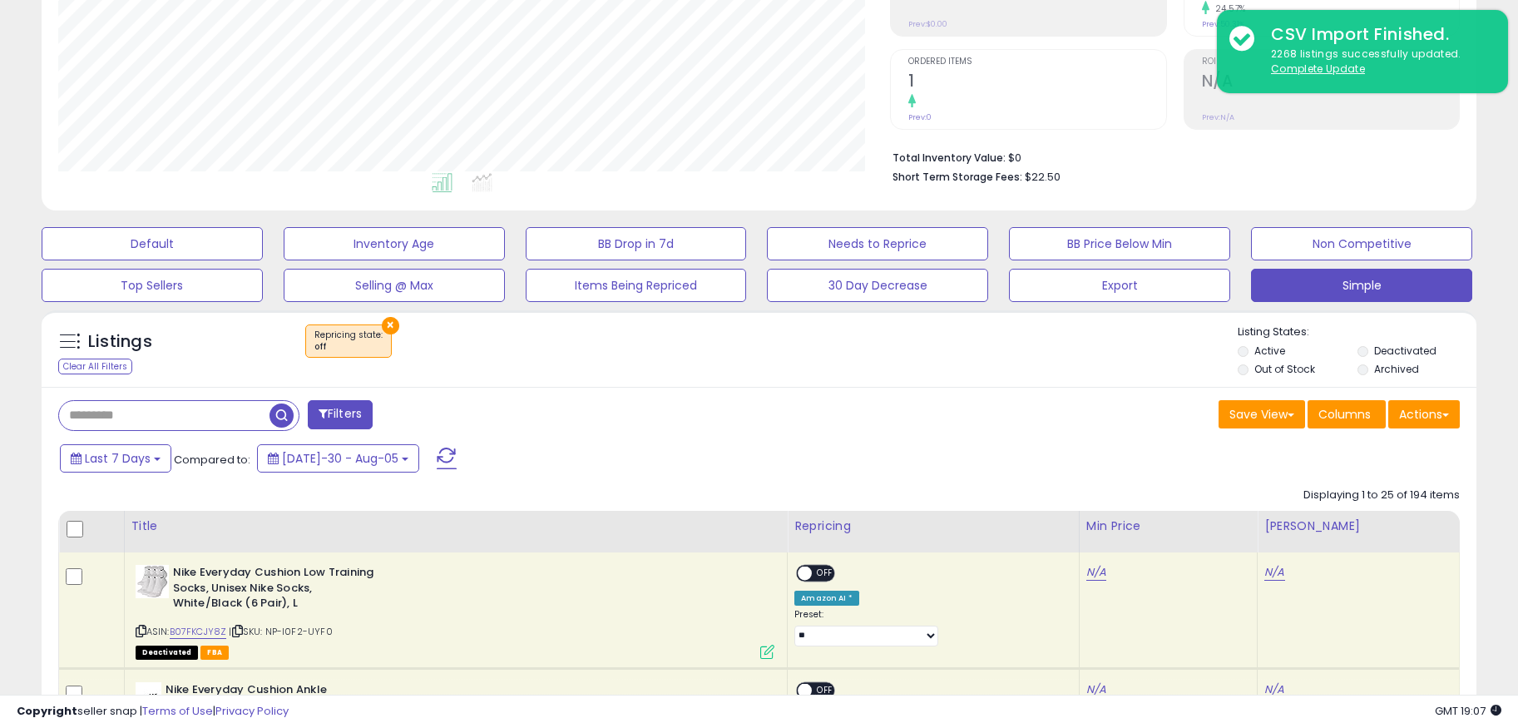
click at [282, 422] on span "button" at bounding box center [282, 415] width 24 height 24
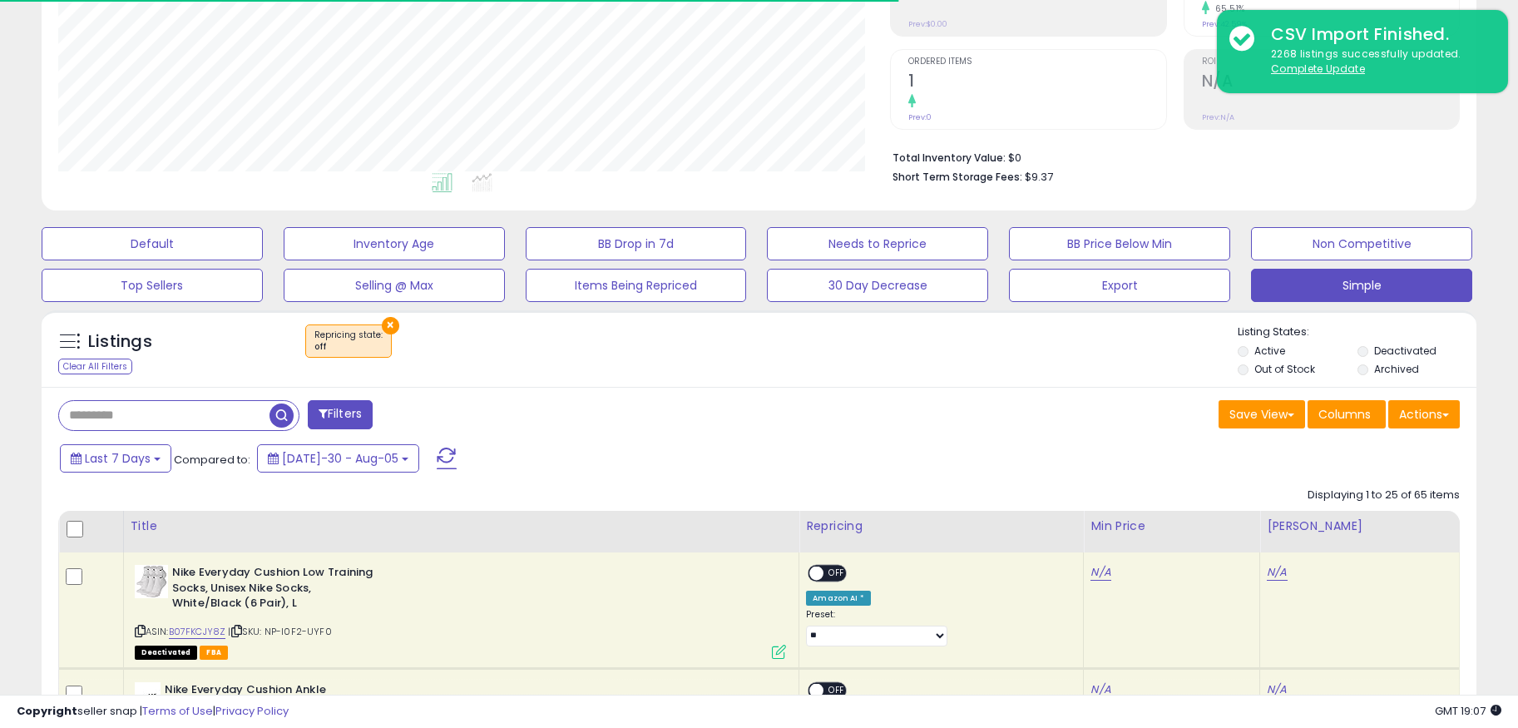
scroll to position [341, 833]
click at [288, 418] on span "button" at bounding box center [282, 415] width 24 height 24
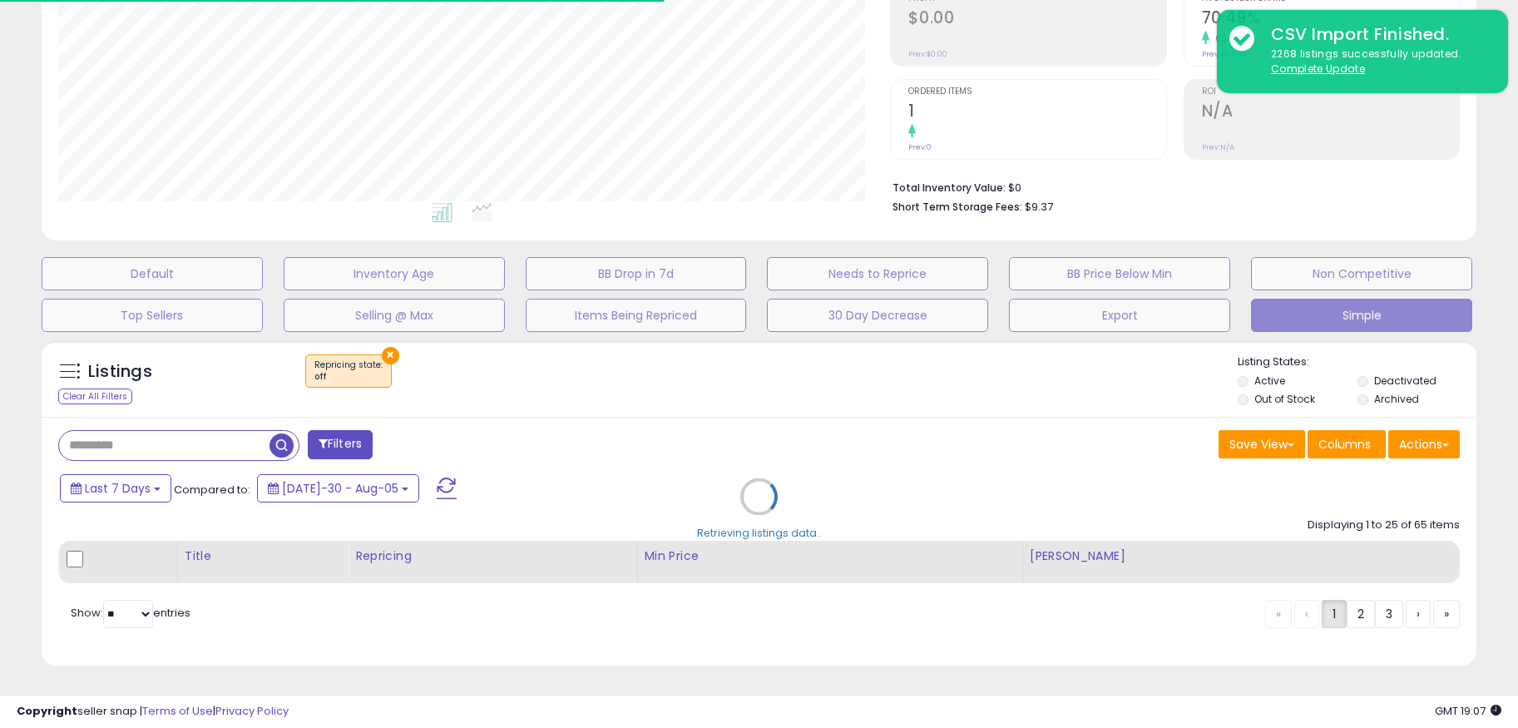
scroll to position [0, 0]
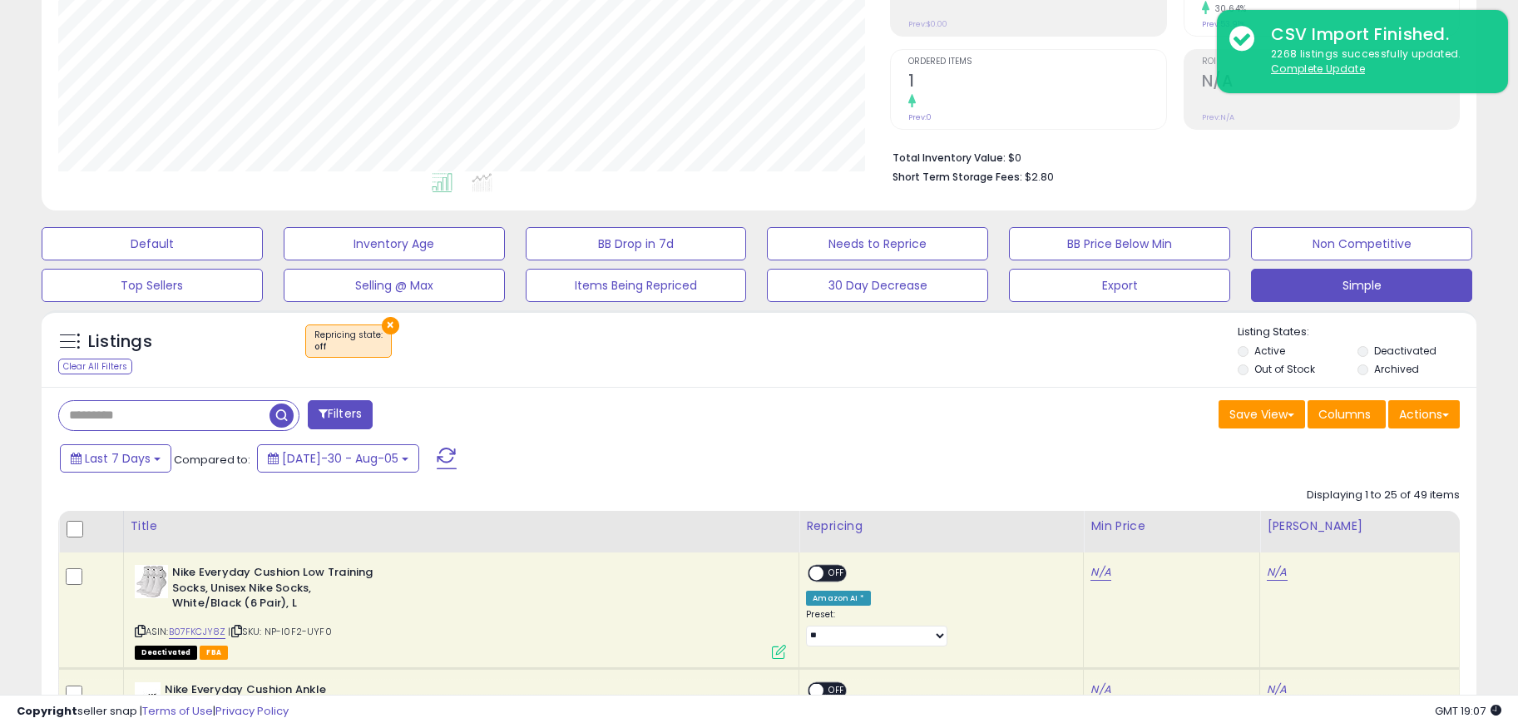
click at [437, 457] on span at bounding box center [447, 459] width 20 height 22
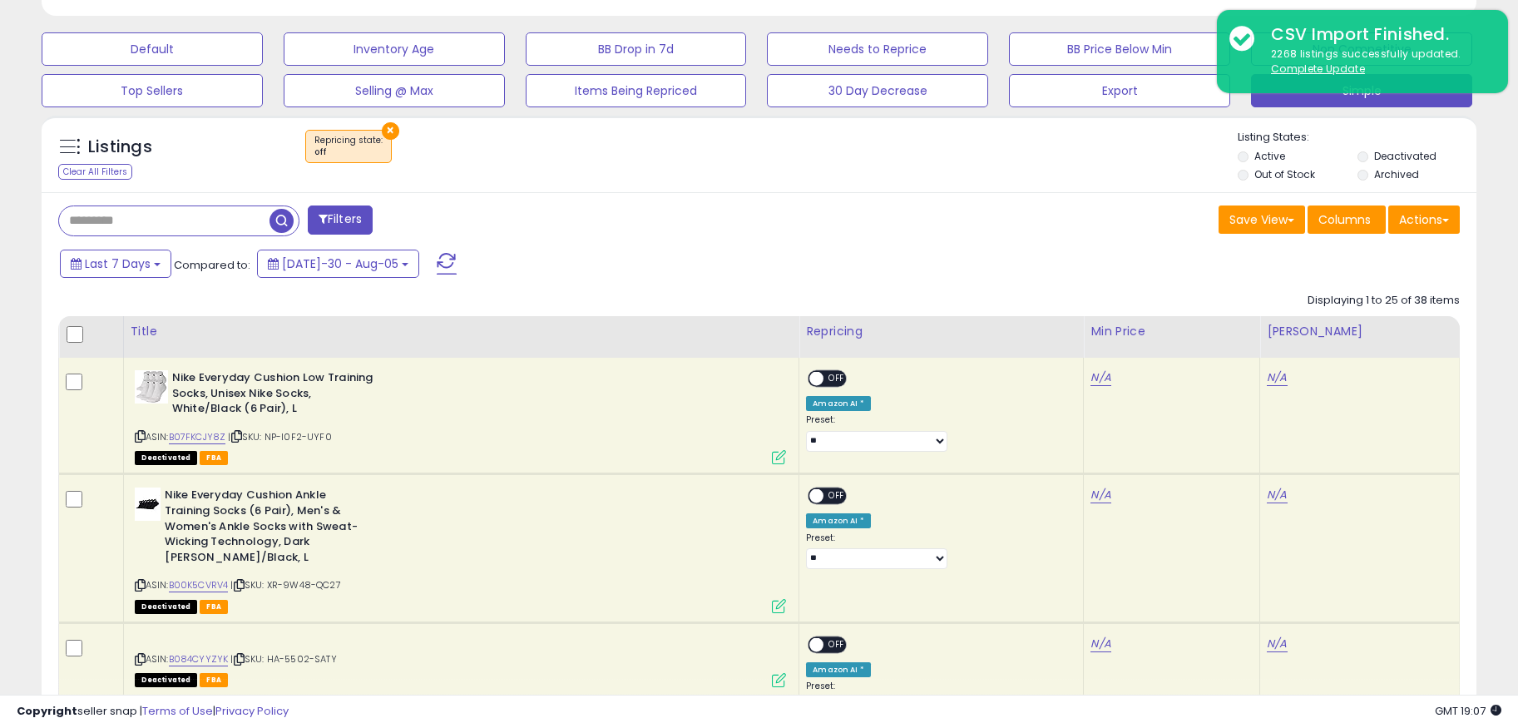
click at [437, 260] on span at bounding box center [447, 264] width 20 height 22
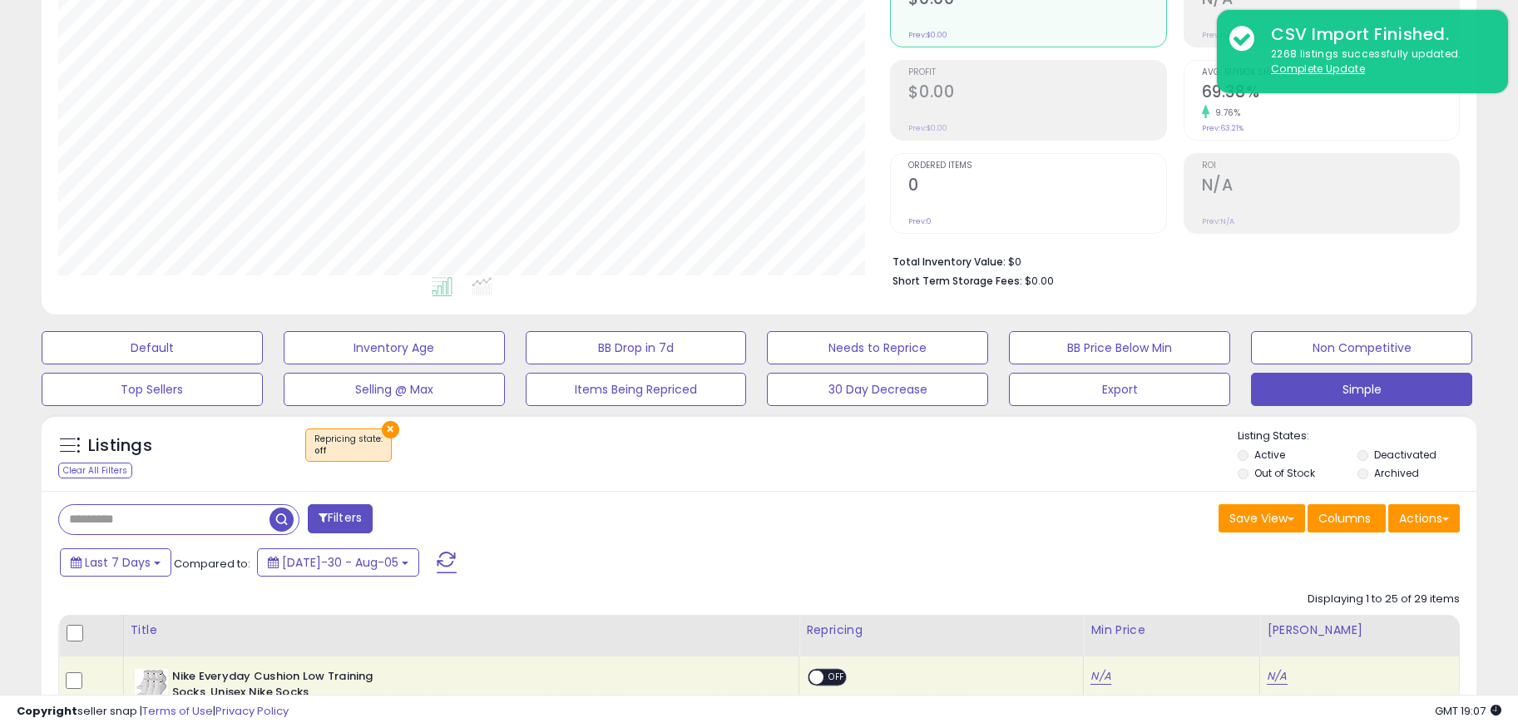
click at [437, 551] on span at bounding box center [447, 562] width 20 height 22
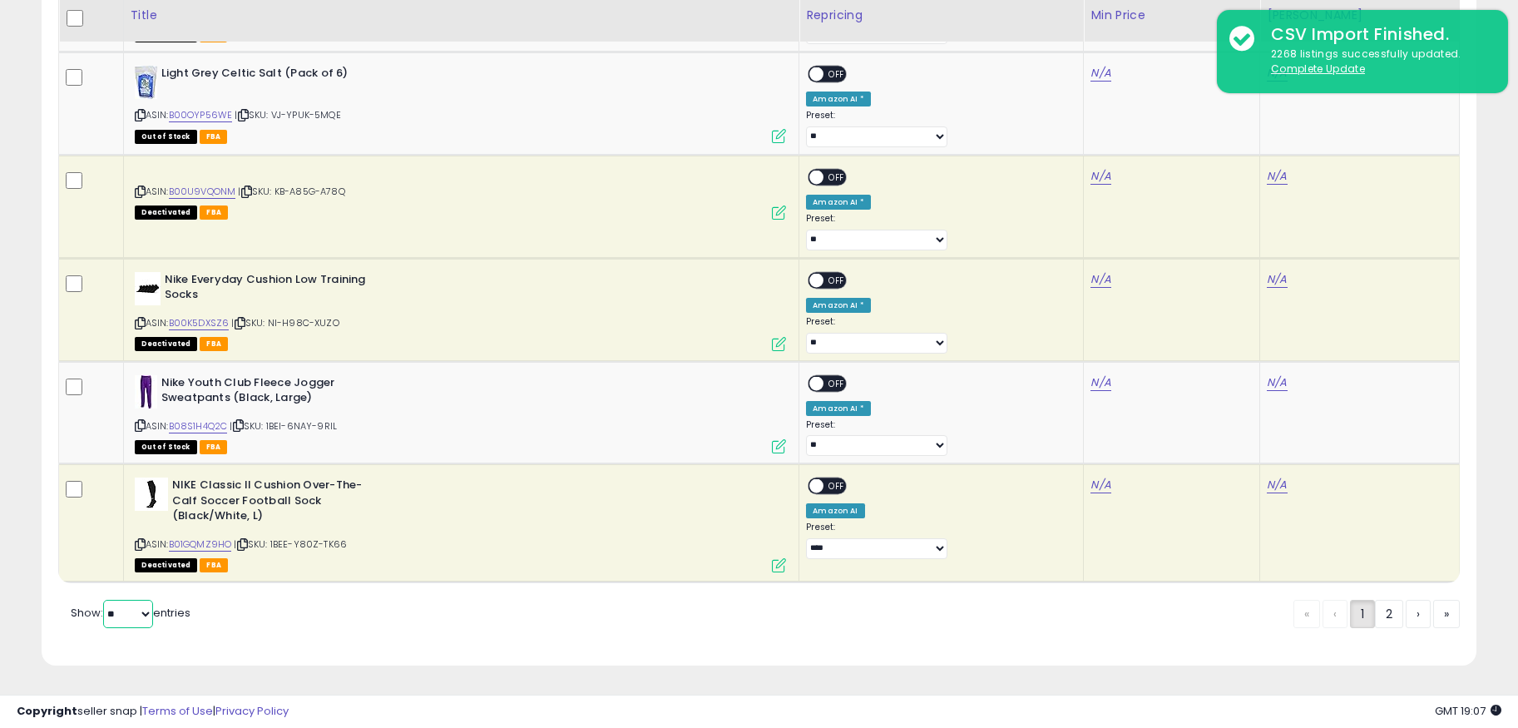
click at [122, 621] on select "** **" at bounding box center [128, 614] width 50 height 28
select select "**"
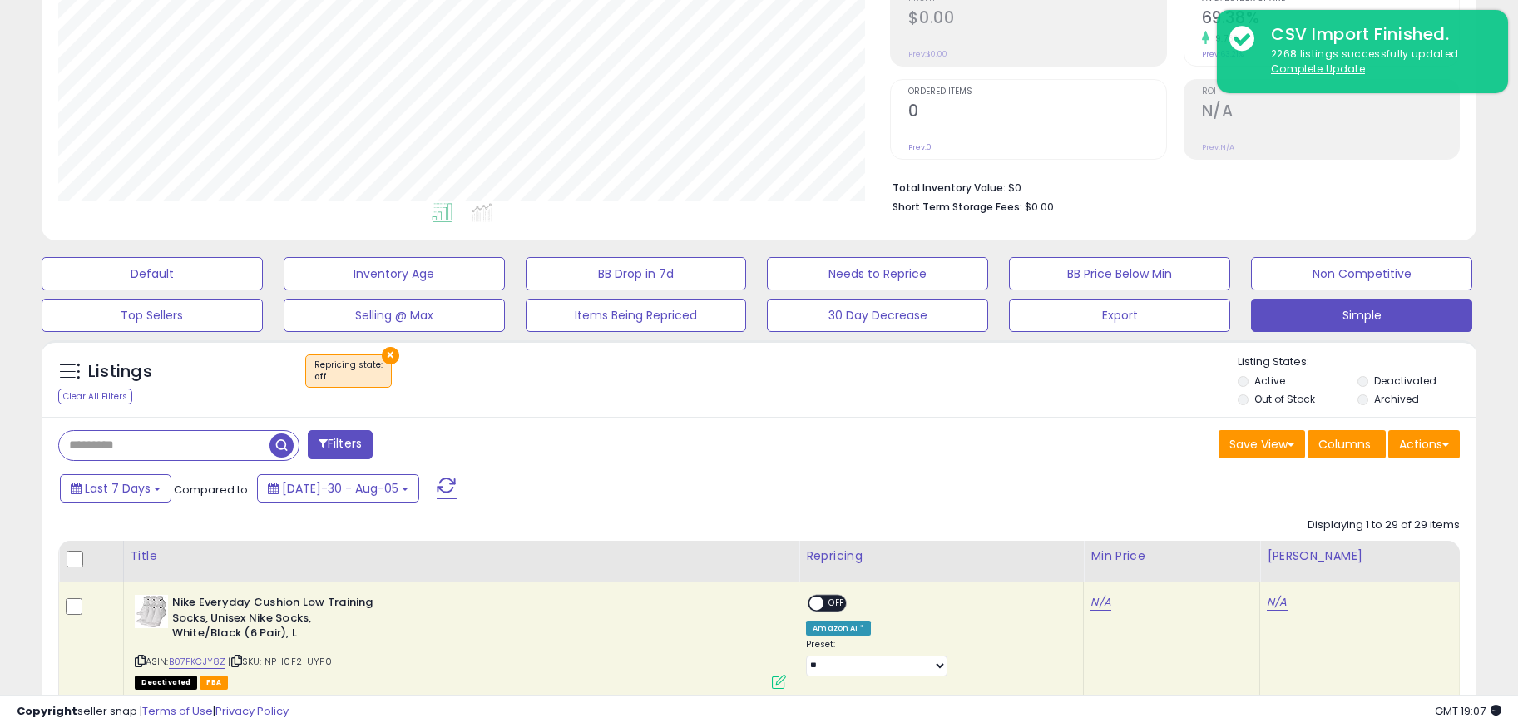
click at [437, 479] on span at bounding box center [447, 488] width 20 height 22
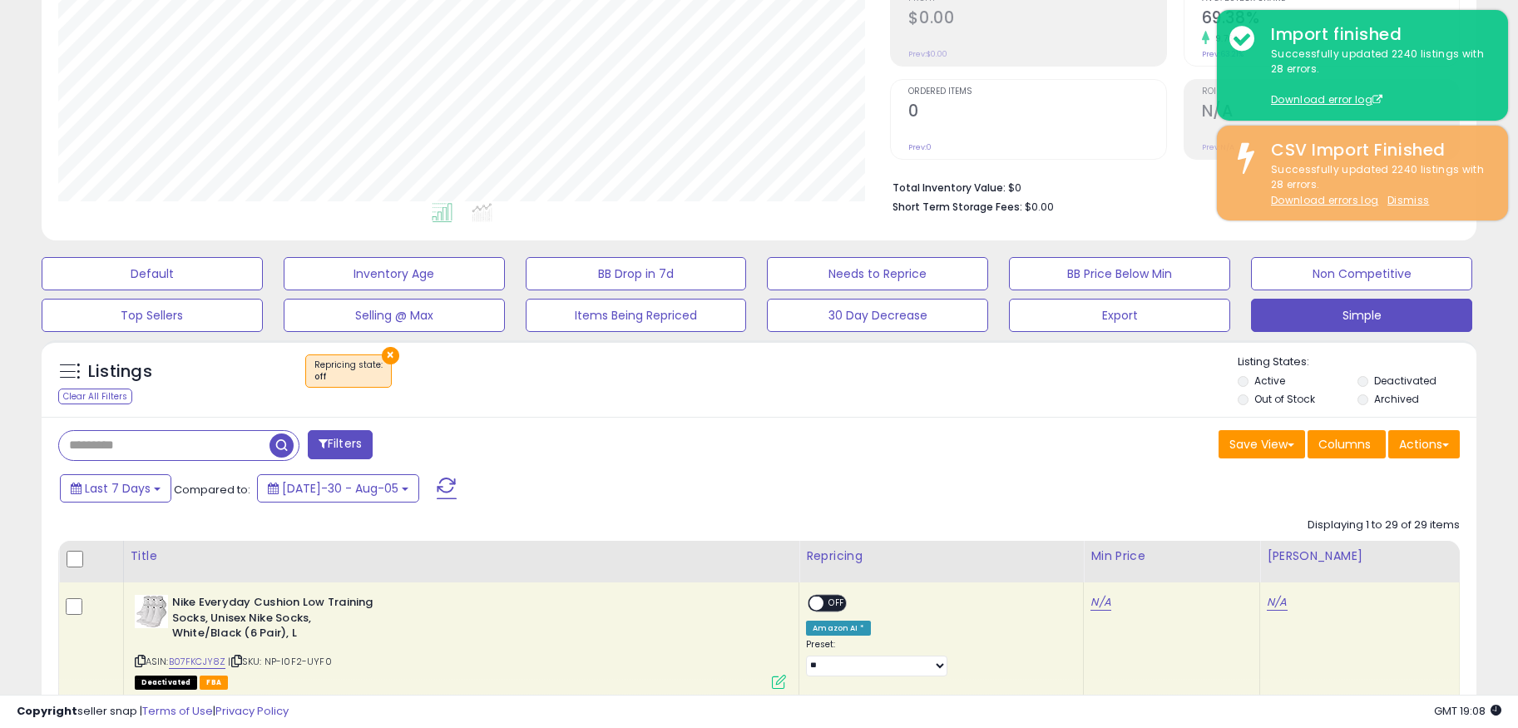
click at [437, 484] on span at bounding box center [447, 488] width 20 height 22
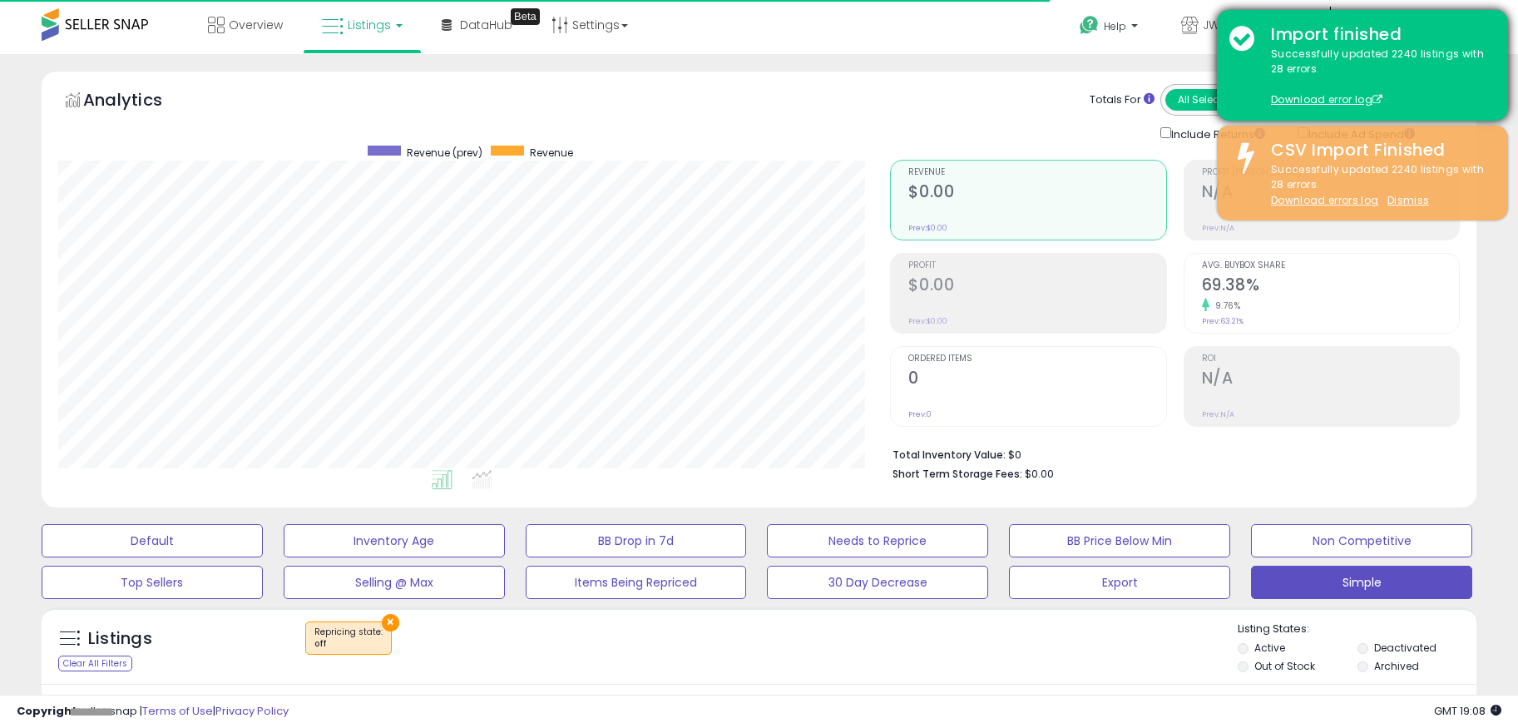
scroll to position [341, 833]
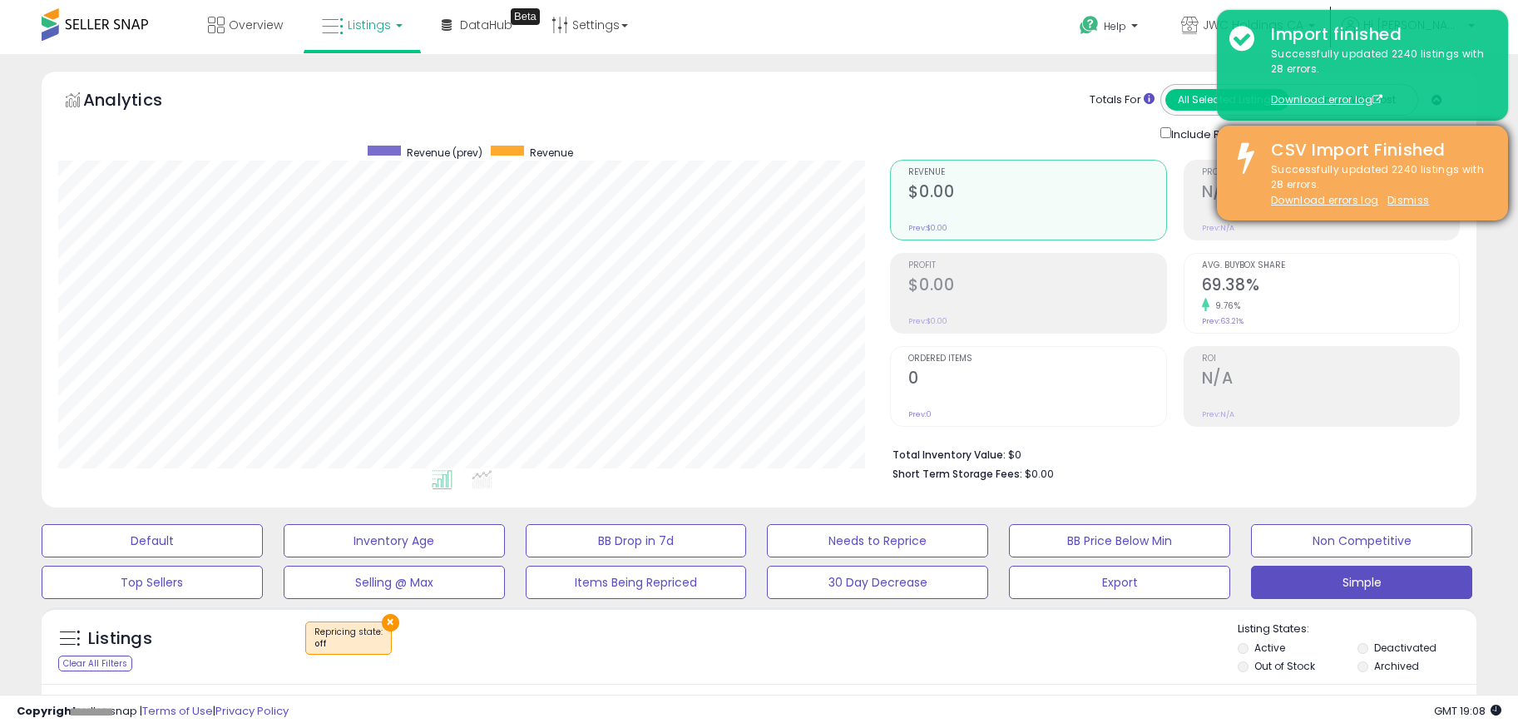
click at [1483, 146] on div "CSV Import Finished" at bounding box center [1377, 150] width 237 height 24
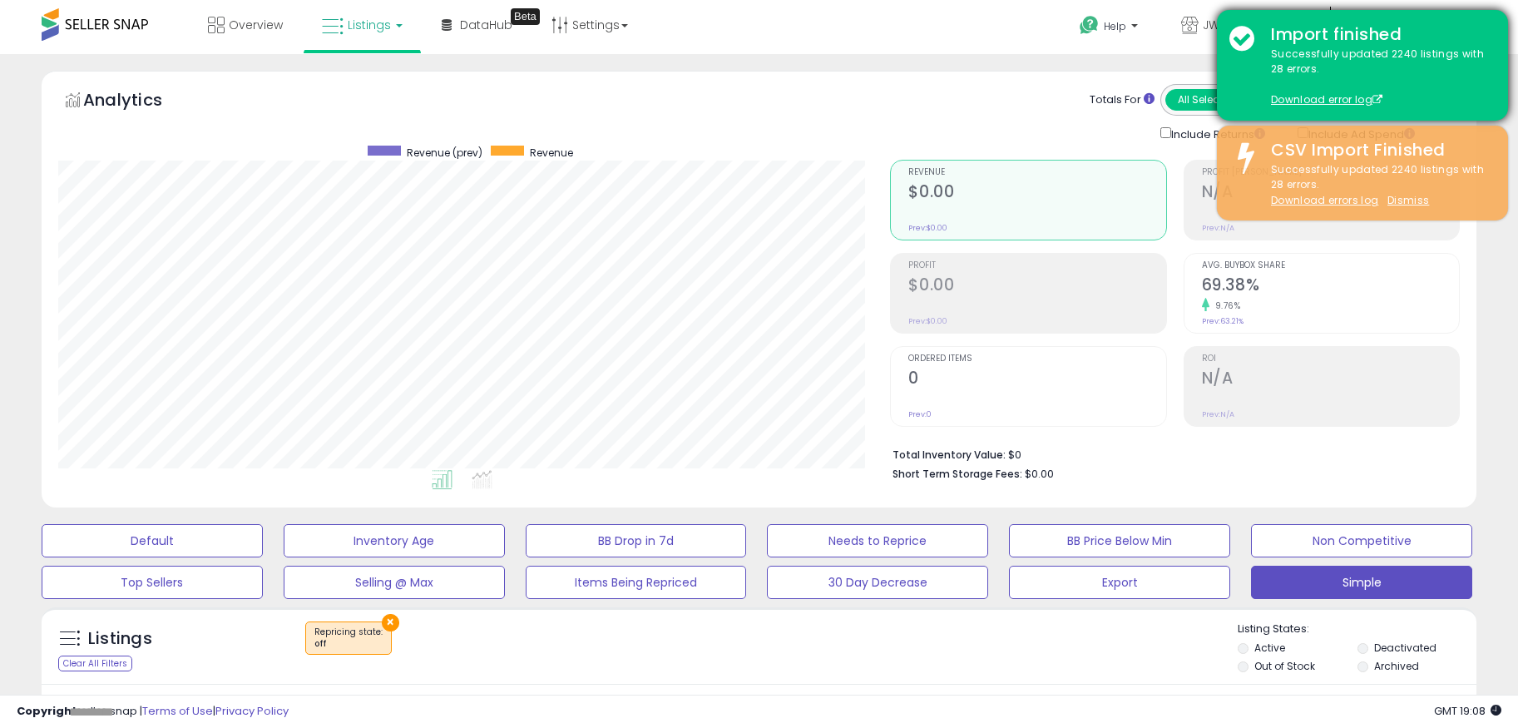
click at [1429, 80] on div "Successfully updated 2240 listings with 28 errors. Download error log" at bounding box center [1377, 78] width 237 height 62
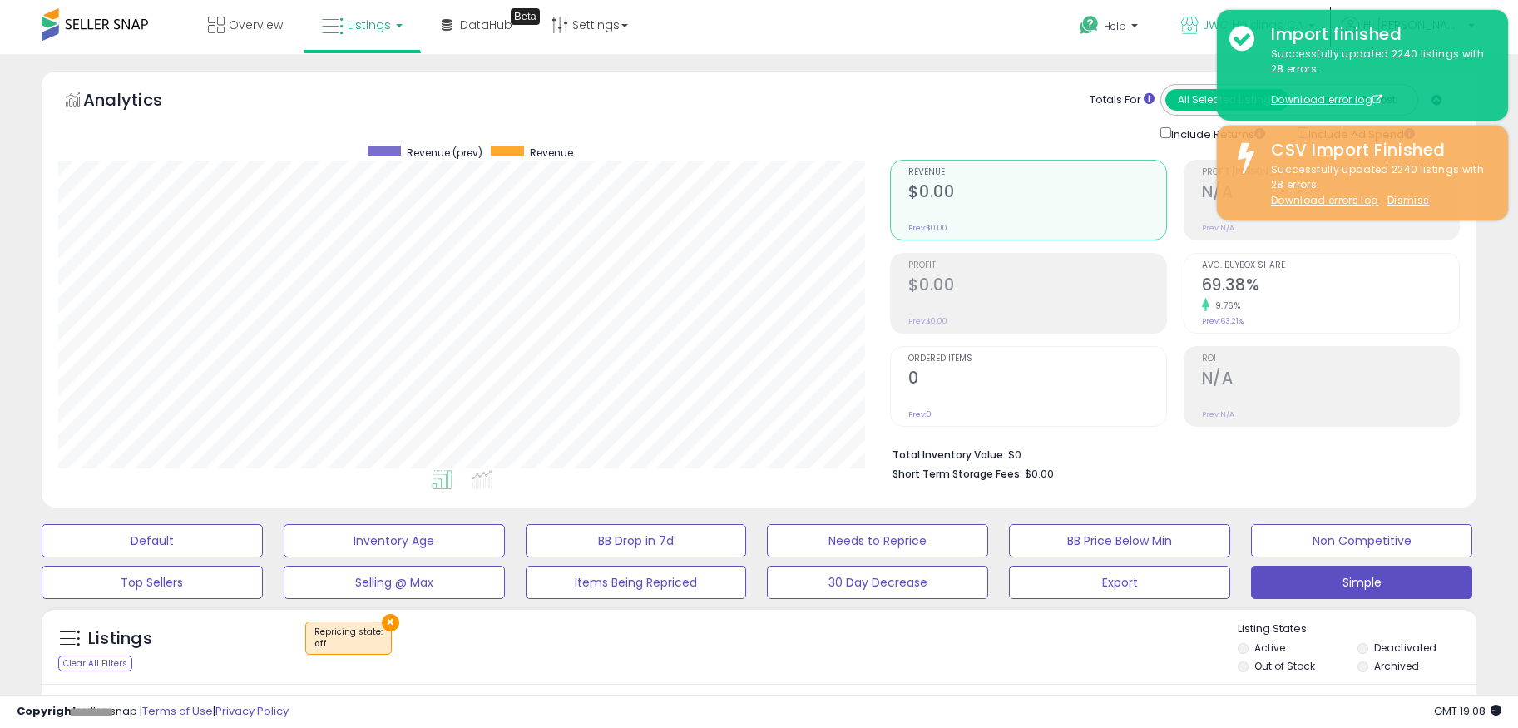
scroll to position [7, 0]
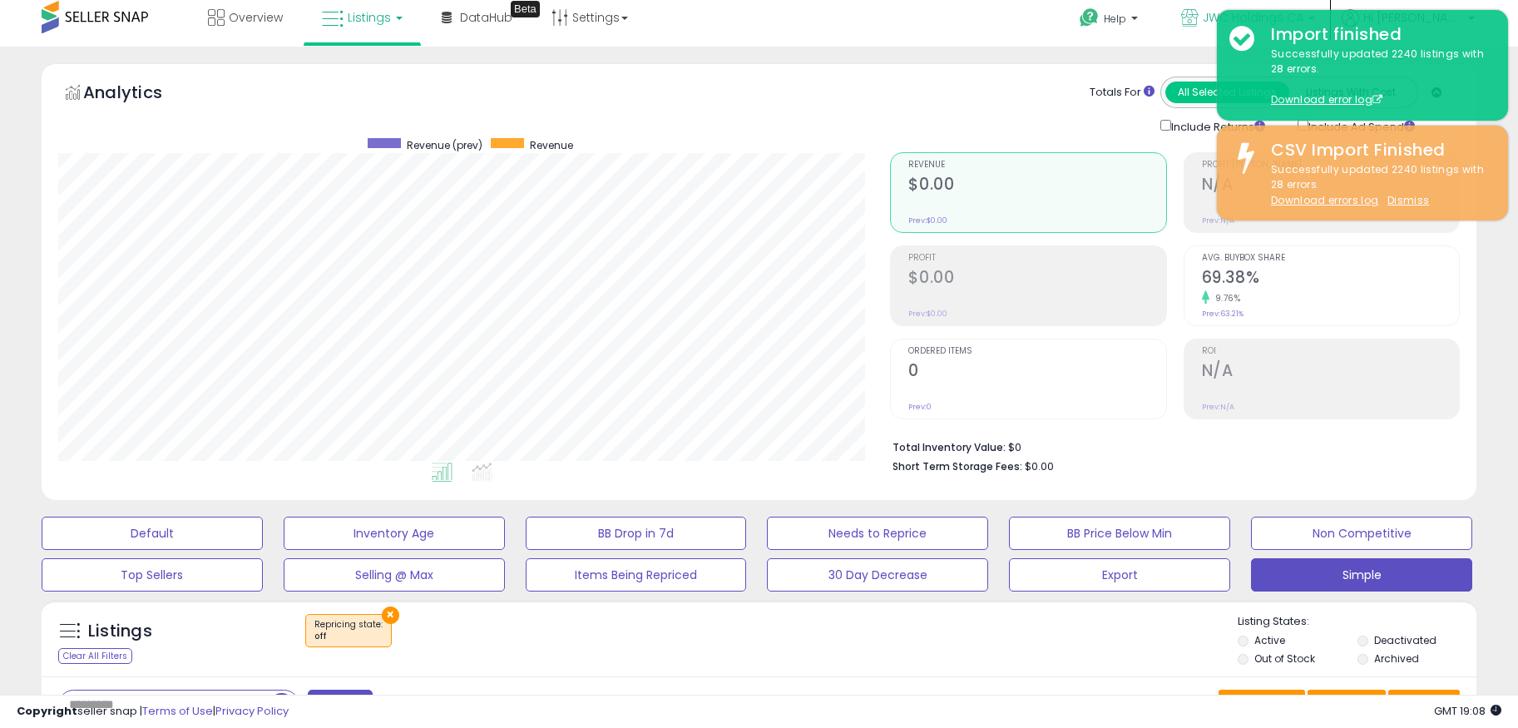
click at [1257, 4] on link "JWC Holdings CA" at bounding box center [1248, 20] width 159 height 54
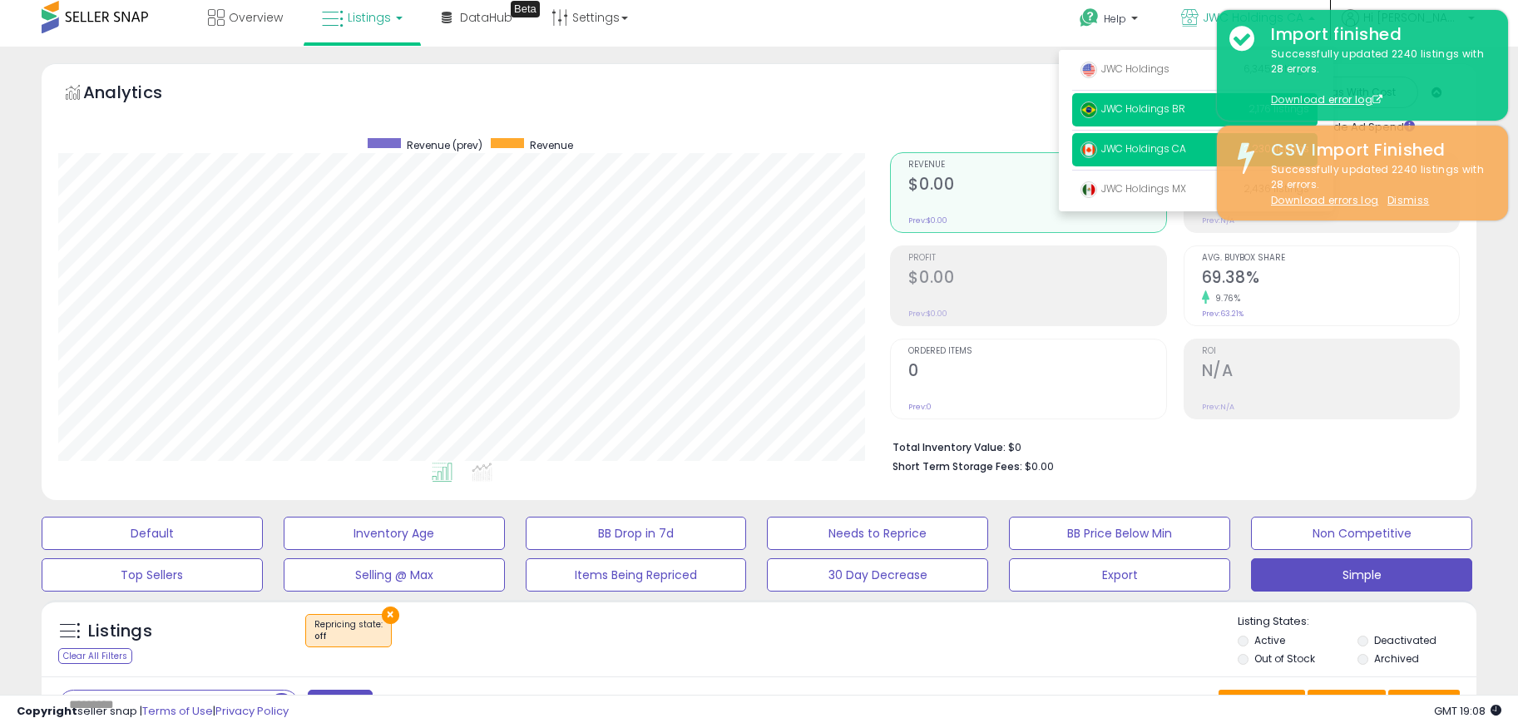
click at [1190, 93] on p "JWC Holdings BR 2,176 listings" at bounding box center [1194, 109] width 245 height 33
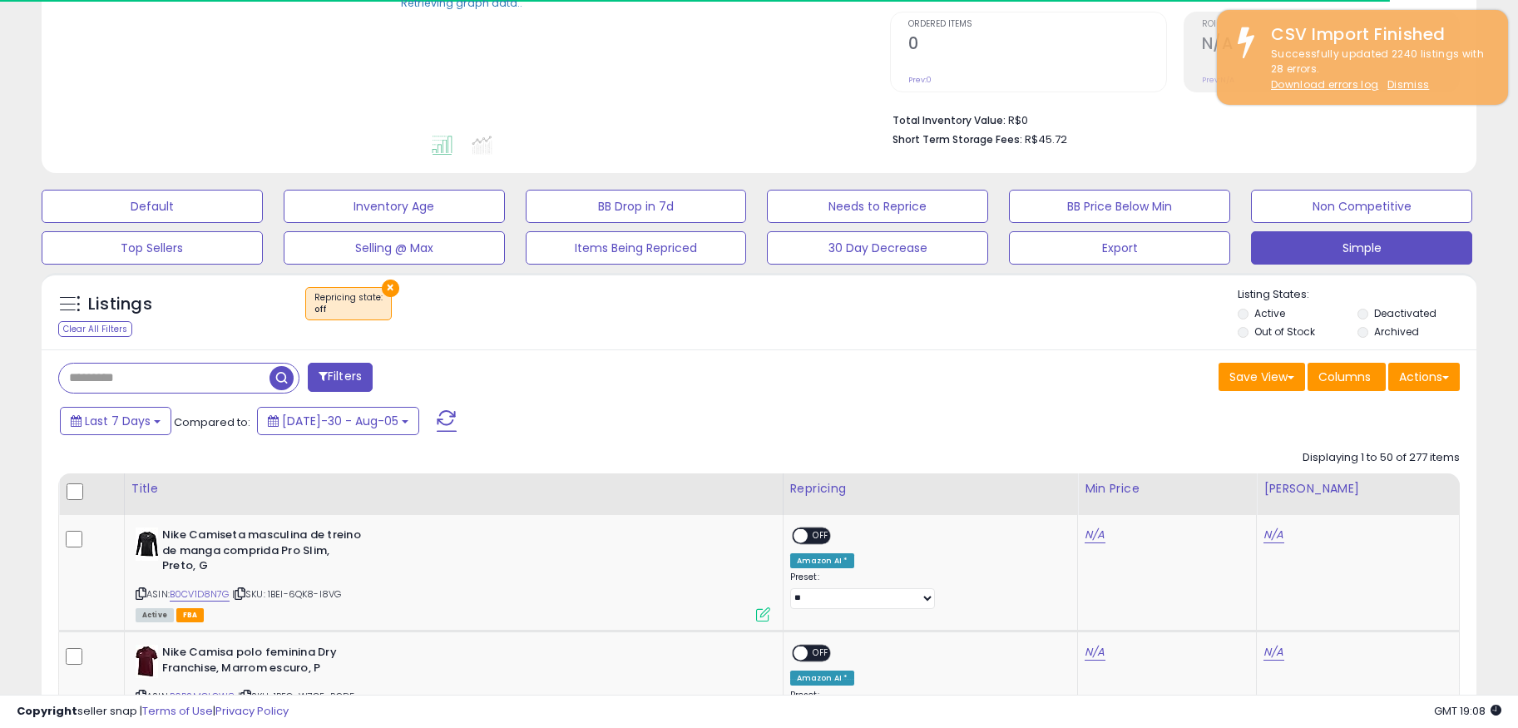
scroll to position [344, 0]
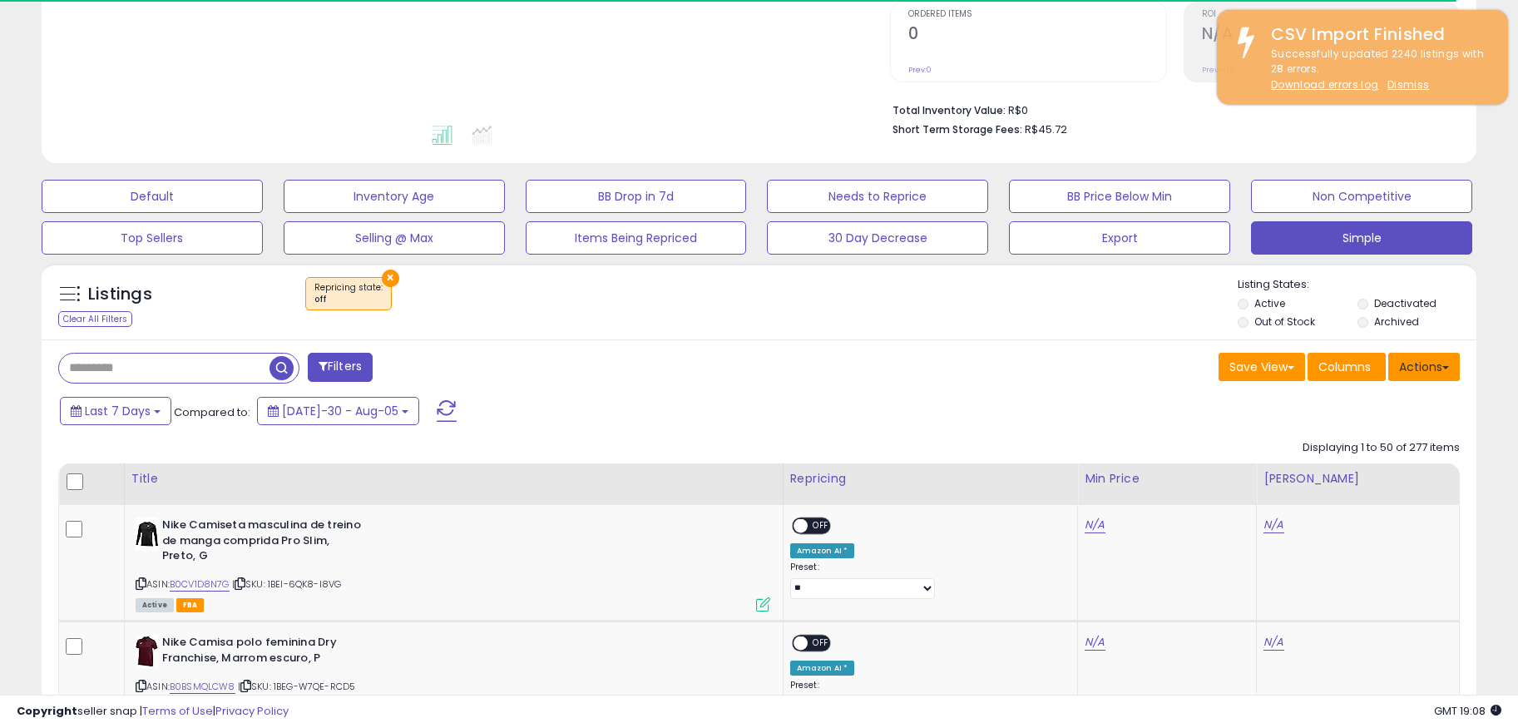
click at [1420, 379] on button "Actions" at bounding box center [1424, 367] width 72 height 28
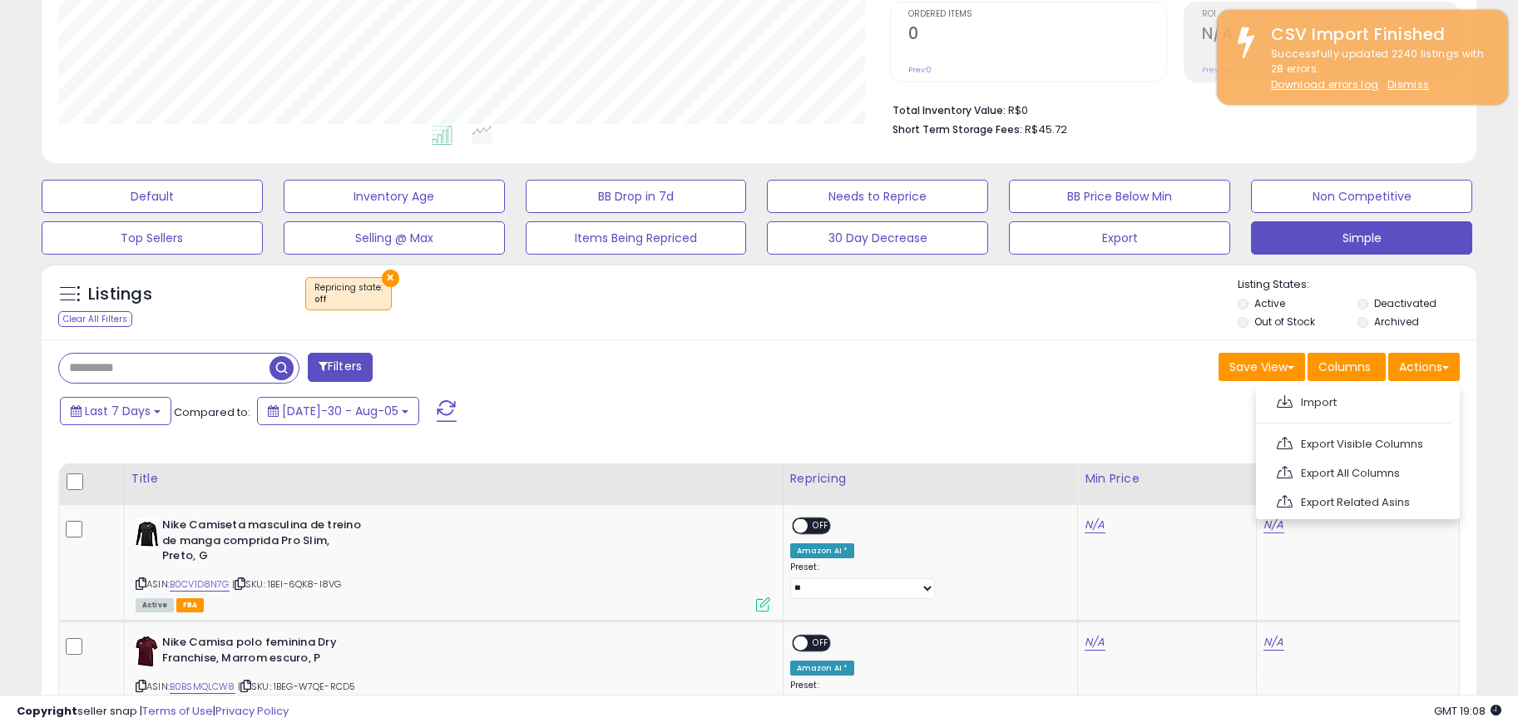
click at [1103, 408] on div "Last 7 Days Compared to: [DATE]-30 - Aug-05" at bounding box center [581, 412] width 1051 height 37
click at [391, 270] on div "Listings Clear All Filters × Repricing state : off Active" at bounding box center [759, 301] width 1435 height 77
click at [389, 275] on button "×" at bounding box center [390, 278] width 17 height 17
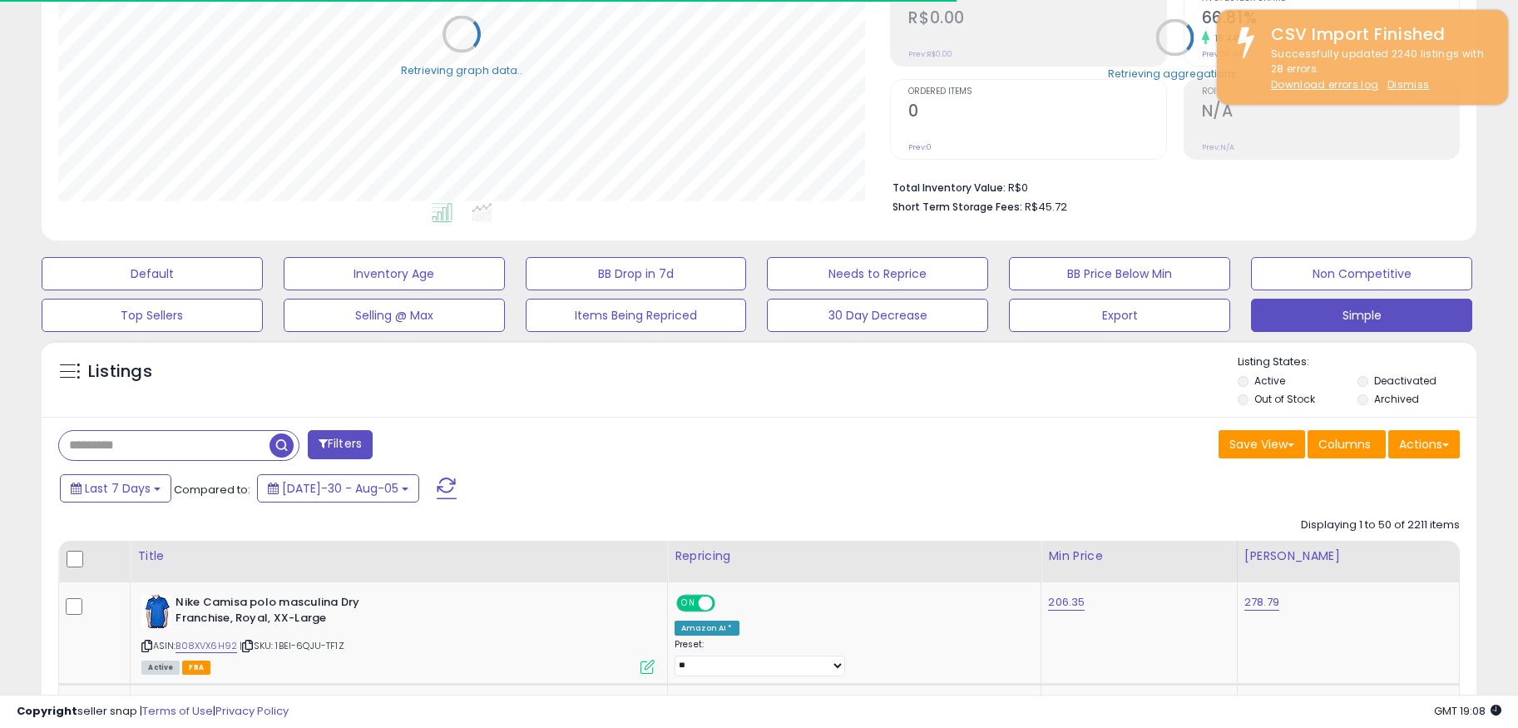
scroll to position [344, 0]
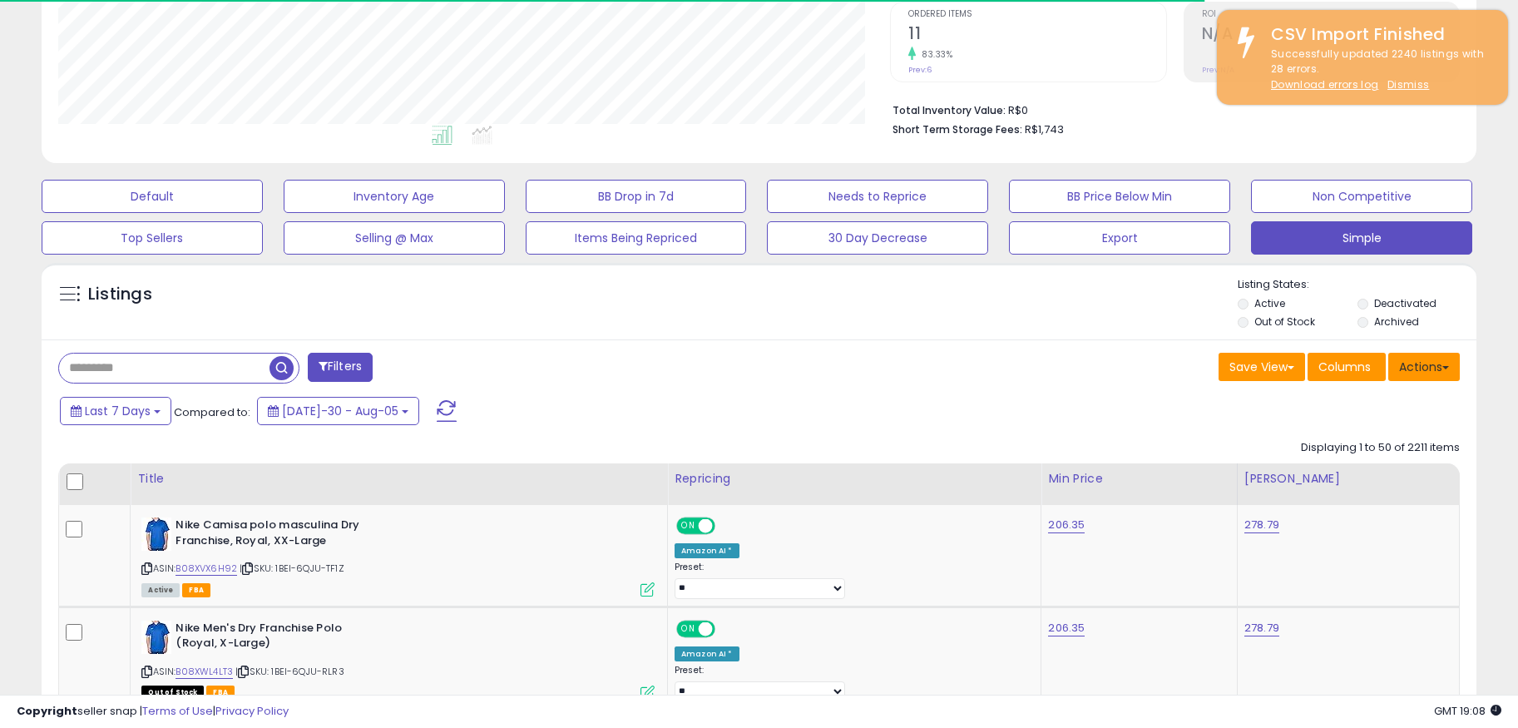
click at [1391, 368] on button "Actions" at bounding box center [1424, 367] width 72 height 28
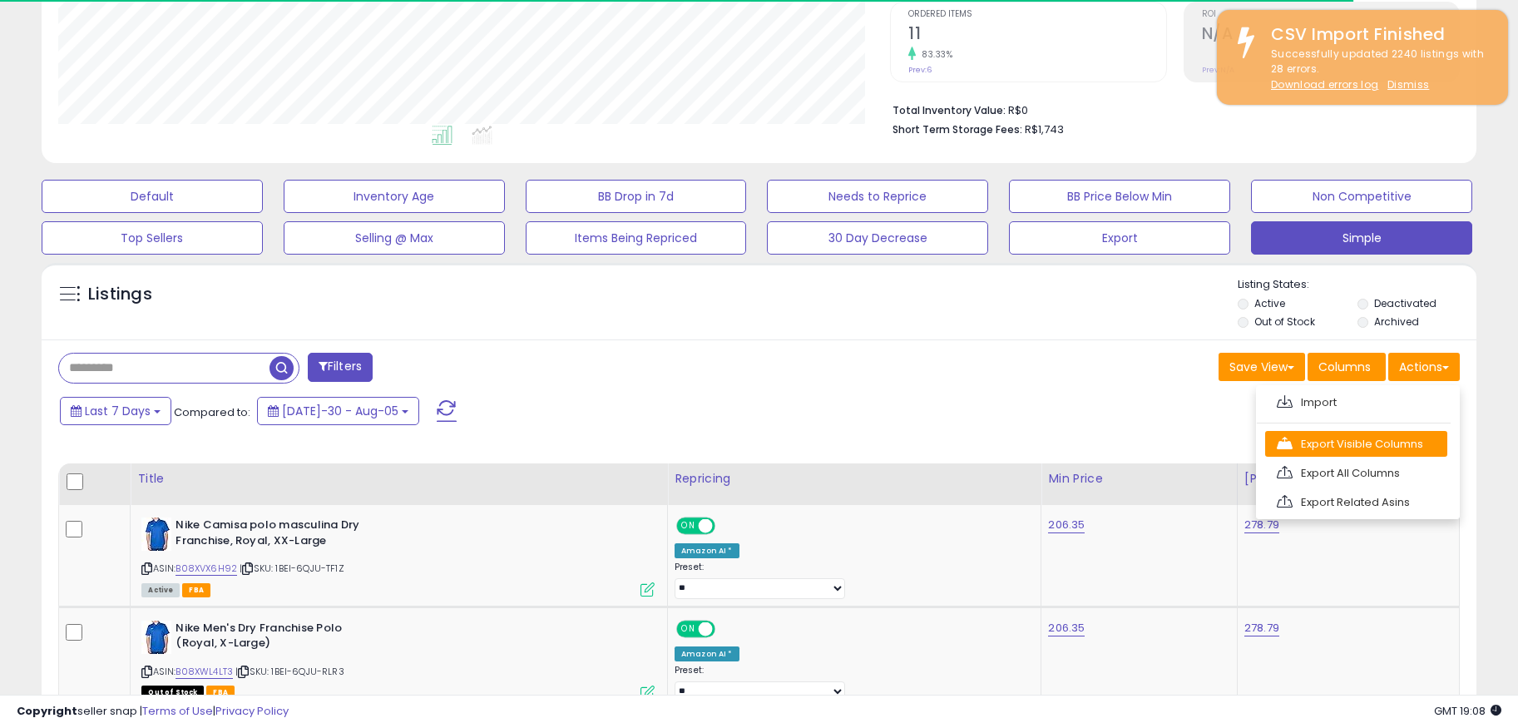
click at [1382, 433] on link "Export Visible Columns" at bounding box center [1356, 444] width 182 height 26
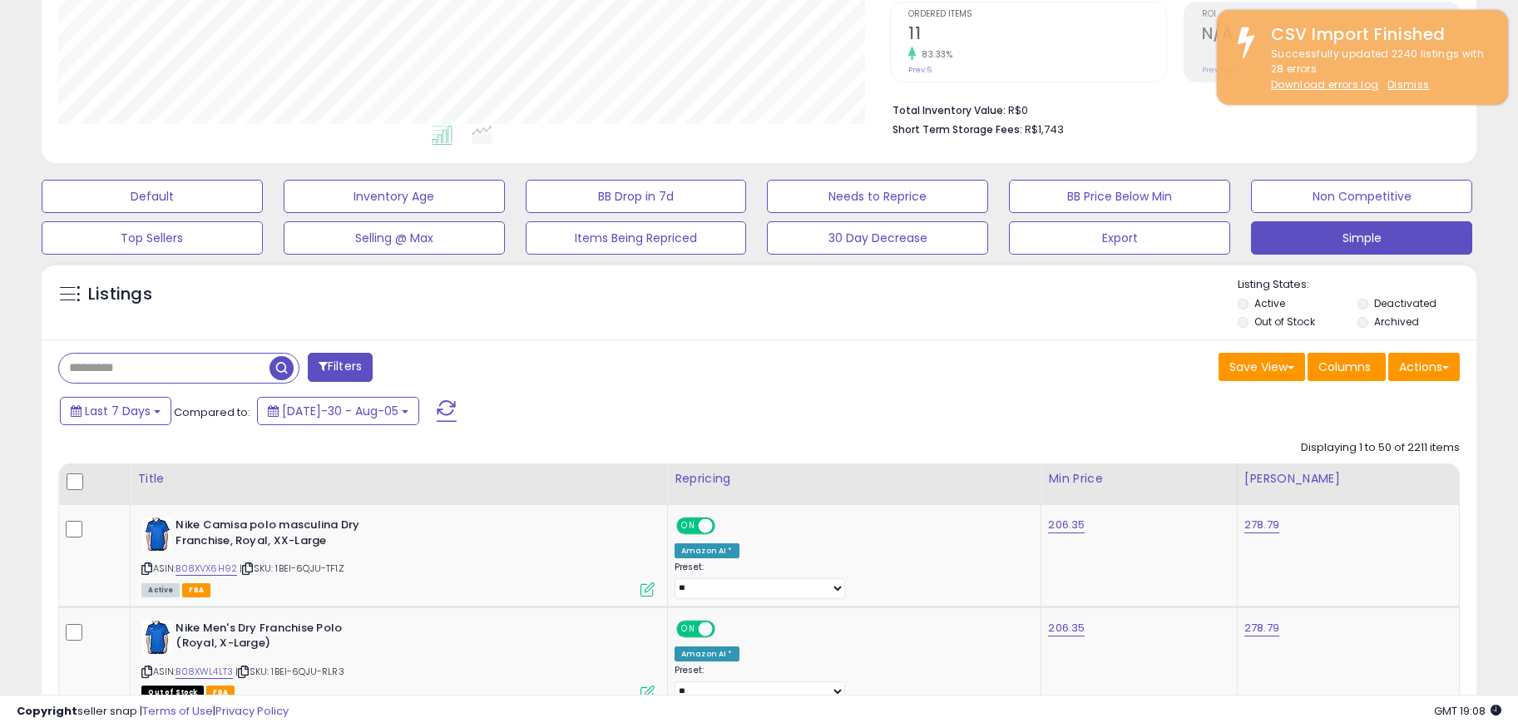
scroll to position [341, 833]
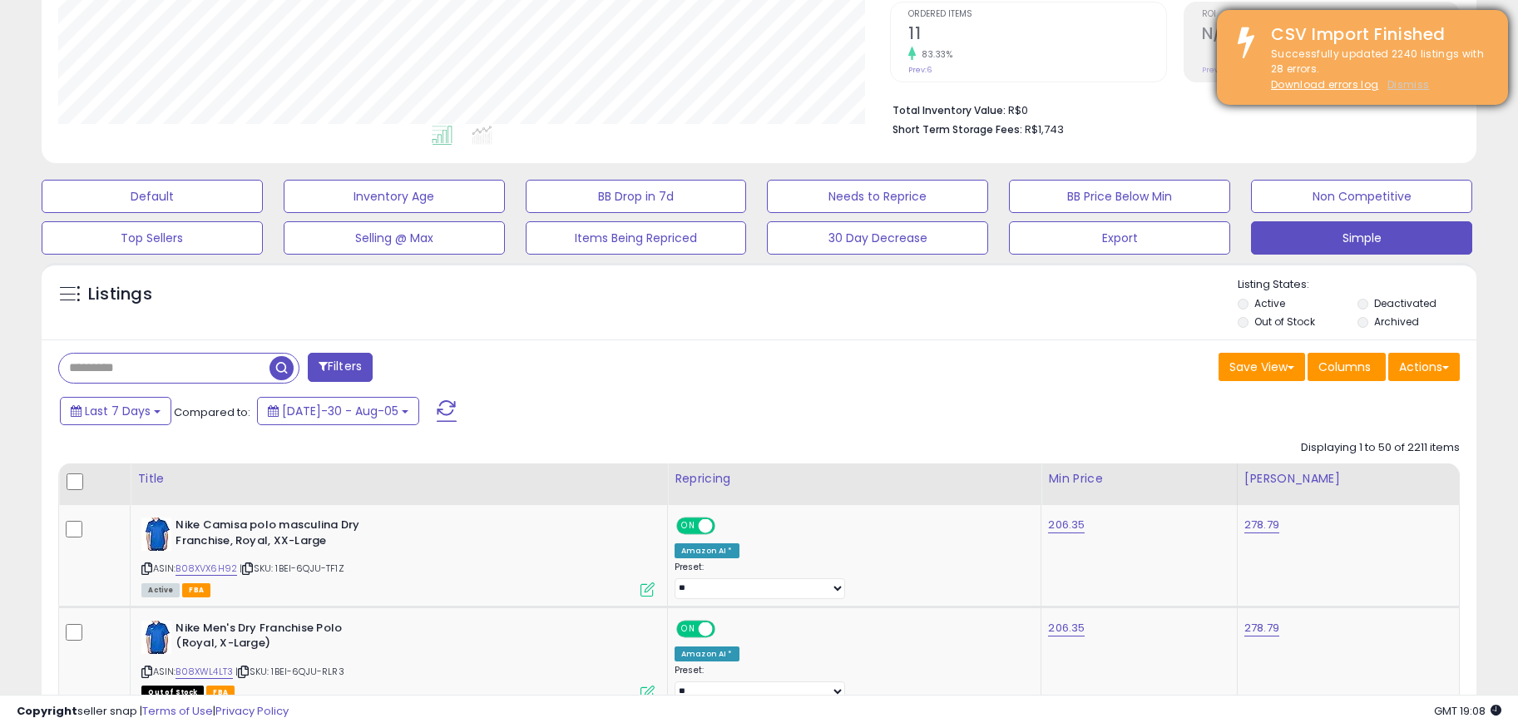
click at [1391, 88] on u "Dismiss" at bounding box center [1408, 84] width 42 height 14
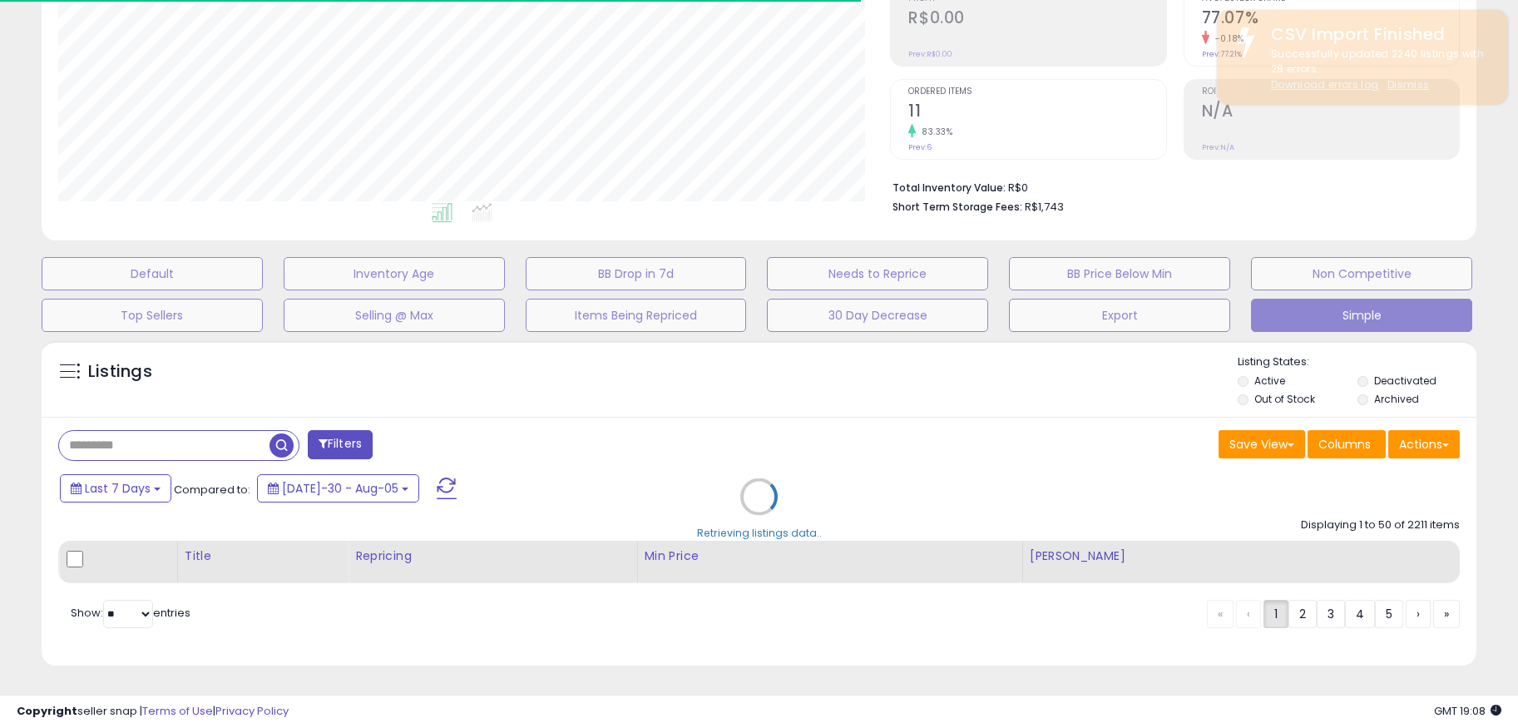
select select "**"
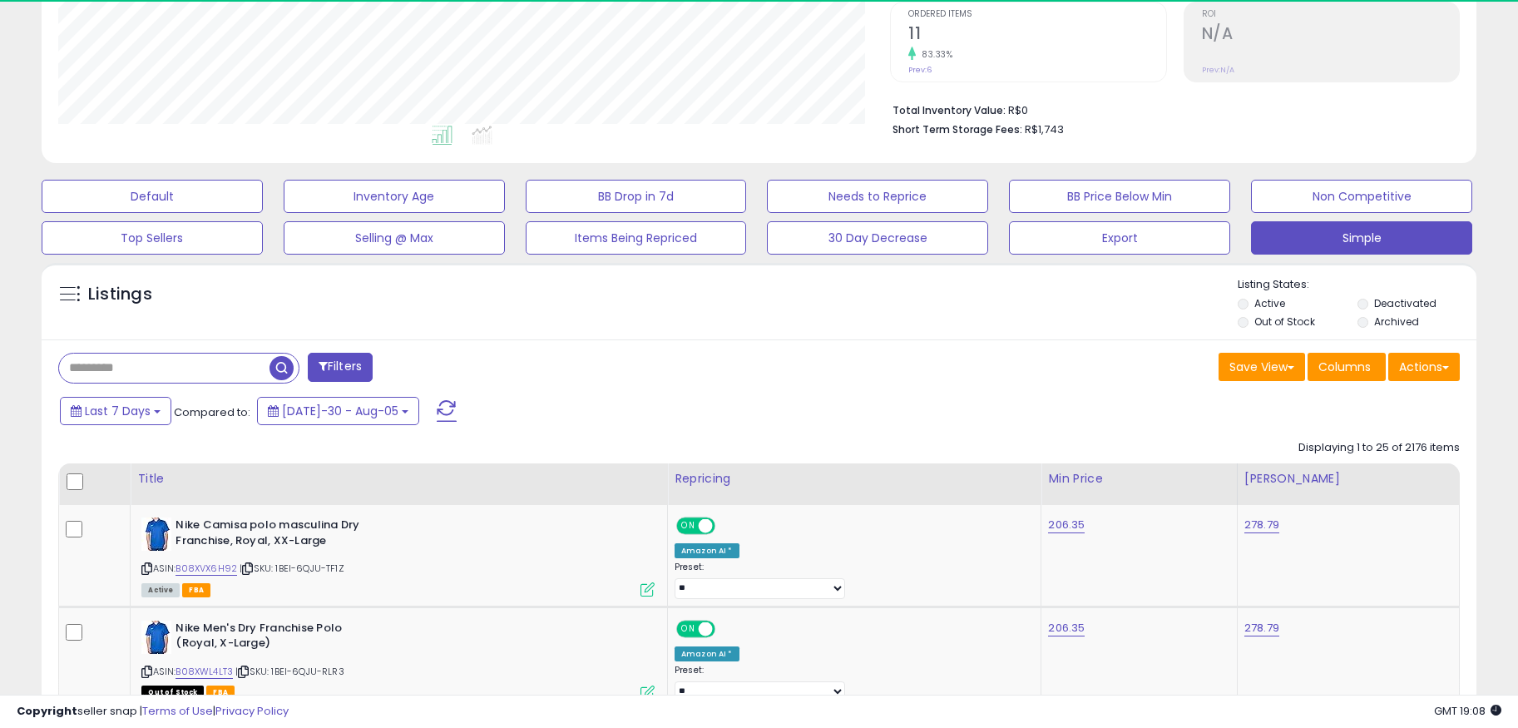
click at [1362, 296] on li "Deactivated" at bounding box center [1415, 305] width 116 height 18
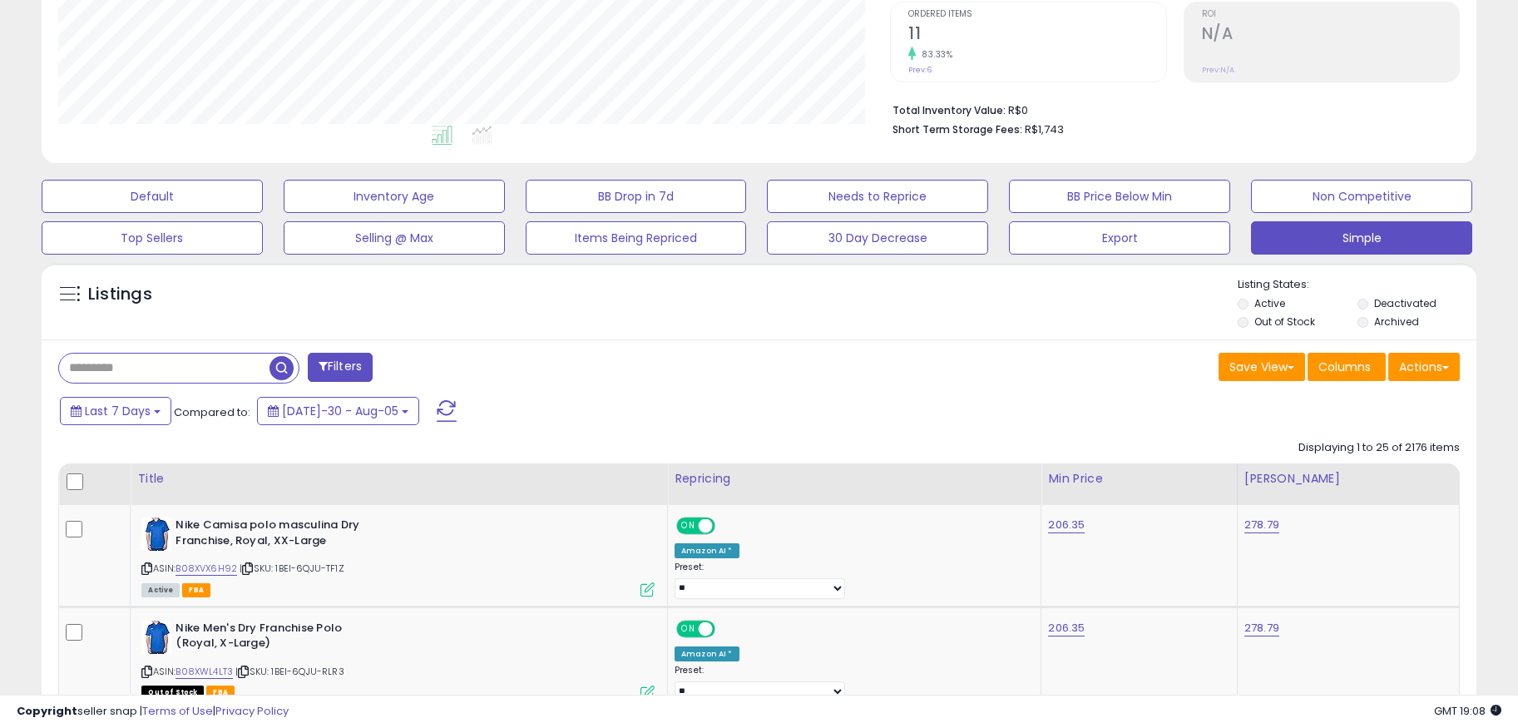
click at [1362, 296] on li "Deactivated" at bounding box center [1415, 305] width 116 height 18
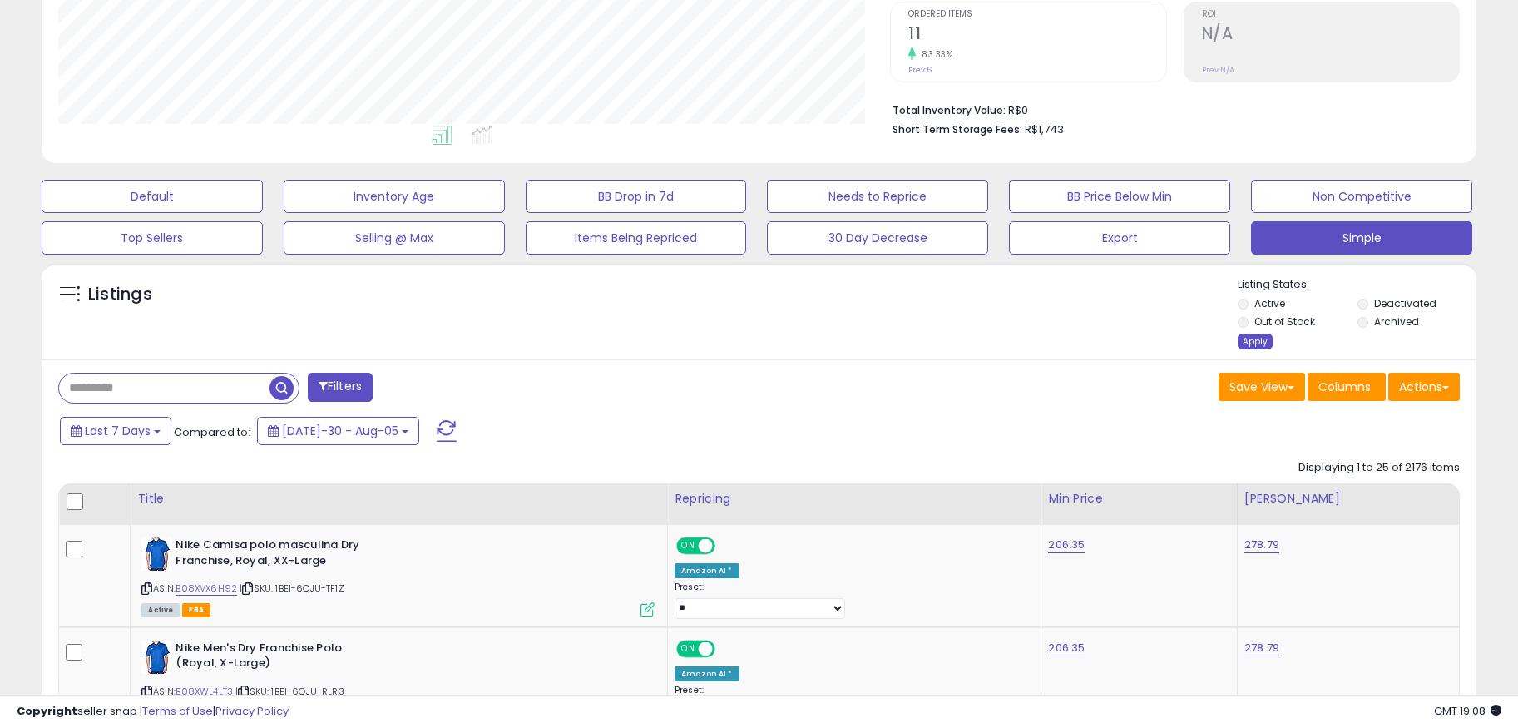
click at [1251, 341] on div "Apply" at bounding box center [1255, 342] width 35 height 16
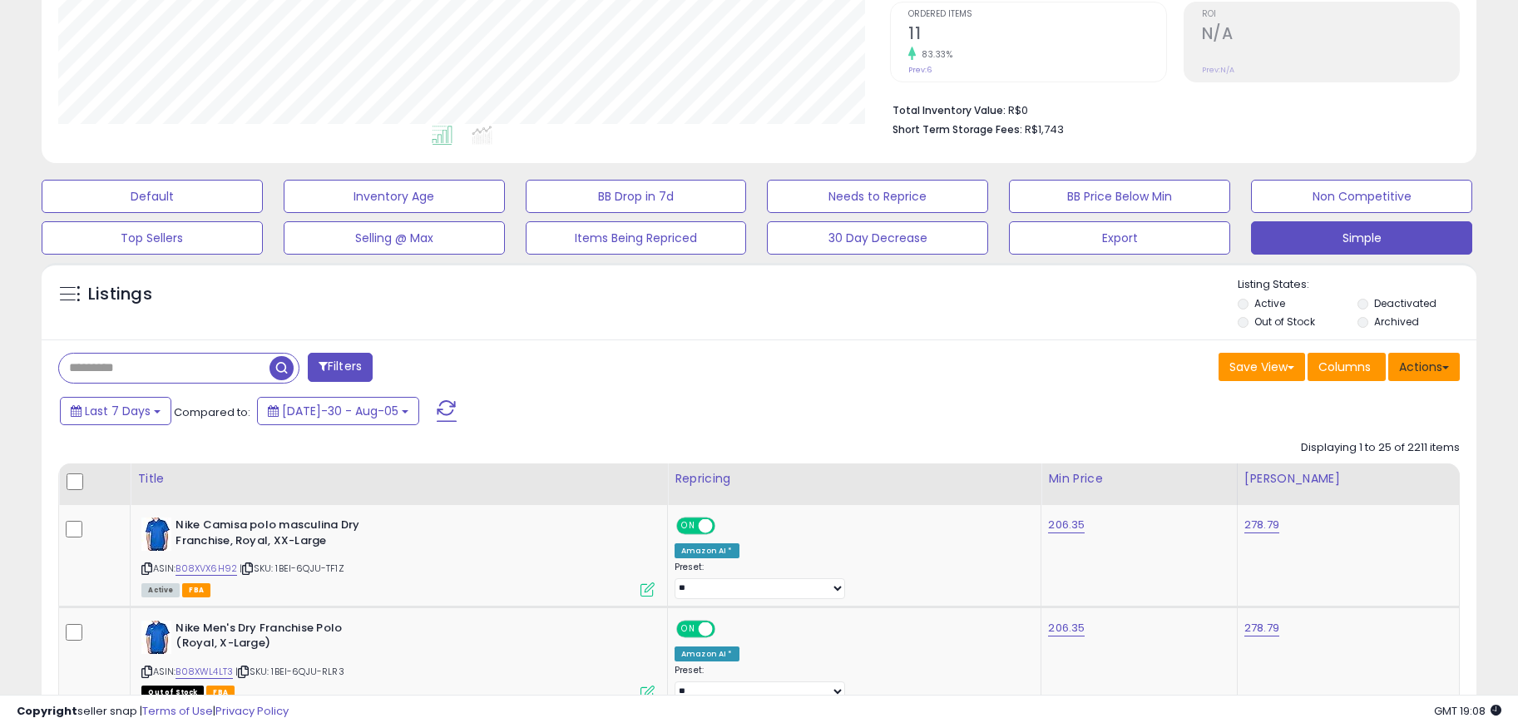
click at [1415, 360] on button "Actions" at bounding box center [1424, 367] width 72 height 28
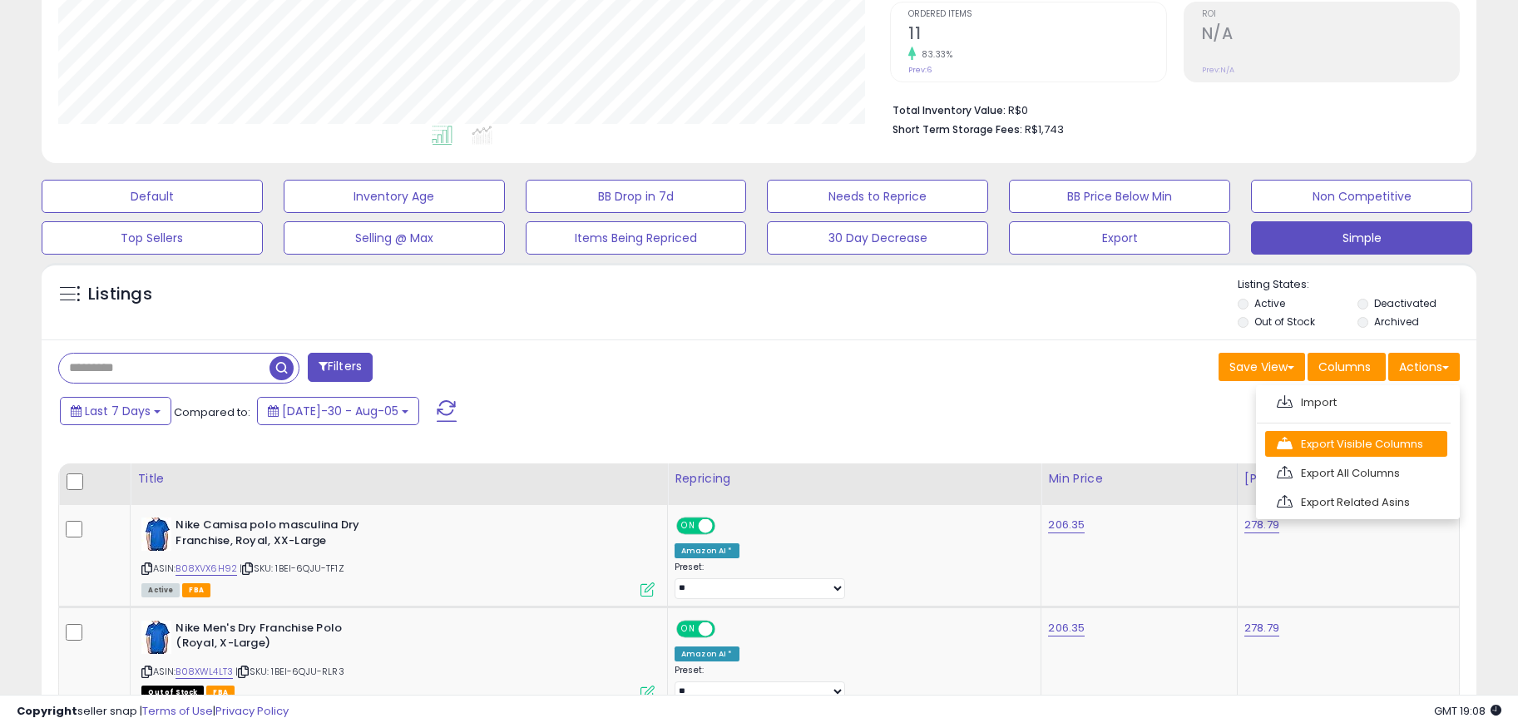
click at [1385, 432] on link "Export Visible Columns" at bounding box center [1356, 444] width 182 height 26
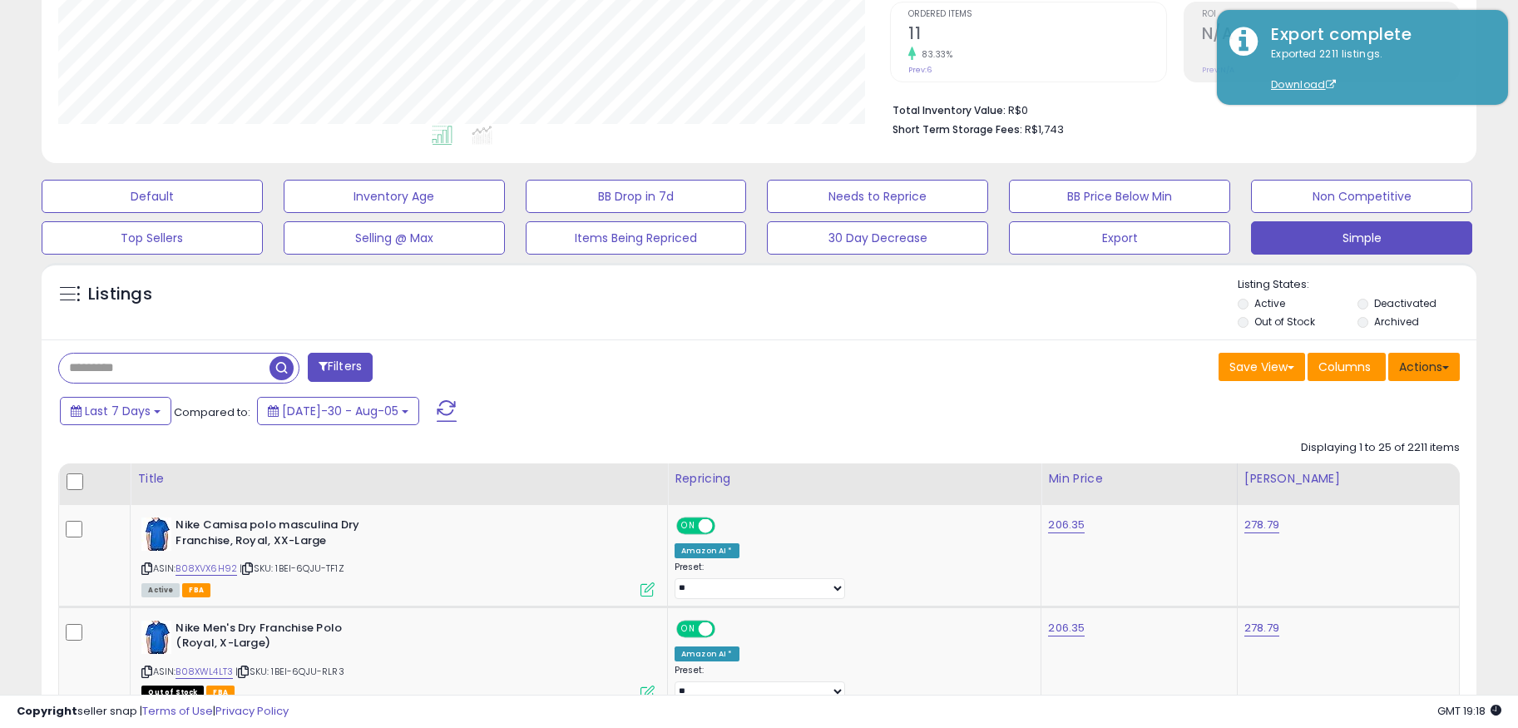
click at [1456, 371] on button "Actions" at bounding box center [1424, 367] width 72 height 28
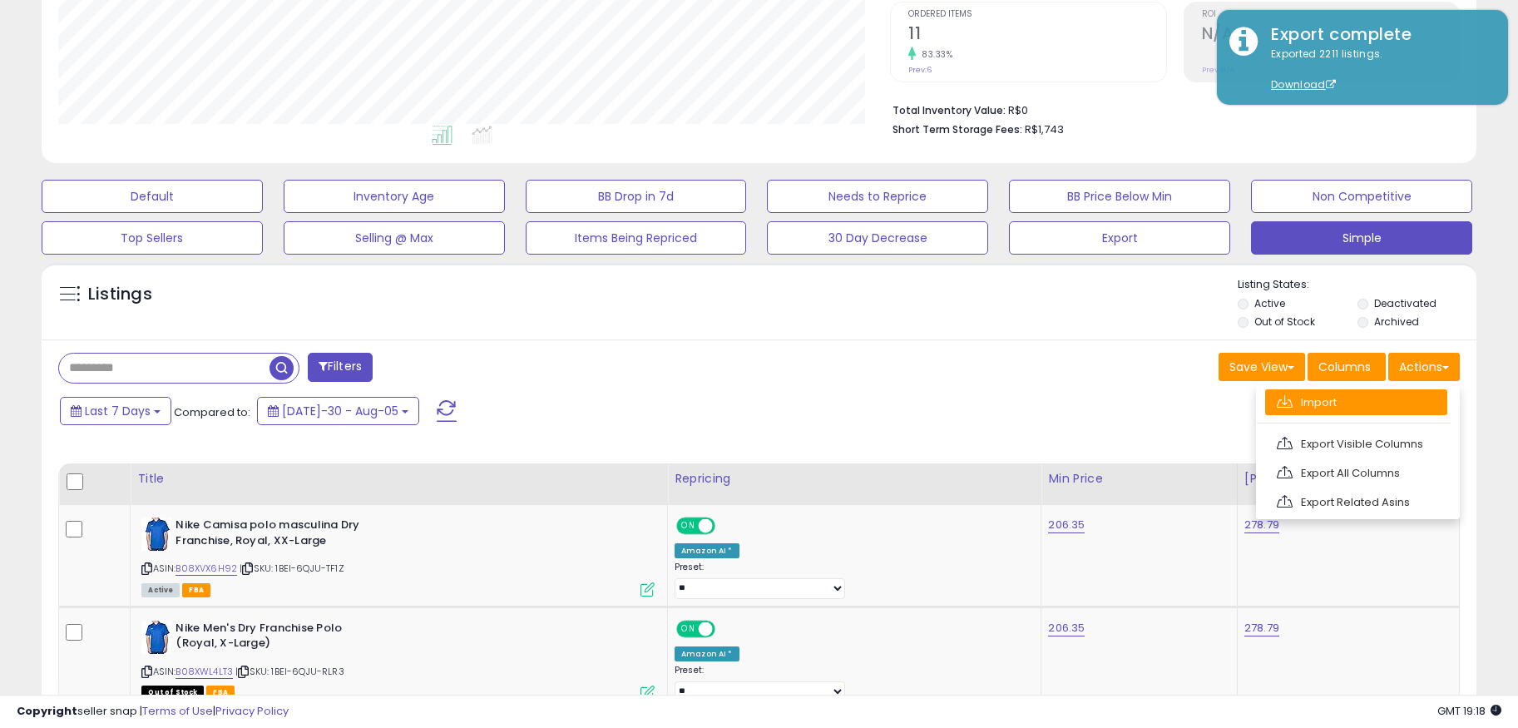
click at [1346, 398] on link "Import" at bounding box center [1356, 402] width 182 height 26
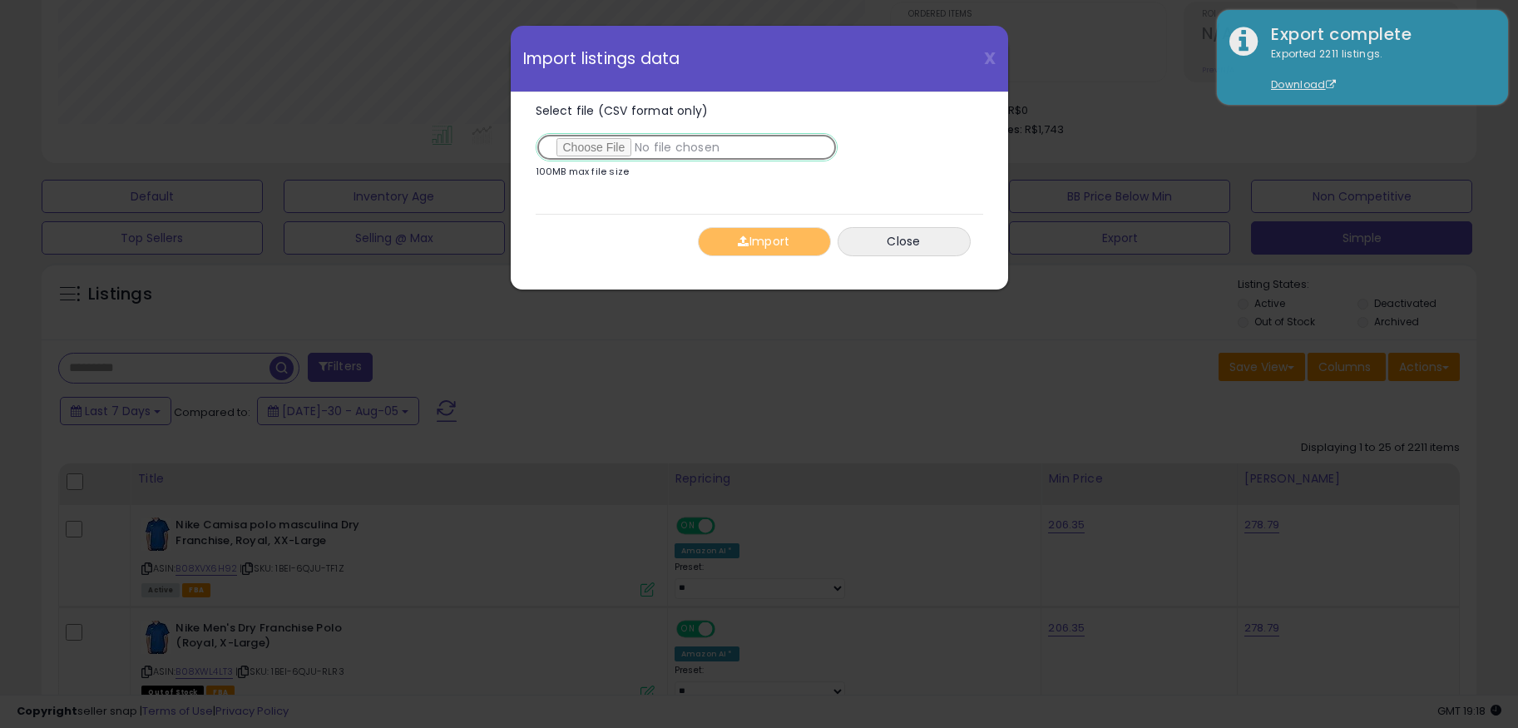
click at [608, 146] on input "Select file (CSV format only)" at bounding box center [687, 147] width 302 height 28
type input "**********"
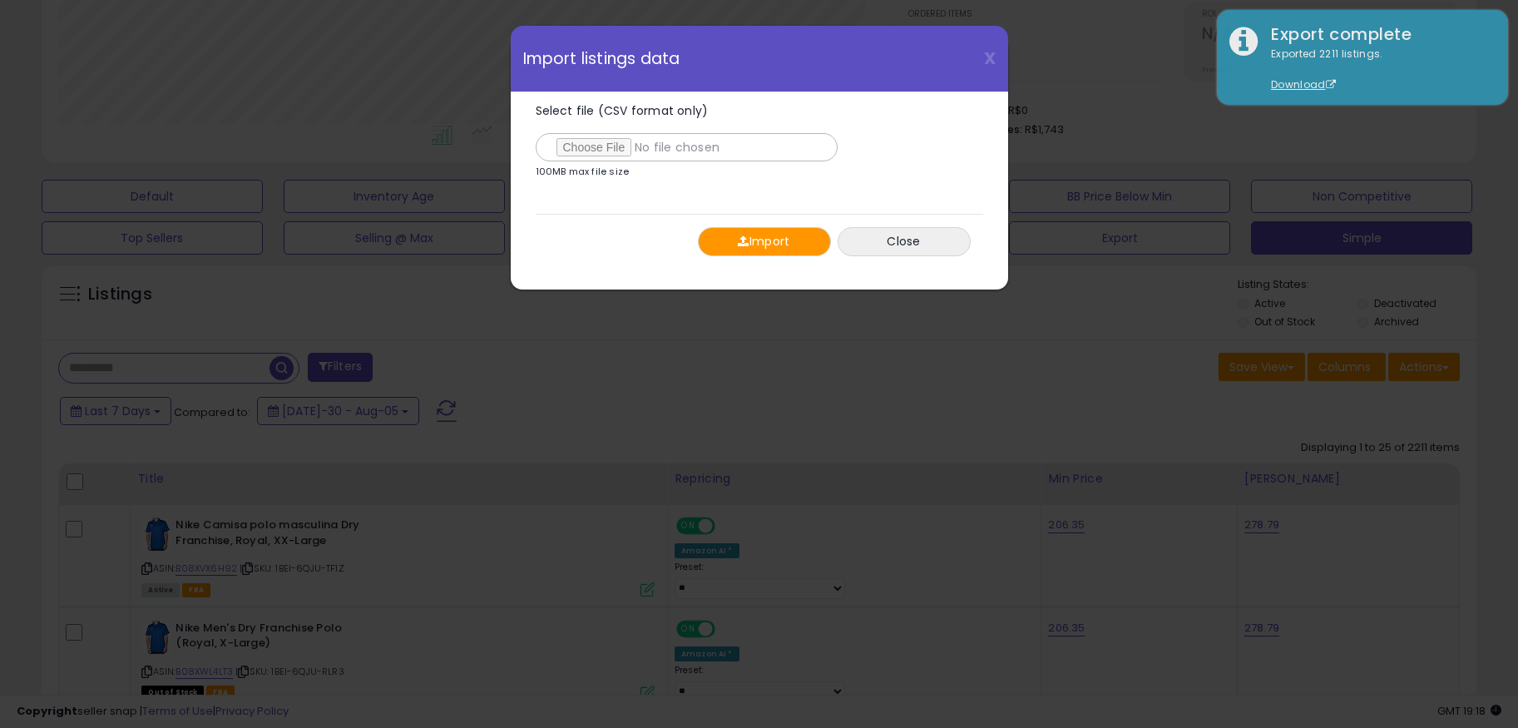
click at [742, 239] on span "button" at bounding box center [743, 241] width 11 height 12
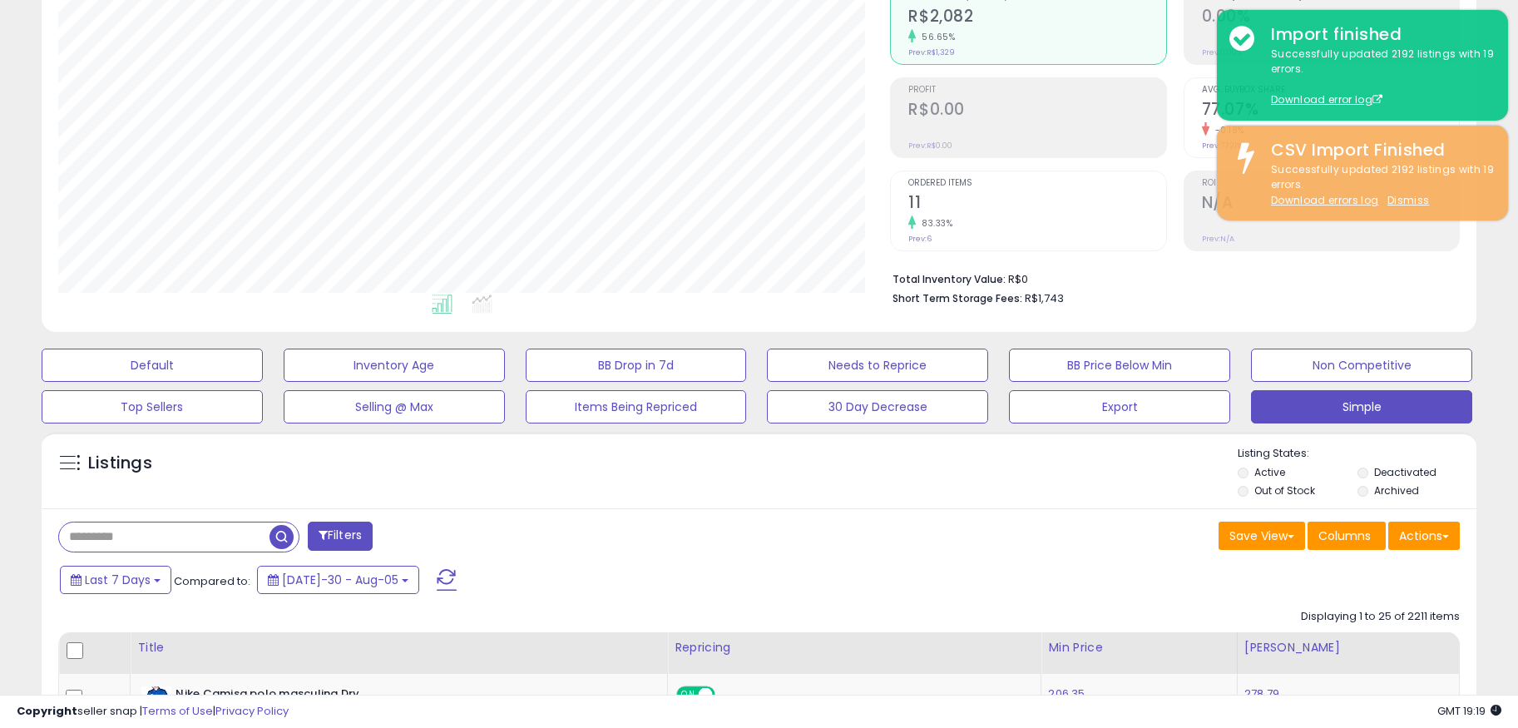
scroll to position [0, 0]
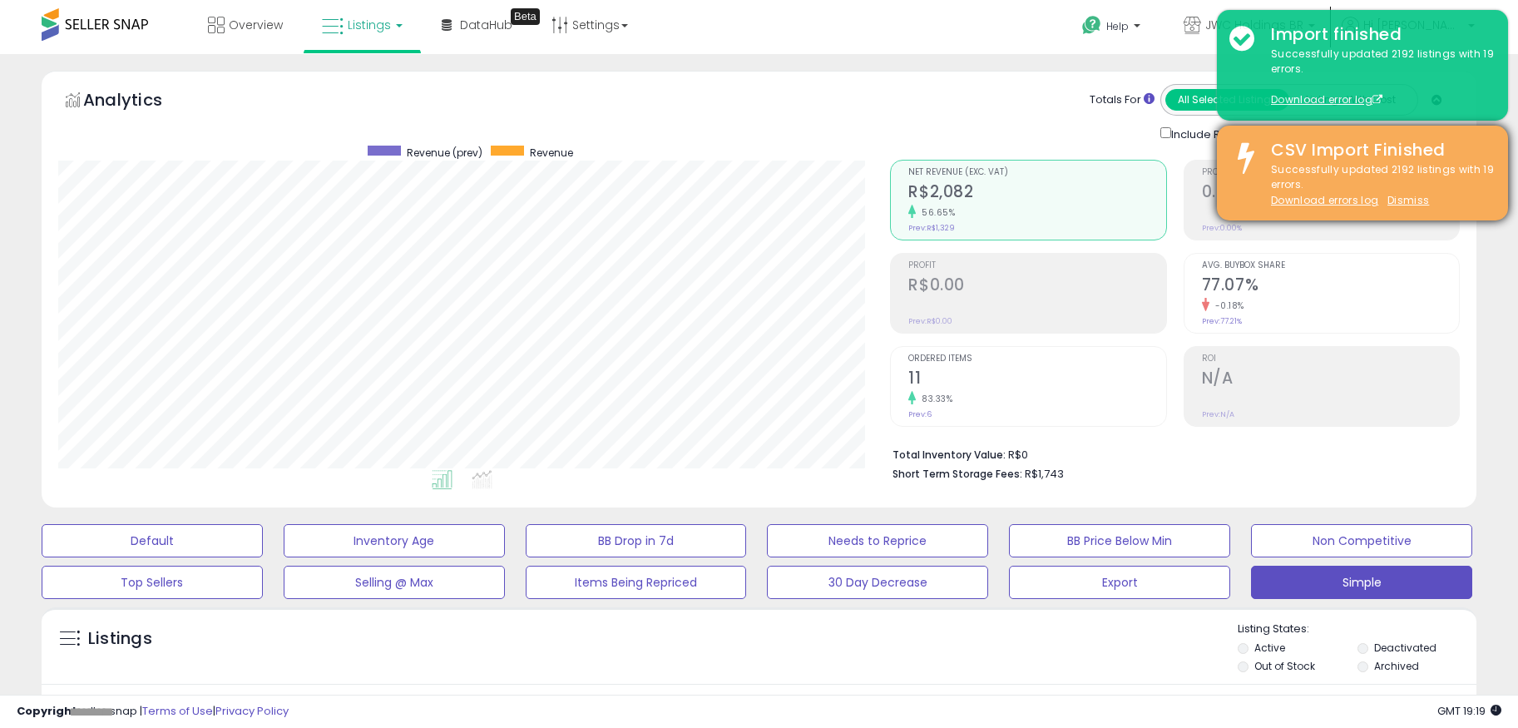
click at [1405, 209] on div "CSV Import Finished Successfully updated 2192 listings with 19 errors. Download…" at bounding box center [1362, 173] width 291 height 95
click at [1406, 201] on u "Dismiss" at bounding box center [1408, 200] width 42 height 14
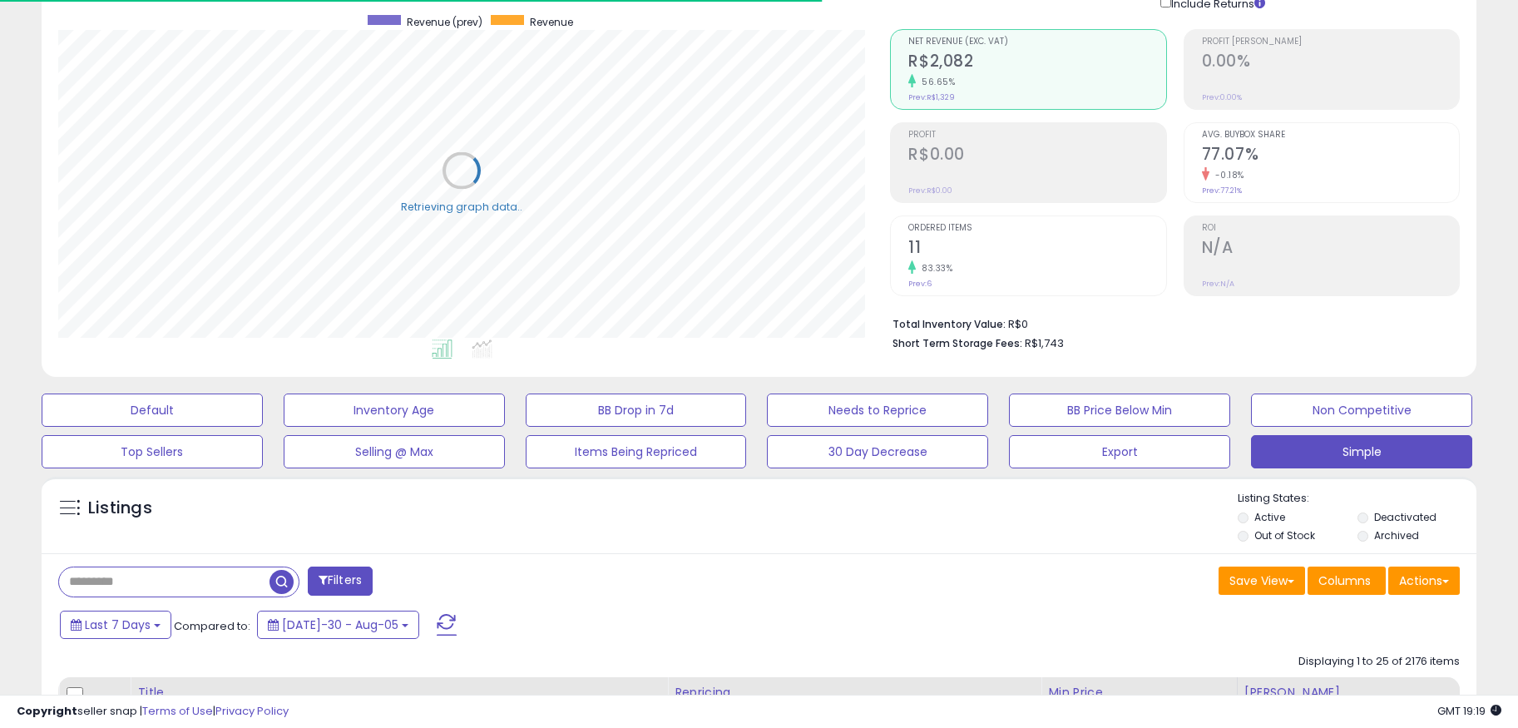
scroll to position [134, 0]
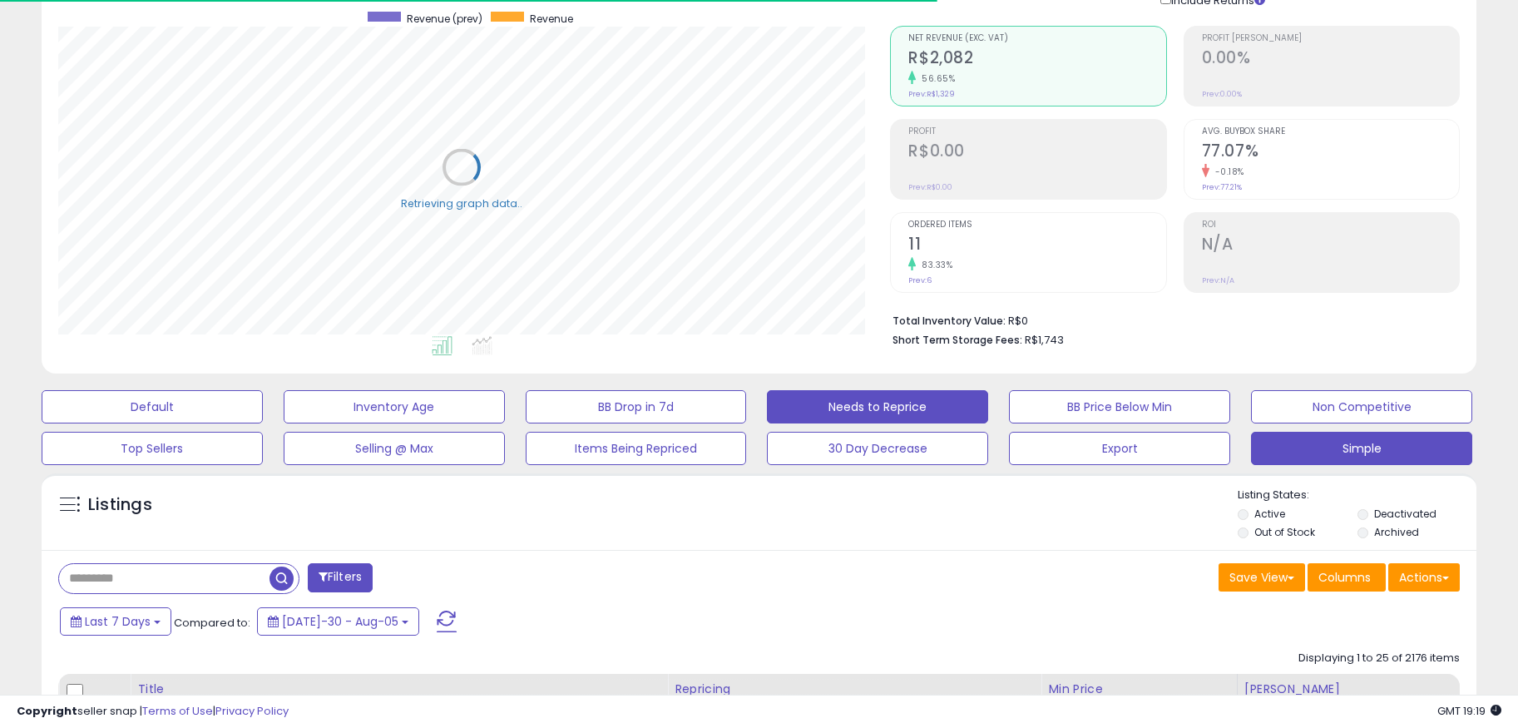
click at [263, 413] on button "Needs to Reprice" at bounding box center [152, 406] width 221 height 33
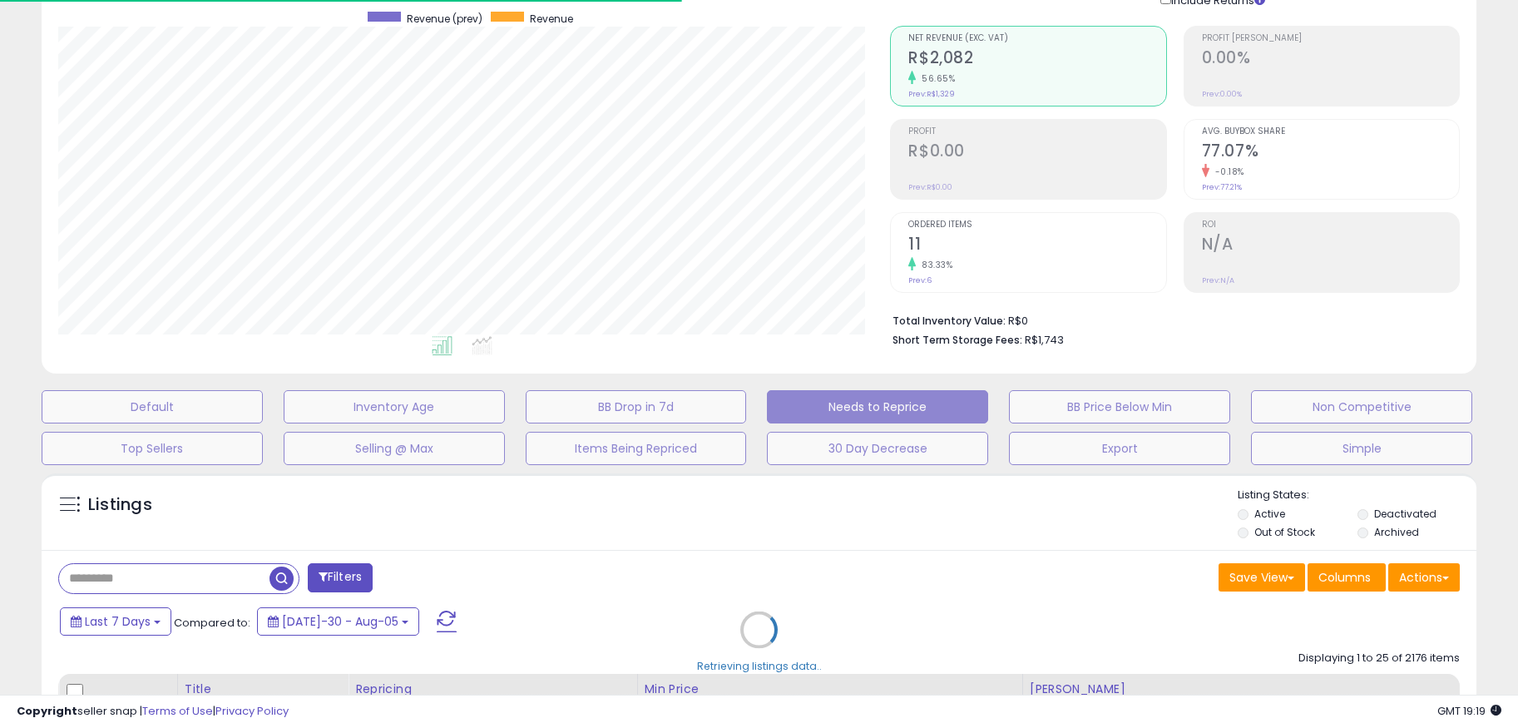
scroll to position [341, 833]
select select "**"
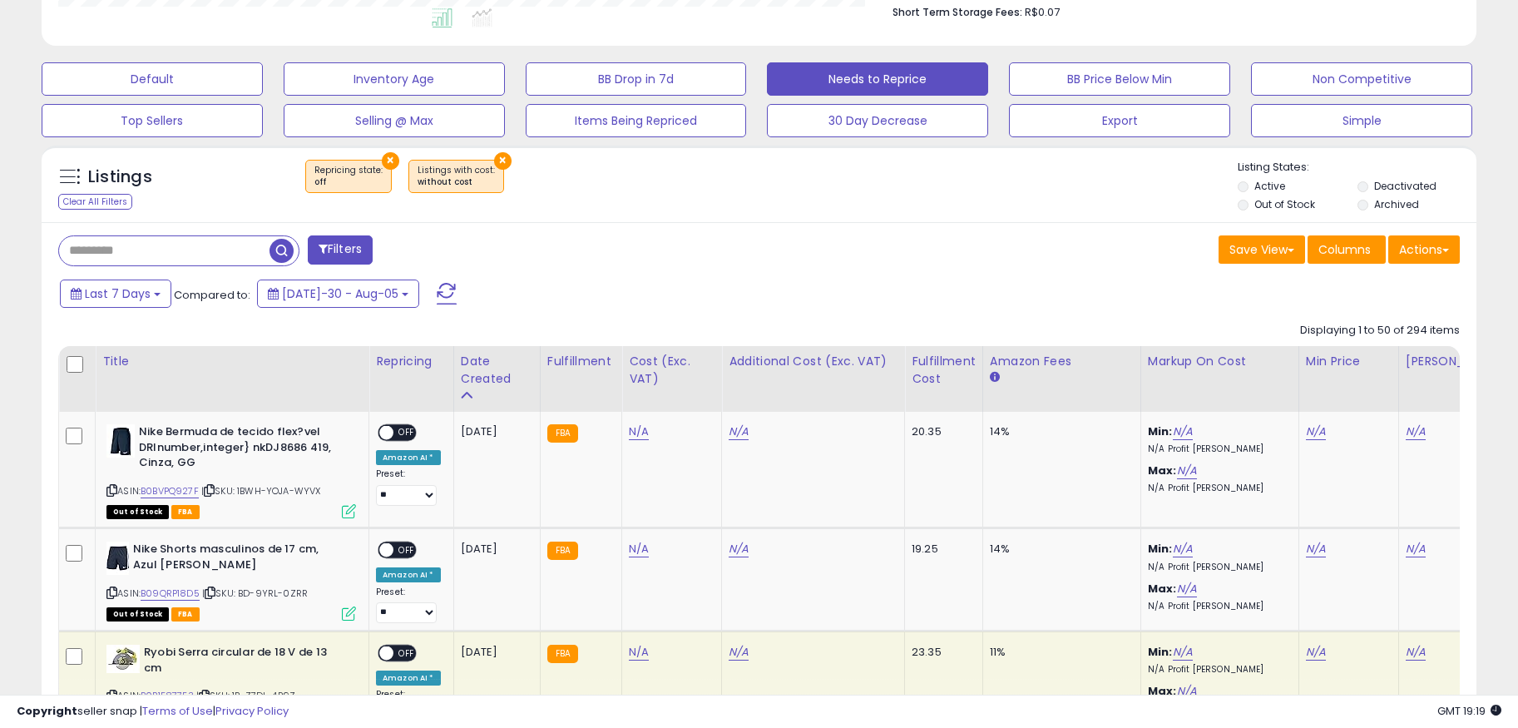
click at [437, 287] on span at bounding box center [447, 294] width 20 height 22
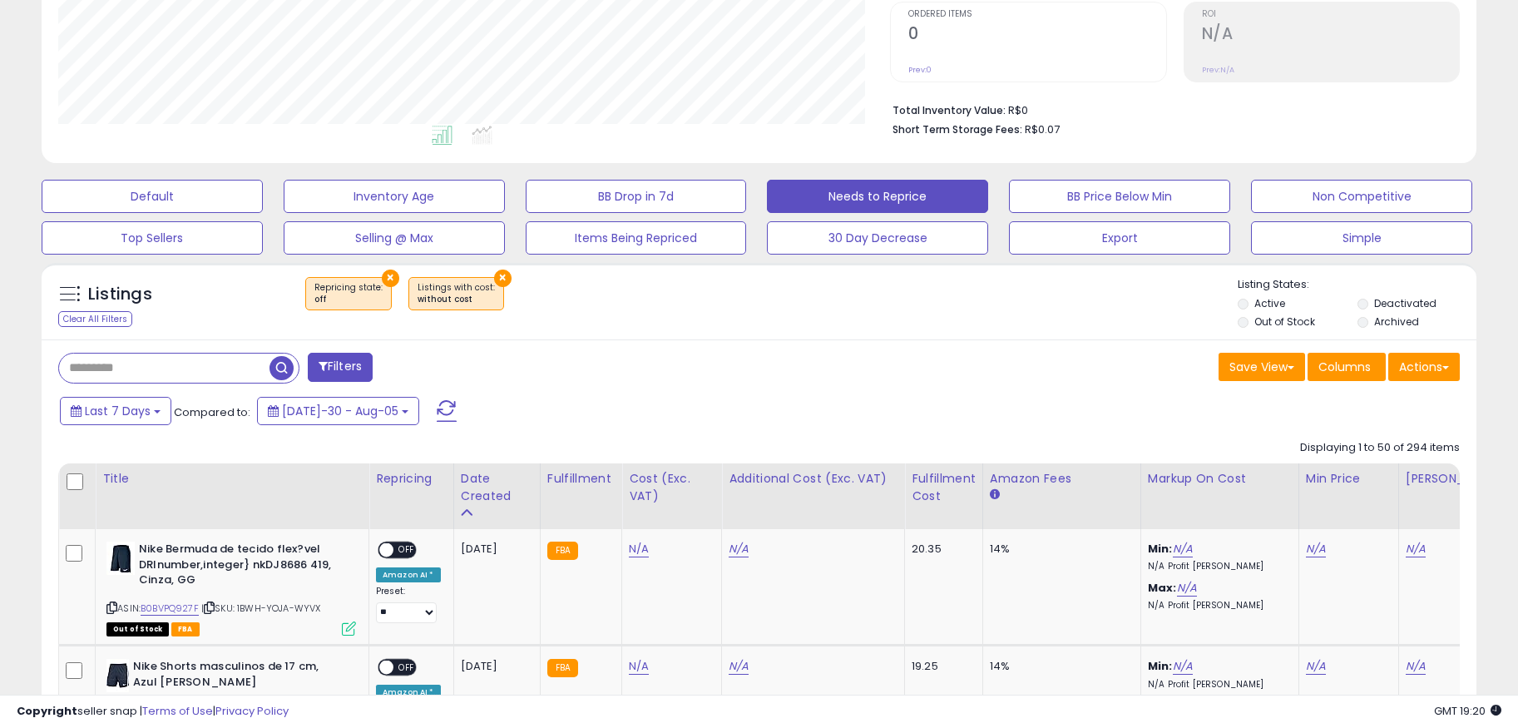
scroll to position [404, 0]
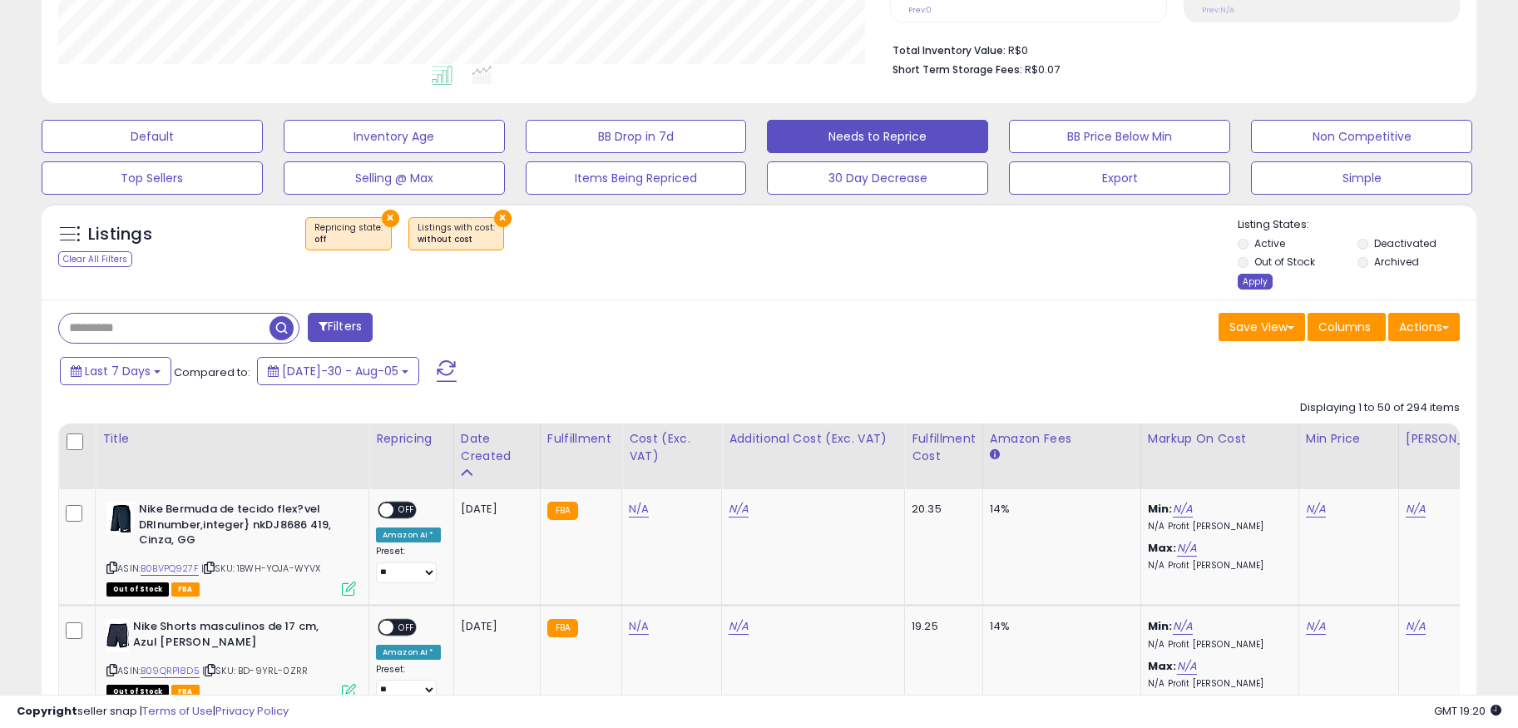
click at [1265, 283] on div "Apply" at bounding box center [1255, 282] width 35 height 16
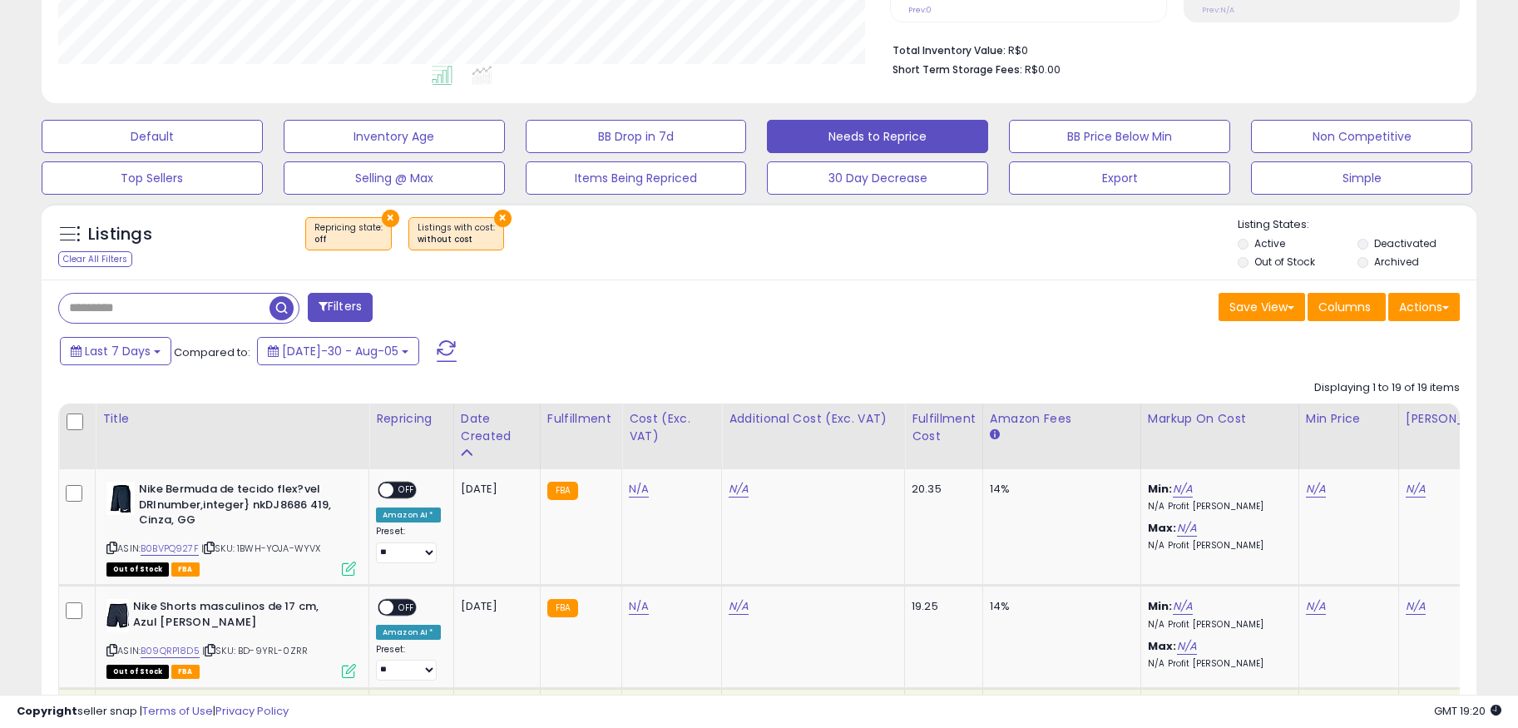
scroll to position [341, 833]
